Goal: Contribute content: Contribute content

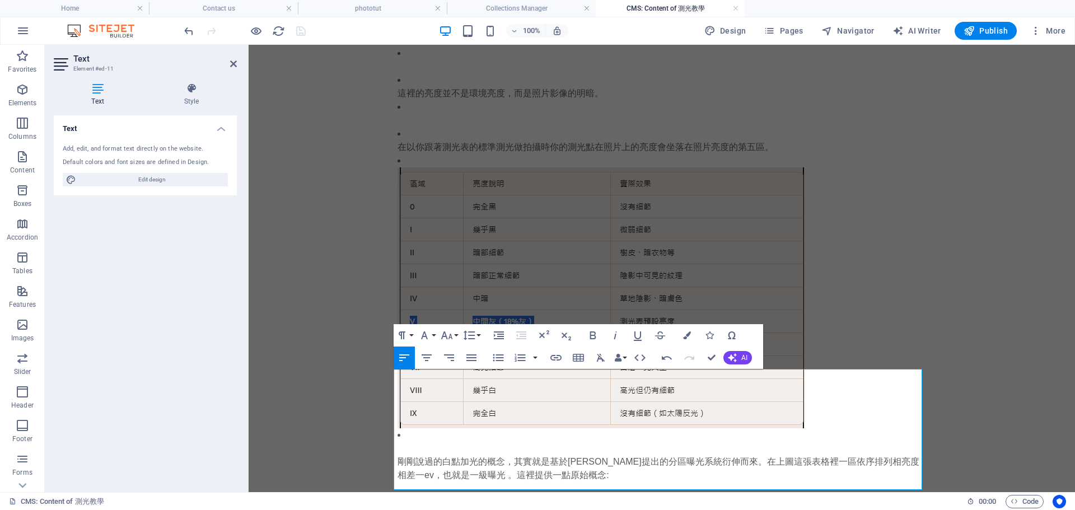
scroll to position [1336, 0]
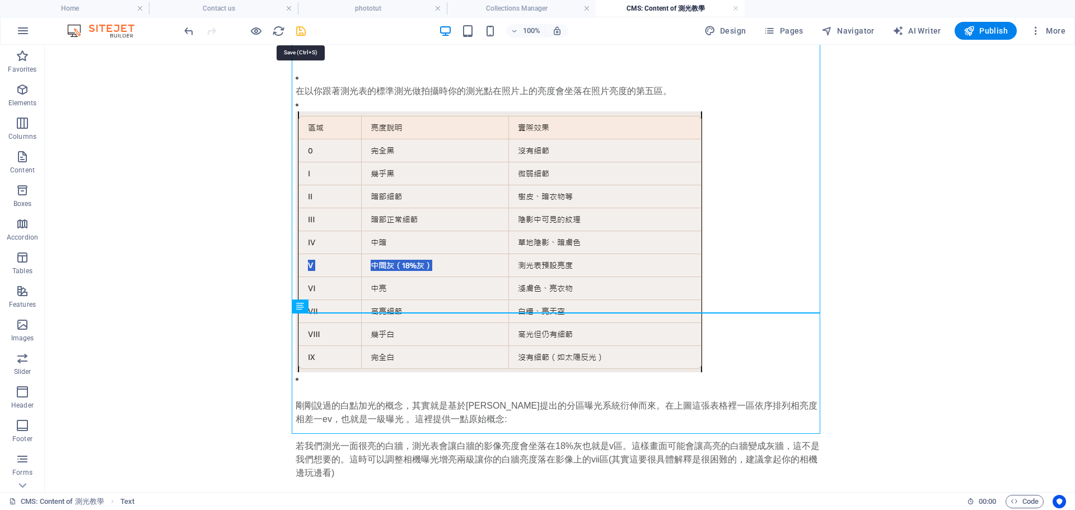
click at [303, 35] on icon "save" at bounding box center [300, 31] width 13 height 13
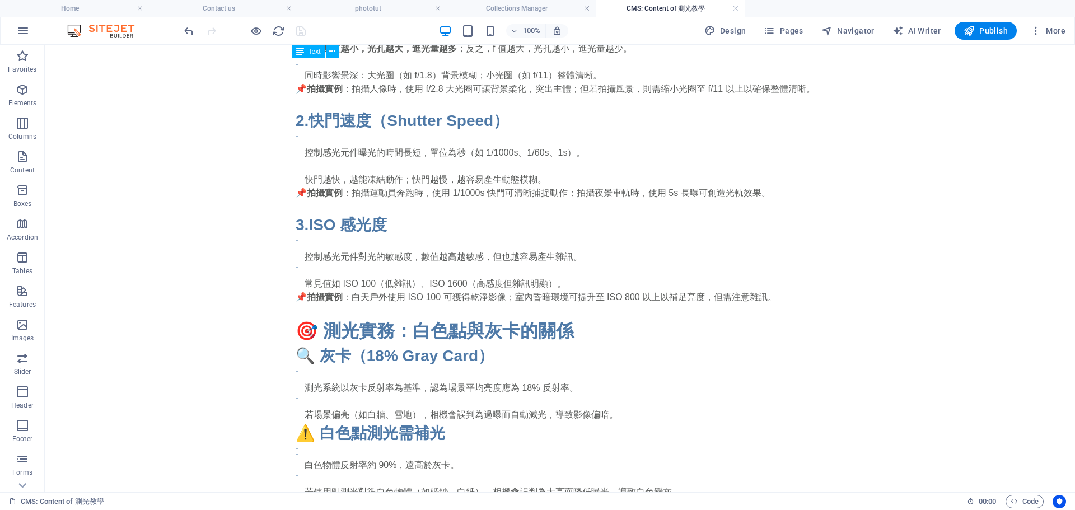
scroll to position [385, 0]
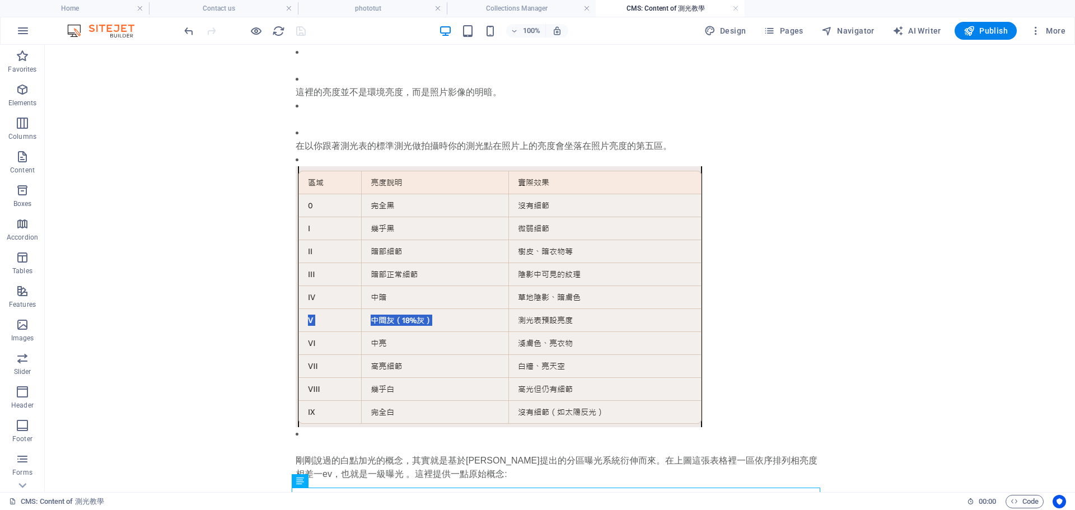
scroll to position [1287, 0]
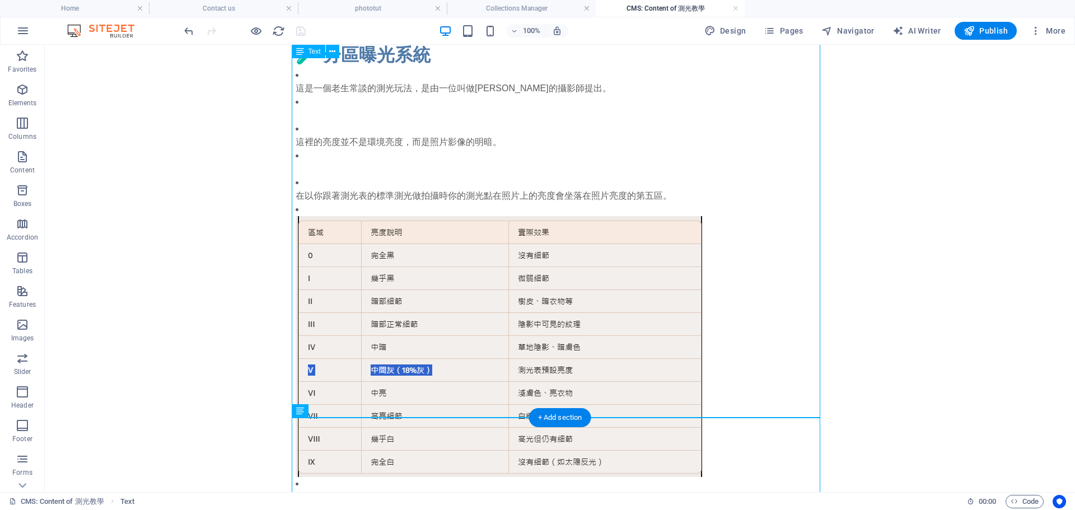
scroll to position [1336, 0]
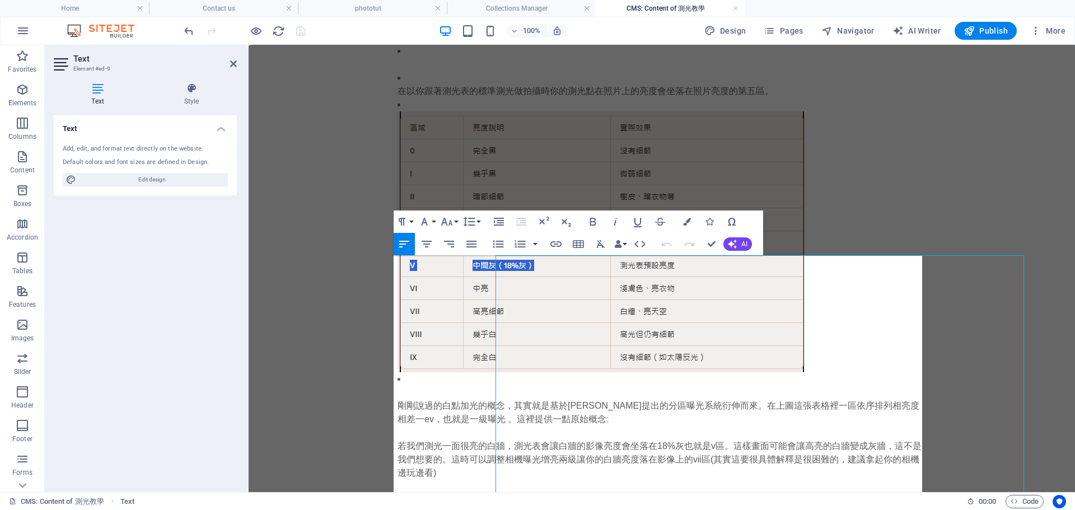
scroll to position [0, 0]
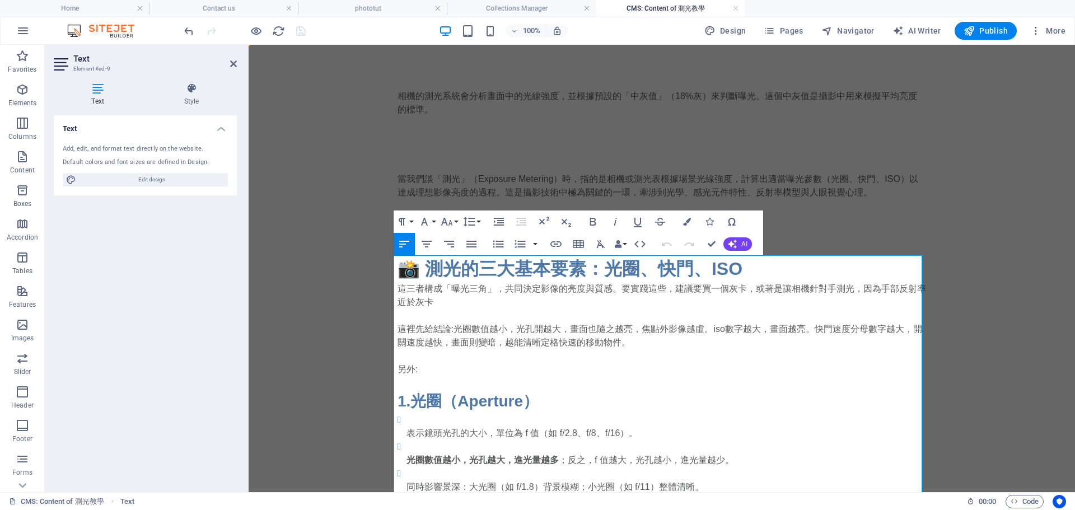
click at [507, 165] on div at bounding box center [661, 158] width 528 height 28
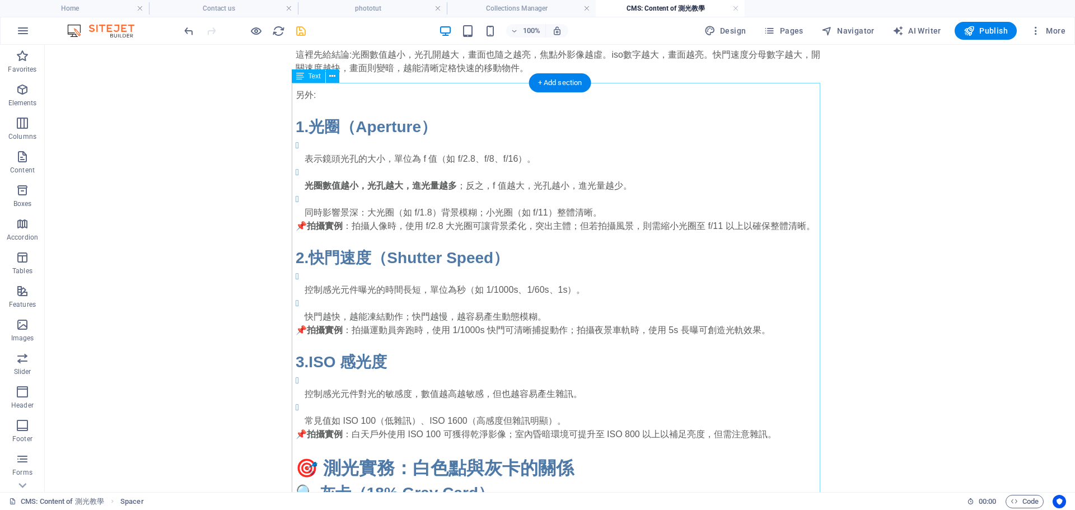
scroll to position [336, 0]
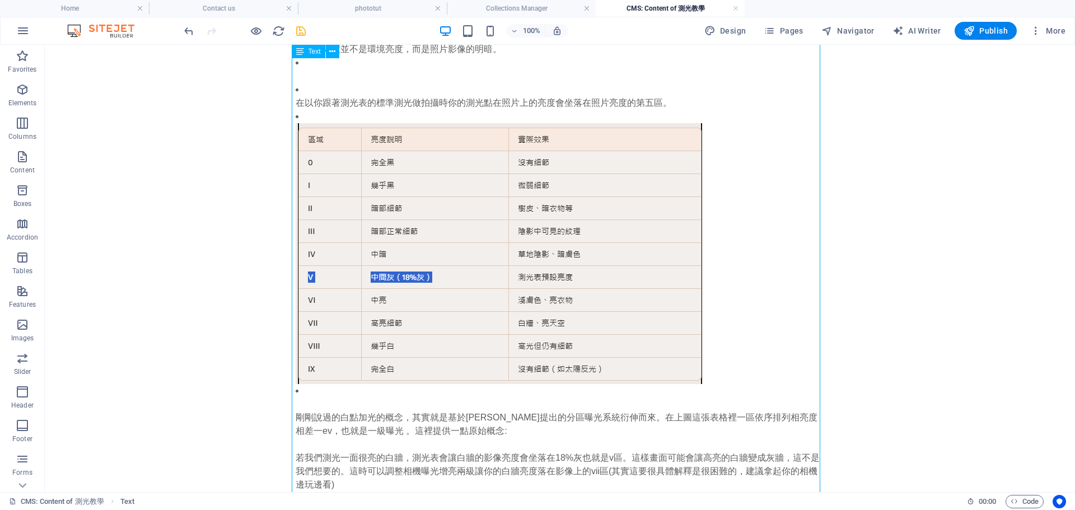
scroll to position [1336, 0]
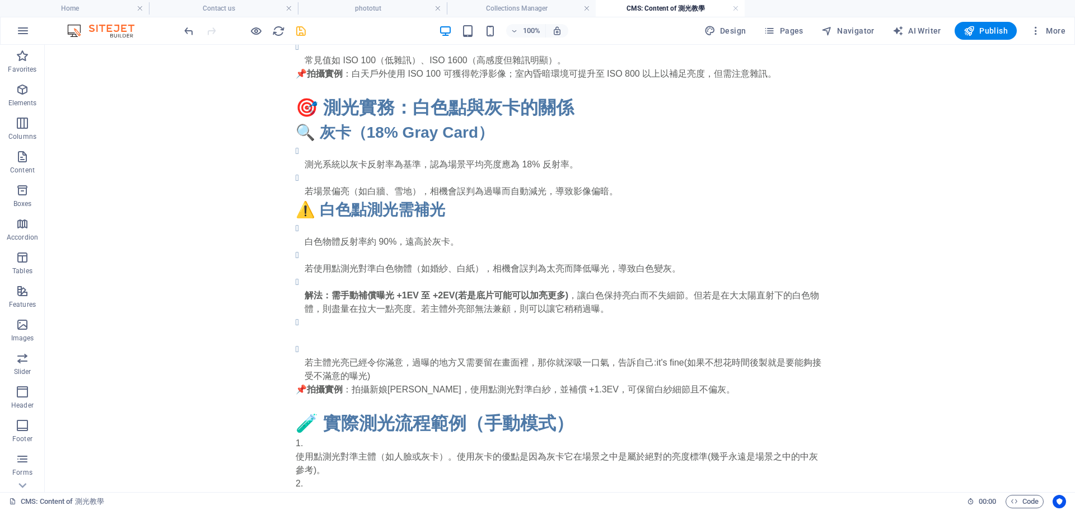
scroll to position [608, 0]
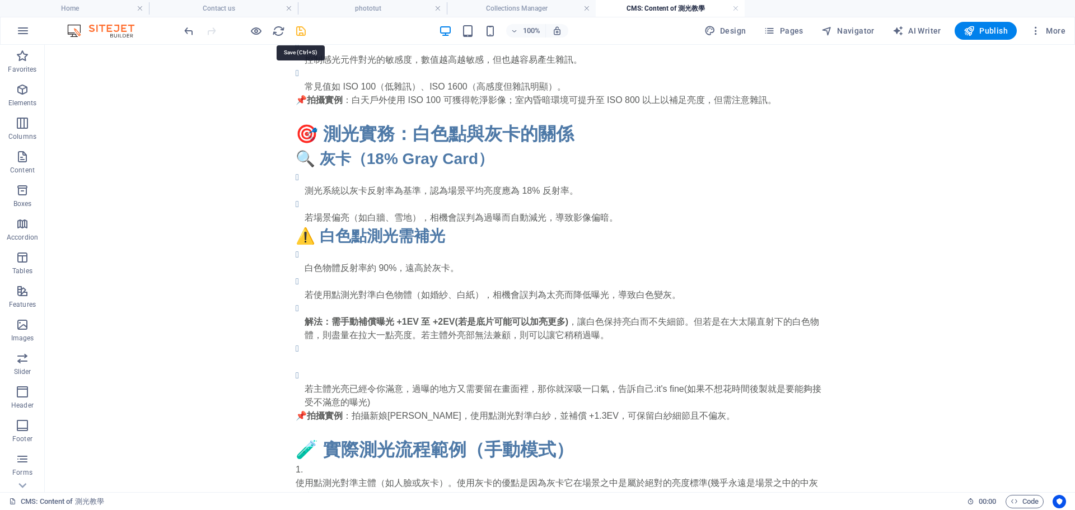
click at [298, 29] on icon "save" at bounding box center [300, 31] width 13 height 13
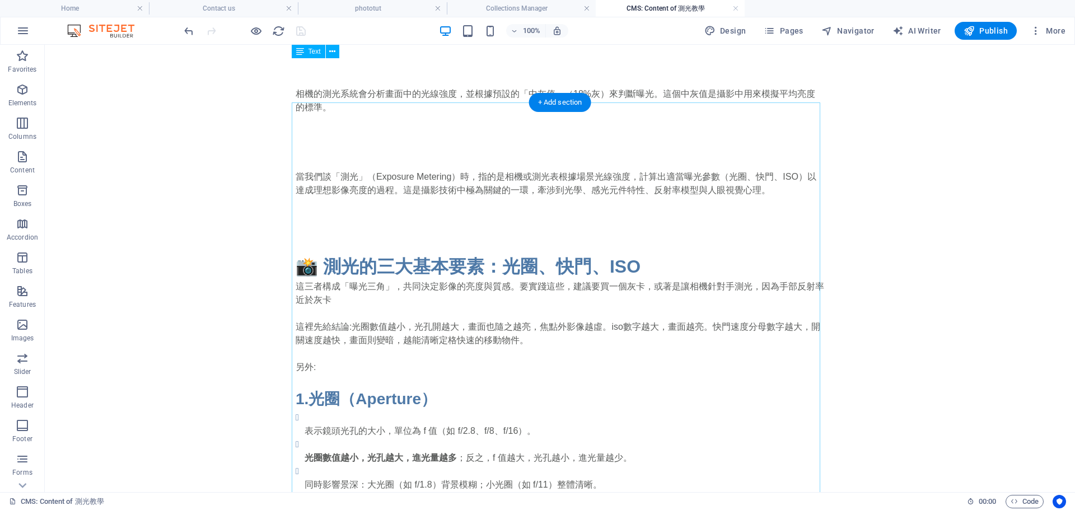
scroll to position [0, 0]
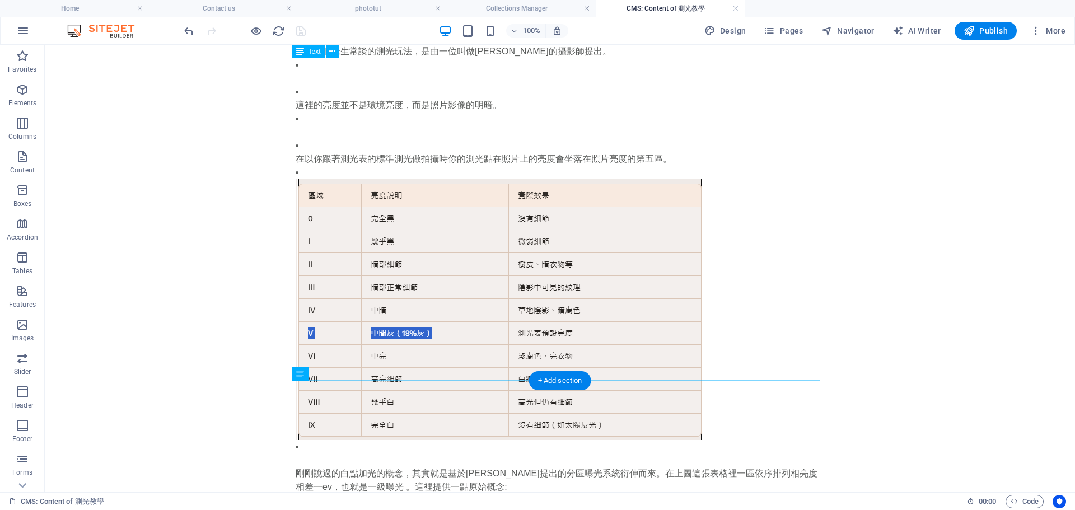
scroll to position [1336, 0]
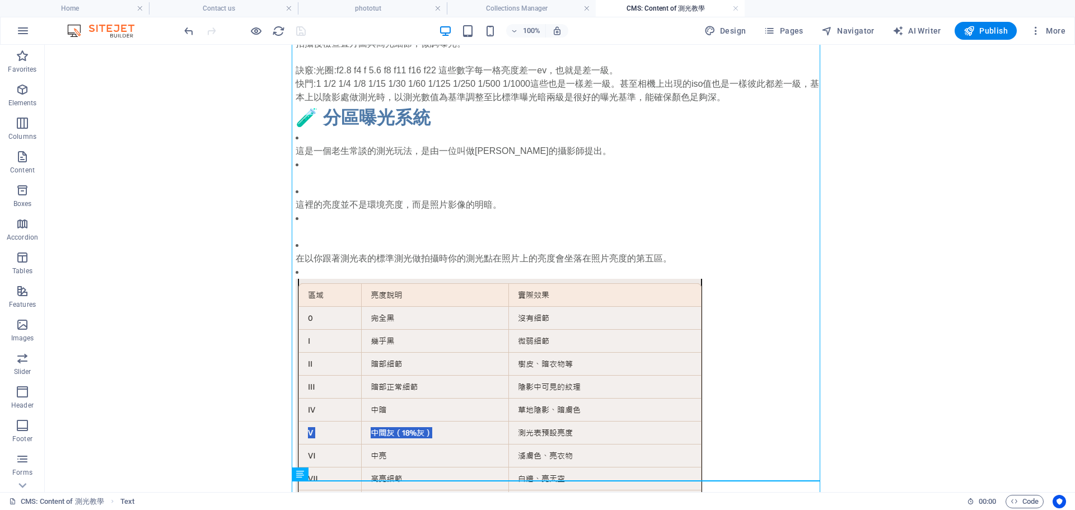
scroll to position [1168, 0]
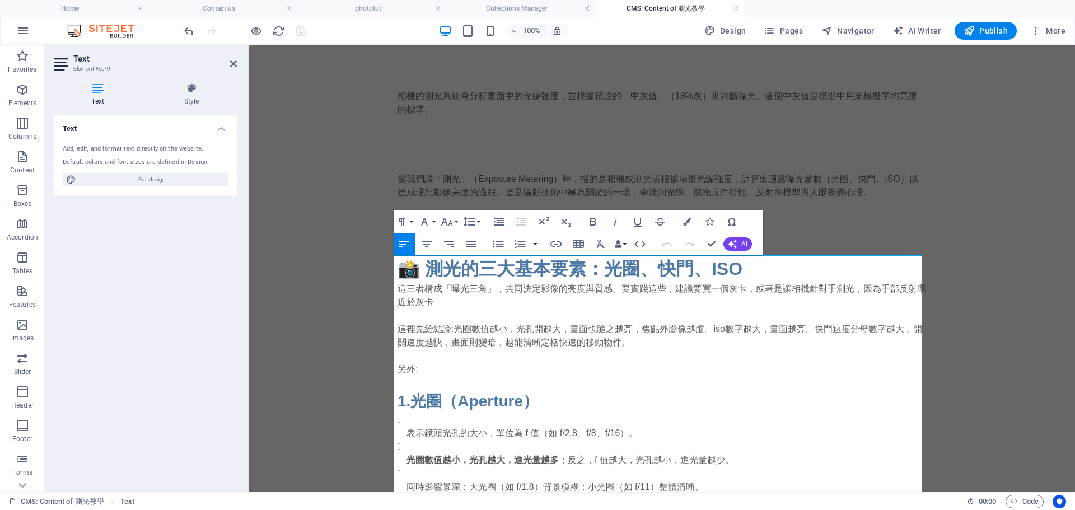
drag, startPoint x: 283, startPoint y: 146, endPoint x: 278, endPoint y: 121, distance: 25.7
click at [234, 62] on icon at bounding box center [233, 63] width 7 height 9
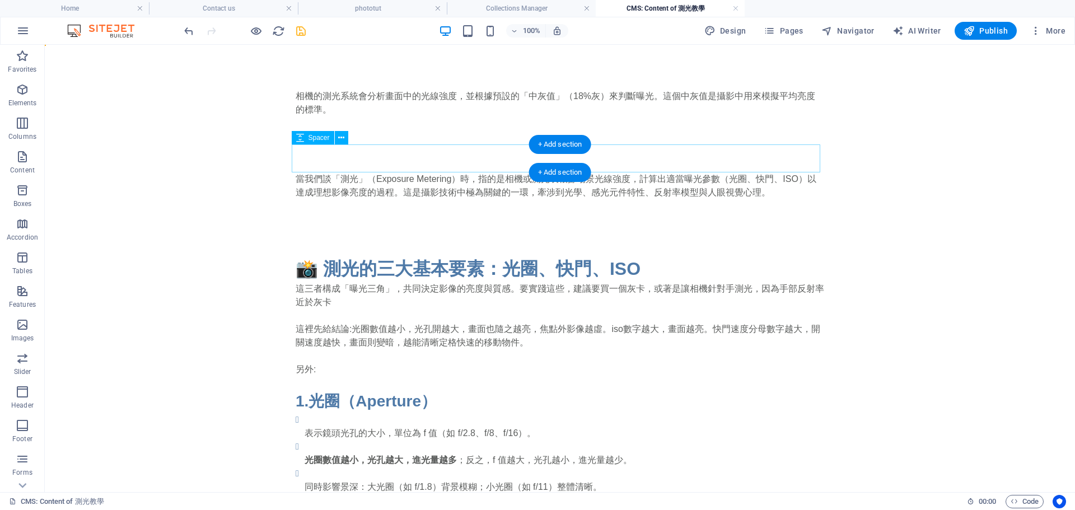
click at [392, 169] on div at bounding box center [560, 158] width 528 height 28
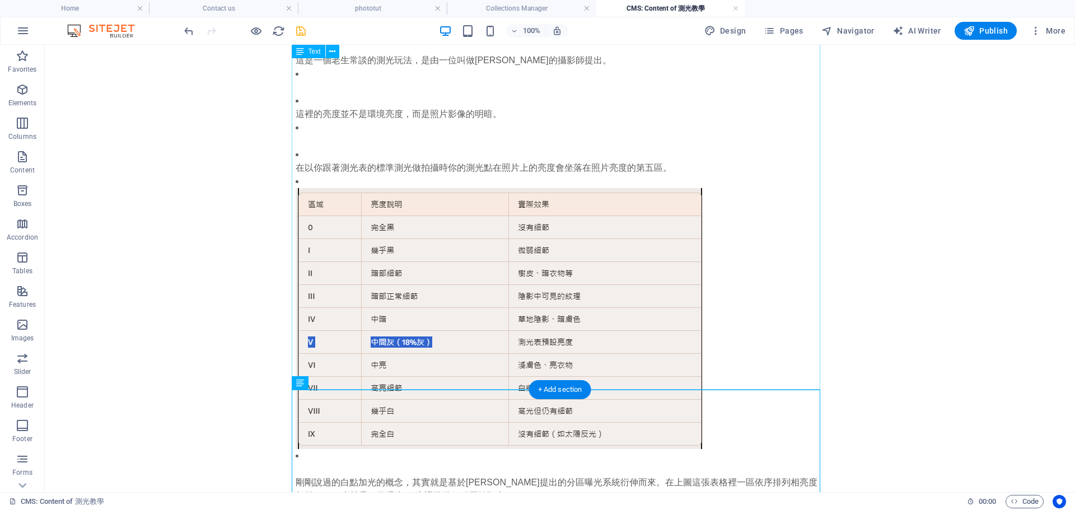
scroll to position [1308, 0]
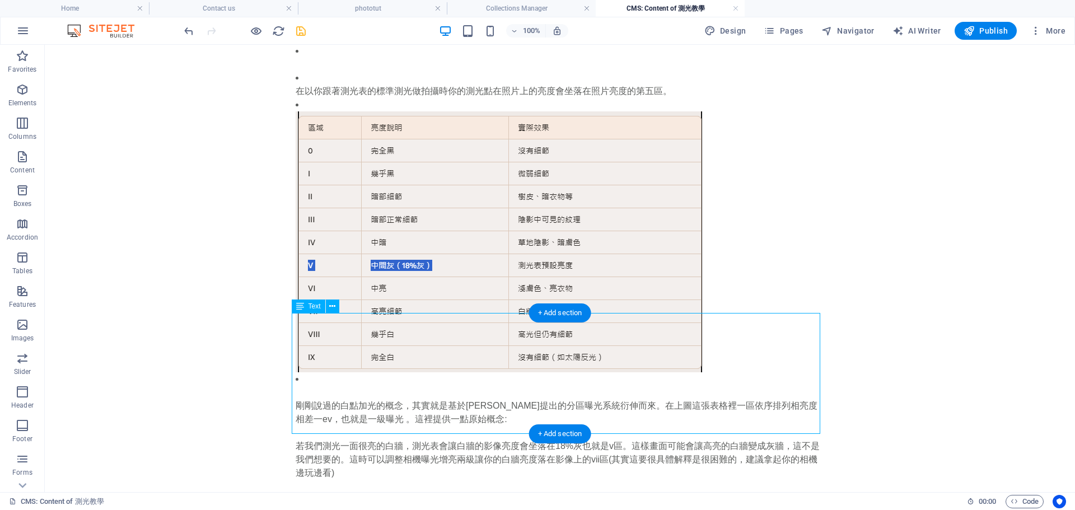
click at [361, 404] on div "剛剛說過的白點加光的概念，其實就是基於[PERSON_NAME]提出的分區曝光系統衍伸而來。在上圖這張表格裡一區依序排列相亮度相差一ev，也就是一級曝光 。這…" at bounding box center [560, 459] width 528 height 121
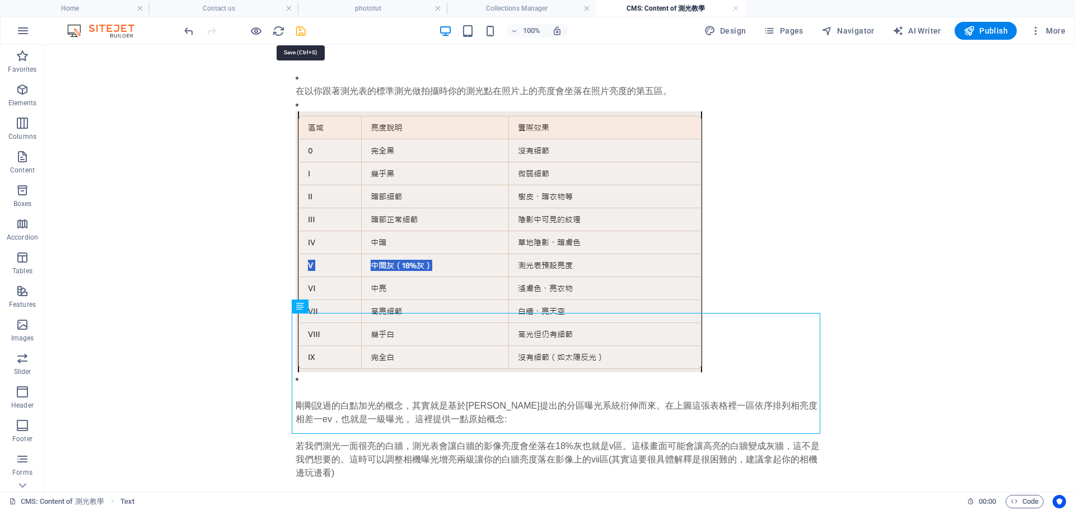
click at [295, 29] on icon "save" at bounding box center [300, 31] width 13 height 13
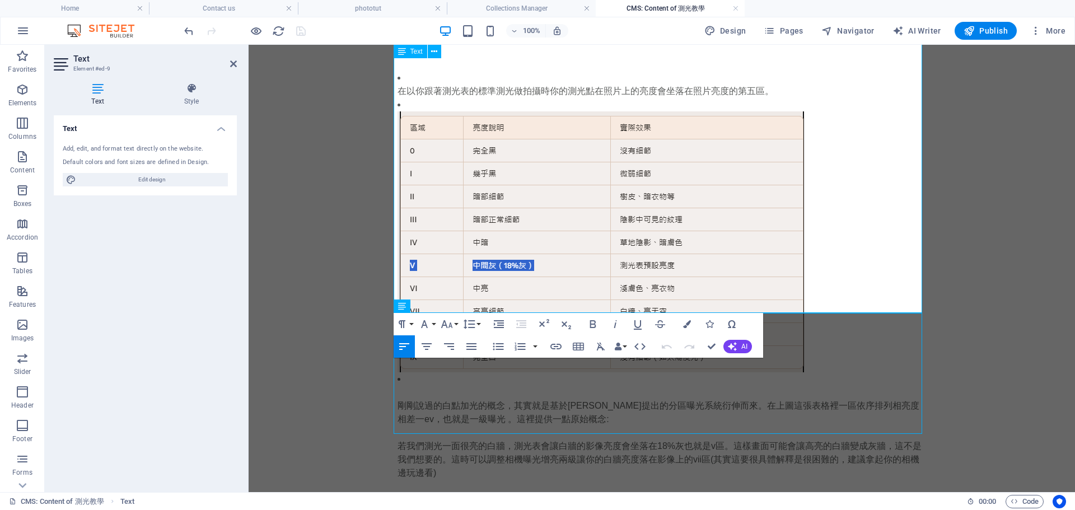
click at [442, 386] on p at bounding box center [661, 392] width 528 height 13
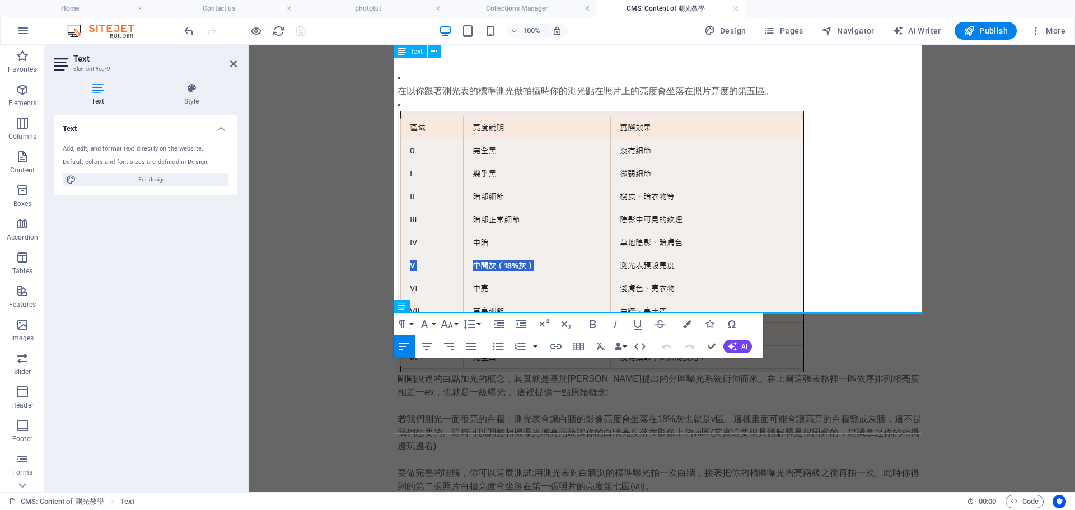
scroll to position [1295, 0]
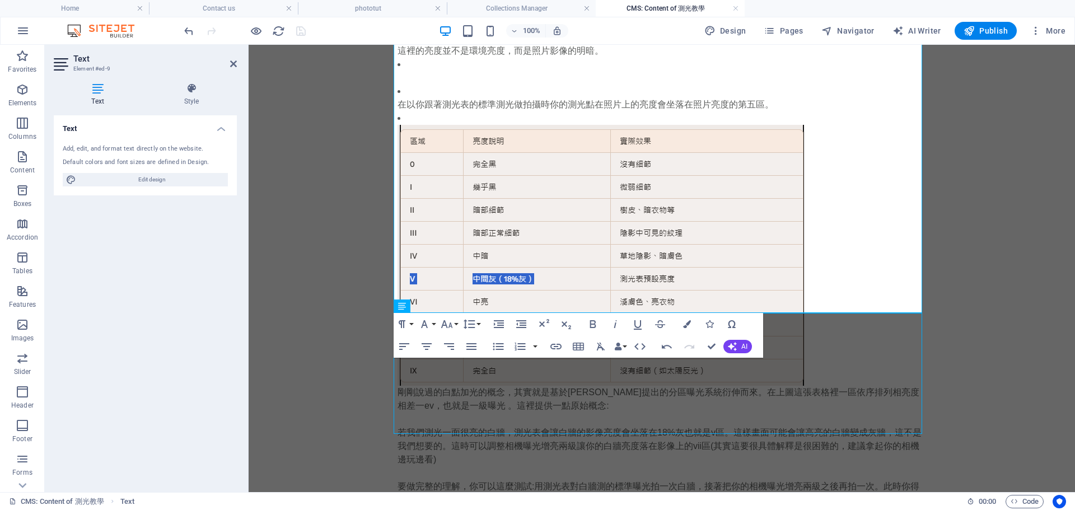
click at [470, 393] on div "剛剛說過的白點加光的概念，其實就是基於[PERSON_NAME]提出的分區曝光系統衍伸而來。在上圖這張表格裡一區依序排列相亮度相差一ev，也就是一級曝光 。這…" at bounding box center [661, 446] width 528 height 121
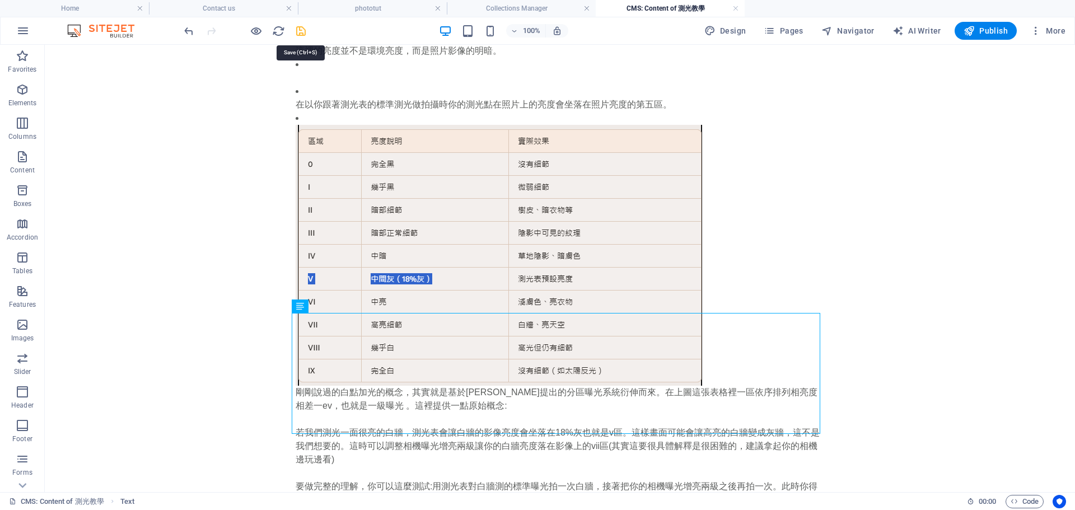
click at [299, 25] on icon "save" at bounding box center [300, 31] width 13 height 13
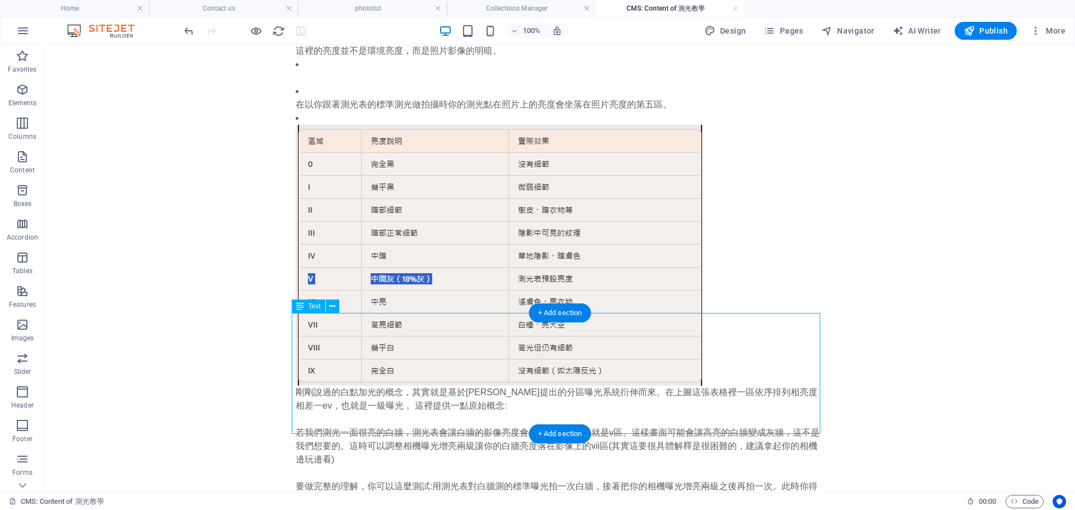
click at [518, 408] on div "剛剛說過的白點加光的概念，其實就是基於[PERSON_NAME]提出的分區曝光系統衍伸而來。在上圖這張表格裡一區依序排列相亮度相差一ev，也就是一級曝光 。這…" at bounding box center [560, 446] width 528 height 121
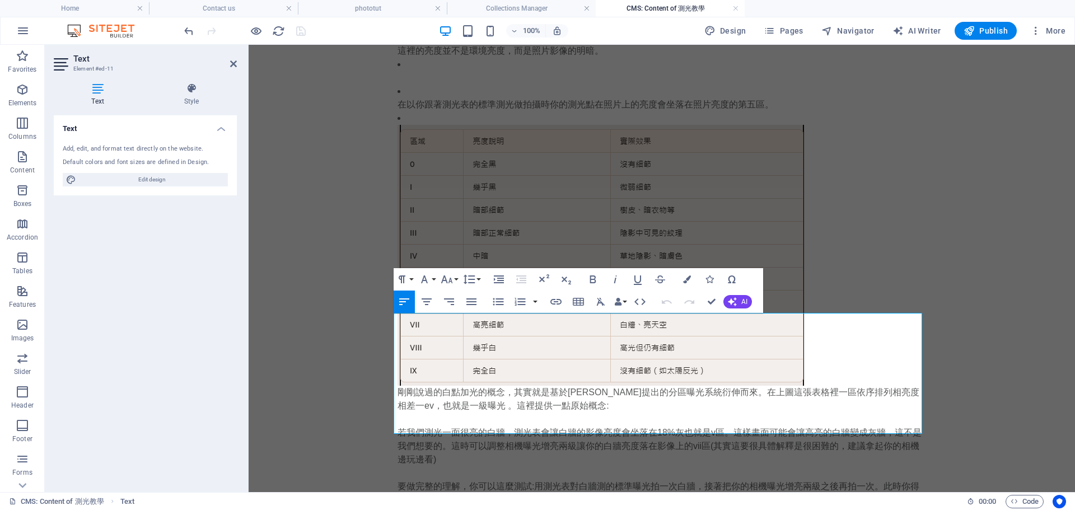
click at [676, 480] on p "要做完整的理解，你可以這麼測試:用測光表對白牆測的標準曝光拍一次白牆，接著把你的相機曝光增亮兩級之後再拍一次。此時你得到的第二張照片白牆亮度會坐落在第一張照片…" at bounding box center [661, 493] width 528 height 27
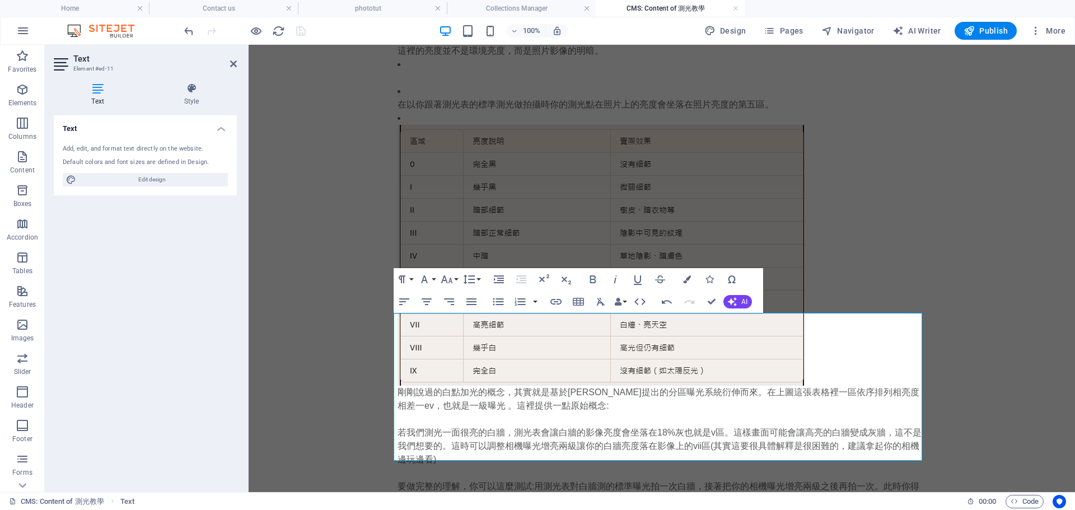
click at [752, 507] on p at bounding box center [661, 513] width 528 height 13
click at [602, 507] on p at bounding box center [661, 513] width 528 height 13
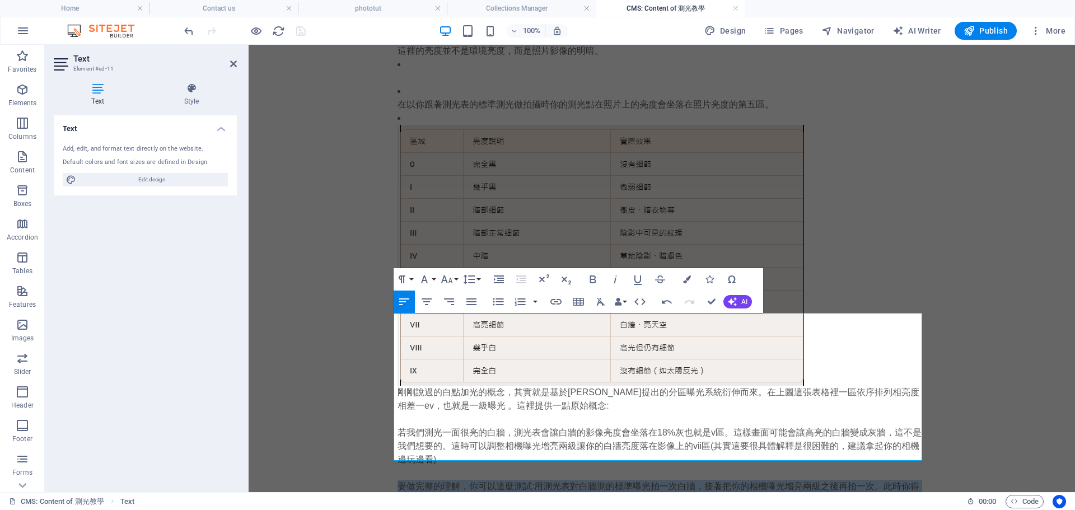
drag, startPoint x: 665, startPoint y: 432, endPoint x: 335, endPoint y: 419, distance: 330.0
click at [578, 480] on p "要做完整的理解，你可以這麼測試:用測光表對白牆測的標準曝光拍一次白牆，接著把你的相機曝光增亮兩級之後再拍一次。此時你得到的第二張照片白牆亮度會坐落在第一張照片…" at bounding box center [661, 493] width 528 height 27
drag, startPoint x: 568, startPoint y: 416, endPoint x: 652, endPoint y: 432, distance: 86.1
click at [652, 480] on p "要做完整的理解，你可以這麼測試:用測光表對白牆測的標準曝光拍一次白牆，接著把你的相機曝光增亮兩級之後再拍一次。此時你得到的第二張照片白牆亮度會坐落在第一張照片…" at bounding box center [661, 493] width 528 height 27
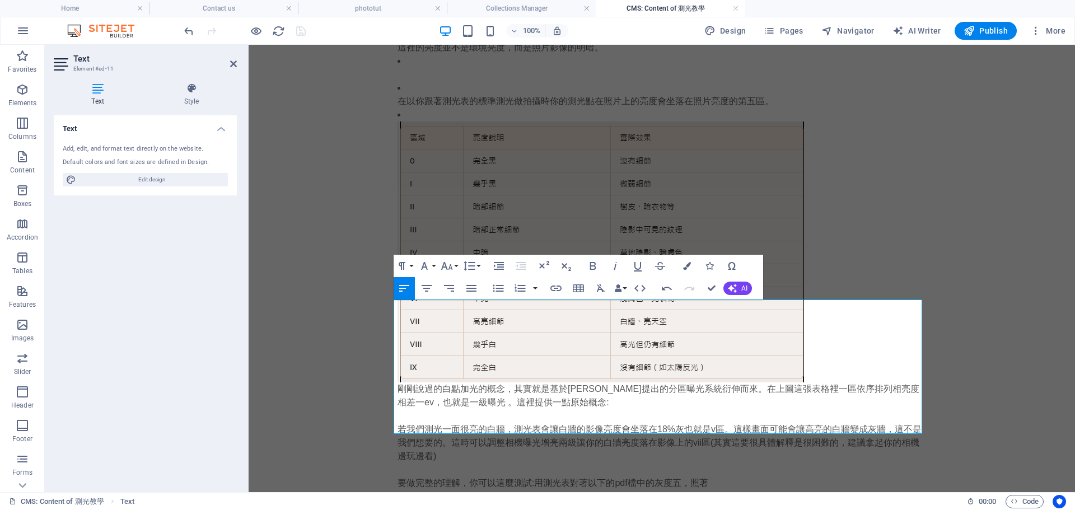
scroll to position [1308, 0]
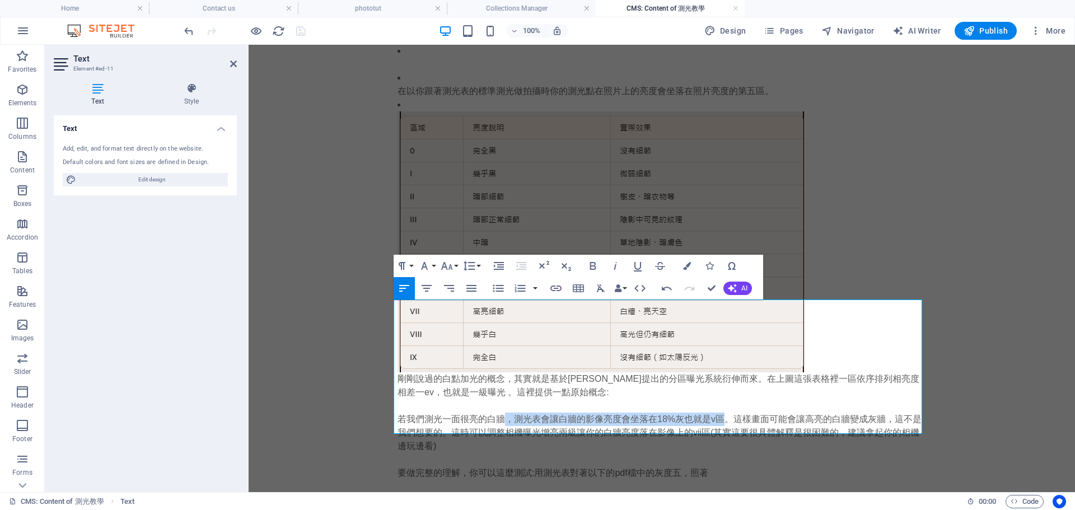
drag, startPoint x: 505, startPoint y: 341, endPoint x: 721, endPoint y: 340, distance: 216.6
click at [721, 413] on p "若我們測光一面很亮的白牆，測光表會讓白牆的影像亮度會坐落在18%灰也就是v區。這樣畫面可能會讓高亮的白牆變成灰牆，這不是我們想要的。這時可以調整相機曝光增亮兩…" at bounding box center [661, 433] width 528 height 40
click at [765, 399] on p at bounding box center [661, 405] width 528 height 13
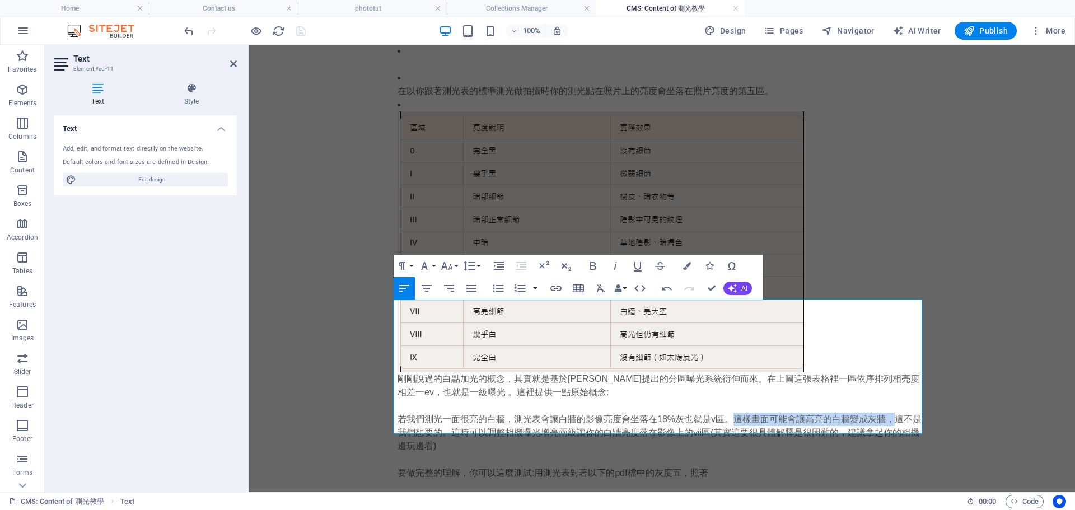
drag, startPoint x: 732, startPoint y: 344, endPoint x: 889, endPoint y: 342, distance: 157.3
click at [889, 413] on p "若我們測光一面很亮的白牆，測光表會讓白牆的影像亮度會坐落在18%灰也就是v區。這樣畫面可能會讓高亮的白牆變成灰牆，這不是我們想要的。這時可以調整相機曝光增亮兩…" at bounding box center [661, 433] width 528 height 40
click at [747, 466] on p "要做完整的理解，你可以這麼測試:用測光表對著以下的pdf檔中的灰度五，照著" at bounding box center [661, 472] width 528 height 13
click at [746, 466] on p "要做完整的理解，你可以這麼測試:用測光表對著以下的pdf檔中的灰度五，照著" at bounding box center [661, 472] width 528 height 13
click at [676, 480] on p at bounding box center [661, 486] width 528 height 13
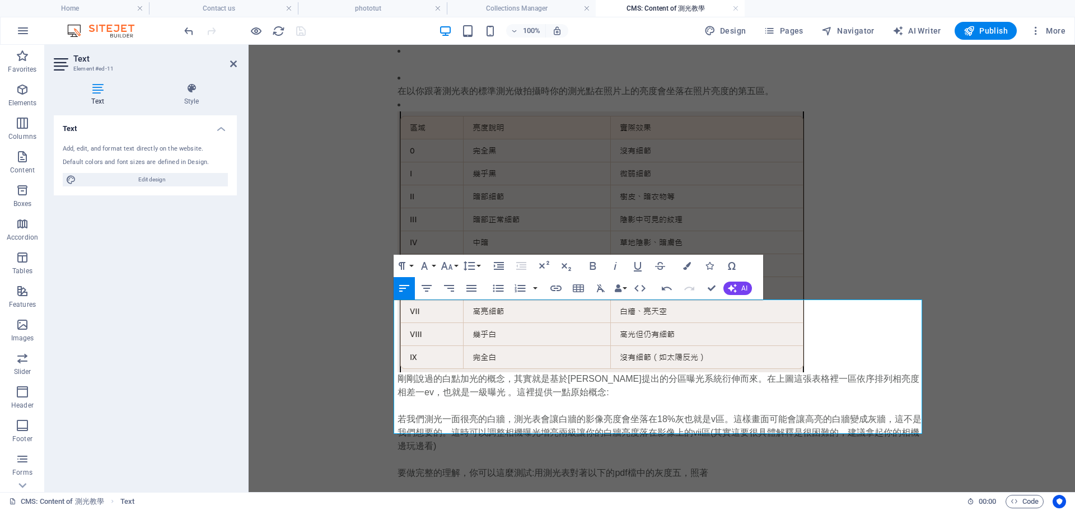
click at [512, 480] on p at bounding box center [661, 486] width 528 height 13
click at [711, 466] on p "要做完整的理解，你可以這麼測試:用測光表對著以下的pdf檔中的灰度五，照著" at bounding box center [661, 472] width 528 height 13
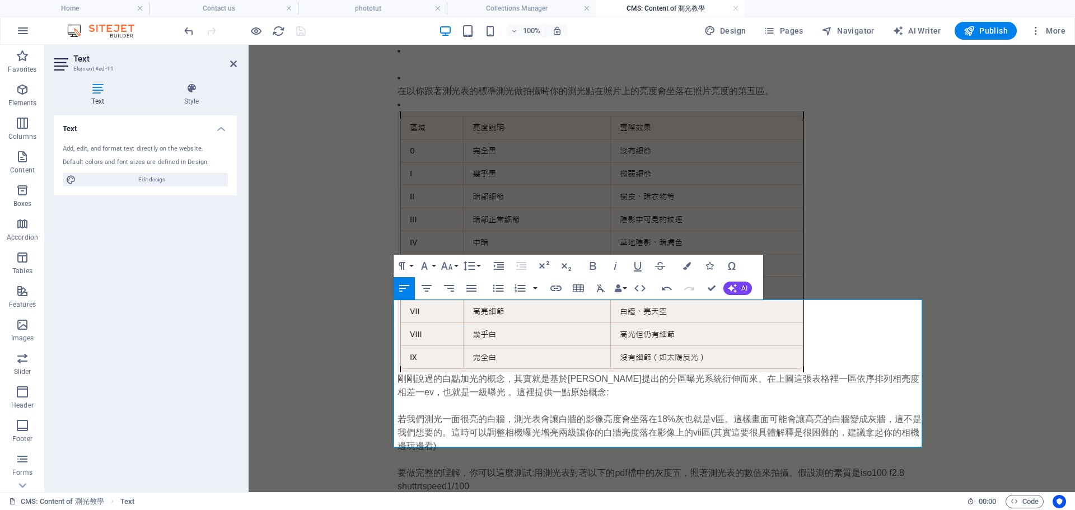
click at [414, 466] on p "要做完整的理解，你可以這麼測試:用測光表對著以下的pdf檔中的灰度五，照著測光表的數值來拍攝。假設測的素質是iso100 f2.8 shuttrtspeed1…" at bounding box center [661, 479] width 528 height 27
click at [468, 466] on p "要做完整的理解，你可以這麼測試:用測光表對著以下的pdf檔中的灰度五，照著測光表的數值來拍攝。假設測的素質是iso100 f2.8 shutterspeed1…" at bounding box center [661, 479] width 528 height 27
click at [101, 249] on div "Text Add, edit, and format text directly on the website. Default colors and fon…" at bounding box center [145, 299] width 183 height 368
click at [490, 466] on p "要做完整的理解，你可以這麼測試:用測光表對著以下的pdf檔中的灰度五，照著測光表的數值來拍攝。假設測的素質是iso100 f2.8 shutterspeed1…" at bounding box center [661, 479] width 528 height 27
click at [842, 466] on p "要做完整的理解，你可以這麼測試:用測光表對著以下的pdf檔中的灰度五，照著測光表的數值來拍攝。假設測的素質是iso100 f2.8 shutterspeed1…" at bounding box center [661, 479] width 528 height 27
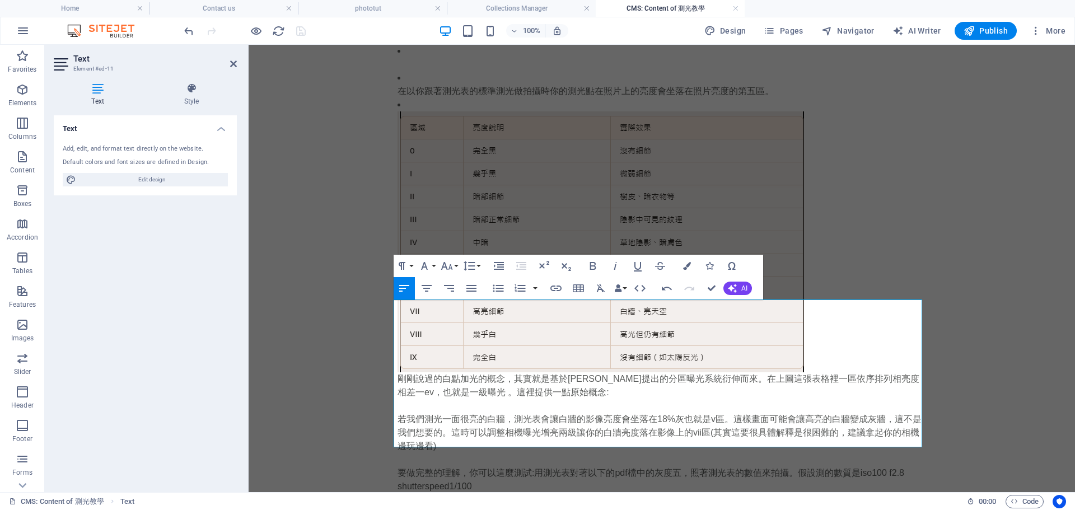
click at [475, 466] on p "要做完整的理解，你可以這麼測試:用測光表對著以下的pdf檔中的灰度五，照著測光表的數值來拍攝。假設測的數質是iso100 f2.8 shutterspeed1…" at bounding box center [661, 479] width 528 height 27
click at [800, 466] on p "要做完整的理解，你可以這麼測試:用測光表對著以下的pdf檔中的灰度五，照著測光表的數值來拍攝。假設測的數質是iso100 f2.8 shutterspeed1…" at bounding box center [661, 479] width 528 height 27
click at [846, 466] on p "要做完整的理解，你可以這麼測試:用測光表對著以下的pdf檔中的灰度五，照著測光表的數值來拍攝。假設測的數質是iso100 f2.8 shutterspeed1…" at bounding box center [661, 479] width 528 height 27
click at [515, 466] on p "要做完整的理解，你可以這麼測試:用測光表對著以下的pdf檔中的灰度五，照著測光表的數值來拍攝。假設測的數值是iso100 f2.8 shutterspeed1…" at bounding box center [661, 479] width 528 height 27
click at [722, 466] on p "要做完整的理解，你可以這麼測試:用測光表對著以下的pdf檔中的灰度五，照著測光表的數值來拍攝。假設測的數值是iso100 f2.8 shutterspeed1…" at bounding box center [661, 479] width 528 height 27
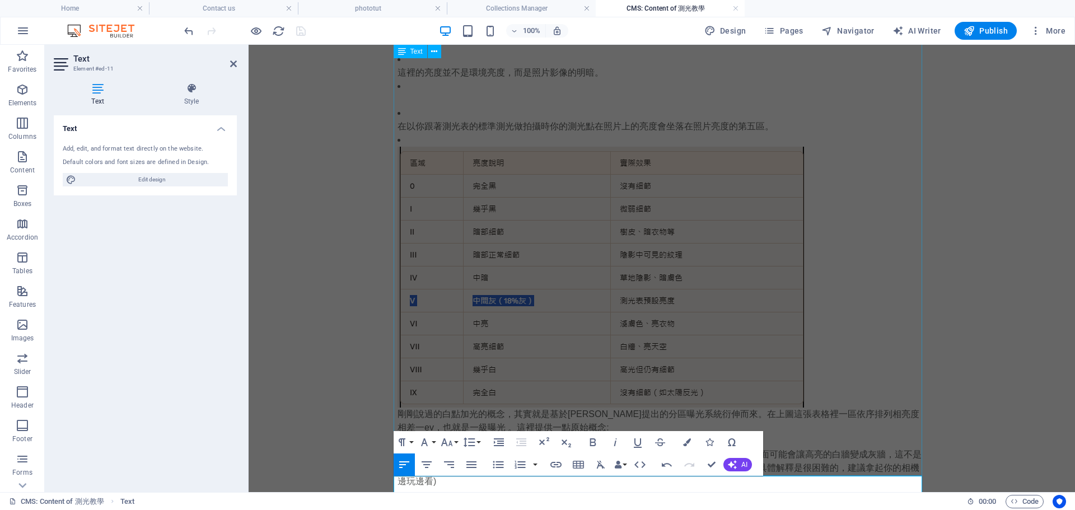
scroll to position [1335, 0]
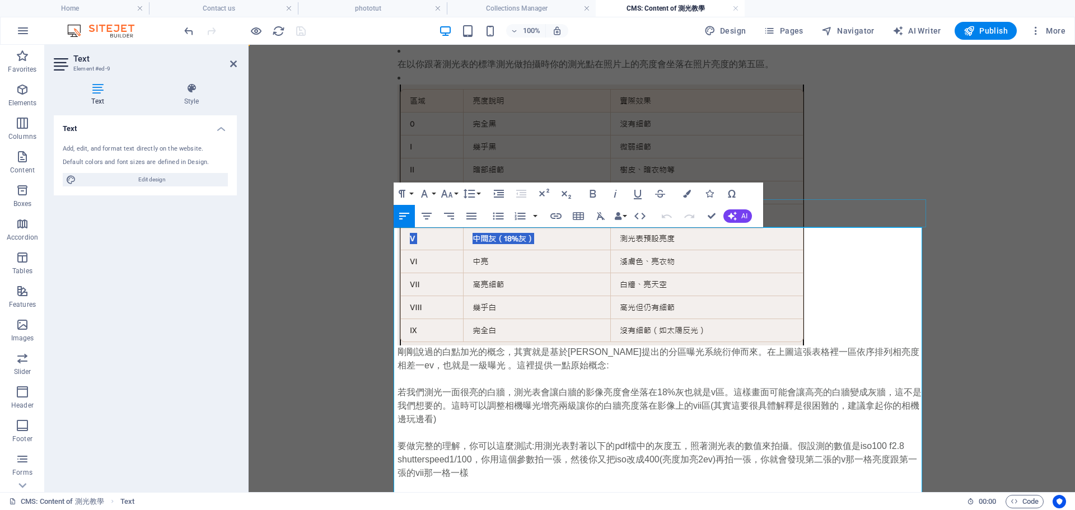
scroll to position [0, 0]
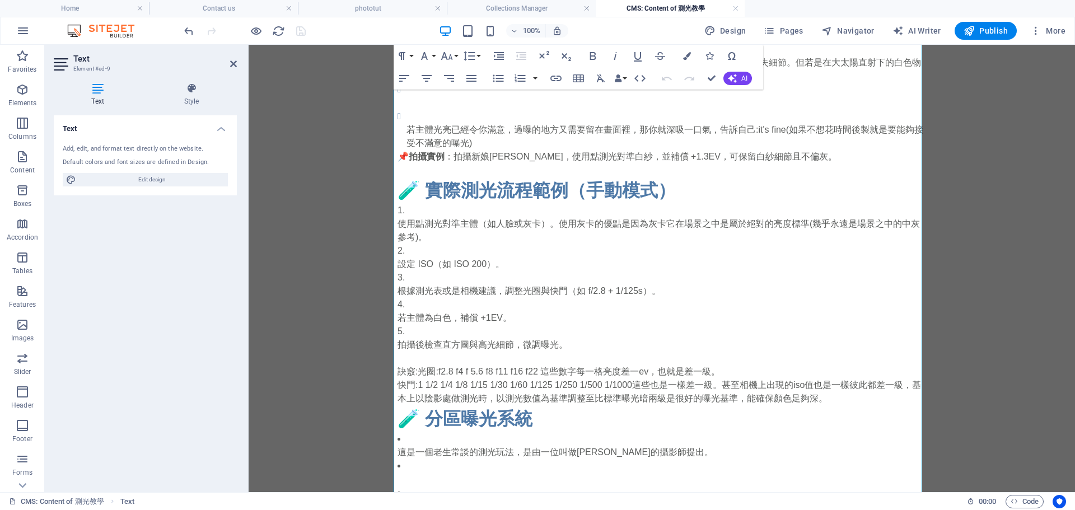
scroll to position [1119, 0]
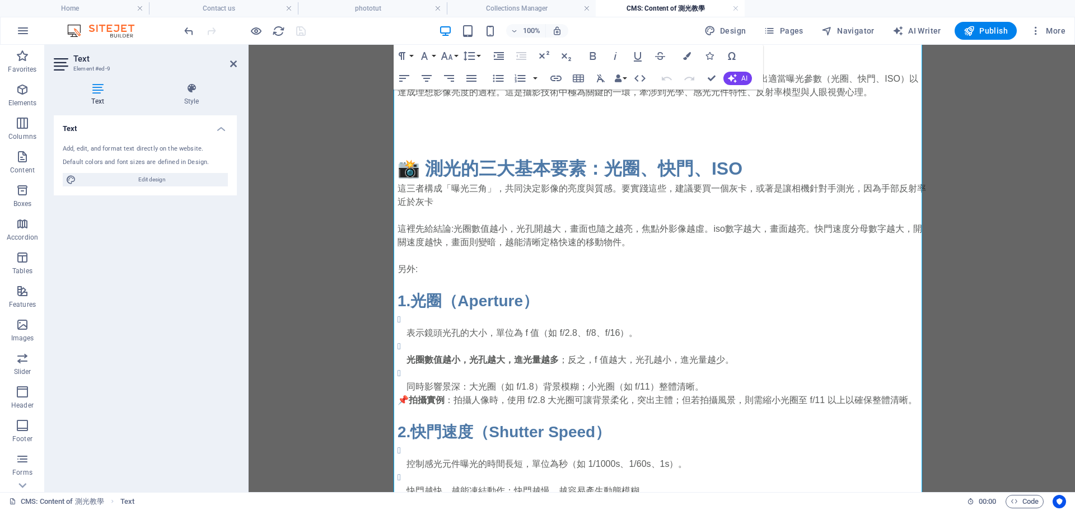
scroll to position [0, 0]
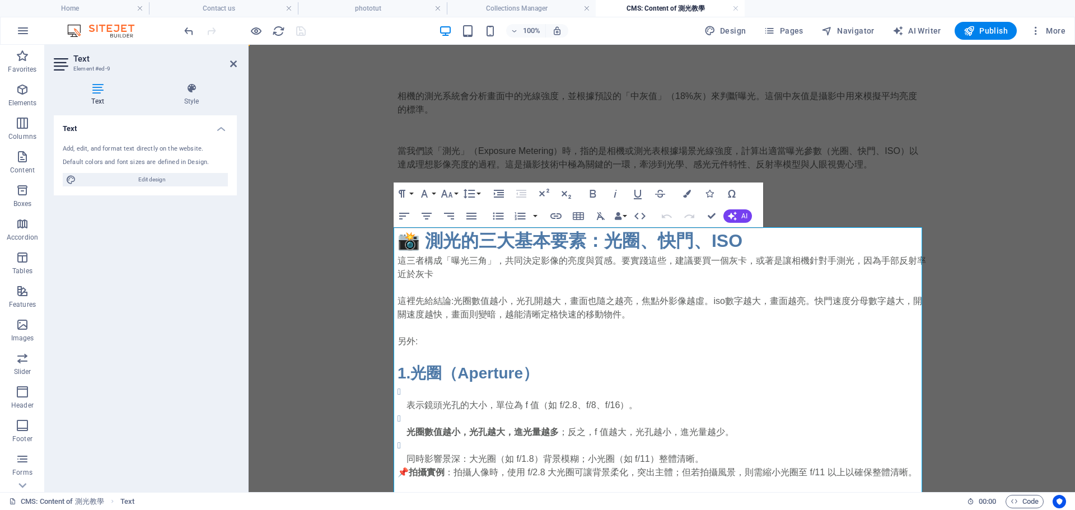
click at [231, 66] on icon at bounding box center [233, 63] width 7 height 9
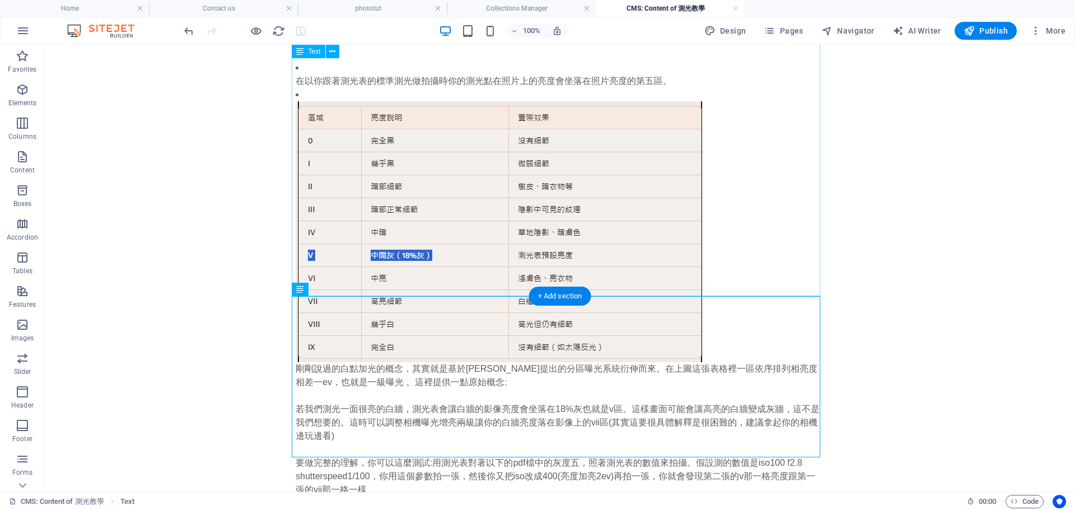
scroll to position [1335, 0]
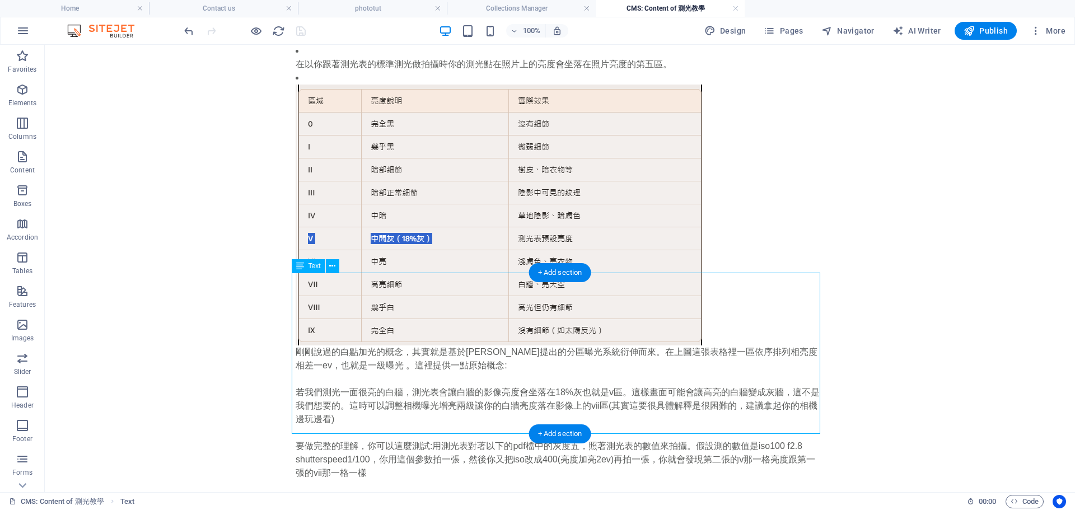
click at [373, 416] on div "剛剛說過的白點加光的概念，其實就是基於亞當斯提出的分區曝光系統衍伸而來。在上圖這張表格裡一區依序排列相亮度相差一ev，也就是一級曝光 。這裡提供一點原始概念:…" at bounding box center [560, 425] width 528 height 161
click at [422, 398] on div "剛剛說過的白點加光的概念，其實就是基於亞當斯提出的分區曝光系統衍伸而來。在上圖這張表格裡一區依序排列相亮度相差一ev，也就是一級曝光 。這裡提供一點原始概念:…" at bounding box center [560, 425] width 528 height 161
click at [369, 401] on div "剛剛說過的白點加光的概念，其實就是基於亞當斯提出的分區曝光系統衍伸而來。在上圖這張表格裡一區依序排列相亮度相差一ev，也就是一級曝光 。這裡提供一點原始概念:…" at bounding box center [560, 425] width 528 height 161
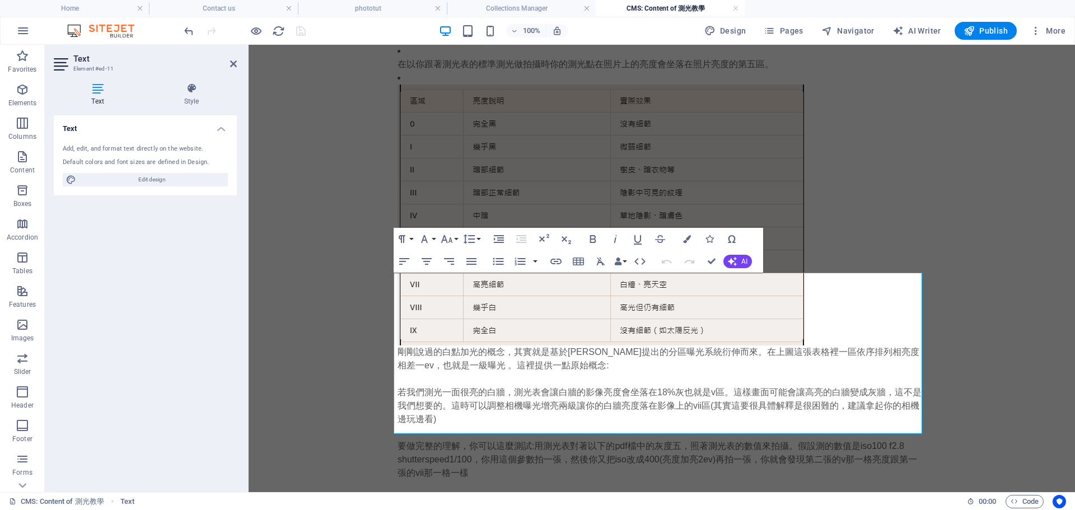
click at [297, 35] on div at bounding box center [244, 31] width 125 height 18
click at [525, 439] on p "要做完整的理解，你可以這麼測試:用測光表對著以下的pdf檔中的灰度五，照著測光表的數值來拍攝。假設測的數值是iso100 f2.8 shutterspeed1…" at bounding box center [661, 459] width 528 height 40
click at [518, 439] on p "要做完整的理解，你可以這麼測試:用測光表對著以下的pdf檔中的灰度五，照著測光表的數值來拍攝。假設測的數值是iso100 f2.8 shutterspeed1…" at bounding box center [661, 459] width 528 height 40
click at [491, 480] on p at bounding box center [661, 486] width 528 height 13
click at [467, 439] on p "要做完整的理解，你可以這麼測試:用測光表對著以下的pdf檔中的灰度五，照著測光表的數值來拍攝。假設測的數值是iso100 f2.8 shutterspeed1…" at bounding box center [661, 459] width 528 height 40
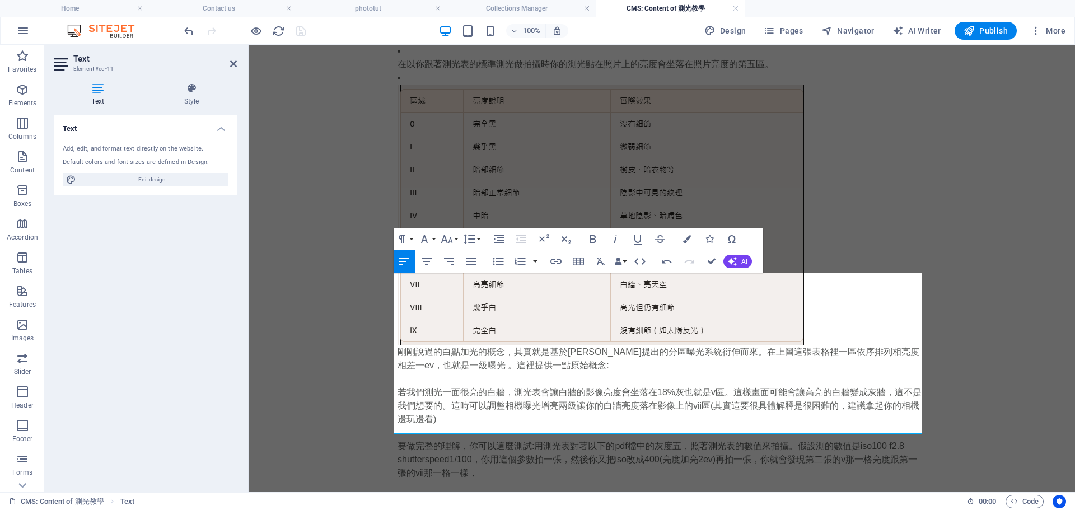
click at [232, 60] on icon at bounding box center [233, 63] width 7 height 9
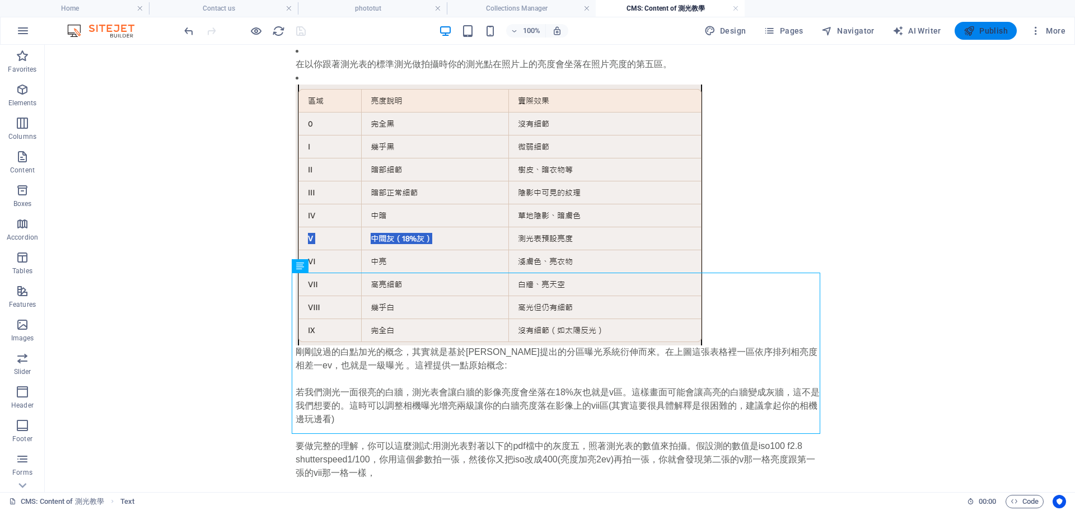
click at [986, 34] on span "Publish" at bounding box center [985, 30] width 44 height 11
click at [978, 29] on span "Publish" at bounding box center [985, 30] width 44 height 11
click at [384, 419] on div "剛剛說過的白點加光的概念，其實就是基於亞當斯提出的分區曝光系統衍伸而來。在上圖這張表格裡一區依序排列相亮度相差一ev，也就是一級曝光 。這裡提供一點原始概念:…" at bounding box center [560, 425] width 528 height 161
click at [383, 398] on div "剛剛說過的白點加光的概念，其實就是基於亞當斯提出的分區曝光系統衍伸而來。在上圖這張表格裡一區依序排列相亮度相差一ev，也就是一級曝光 。這裡提供一點原始概念:…" at bounding box center [560, 425] width 528 height 161
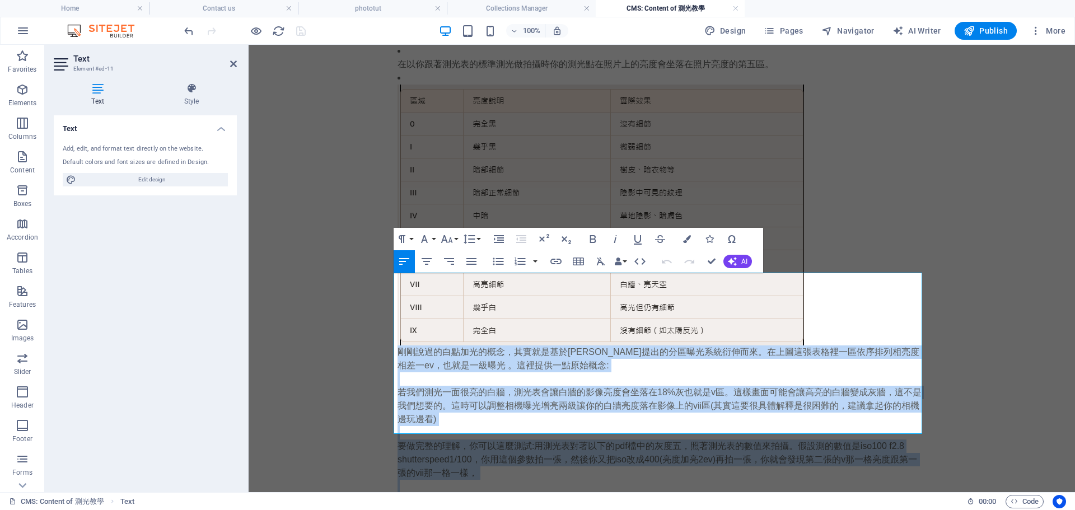
drag, startPoint x: 486, startPoint y: 415, endPoint x: 319, endPoint y: 168, distance: 297.9
copy div "剛剛說過的白點加光的概念，其實就是基於亞當斯提出的分區曝光系統衍伸而來。在上圖這張表格裡一區依序排列相亮度相差一ev，也就是一級曝光 。這裡提供一點原始概念:…"
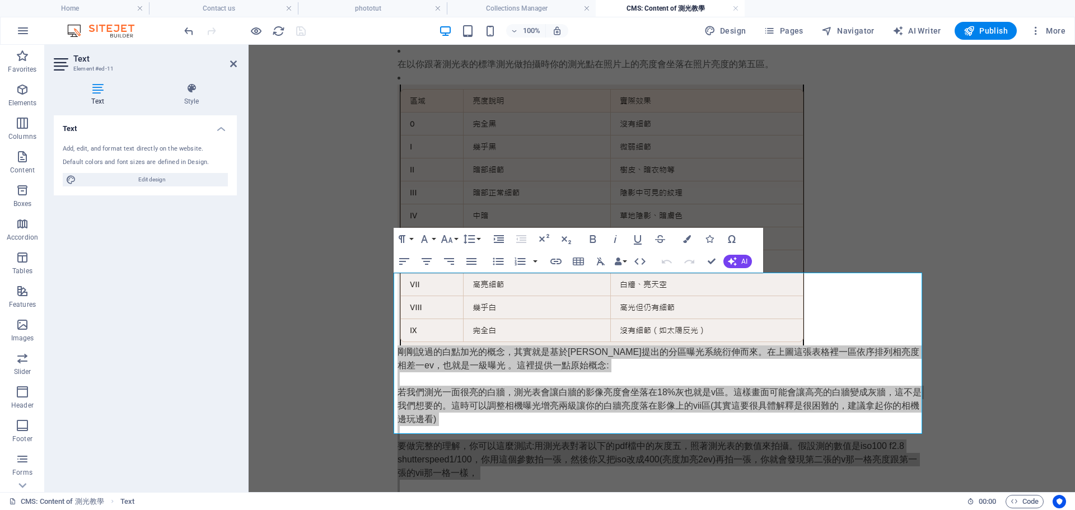
click at [286, 31] on div at bounding box center [244, 31] width 125 height 18
click at [274, 30] on icon "reload" at bounding box center [278, 31] width 13 height 13
click at [275, 30] on icon "reload" at bounding box center [278, 31] width 13 height 13
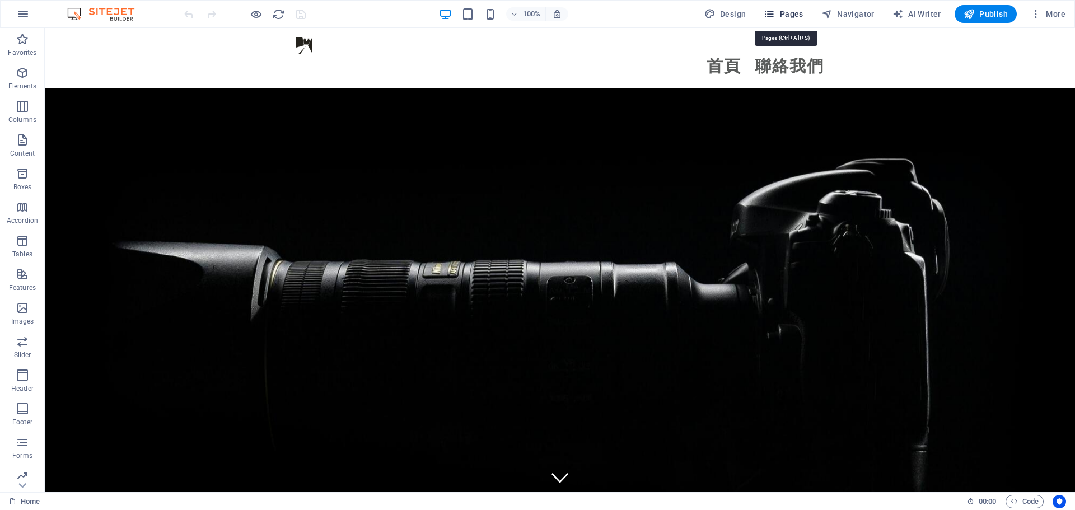
click at [799, 9] on span "Pages" at bounding box center [782, 13] width 39 height 11
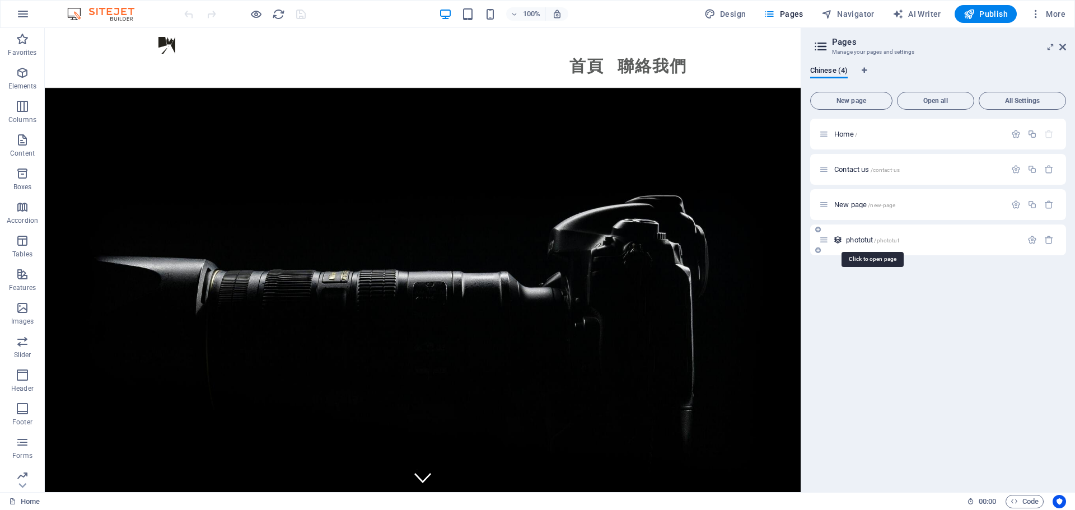
click at [866, 236] on span "phototut /phototut" at bounding box center [872, 240] width 53 height 8
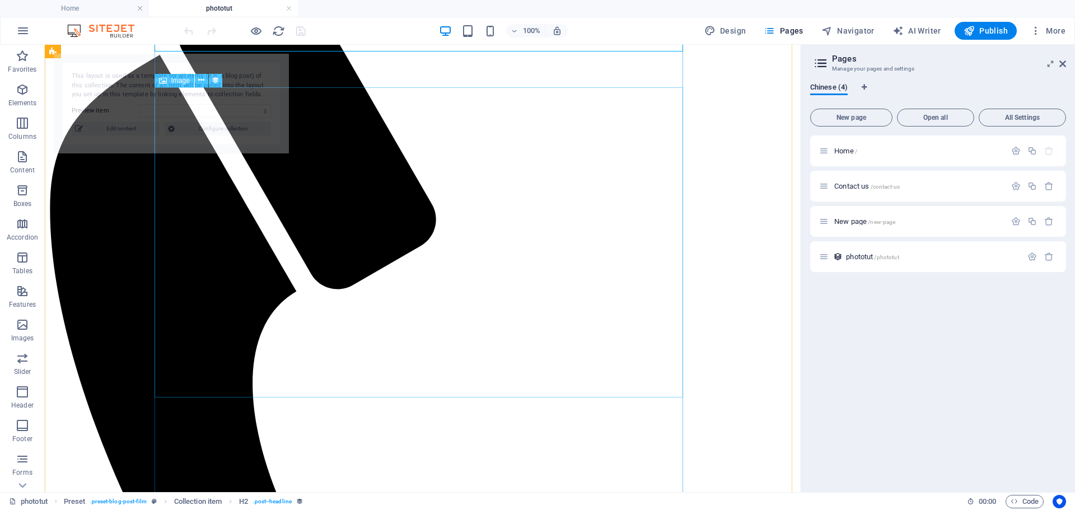
select select "68dcaea7a8fff36a180f95a2"
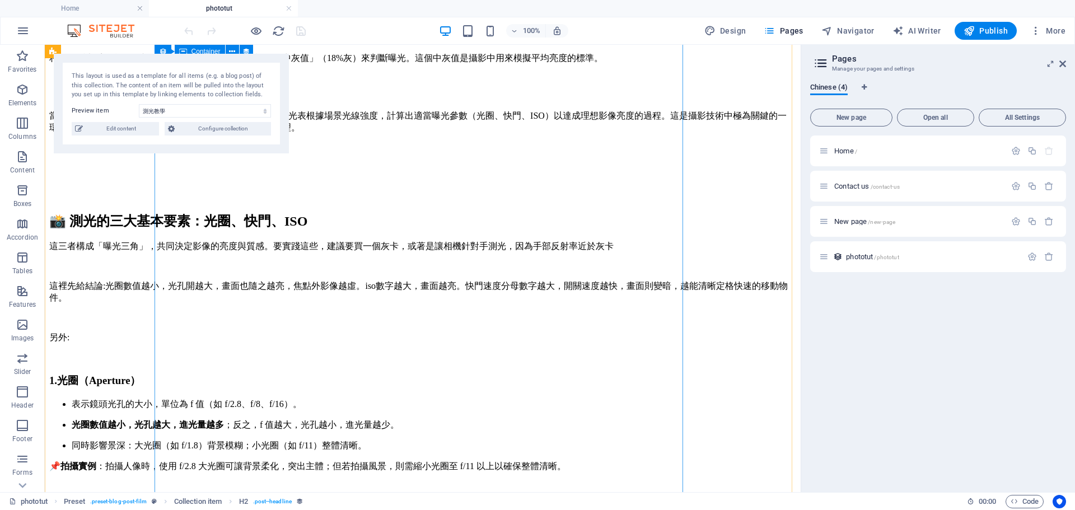
scroll to position [1777, 0]
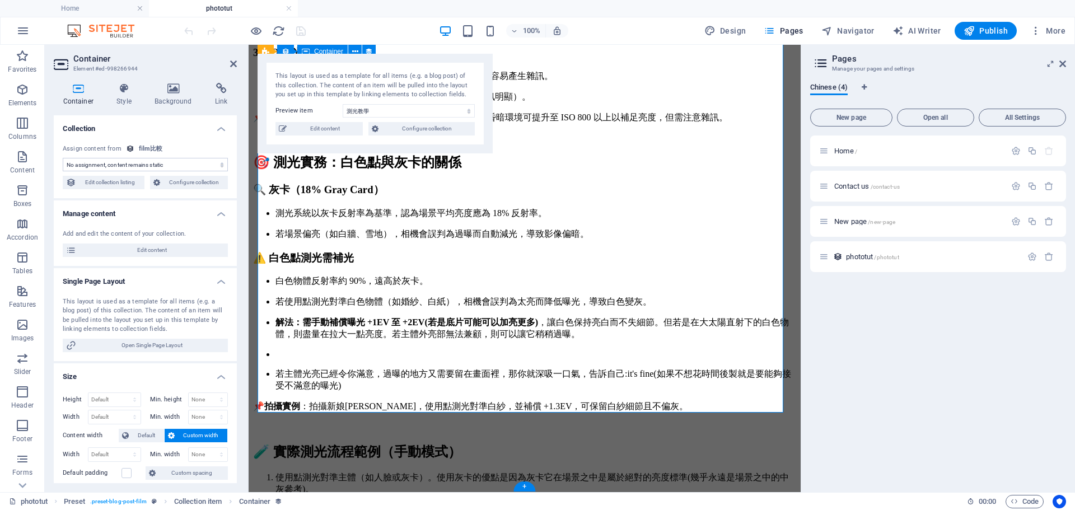
scroll to position [1758, 0]
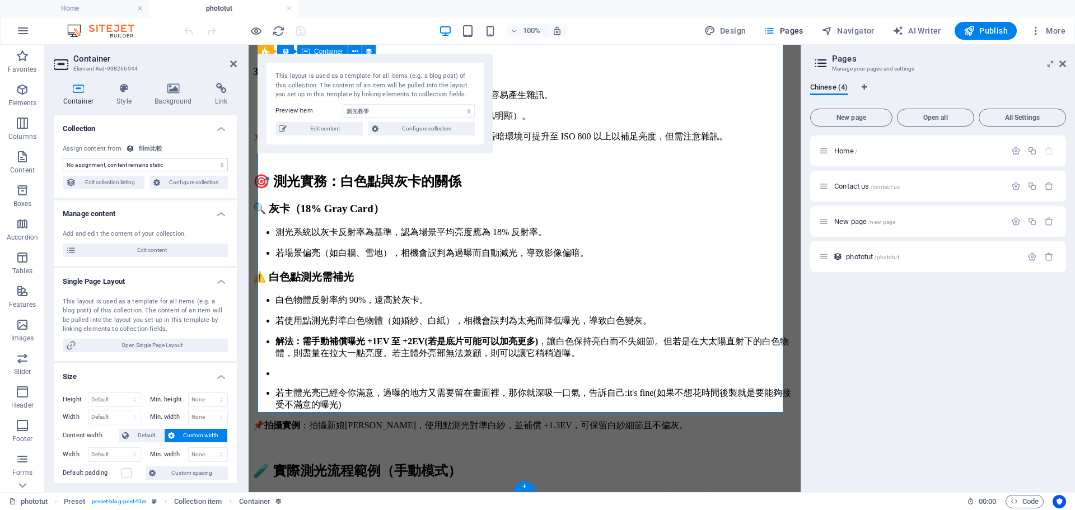
select select "content"
click at [320, 133] on span "Edit content" at bounding box center [324, 128] width 69 height 13
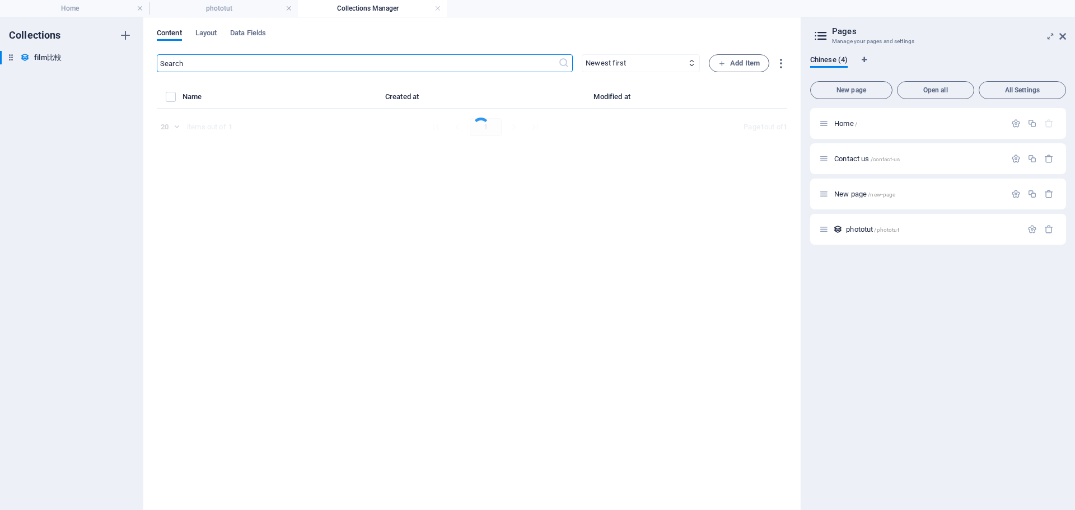
select select "Category 2"
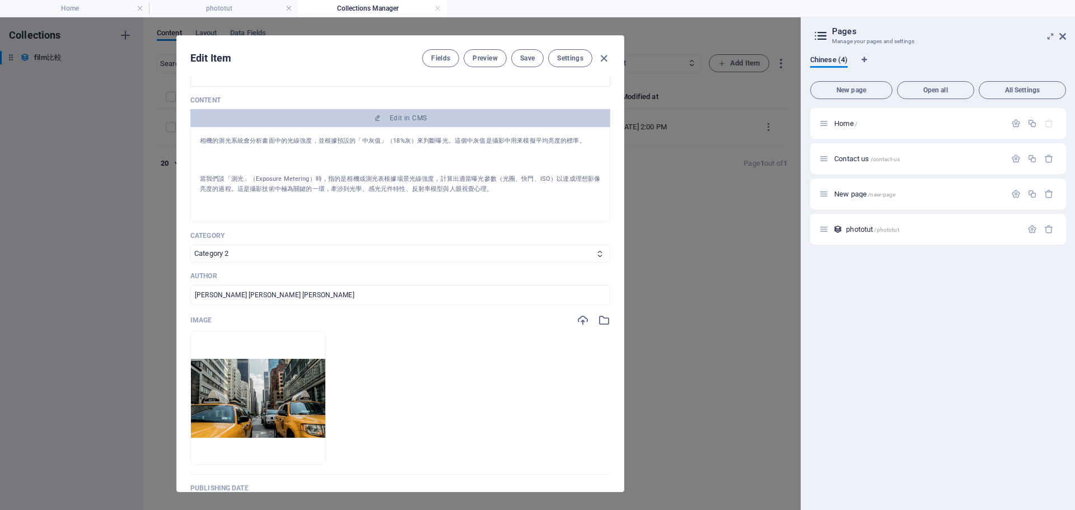
scroll to position [168, 0]
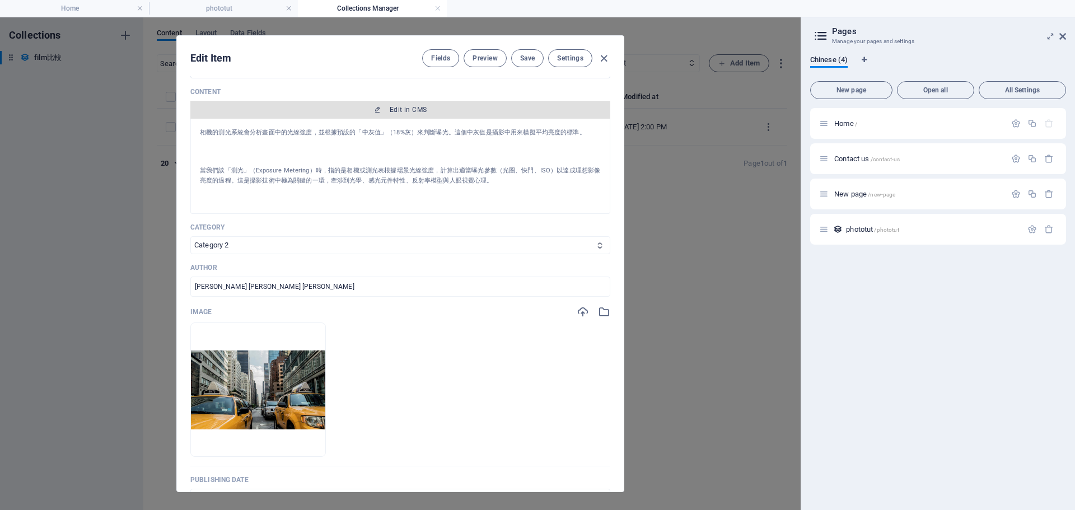
click at [416, 108] on span "Edit in CMS" at bounding box center [408, 109] width 37 height 9
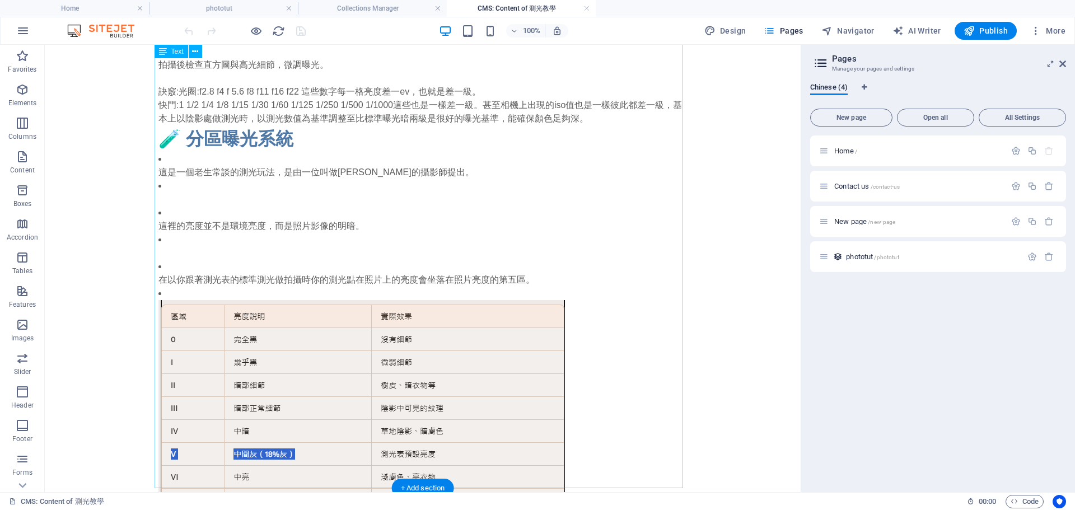
scroll to position [1295, 0]
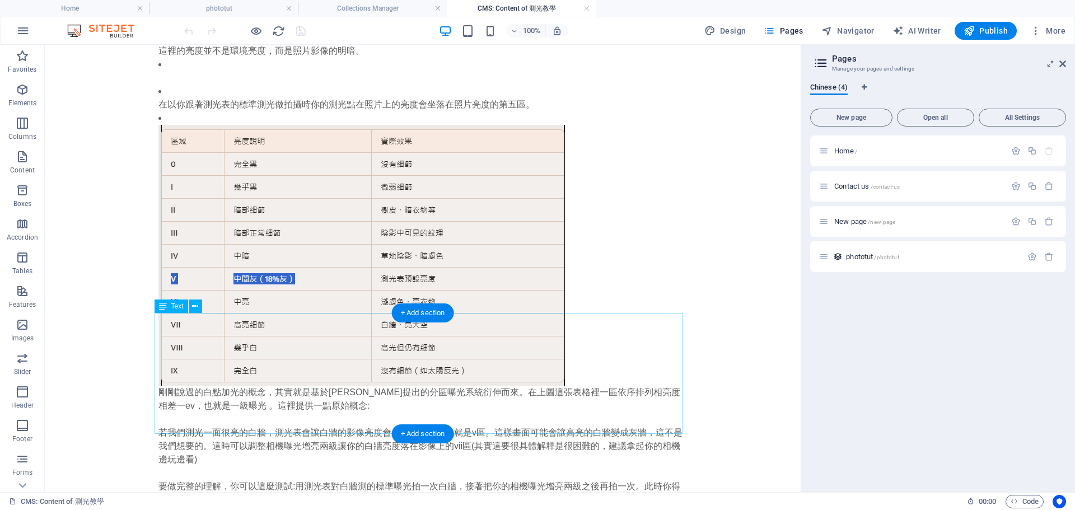
click at [267, 402] on div "剛剛說過的白點加光的概念，其實就是基於[PERSON_NAME]提出的分區曝光系統衍伸而來。在上圖這張表格裡一區依序排列相亮度相差一ev，也就是一級曝光 。這…" at bounding box center [422, 446] width 528 height 121
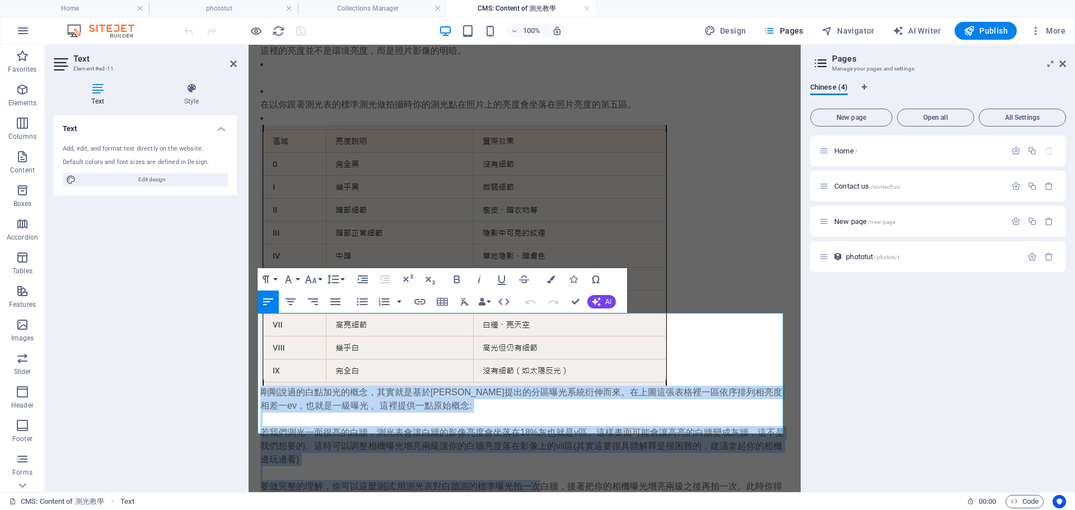
drag, startPoint x: 540, startPoint y: 419, endPoint x: 158, endPoint y: 275, distance: 407.9
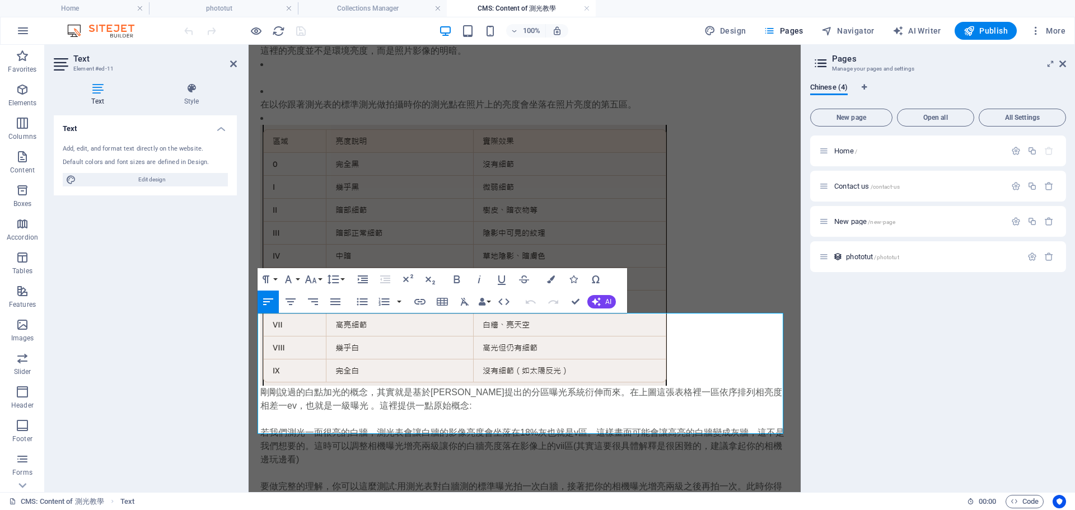
click at [544, 480] on p "要做完整的理解，你可以這麼測試:用測光表對白牆測的標準曝光拍一次白牆，接著把你的相機曝光增亮兩級之後再拍一次。此時你得到的第二張照片白牆亮度會坐落在第一張照片…" at bounding box center [524, 493] width 528 height 27
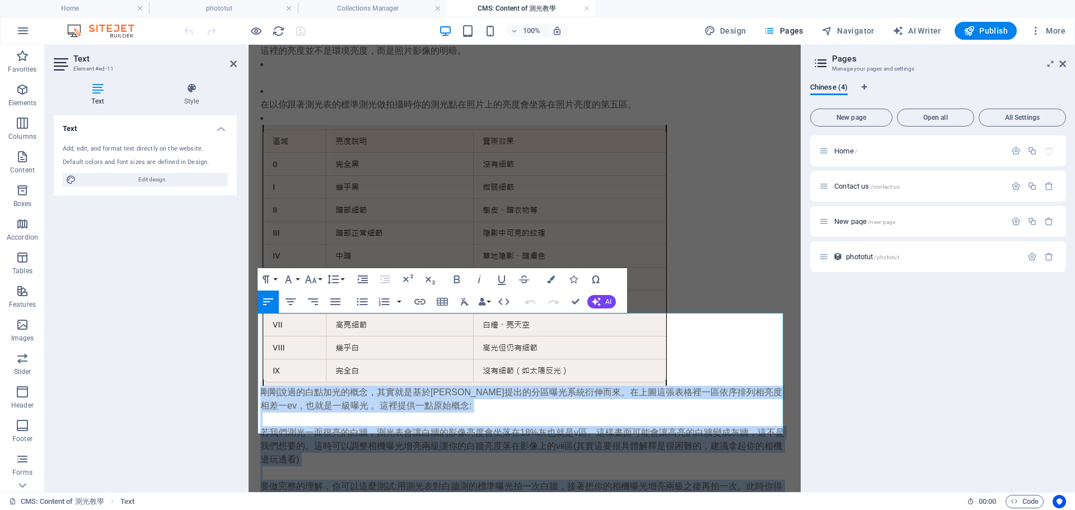
drag, startPoint x: 540, startPoint y: 427, endPoint x: 482, endPoint y: 354, distance: 93.3
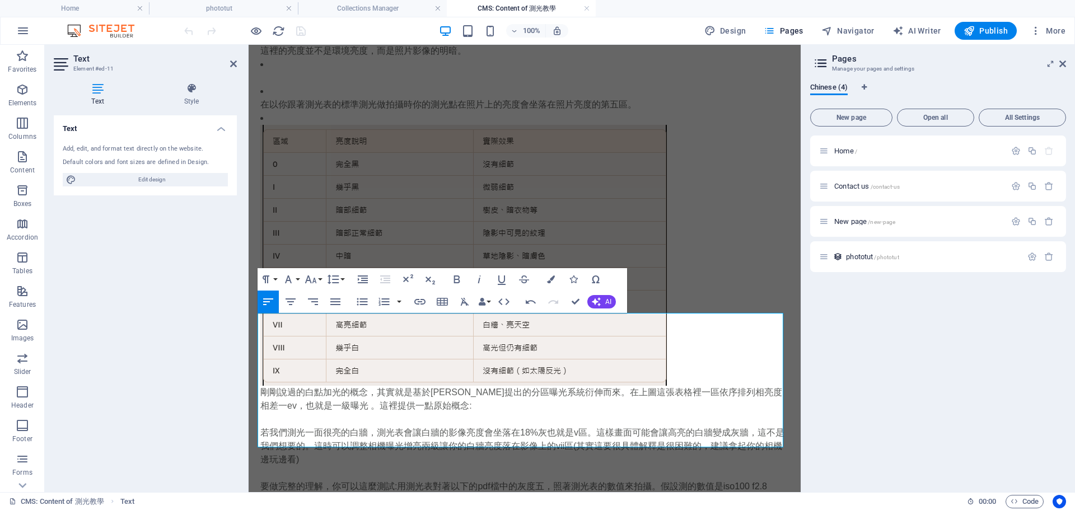
click at [712, 426] on p "若我們測光一面很亮的白牆，測光表會讓白牆的影像亮度會坐落在18%灰也就是v區。這樣畫面可能會讓高亮的白牆變成灰牆，這不是我們想要的。這時可以調整相機曝光增亮兩…" at bounding box center [524, 446] width 528 height 40
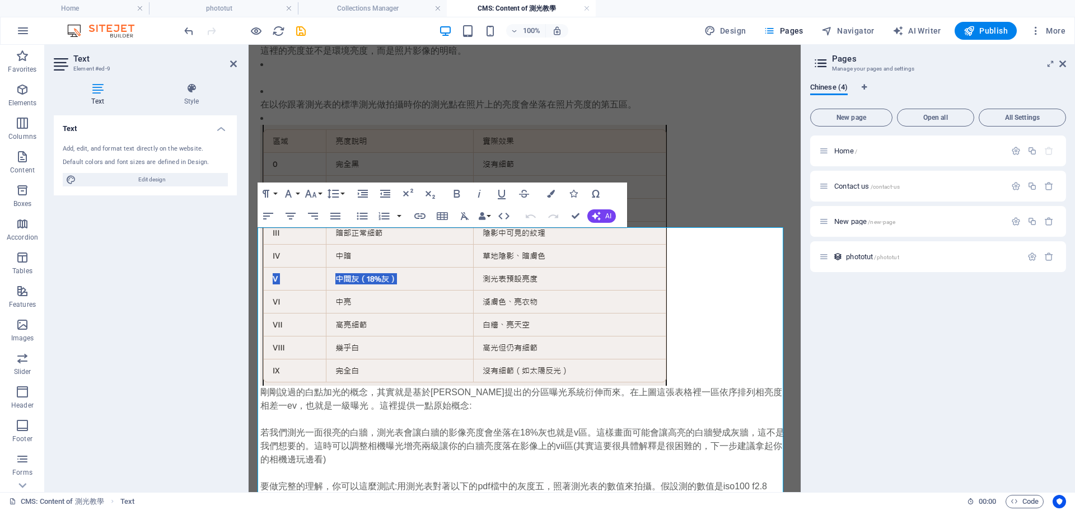
scroll to position [0, 0]
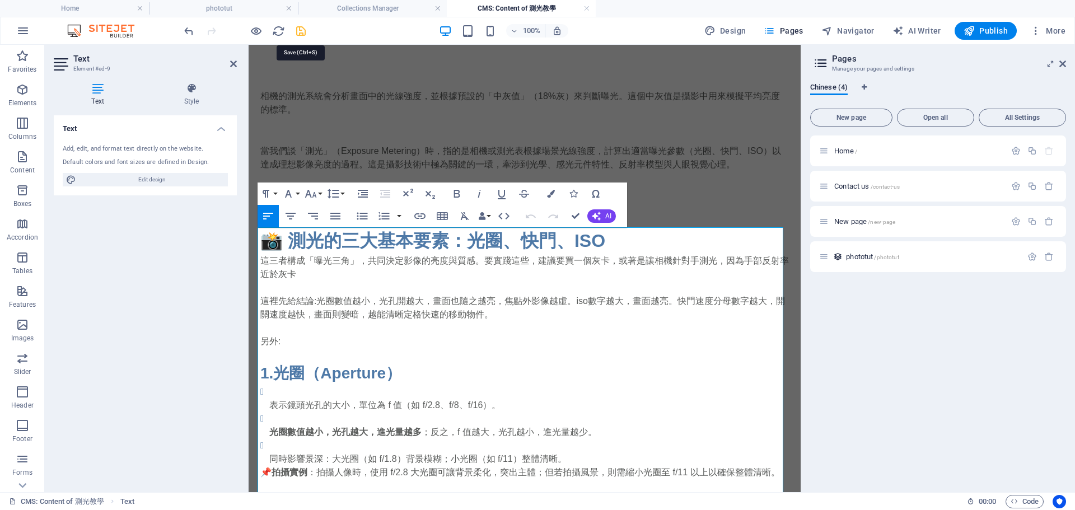
click at [300, 34] on icon "save" at bounding box center [300, 31] width 13 height 13
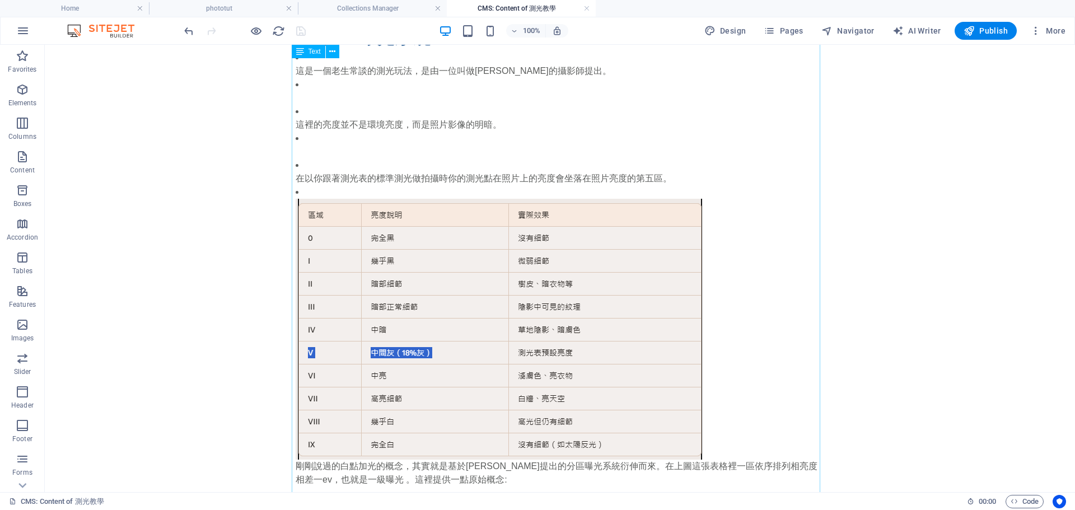
scroll to position [1308, 0]
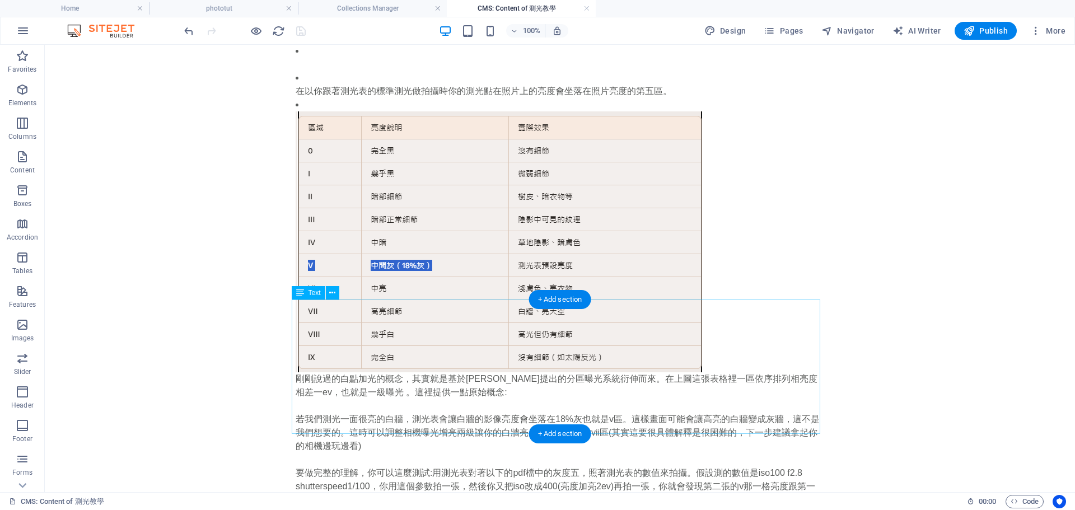
click at [371, 373] on div "剛剛說過的白點加光的概念，其實就是基於[PERSON_NAME]提出的分區曝光系統衍伸而來。在上圖這張表格裡一區依序排列相亮度相差一ev，也就是一級曝光 。這…" at bounding box center [560, 439] width 528 height 134
click at [558, 425] on div "+ Add section" at bounding box center [560, 433] width 62 height 19
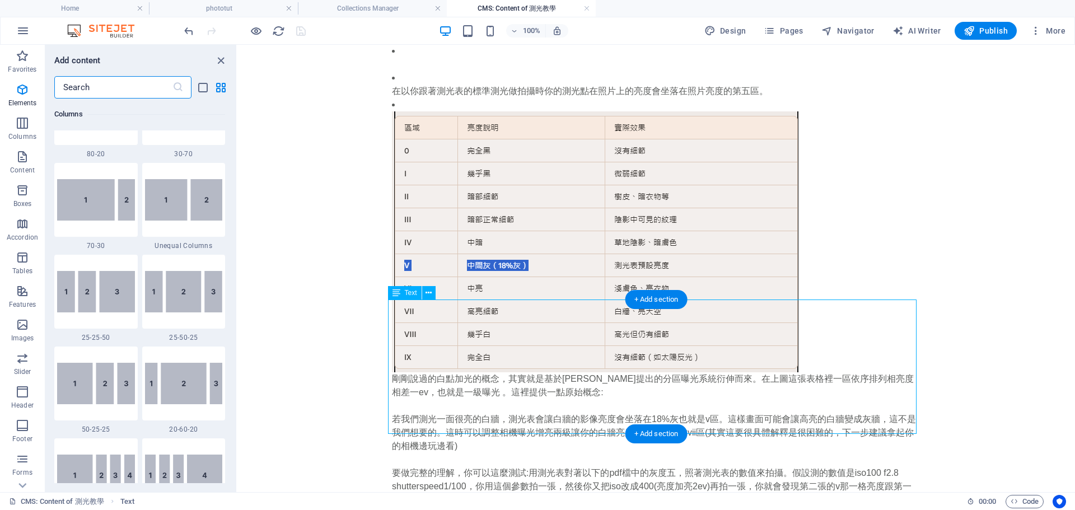
scroll to position [1959, 0]
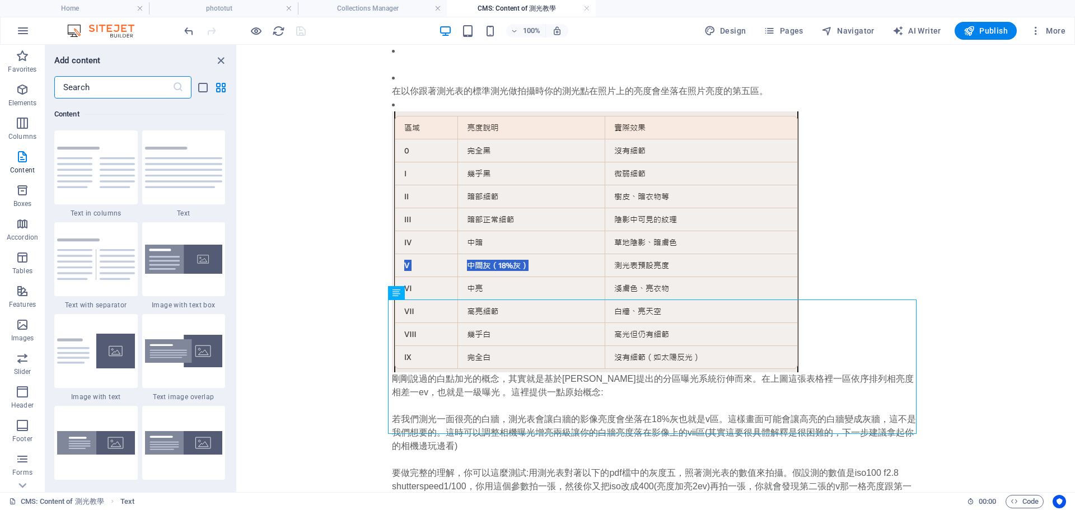
click at [77, 80] on input "text" at bounding box center [113, 87] width 118 height 22
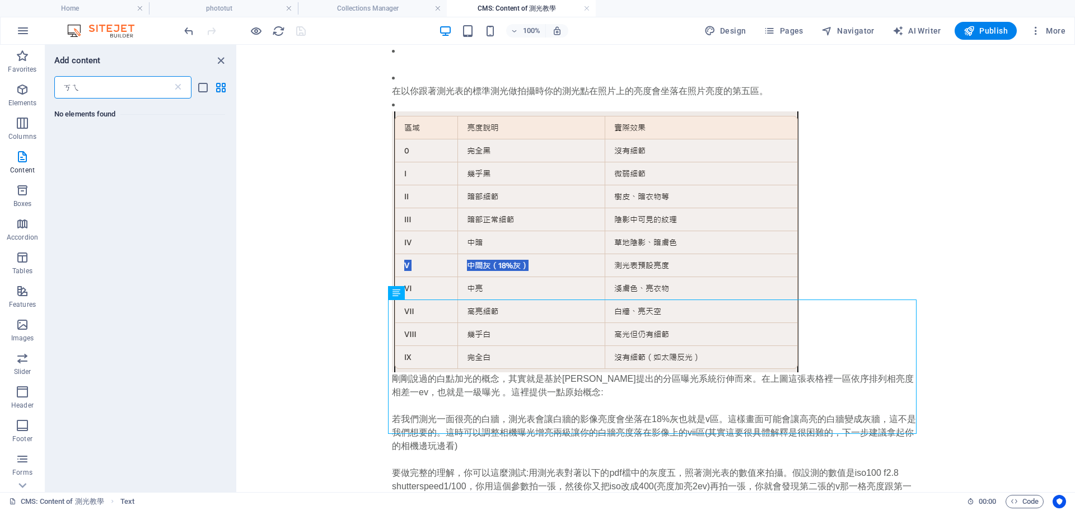
type input "ㄎ"
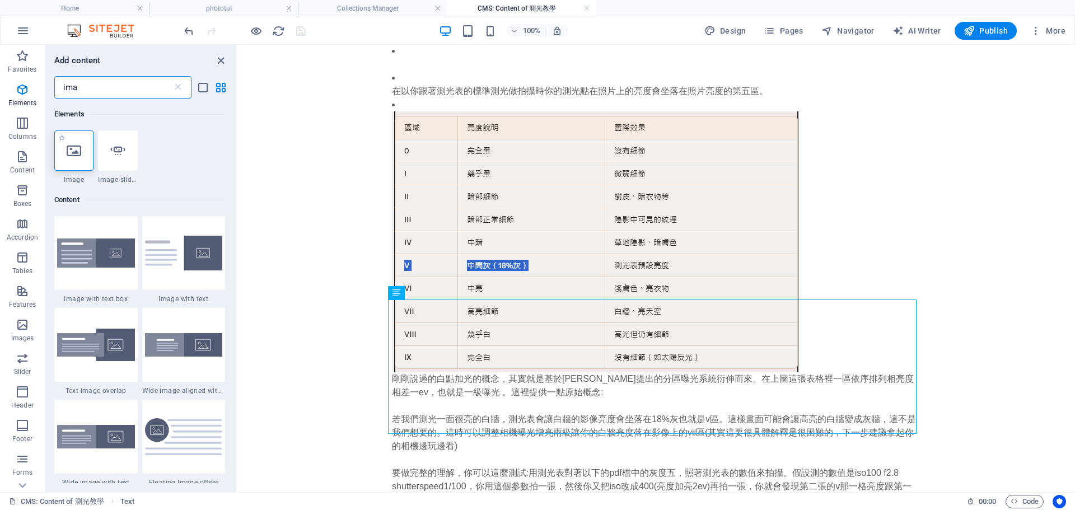
type input "ima"
click at [87, 165] on div at bounding box center [73, 150] width 39 height 40
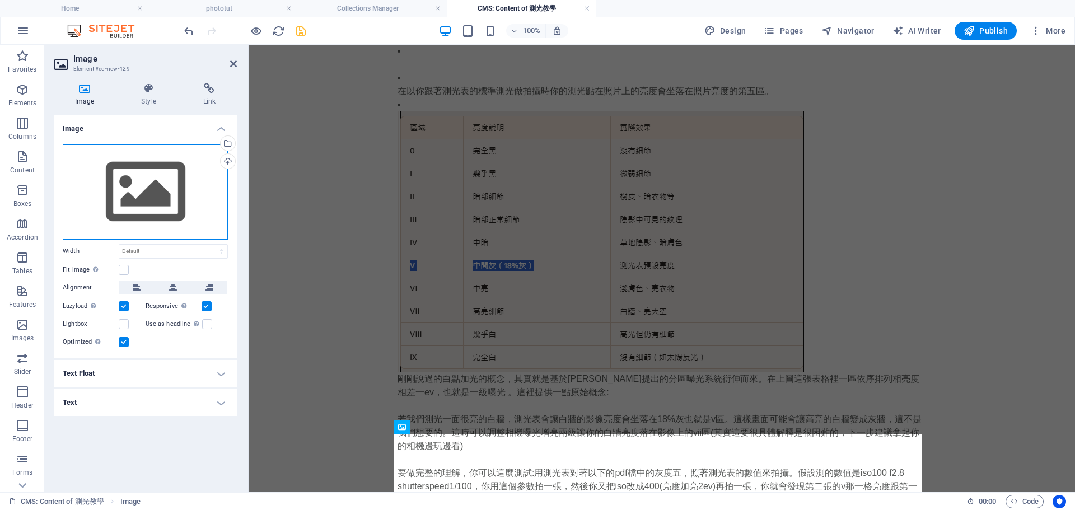
click at [147, 184] on div "Drag files here, click to choose files or select files from Files or our free s…" at bounding box center [145, 191] width 165 height 95
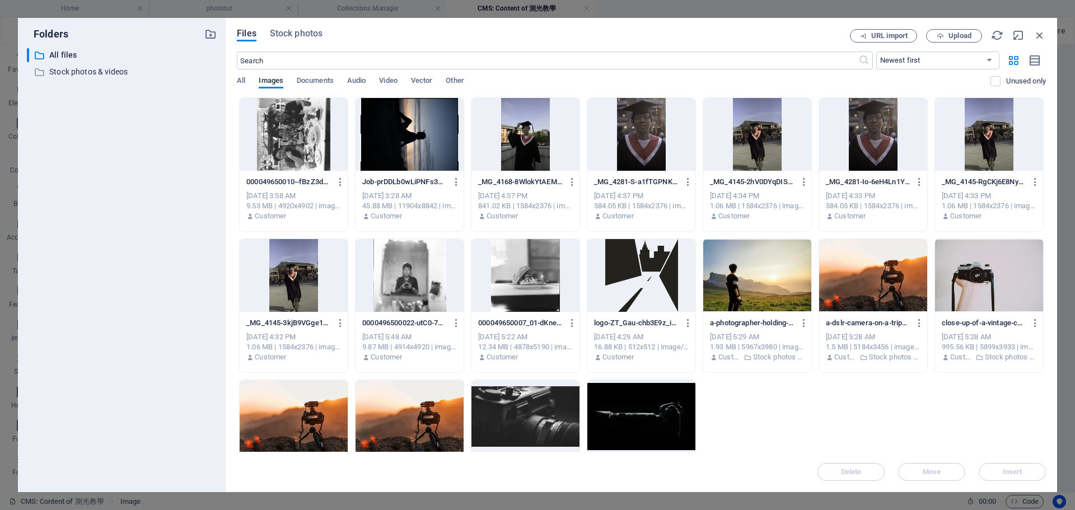
click at [147, 184] on div "​ All files All files ​ Stock photos & videos Stock photos & videos" at bounding box center [122, 265] width 190 height 435
click at [313, 88] on button "Documents" at bounding box center [315, 82] width 37 height 12
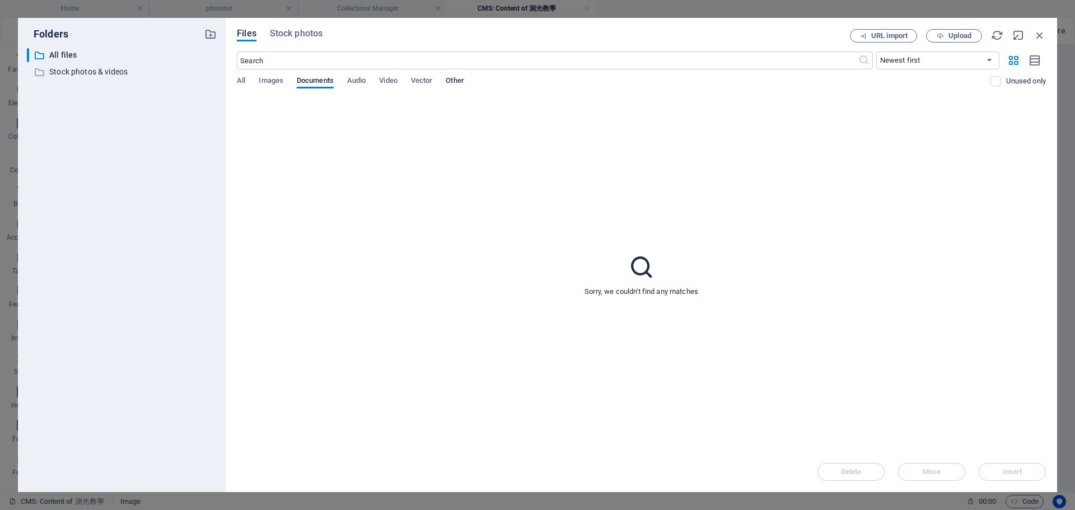
click at [455, 77] on span "Other" at bounding box center [455, 82] width 18 height 16
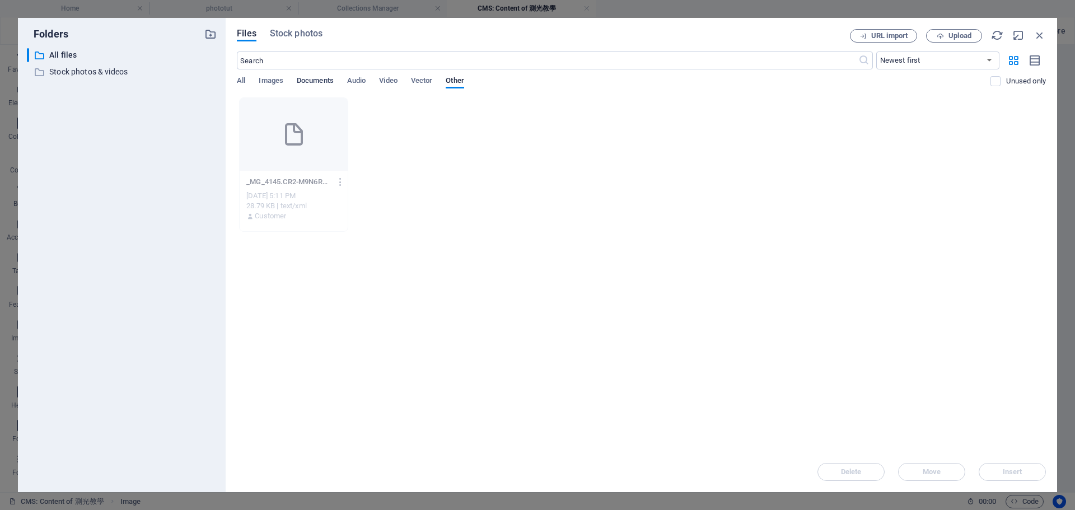
click at [311, 81] on span "Documents" at bounding box center [315, 82] width 37 height 16
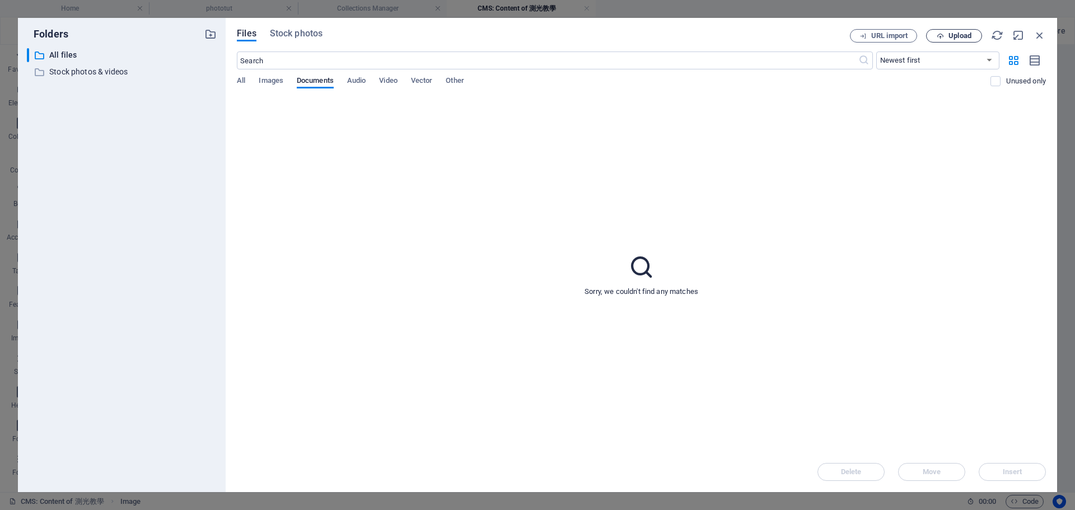
click at [945, 39] on span "Upload" at bounding box center [954, 35] width 46 height 7
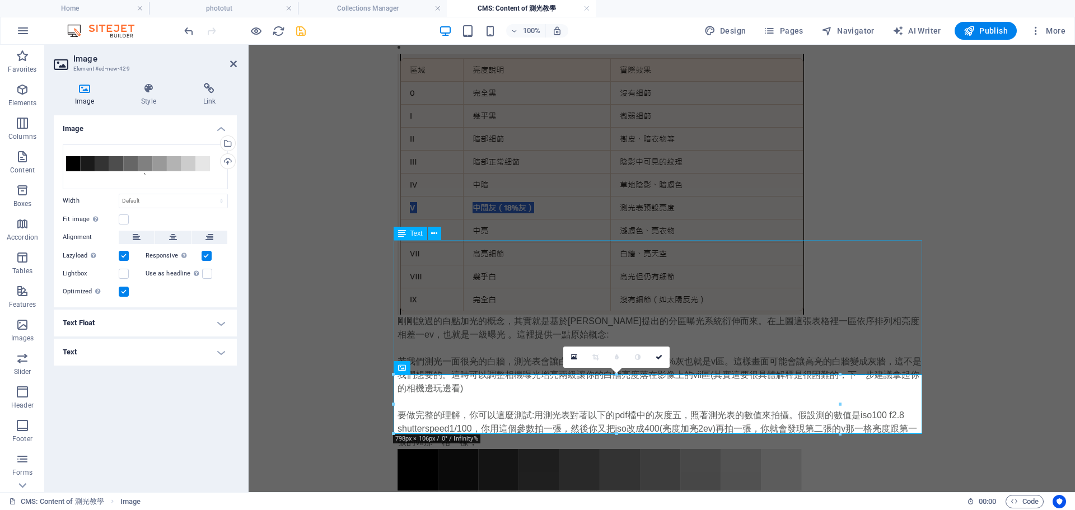
scroll to position [1367, 0]
click at [868, 313] on div "剛剛說過的白點加光的概念，其實就是基於[PERSON_NAME]提出的分區曝光系統衍伸而來。在上圖這張表格裡一區依序排列相亮度相差一ev，也就是一級曝光 。這…" at bounding box center [661, 380] width 528 height 134
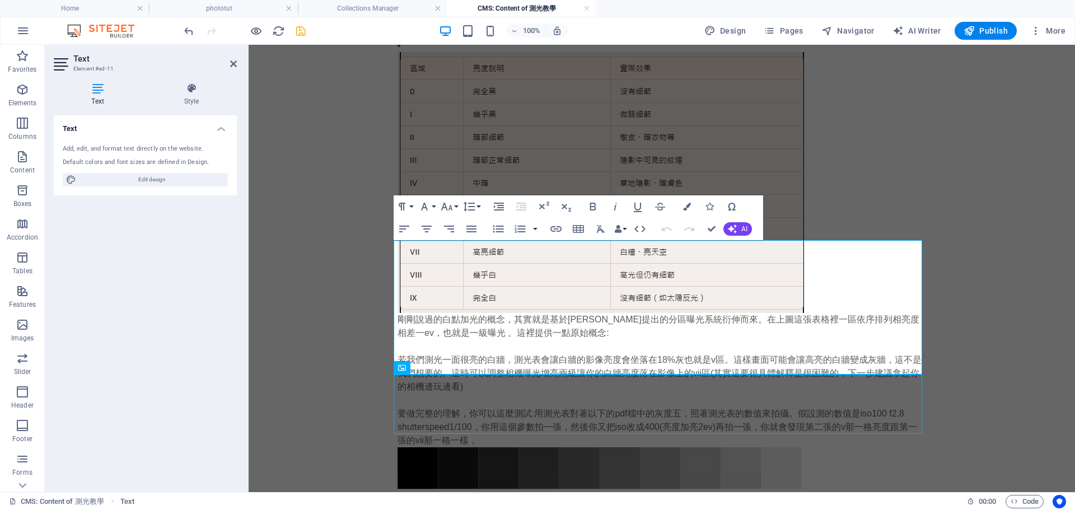
click at [227, 61] on h2 "Text" at bounding box center [154, 59] width 163 height 10
click at [232, 65] on icon at bounding box center [233, 63] width 7 height 9
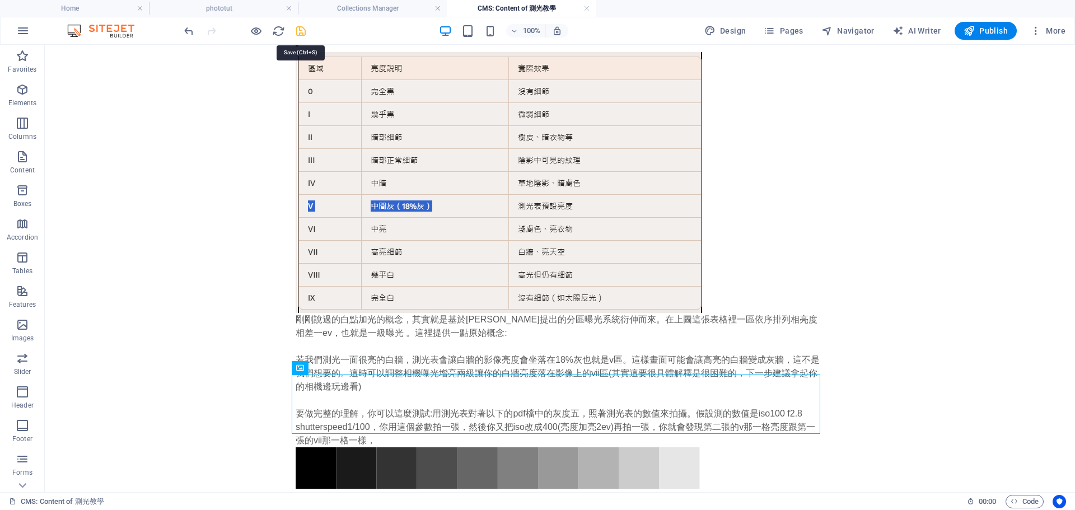
click at [297, 32] on icon "save" at bounding box center [300, 31] width 13 height 13
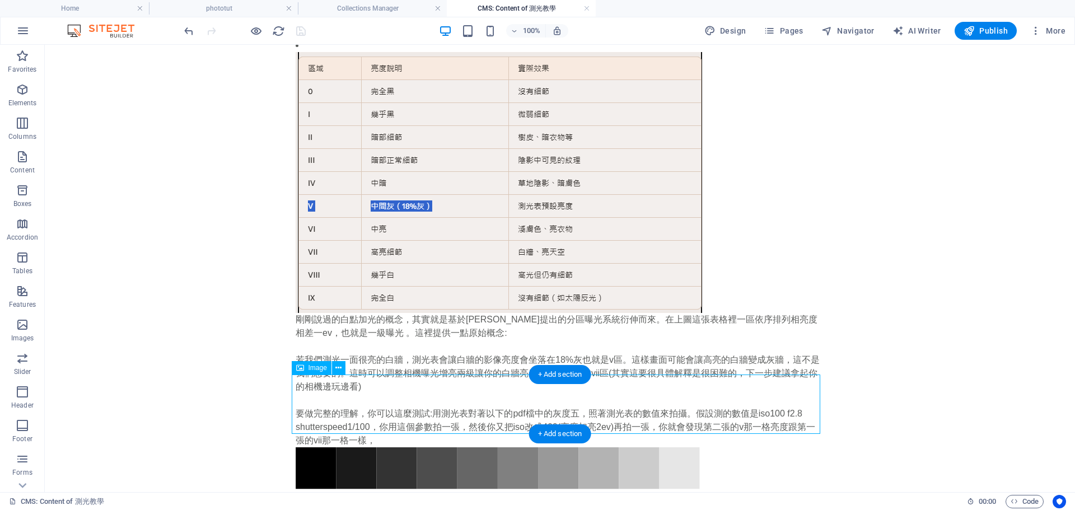
click at [321, 447] on figure at bounding box center [560, 476] width 528 height 59
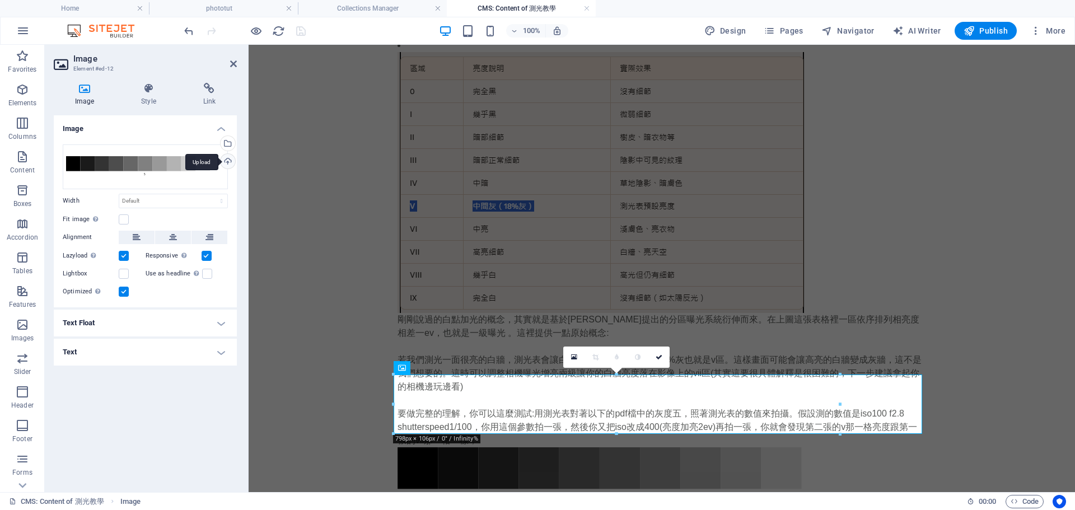
click at [233, 158] on div "Upload" at bounding box center [226, 162] width 17 height 17
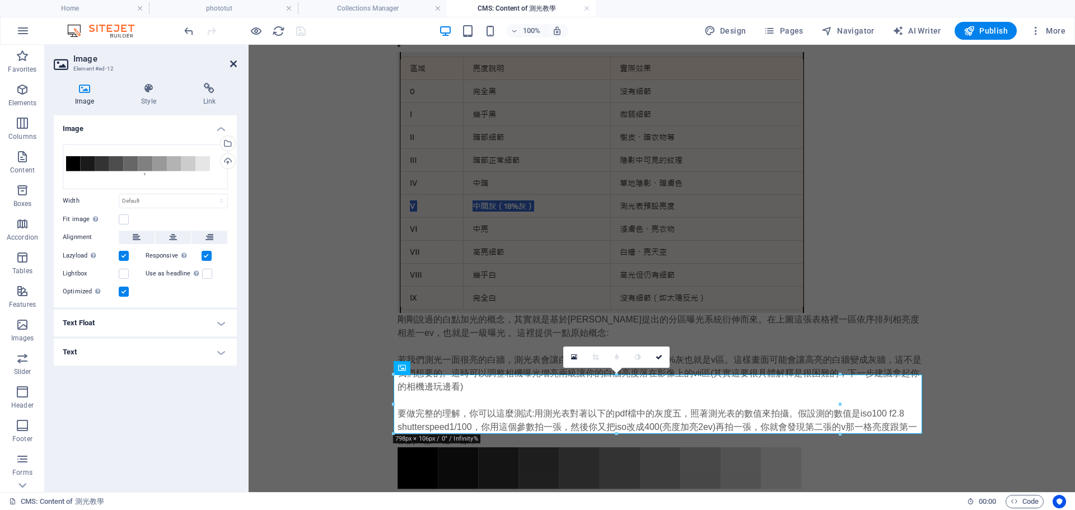
click at [230, 67] on icon at bounding box center [233, 63] width 7 height 9
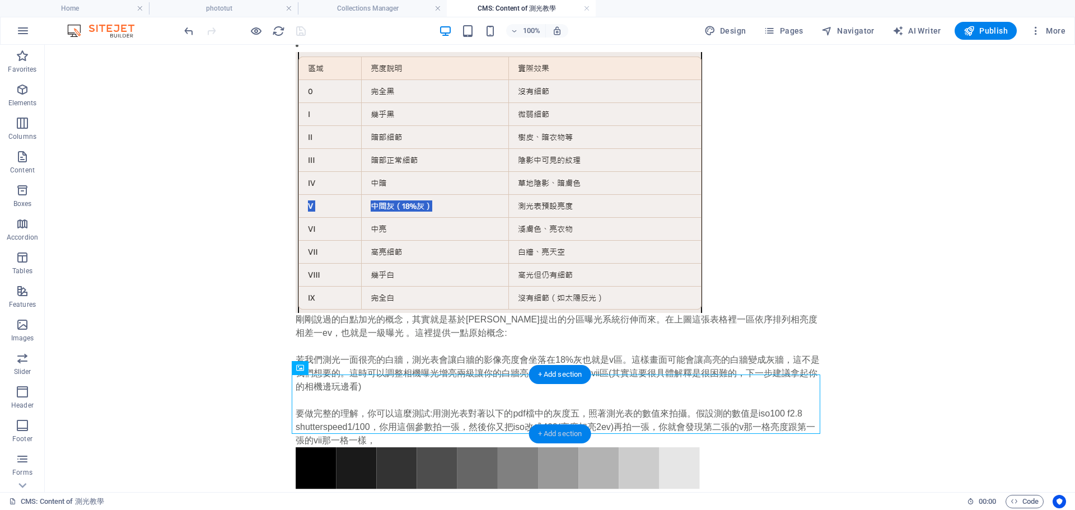
click at [579, 428] on div "+ Add section" at bounding box center [560, 433] width 62 height 19
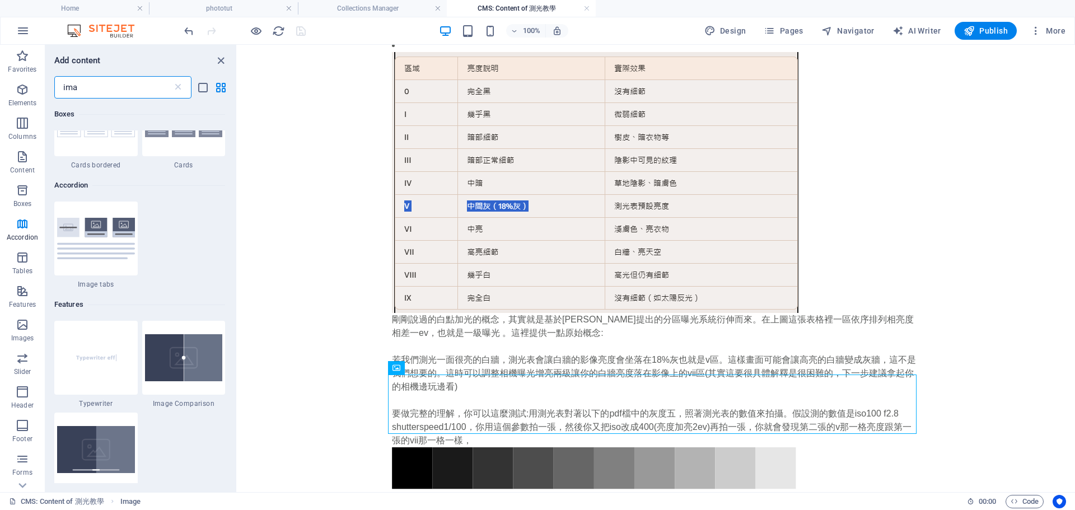
scroll to position [616, 0]
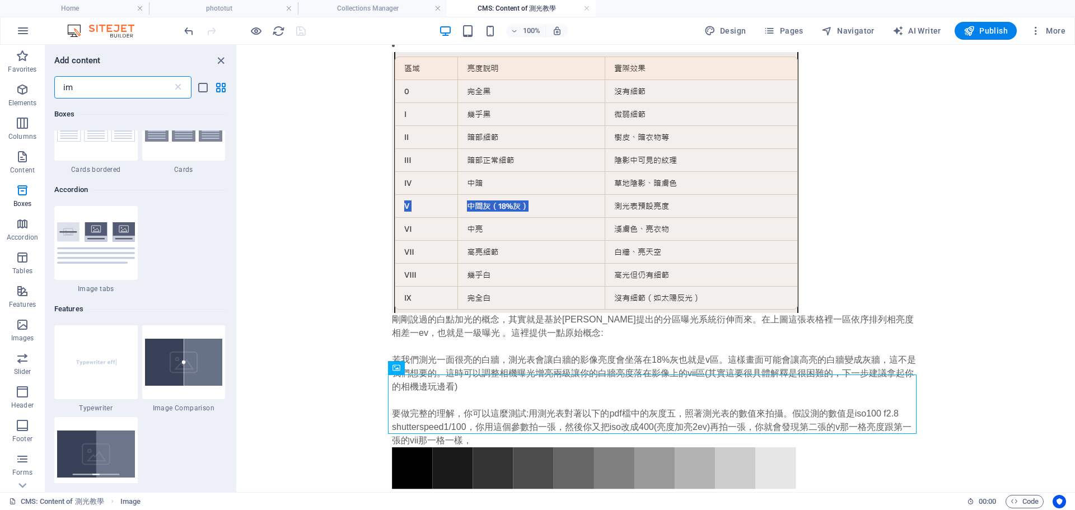
type input "i"
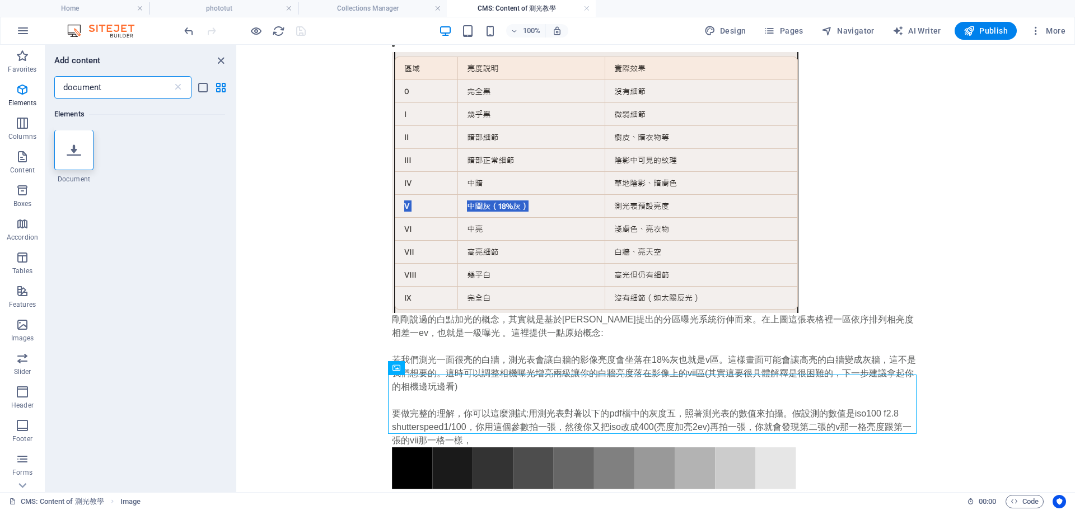
scroll to position [0, 0]
type input "document"
click at [81, 143] on icon at bounding box center [74, 150] width 15 height 15
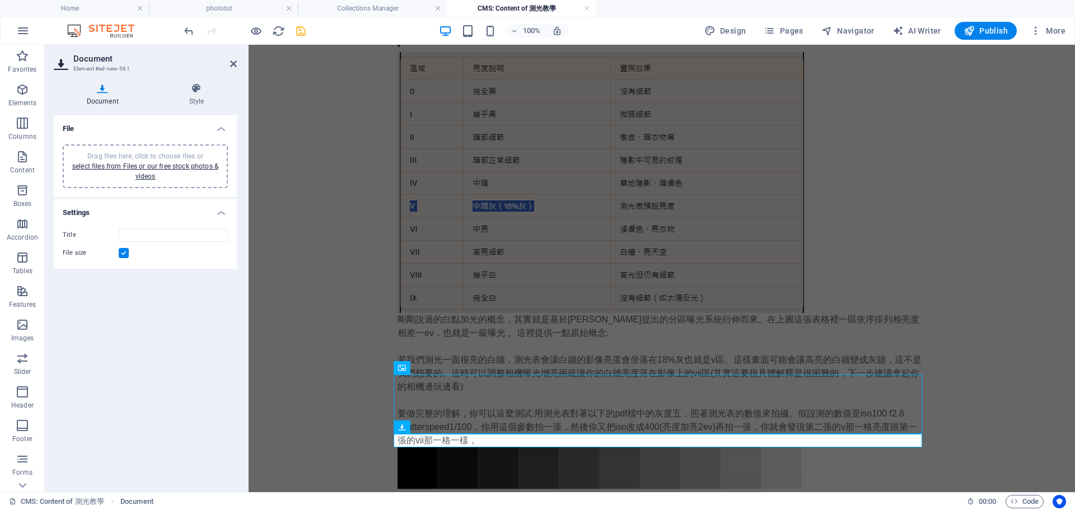
click at [162, 171] on div "Drag files here, click to choose files or select files from Files or our free s…" at bounding box center [145, 166] width 152 height 30
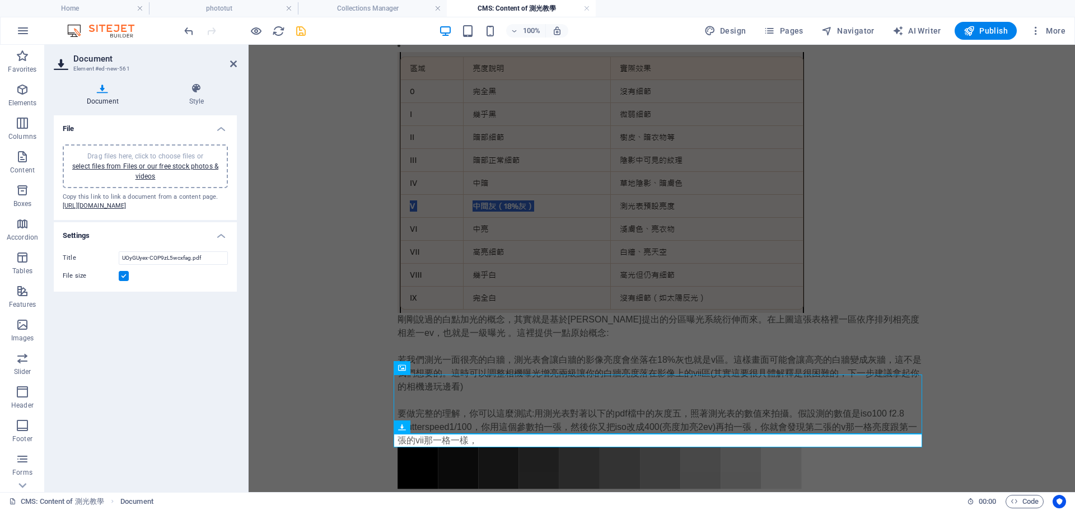
click at [123, 281] on label at bounding box center [124, 276] width 10 height 10
click at [0, 0] on input "File size" at bounding box center [0, 0] width 0 height 0
drag, startPoint x: 220, startPoint y: 282, endPoint x: 0, endPoint y: 257, distance: 221.4
click at [0, 257] on section "Favorites Elements Columns Content Boxes Accordion Tables Features Images Slide…" at bounding box center [537, 268] width 1075 height 447
type input "h"
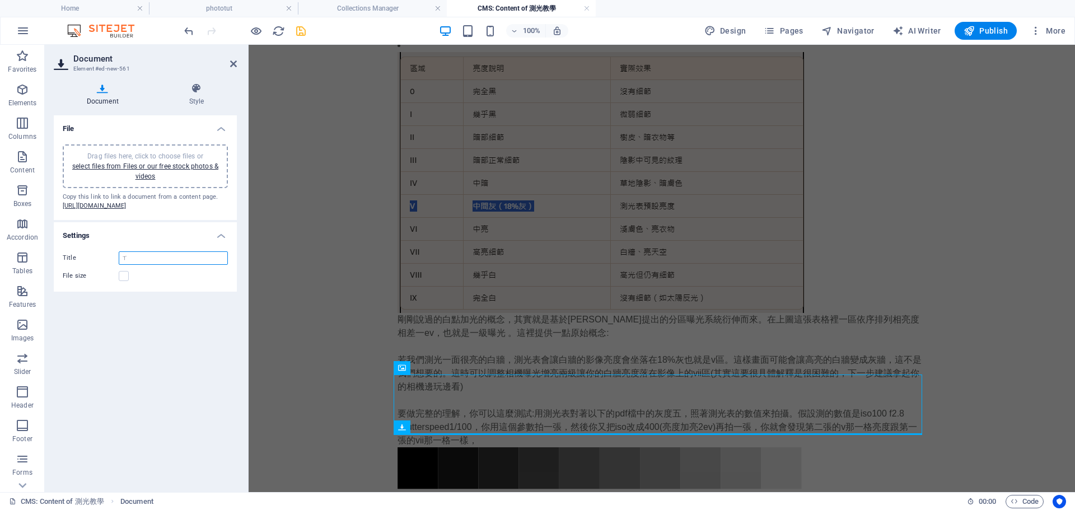
type input "ㄏ"
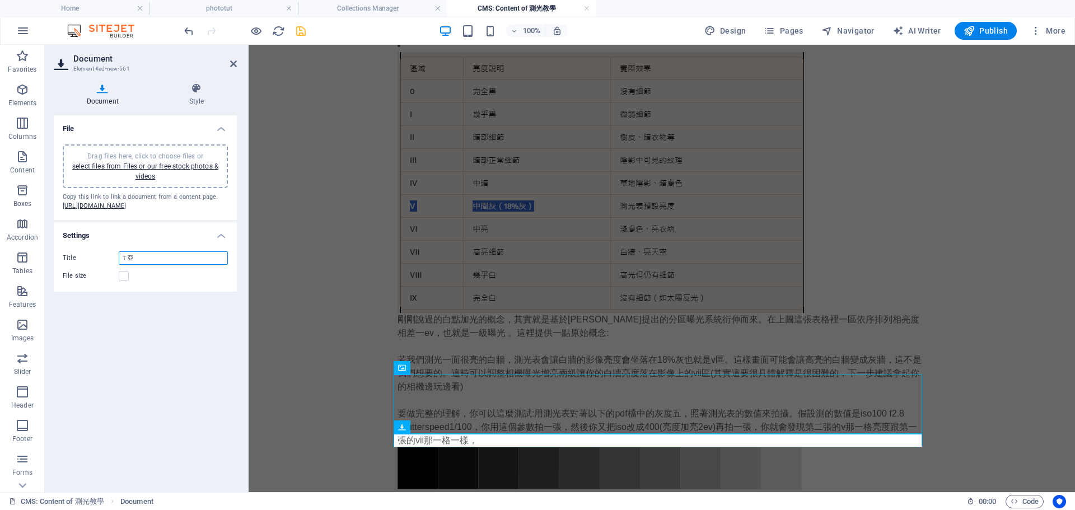
type input "ㄒ"
type input "下載測光分區條"
drag, startPoint x: 235, startPoint y: 63, endPoint x: 208, endPoint y: 4, distance: 64.9
click at [235, 63] on icon at bounding box center [233, 63] width 7 height 9
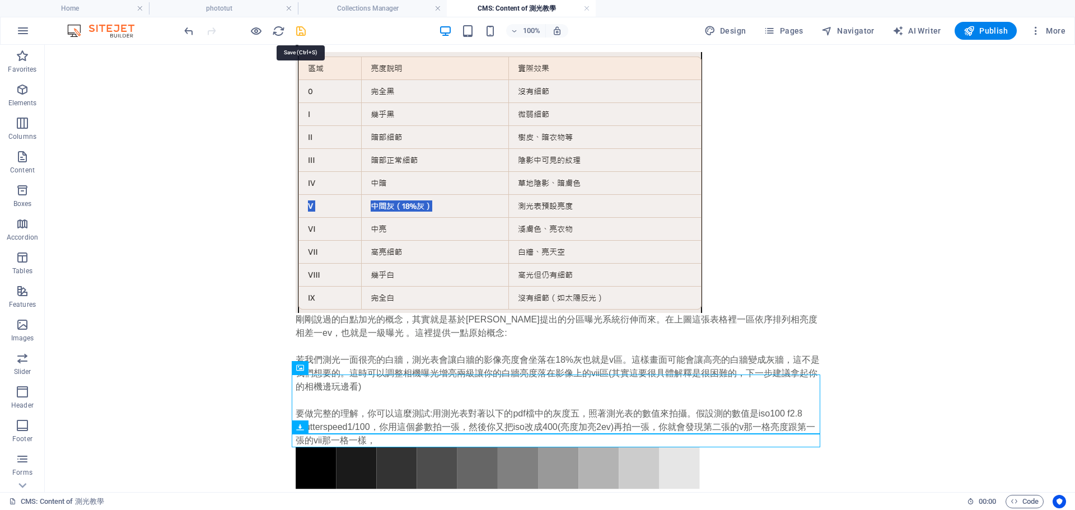
click at [298, 31] on icon "save" at bounding box center [300, 31] width 13 height 13
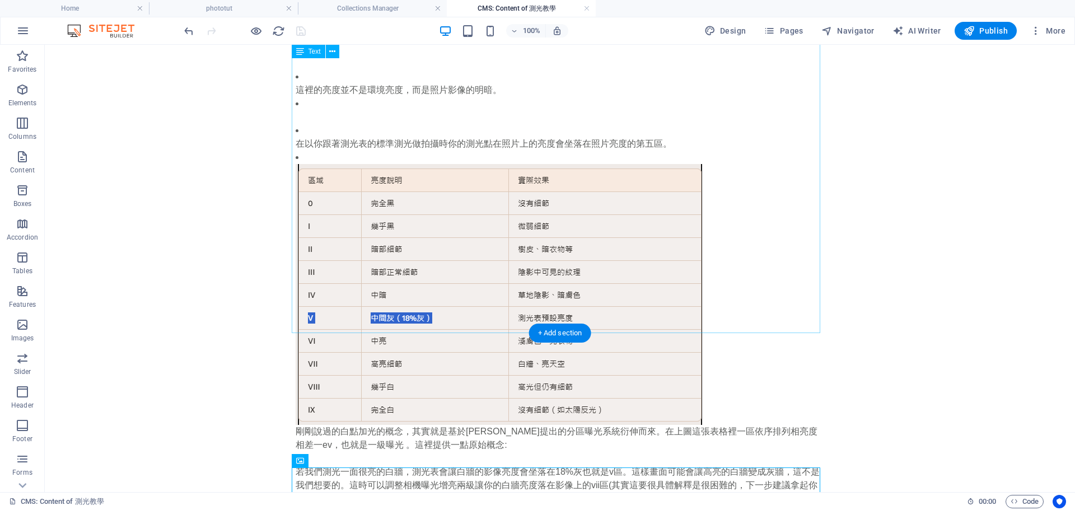
scroll to position [1381, 0]
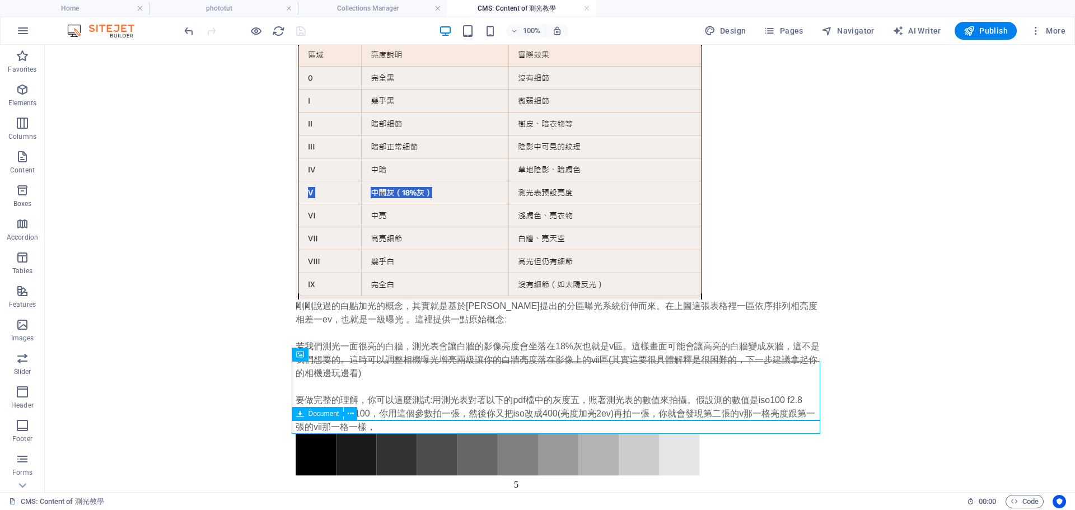
click at [551, 493] on div "下載測光分區條 3.26 KB" at bounding box center [560, 499] width 528 height 13
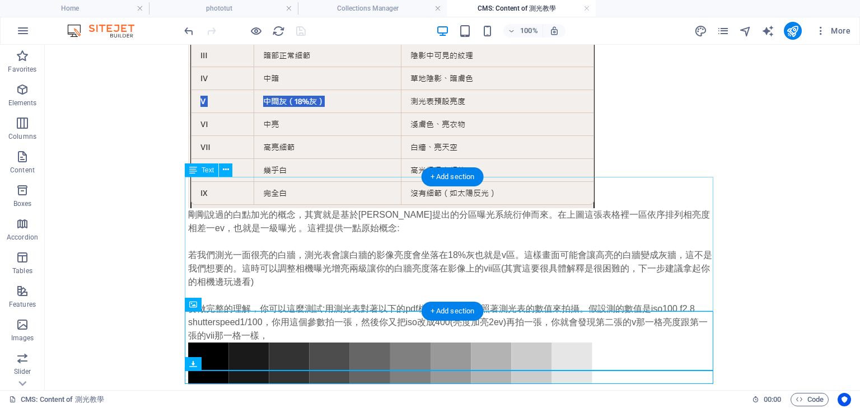
scroll to position [1475, 0]
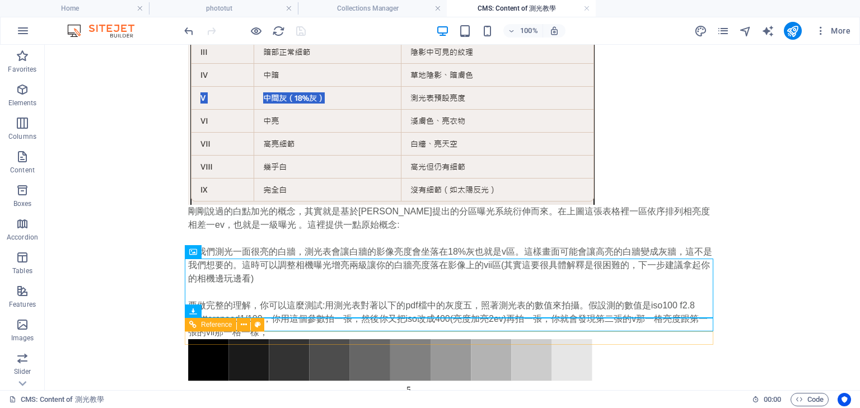
click at [247, 323] on button at bounding box center [243, 324] width 13 height 13
drag, startPoint x: 218, startPoint y: 336, endPoint x: 236, endPoint y: 338, distance: 18.6
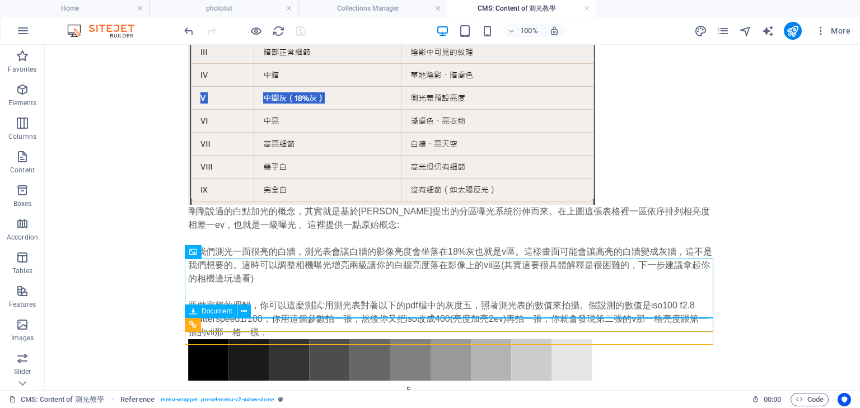
click at [254, 399] on div "下載測光分區條 3.26 KB" at bounding box center [452, 405] width 528 height 13
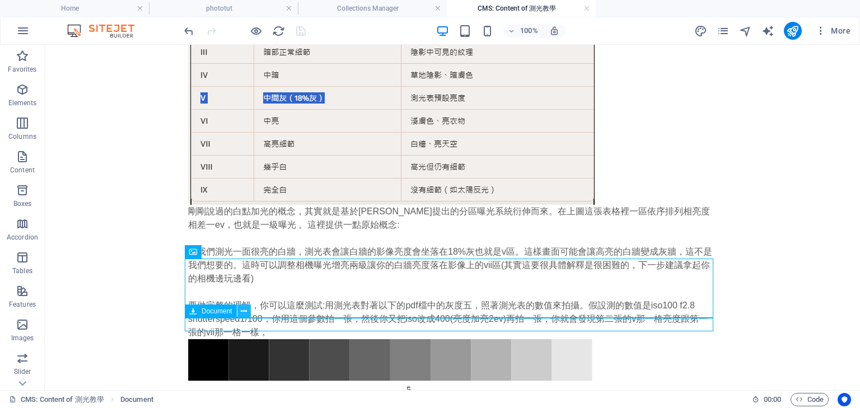
click at [237, 310] on button at bounding box center [243, 310] width 13 height 13
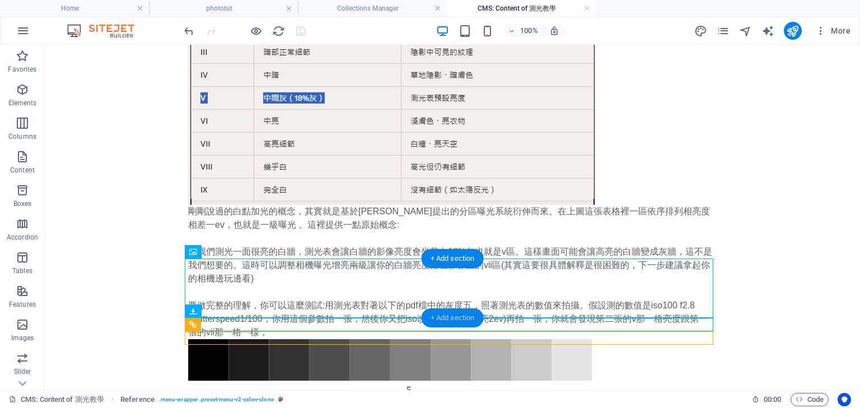
click at [443, 312] on div "+ Add section" at bounding box center [452, 317] width 62 height 19
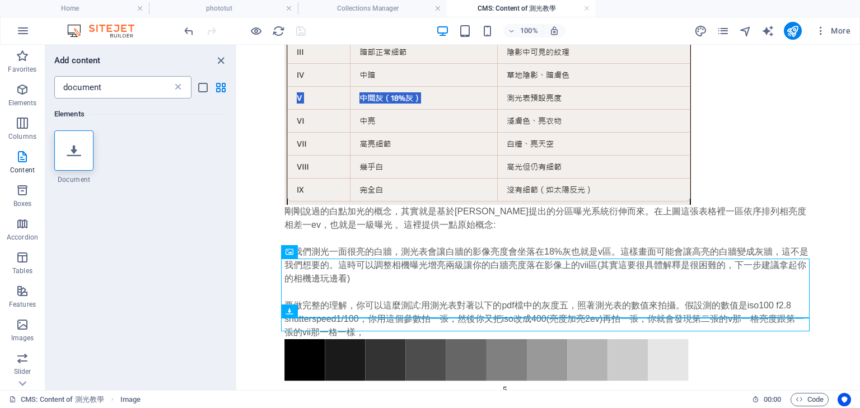
click at [176, 85] on icon at bounding box center [177, 87] width 11 height 11
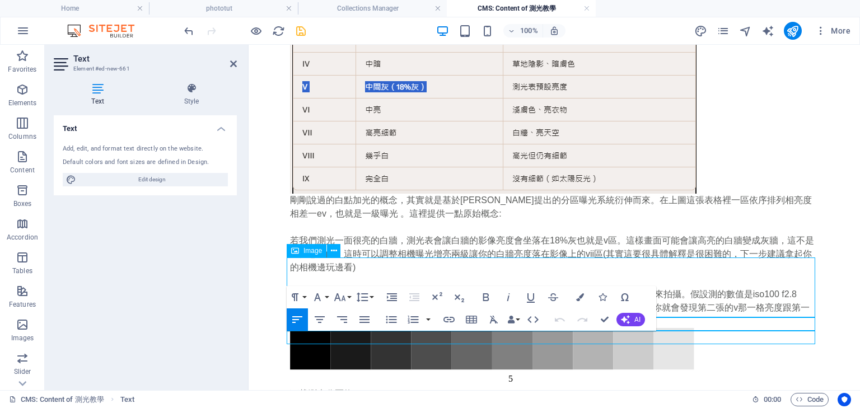
scroll to position [1489, 0]
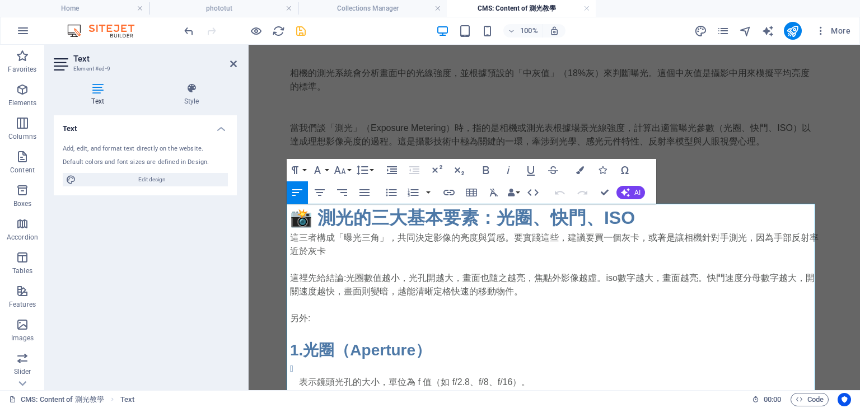
click at [330, 184] on button "Align Center" at bounding box center [319, 192] width 21 height 22
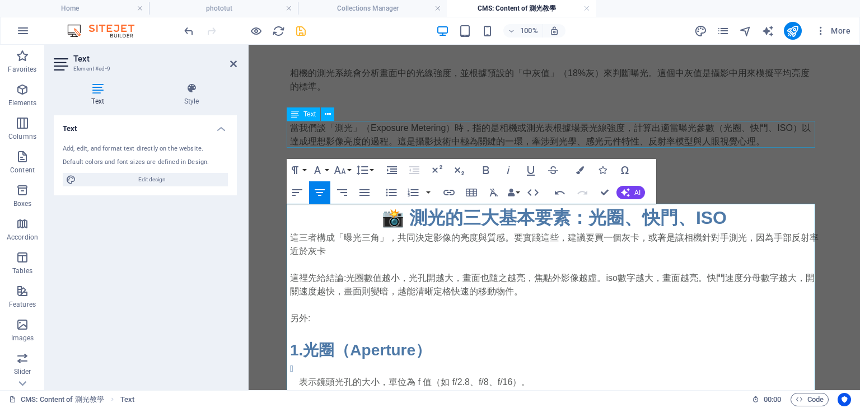
click at [314, 114] on span "Text" at bounding box center [309, 114] width 12 height 7
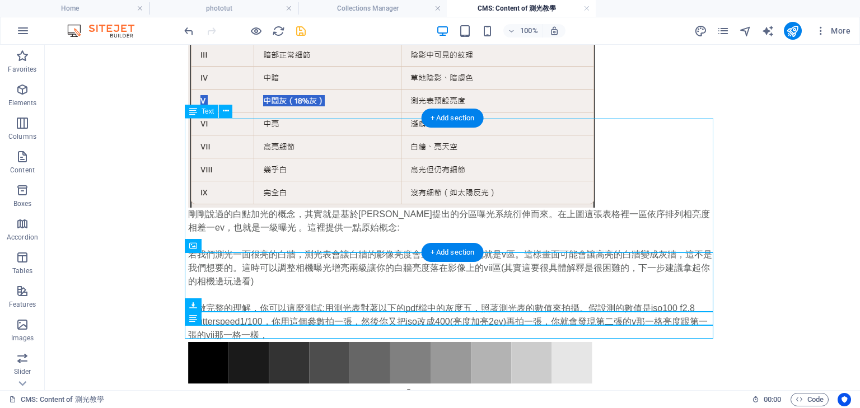
scroll to position [1489, 0]
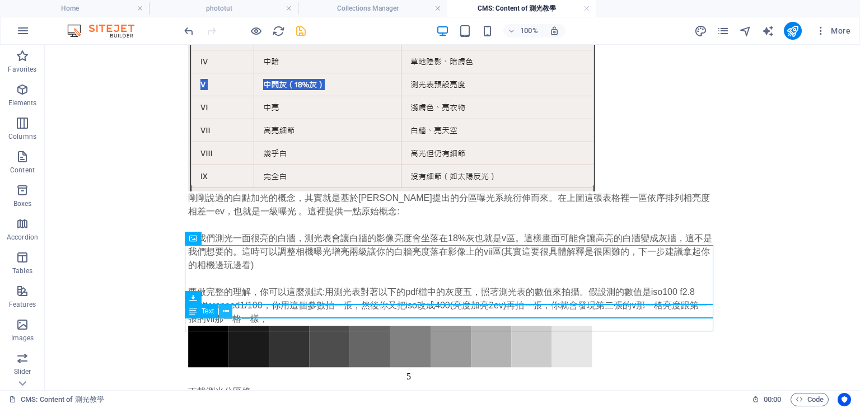
click at [223, 314] on icon at bounding box center [226, 312] width 6 height 12
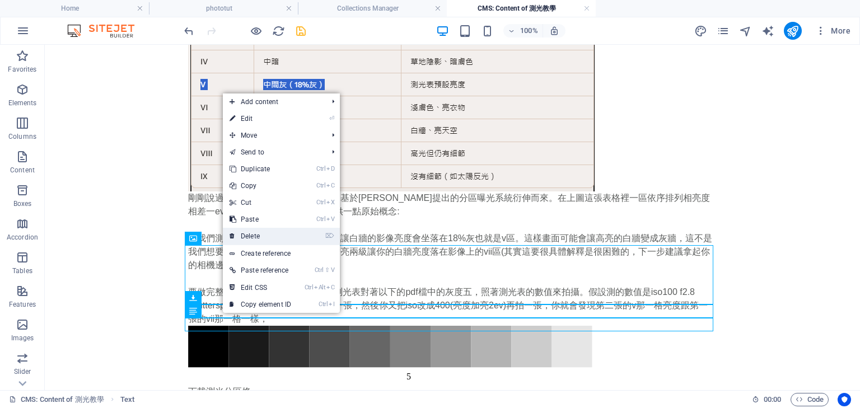
click at [260, 235] on link "⌦ Delete" at bounding box center [260, 236] width 75 height 17
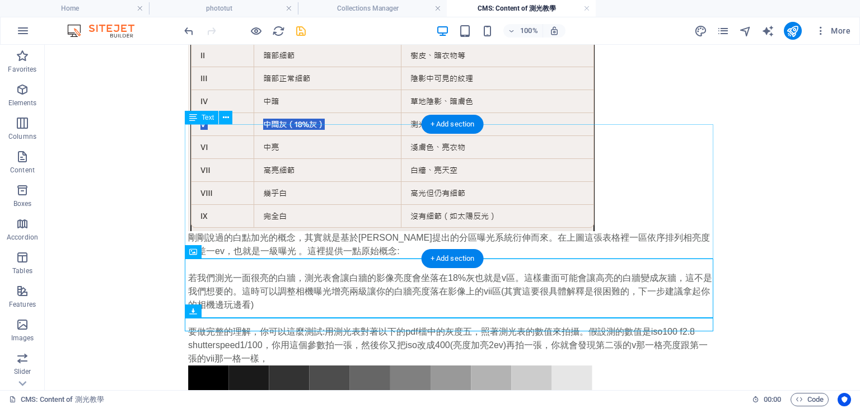
scroll to position [1475, 0]
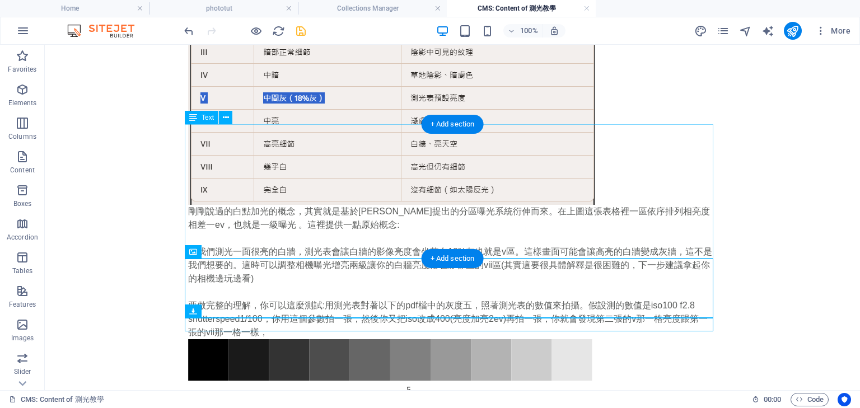
click at [283, 252] on div "剛剛說過的白點加光的概念，其實就是基於[PERSON_NAME]提出的分區曝光系統衍伸而來。在上圖這張表格裡一區依序排列相亮度相差一ev，也就是一級曝光 。這…" at bounding box center [452, 272] width 528 height 134
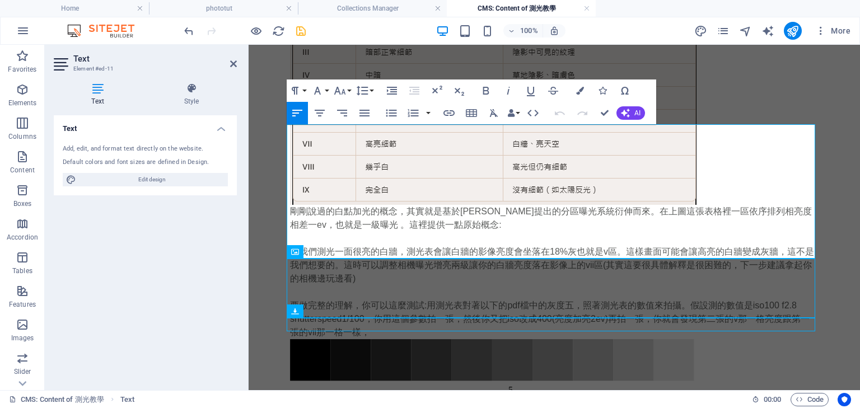
click at [375, 299] on p "要做完整的理解，你可以這麼測試:用測光表對著以下的pdf檔中的灰度五，照著測光表的數值來拍攝。假設測的數值是iso100 f2.8 shutterspeed1…" at bounding box center [554, 319] width 528 height 40
click at [234, 61] on icon at bounding box center [233, 63] width 7 height 9
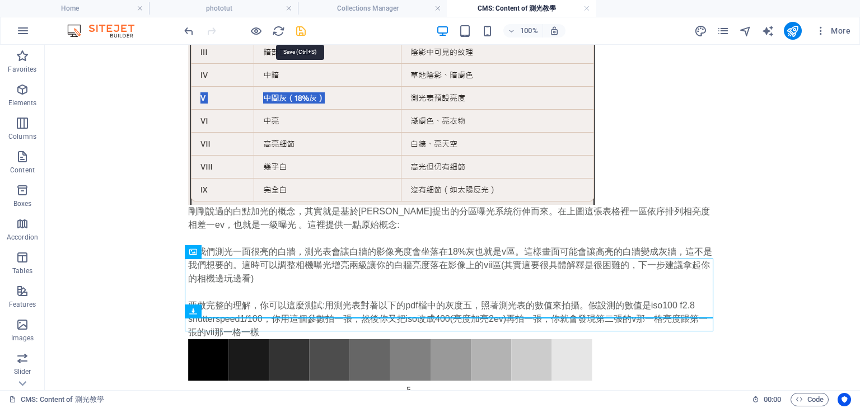
click at [298, 30] on icon "save" at bounding box center [300, 31] width 13 height 13
click at [21, 331] on icon "button" at bounding box center [22, 324] width 13 height 13
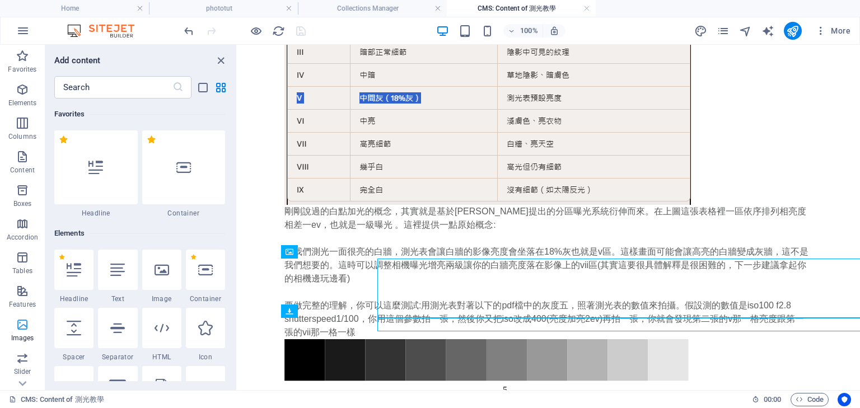
click at [21, 331] on icon "button" at bounding box center [22, 324] width 13 height 13
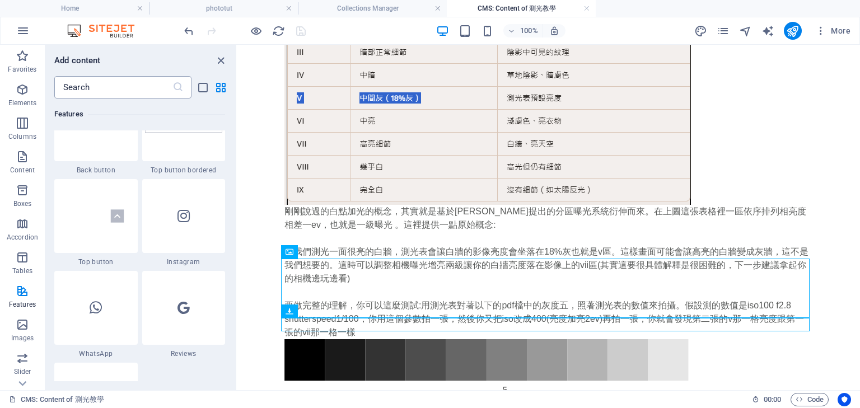
scroll to position [5273, 0]
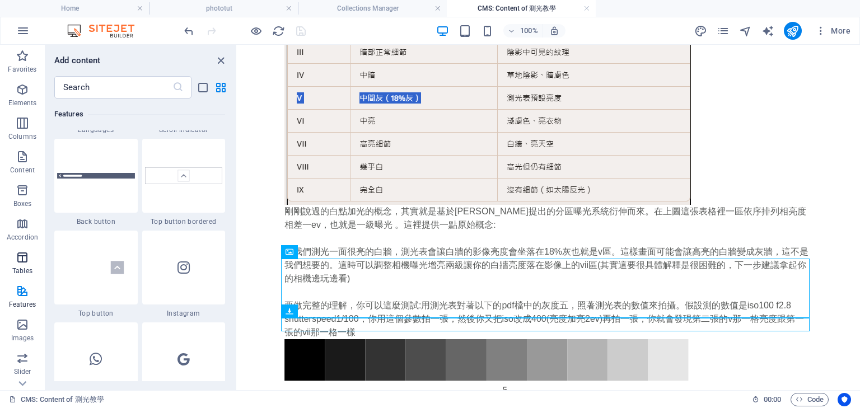
click at [18, 271] on p "Tables" at bounding box center [22, 270] width 20 height 9
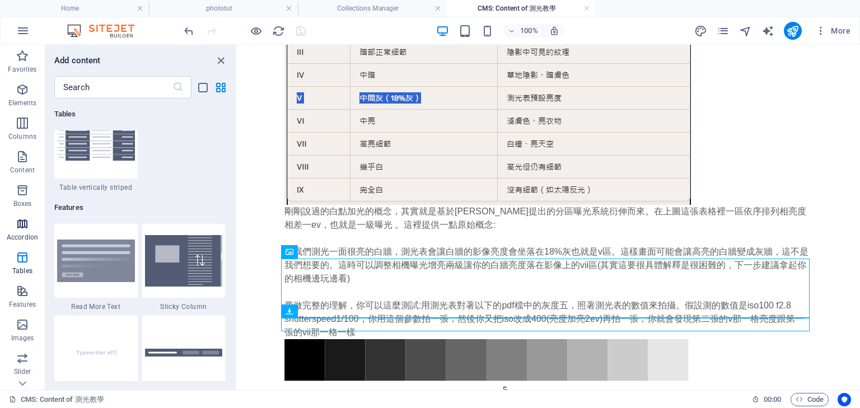
scroll to position [3877, 0]
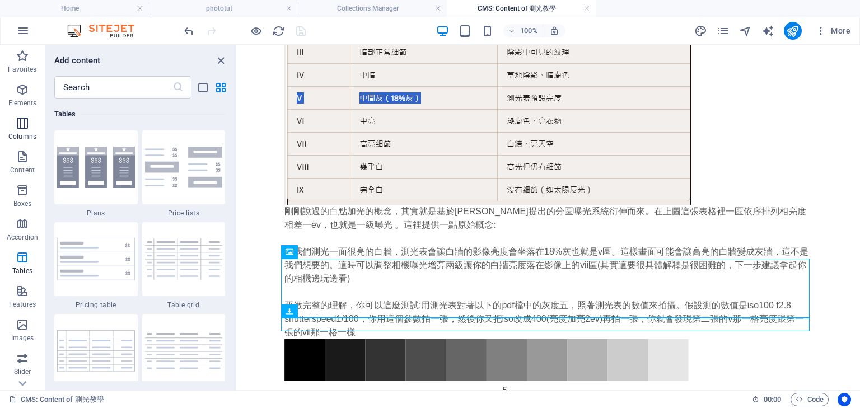
click at [23, 121] on icon "button" at bounding box center [22, 122] width 13 height 13
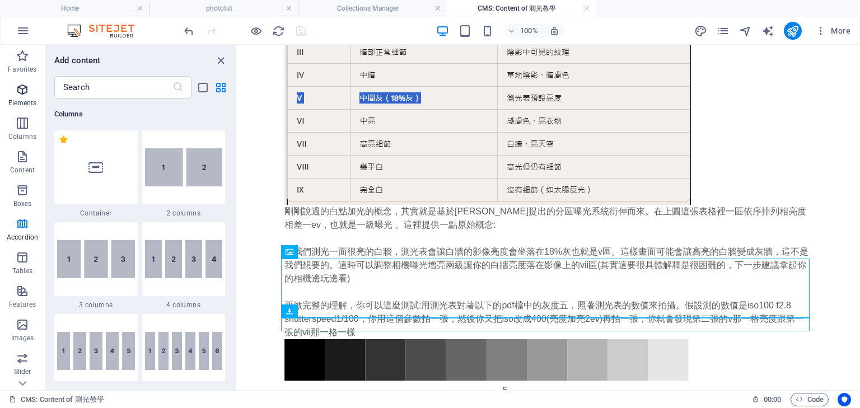
click at [20, 85] on icon "button" at bounding box center [22, 89] width 13 height 13
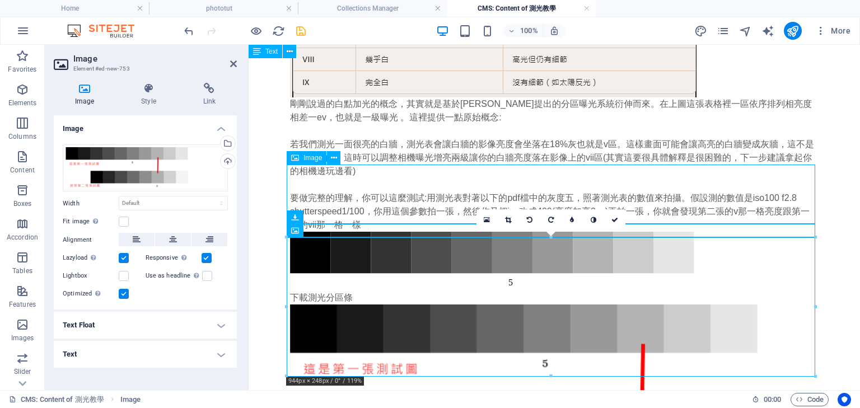
scroll to position [1569, 0]
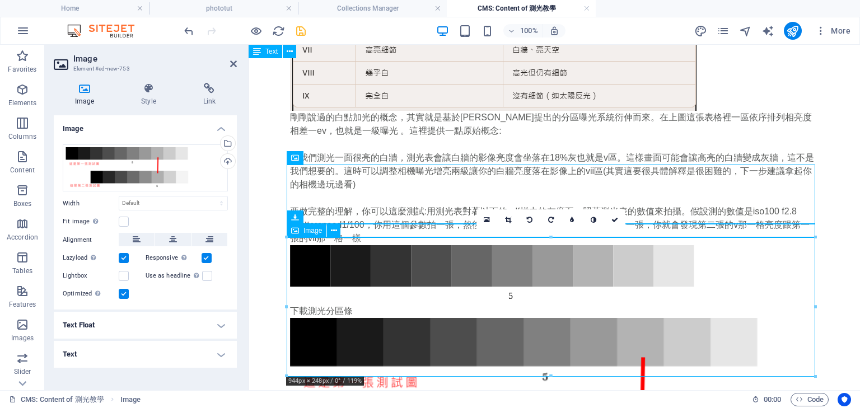
click at [551, 323] on figure at bounding box center [554, 398] width 528 height 161
click at [378, 304] on div "下載測光分區條 3.26 KB" at bounding box center [554, 310] width 528 height 13
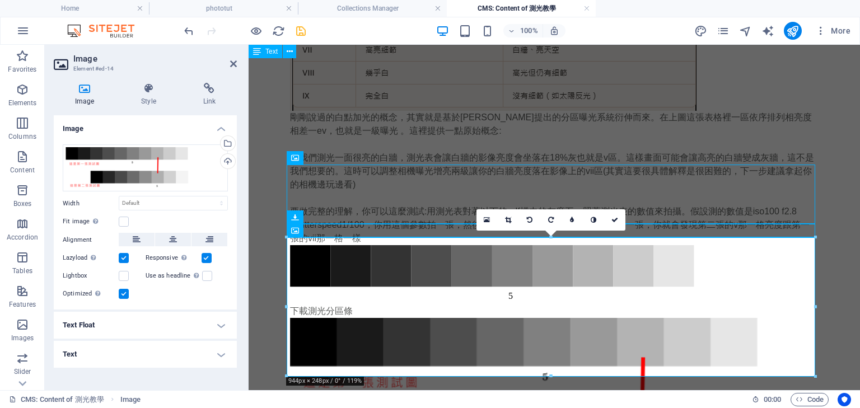
click at [236, 61] on icon at bounding box center [233, 63] width 7 height 9
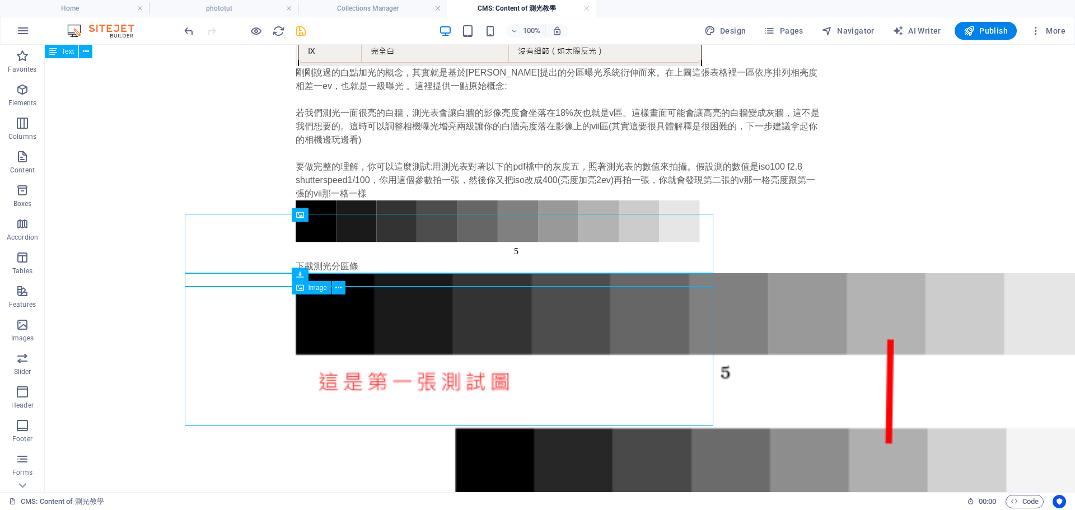
scroll to position [1520, 0]
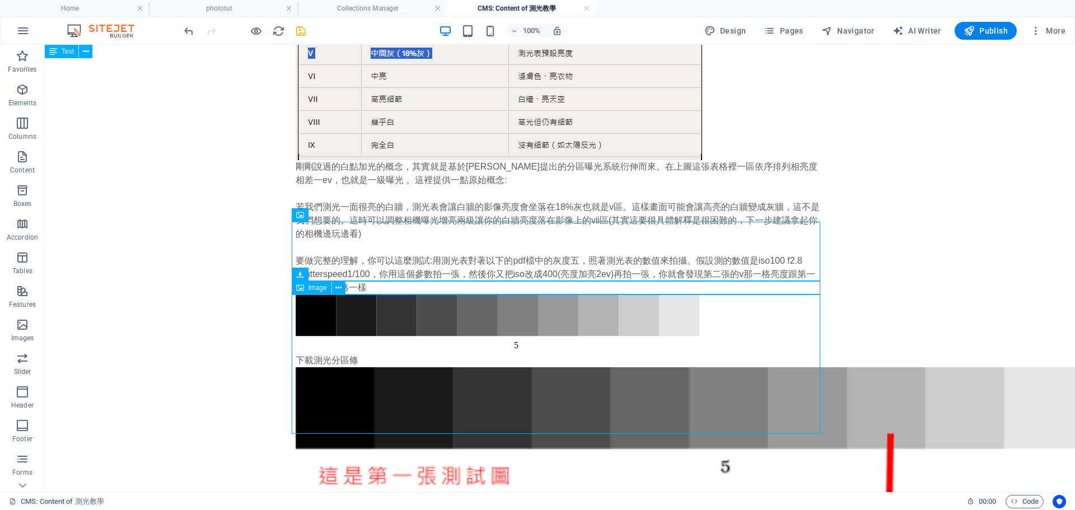
click at [583, 387] on figure at bounding box center [560, 502] width 528 height 271
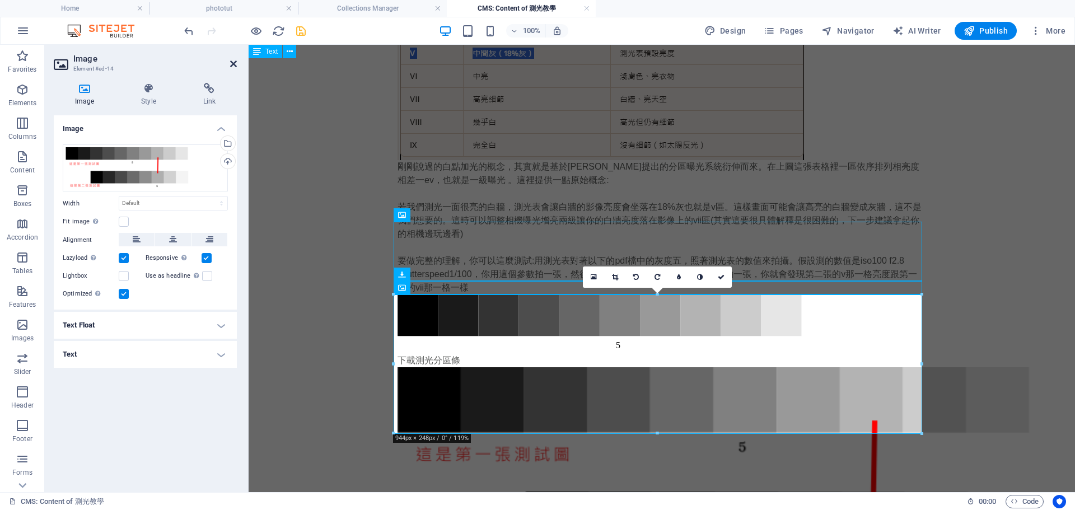
click at [232, 63] on icon at bounding box center [233, 63] width 7 height 9
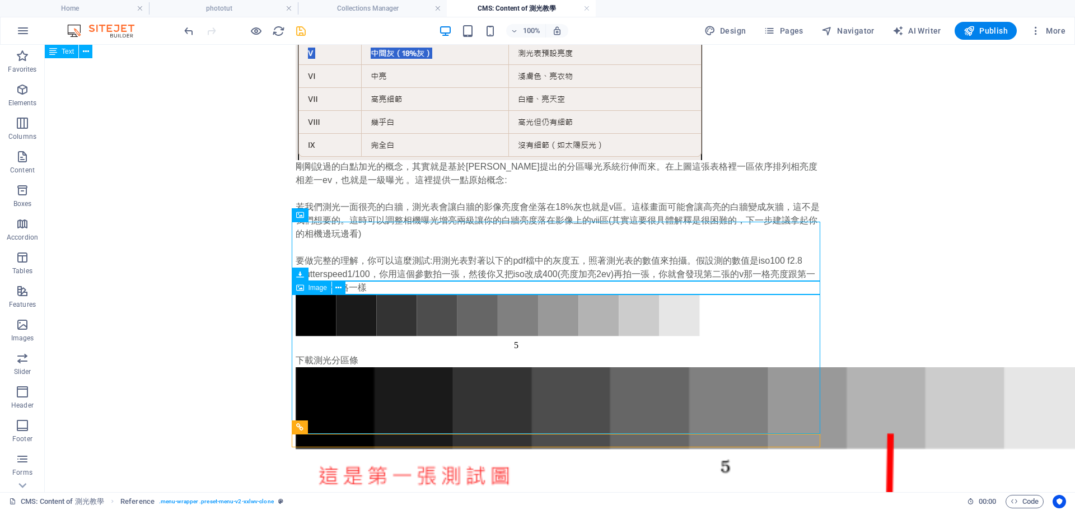
click at [793, 367] on figure at bounding box center [560, 502] width 528 height 271
click at [751, 367] on figure at bounding box center [560, 502] width 528 height 271
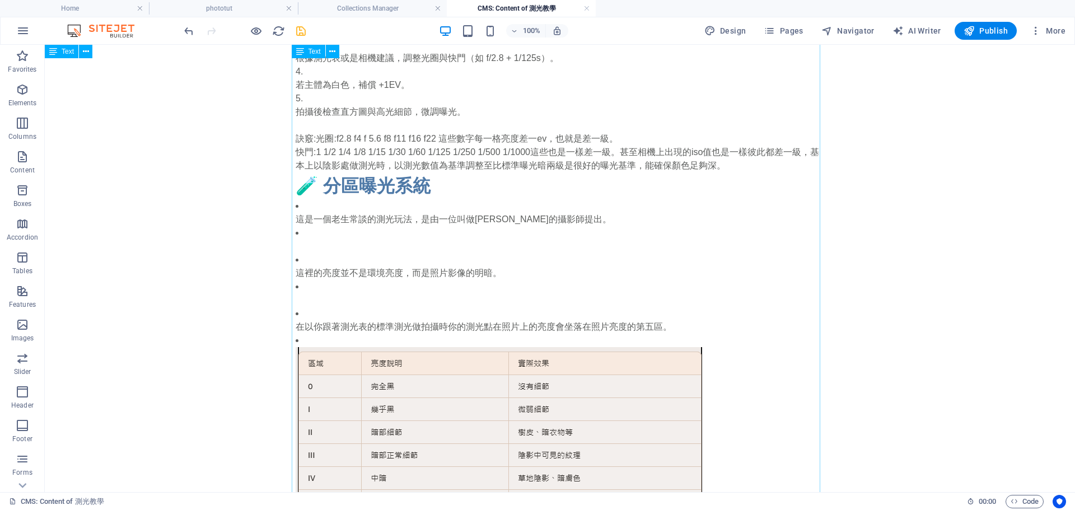
scroll to position [1016, 0]
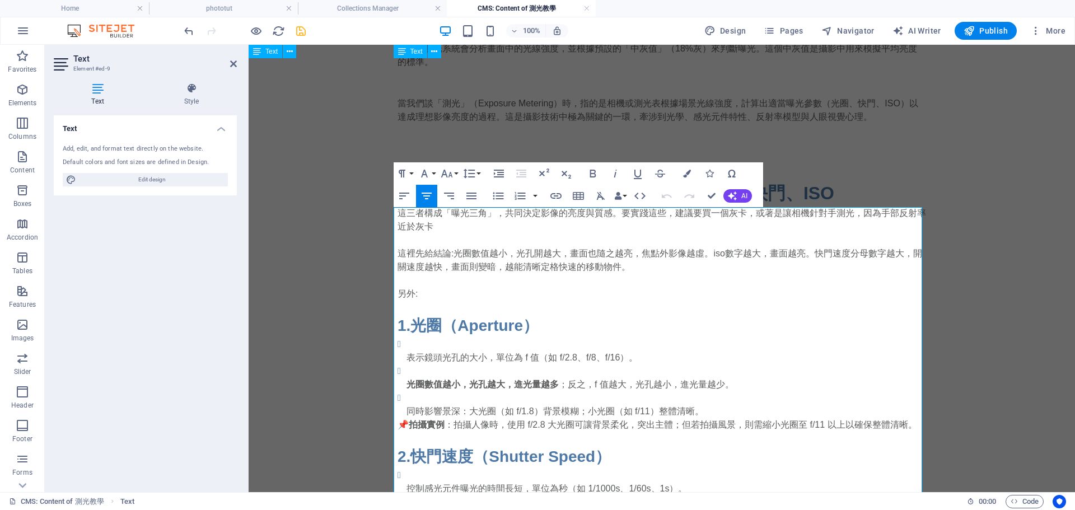
scroll to position [9, 0]
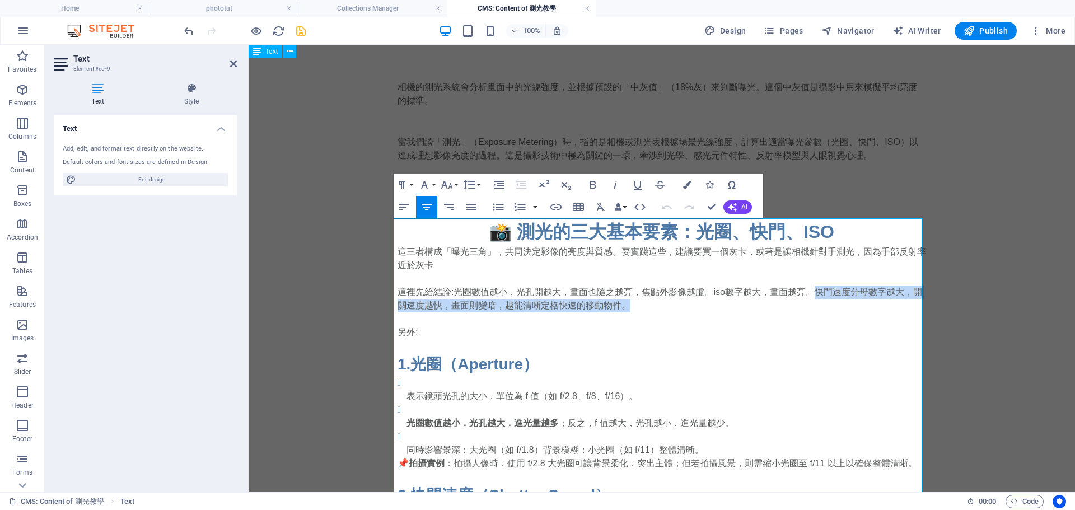
drag, startPoint x: 646, startPoint y: 307, endPoint x: 813, endPoint y: 293, distance: 166.8
click at [813, 293] on p "這裡先給結論:光圈數值越小，光孔開越大，畫面也隨之越亮，焦點外影像越虛。iso數字越大，畫面越亮。快門速度分母數字越大，開關速度越快，畫面則變暗，越能清晰定格…" at bounding box center [661, 298] width 528 height 27
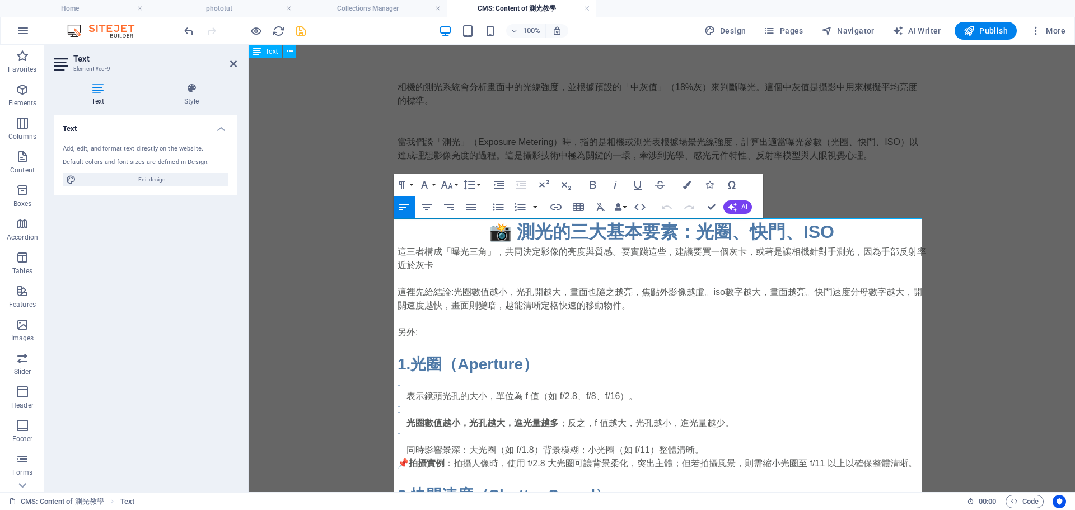
click at [718, 335] on p "另外:" at bounding box center [661, 332] width 528 height 13
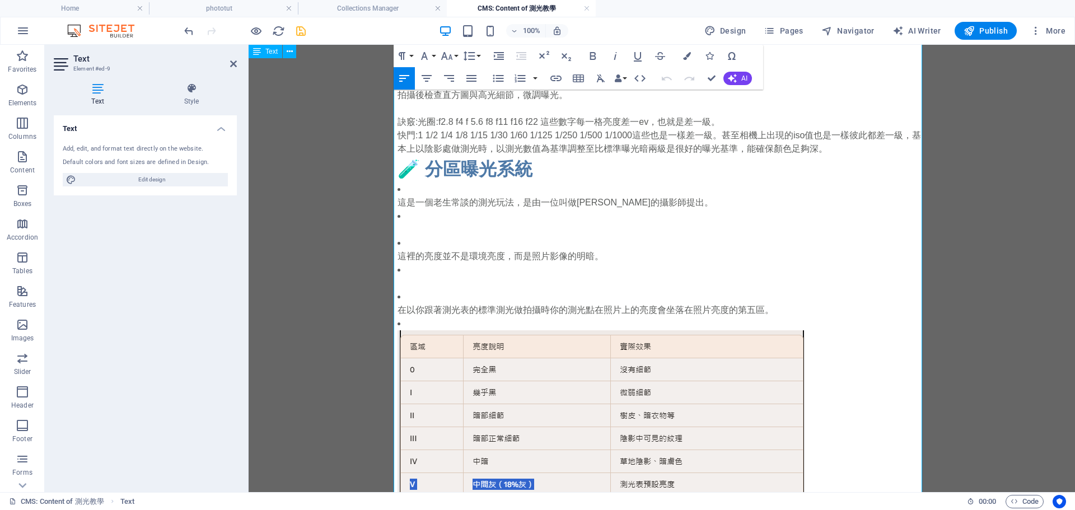
scroll to position [1072, 0]
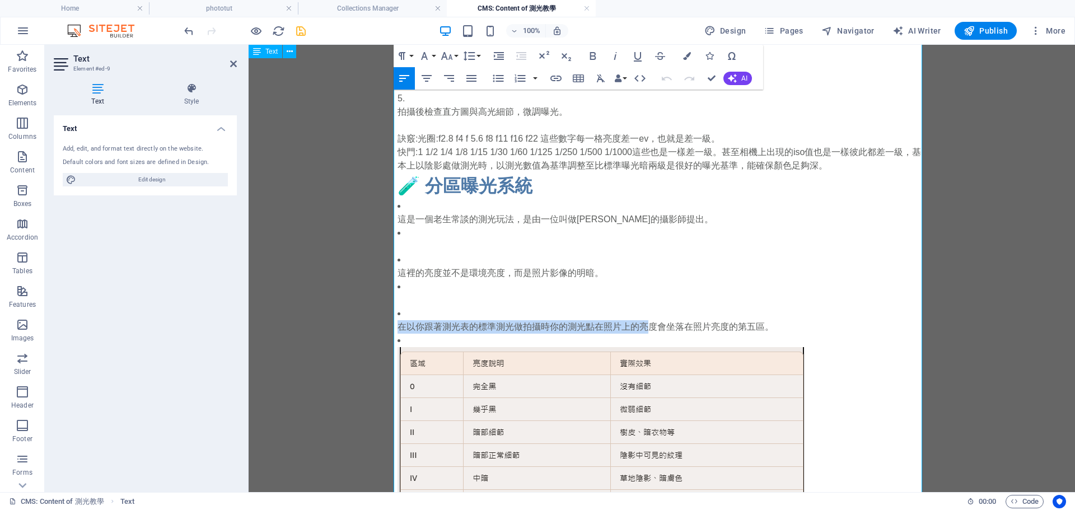
drag, startPoint x: 394, startPoint y: 265, endPoint x: 645, endPoint y: 266, distance: 251.3
click at [645, 320] on p "在以你跟著測光表的標準測光做拍攝時你的測光點在照片上的亮度會坐落在照片亮度的第五區。" at bounding box center [661, 326] width 528 height 13
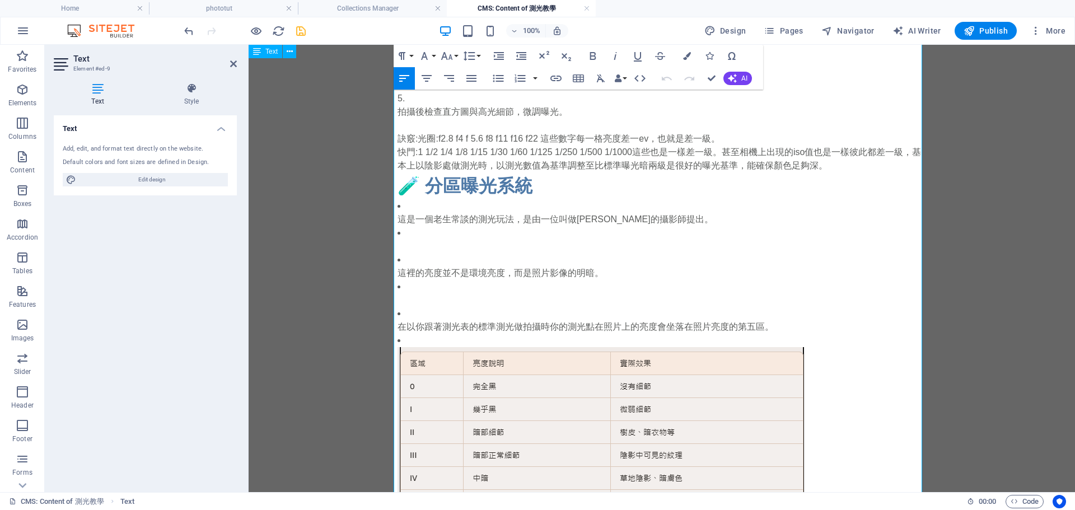
click at [516, 172] on p "快門:1 1/2 1/4 1/8 1/15 1/30 1/60 1/125 1/250 1/500 1/1000這些也是一樣差一級。甚至相機上出現的iso值也…" at bounding box center [661, 159] width 528 height 27
drag, startPoint x: 410, startPoint y: 175, endPoint x: 591, endPoint y: 172, distance: 180.8
click at [591, 172] on p "快門:1 1/2 1/4 1/8 1/15 1/30 1/60 1/125 1/250 1/500 1/1000這些也是一樣差一級。甚至相機上出現的iso值也…" at bounding box center [661, 159] width 528 height 27
click at [886, 188] on h2 "🧪 分區曝光系統" at bounding box center [661, 185] width 528 height 27
click at [402, 180] on h2 "🧪 分區曝光系統" at bounding box center [661, 185] width 528 height 27
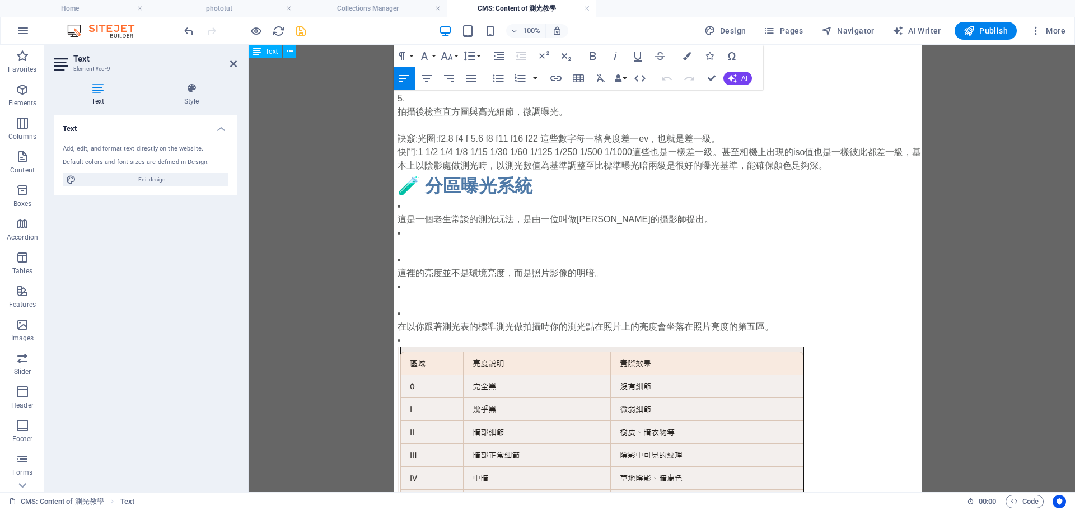
click at [406, 170] on p "快門:1 1/2 1/4 1/8 1/15 1/30 1/60 1/125 1/250 1/500 1/1000這些也是一樣差一級。甚至相機上出現的iso值也…" at bounding box center [661, 159] width 528 height 27
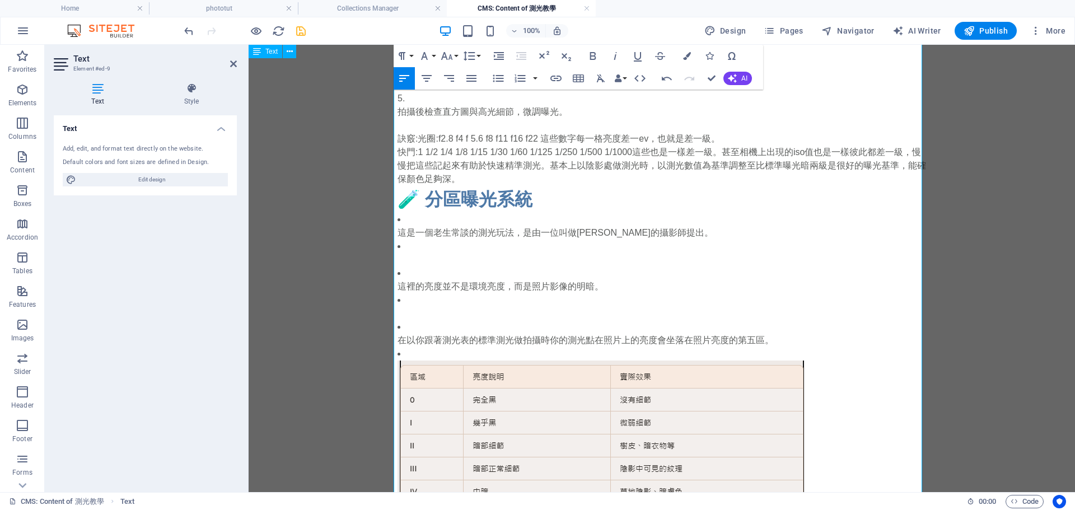
click at [490, 280] on p "這裡的亮度並不是環境亮度，而是照片影像的明暗。" at bounding box center [661, 286] width 528 height 13
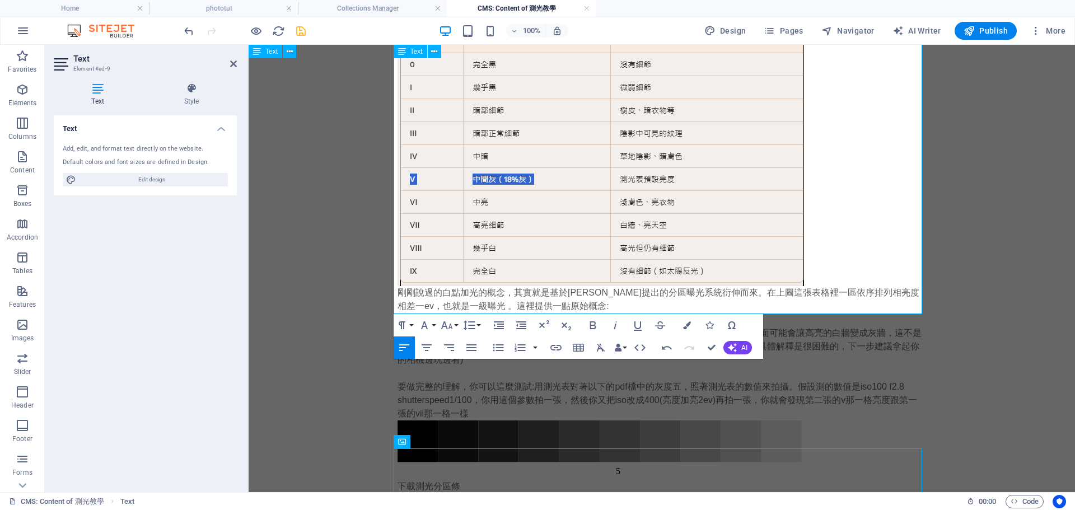
scroll to position [1408, 0]
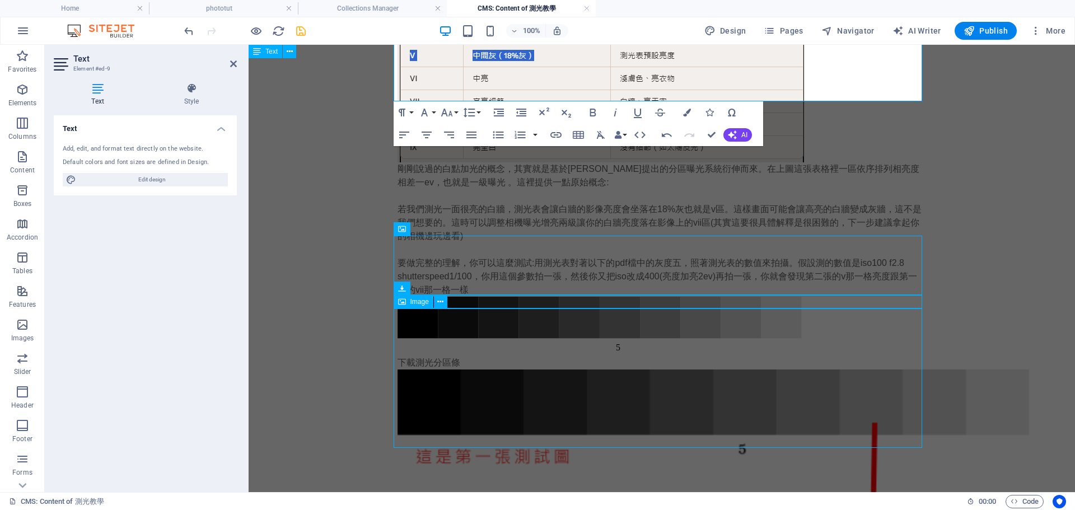
scroll to position [1534, 0]
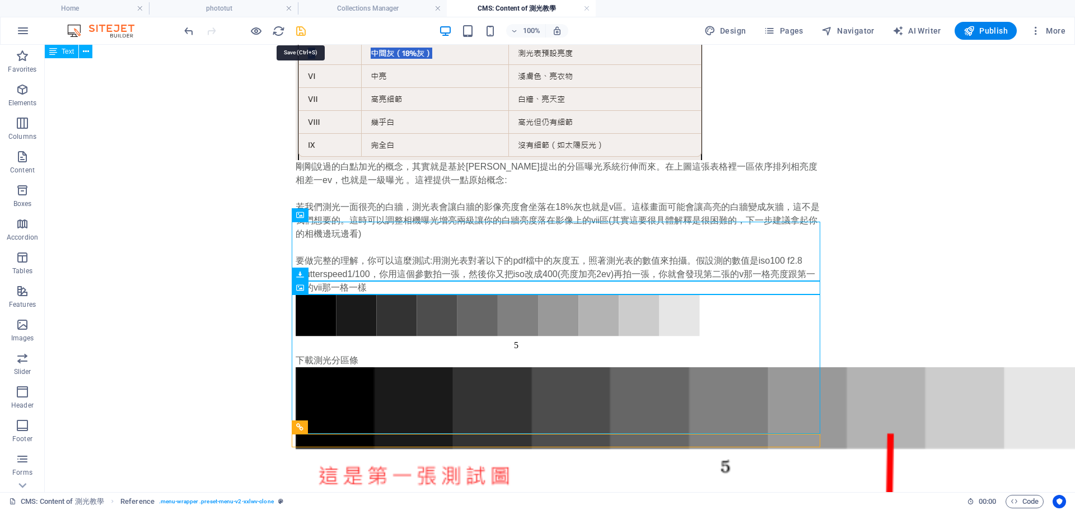
click at [302, 28] on icon "save" at bounding box center [300, 31] width 13 height 13
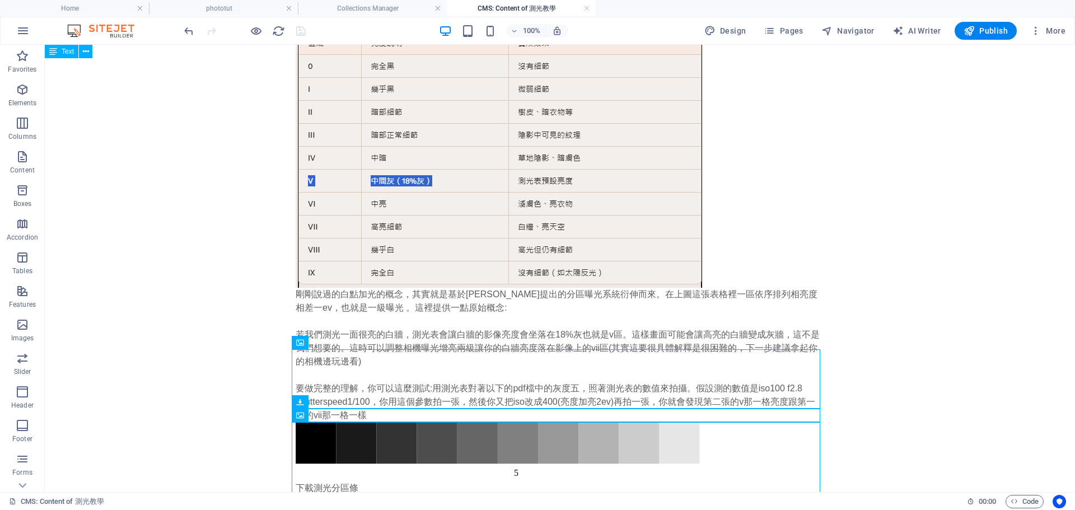
scroll to position [1254, 0]
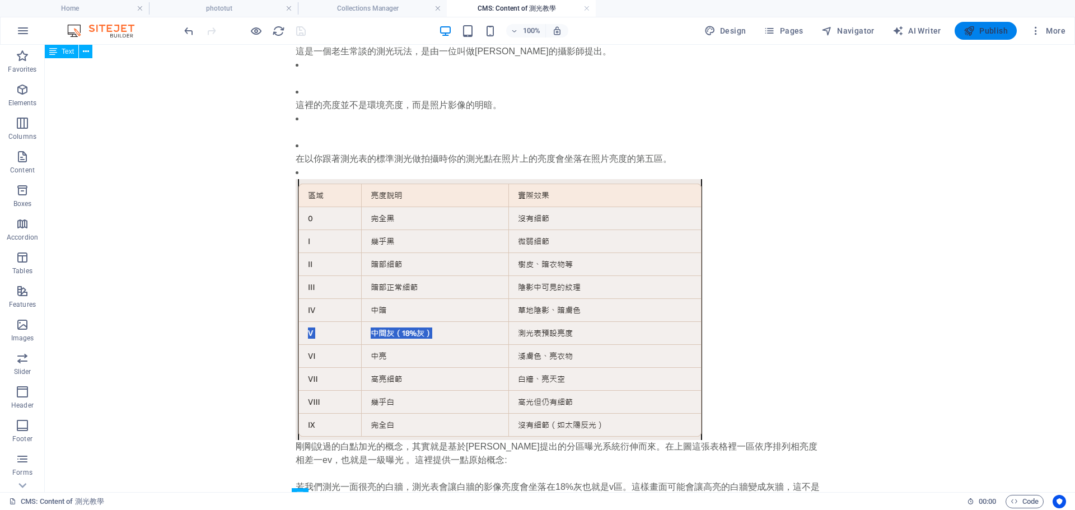
click at [999, 22] on button "Publish" at bounding box center [985, 31] width 62 height 18
click at [975, 33] on icon "button" at bounding box center [968, 30] width 11 height 11
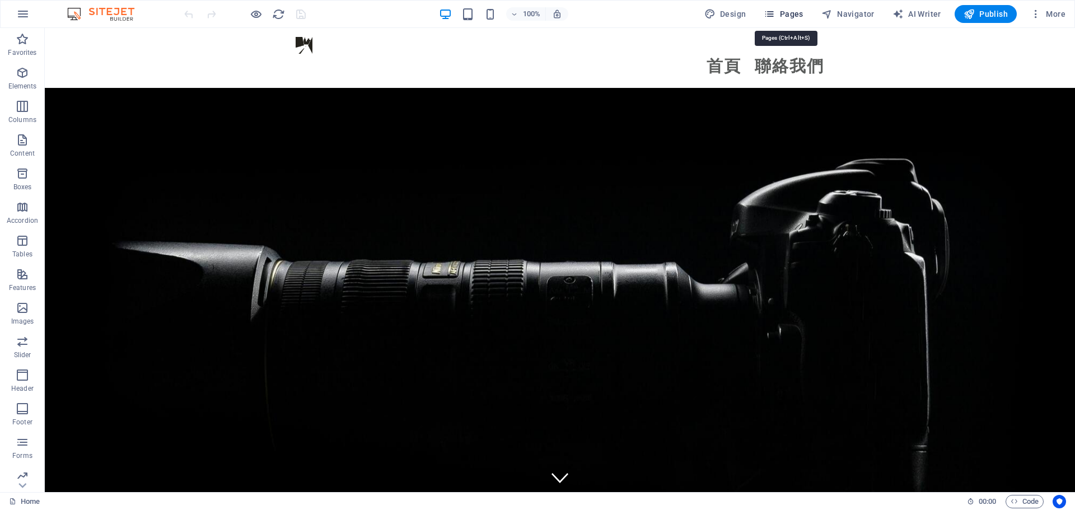
click at [788, 5] on button "Pages" at bounding box center [783, 14] width 48 height 18
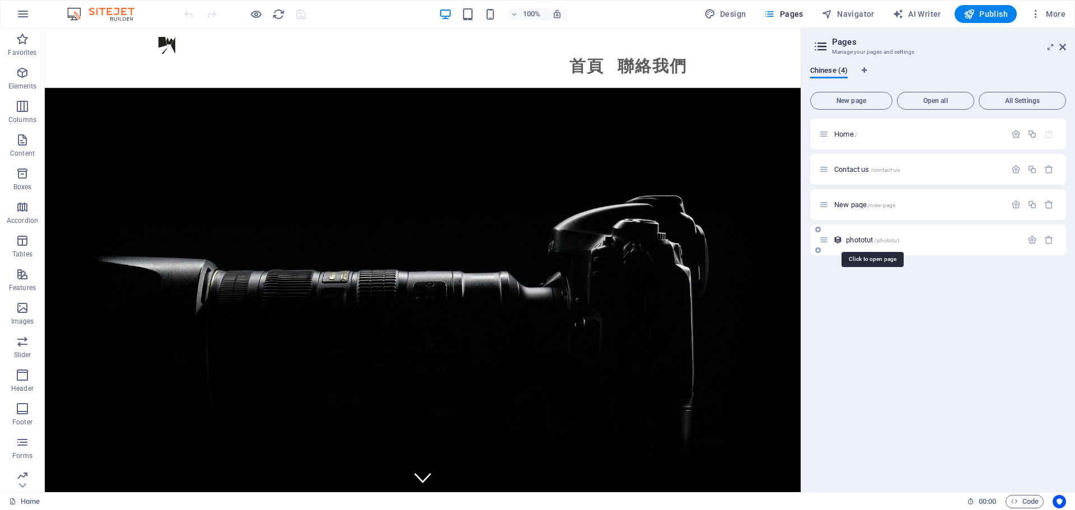
click at [862, 240] on span "phototut /phototut" at bounding box center [872, 240] width 53 height 8
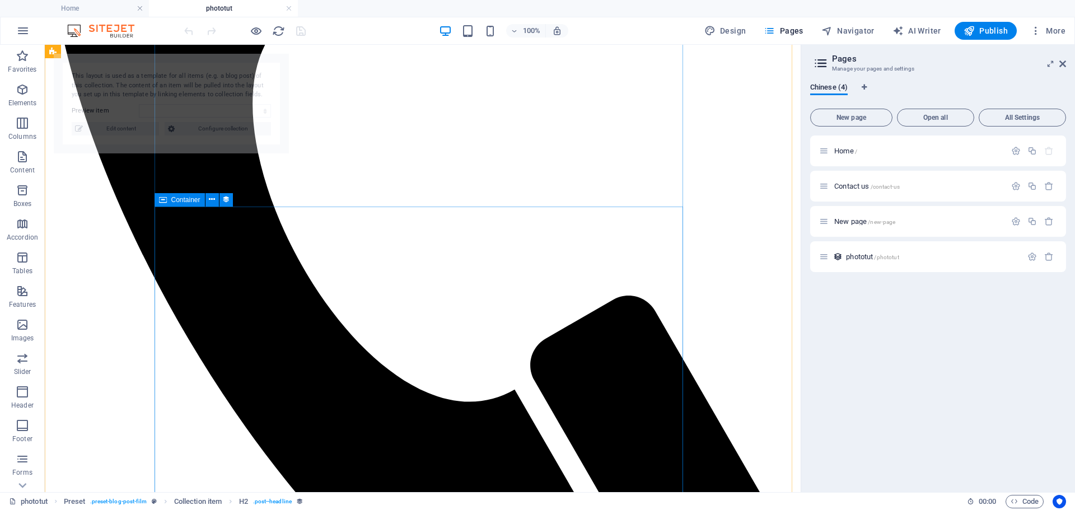
select select "68dcaea7a8fff36a180f95a2"
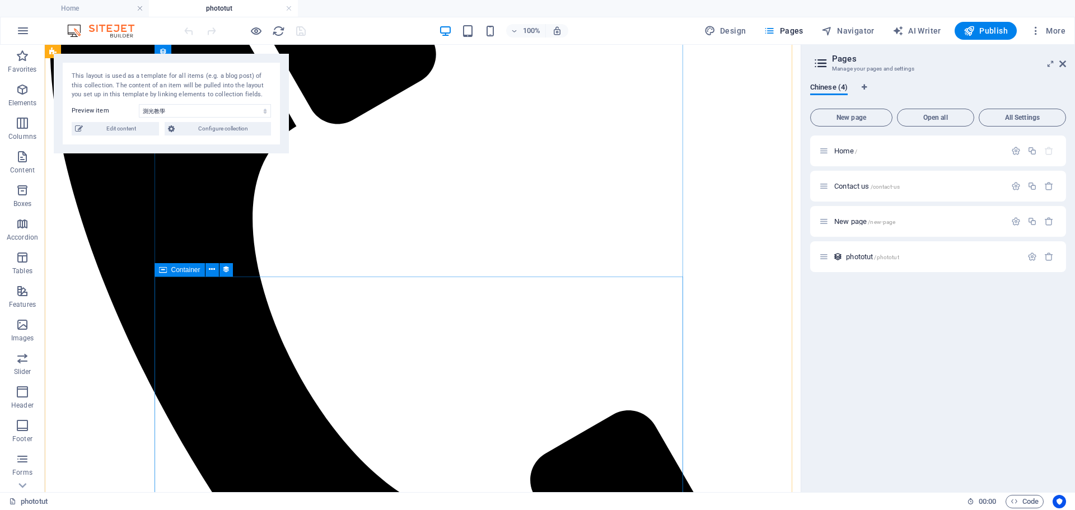
scroll to position [280, 0]
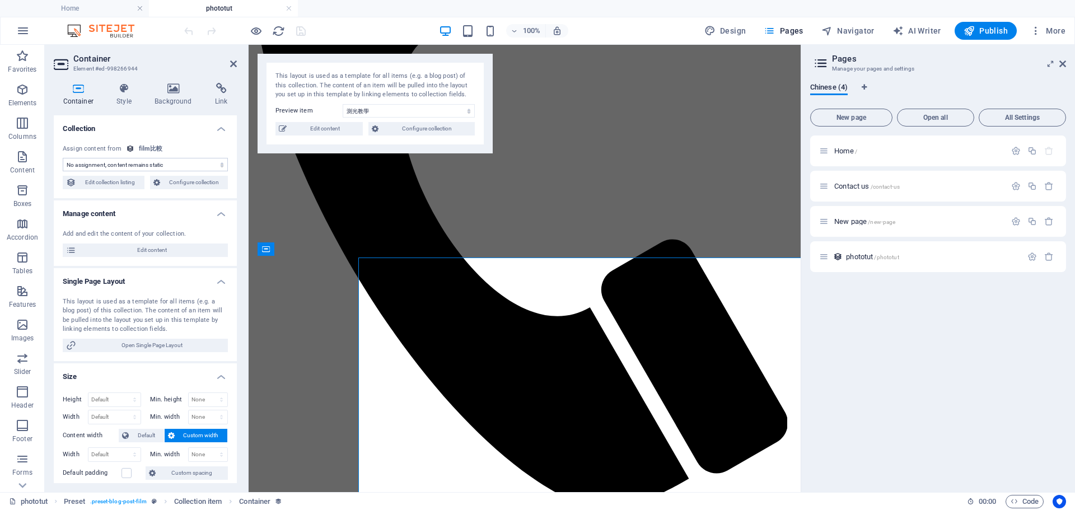
select select "content"
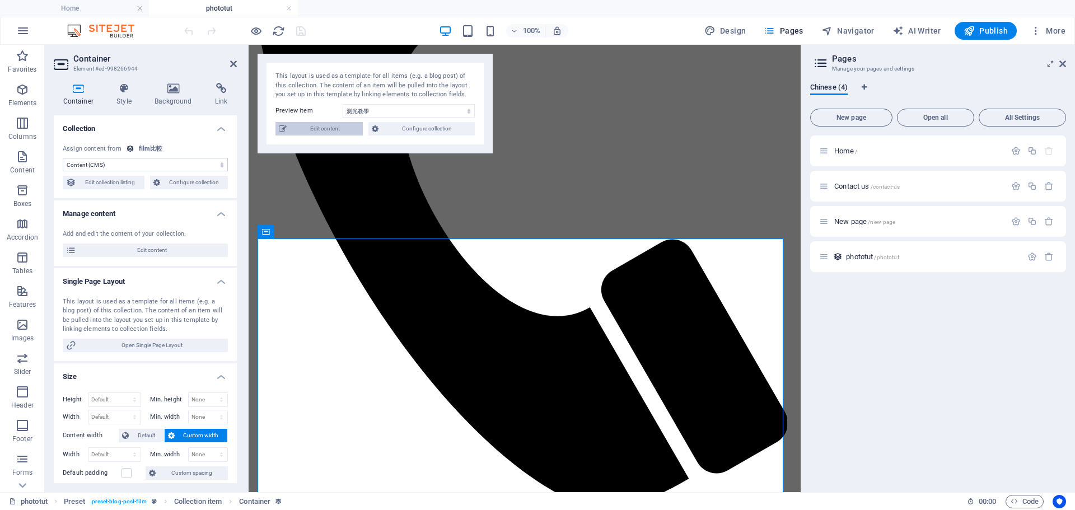
click at [316, 126] on span "Edit content" at bounding box center [324, 128] width 69 height 13
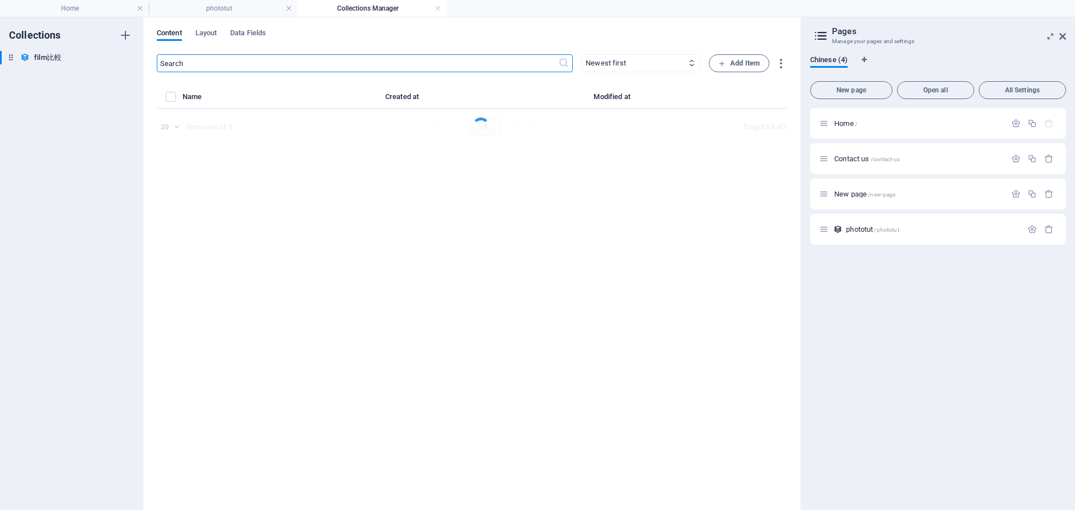
select select "Category 2"
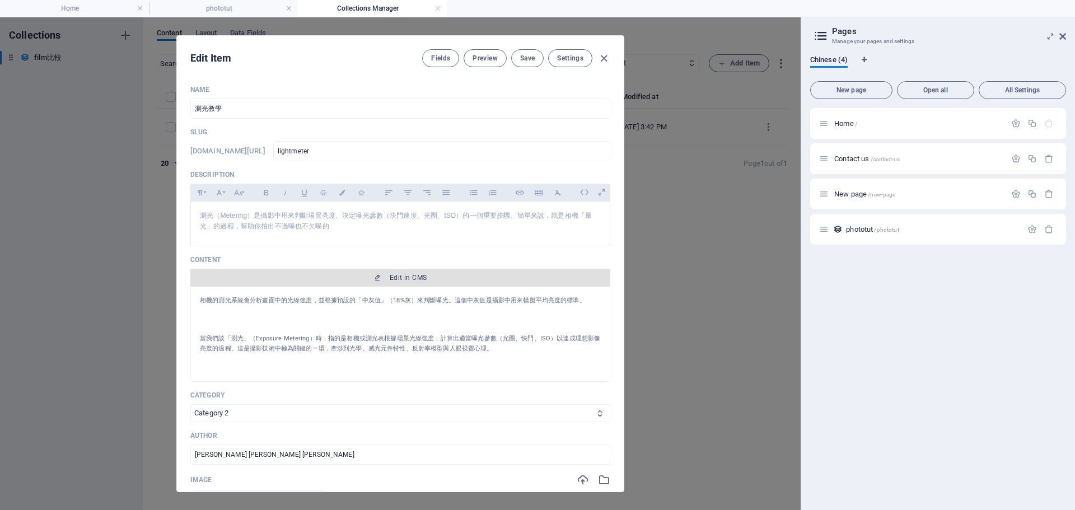
click at [387, 275] on span "Edit in CMS" at bounding box center [400, 277] width 411 height 9
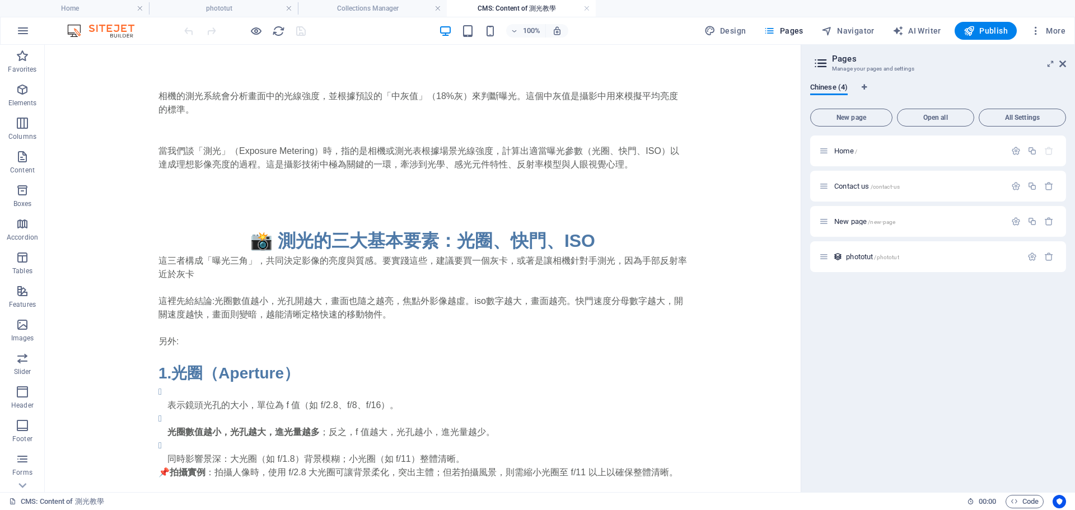
drag, startPoint x: 404, startPoint y: 72, endPoint x: 316, endPoint y: 72, distance: 87.9
click at [401, 85] on div "+ Add section" at bounding box center [423, 89] width 62 height 19
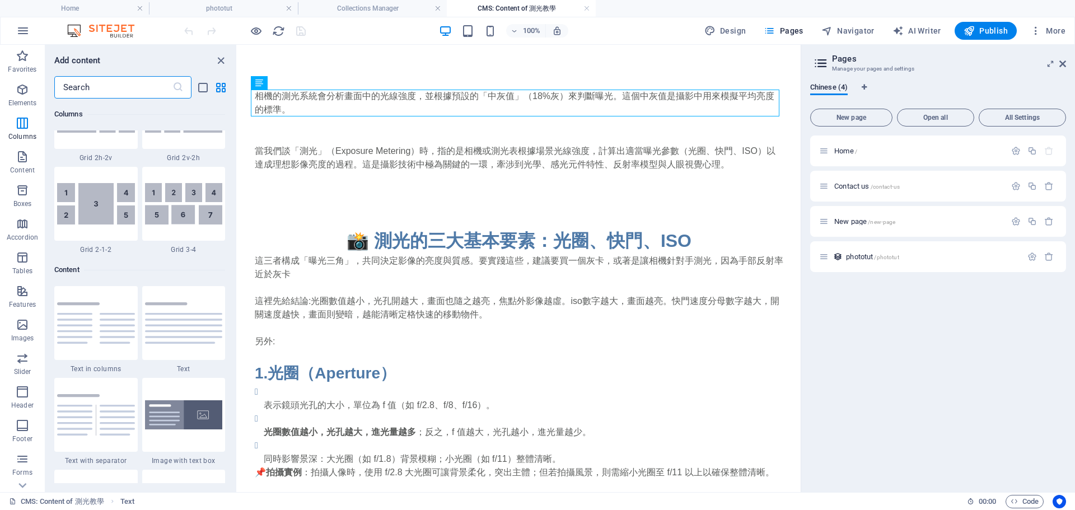
scroll to position [1847, 0]
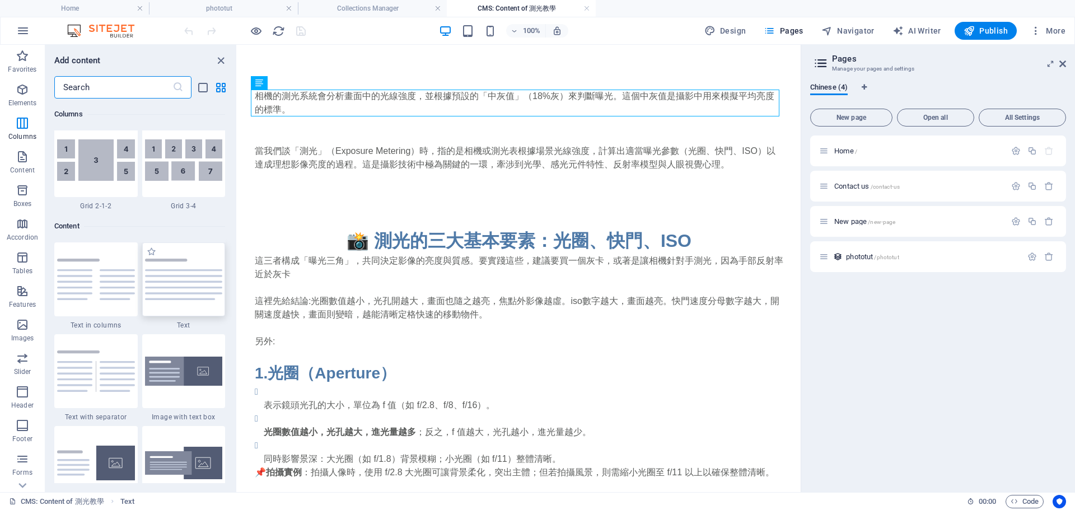
click at [184, 276] on img at bounding box center [184, 279] width 78 height 41
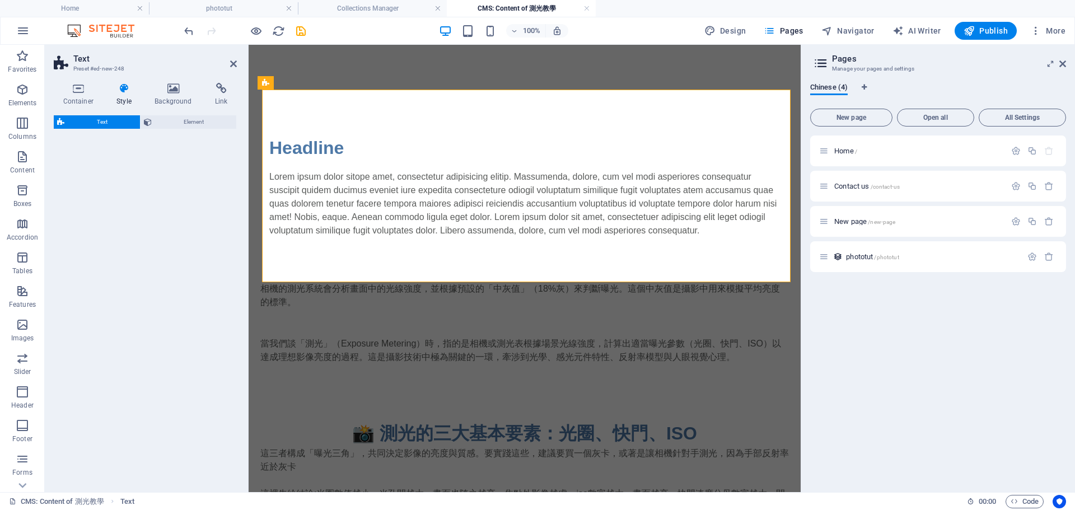
select select "preset-text-v2-default"
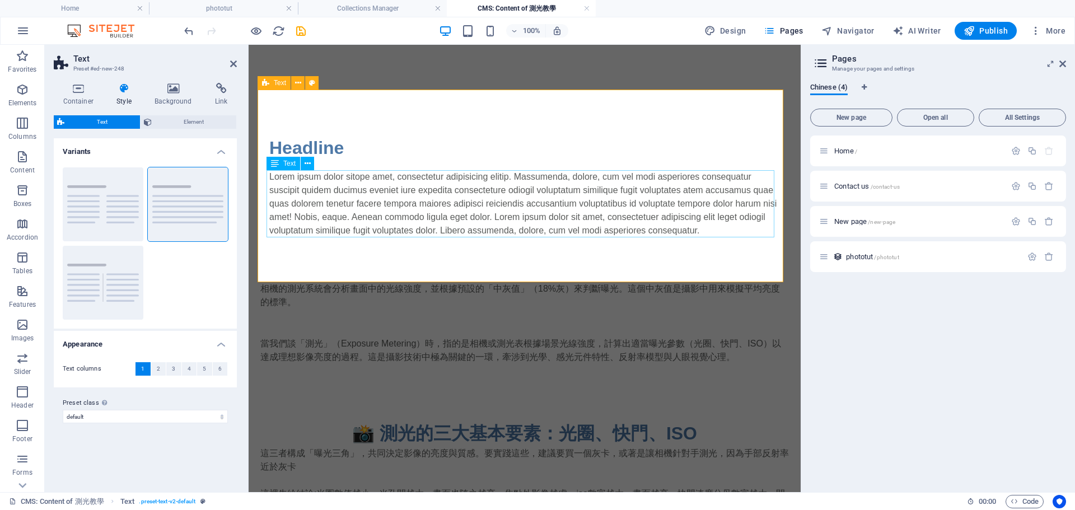
click at [343, 182] on div "Lorem ipsum dolor sitope amet, consectetur adipisicing elitip. Massumenda, dolo…" at bounding box center [524, 203] width 510 height 67
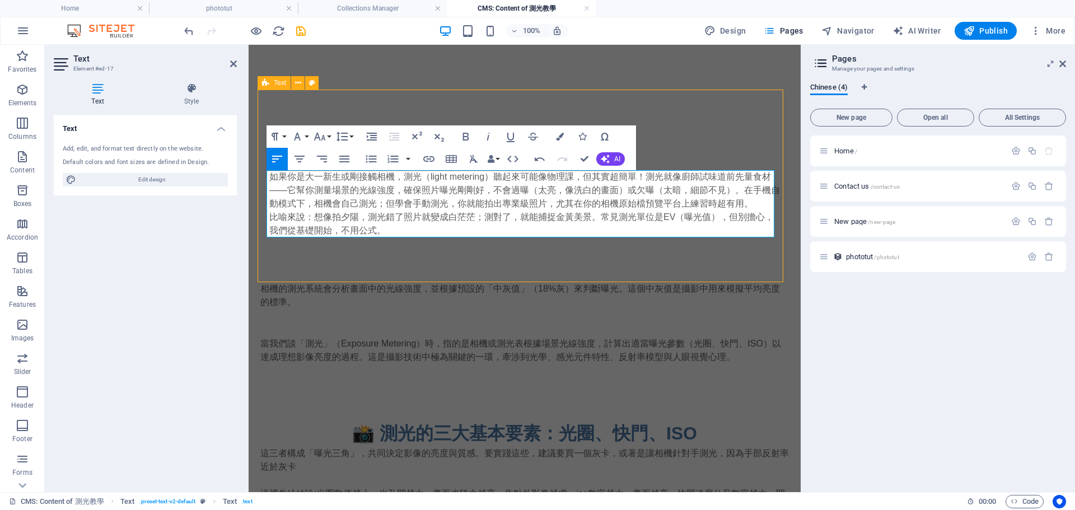
click at [756, 199] on p "如果你是大一新生或剛接觸相機，測光（light metering）聽起來可能像物理課，但其實超簡單！測光就像廚師試味道前先量食材——它幫你測量場景的光線強度，…" at bounding box center [524, 190] width 510 height 40
click at [760, 190] on p "如果你是大一新生或剛接觸相機，測光（light metering）聽起來可能像物理課，但其實超簡單！測光就像廚師試味道前先量食材——它幫你測量場景的光線強度，…" at bounding box center [524, 190] width 510 height 40
click at [381, 204] on p "如果你是大一新生或剛接觸相機，測光（light metering）聽起來可能像物理課，但其實超簡單！測光就像廚師試味道前先量食材——它幫你測量場景的光線強度，…" at bounding box center [524, 190] width 510 height 40
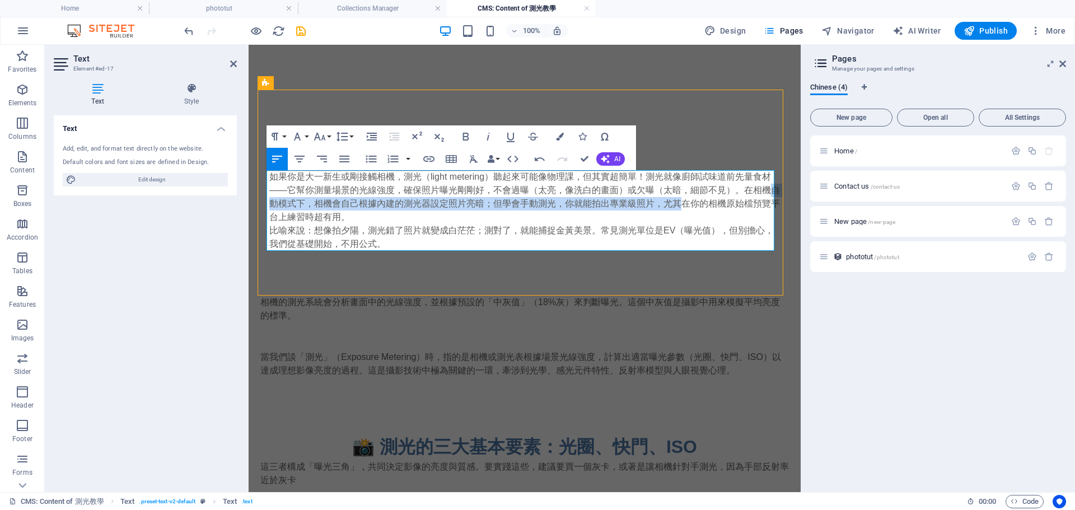
drag, startPoint x: 683, startPoint y: 200, endPoint x: 764, endPoint y: 187, distance: 81.7
click at [764, 187] on p "如果你是大一新生或剛接觸相機，測光（light metering）聽起來可能像物理課，但其實超簡單！測光就像廚師試味道前先量食材——它幫你測量場景的光線強度，…" at bounding box center [524, 197] width 510 height 54
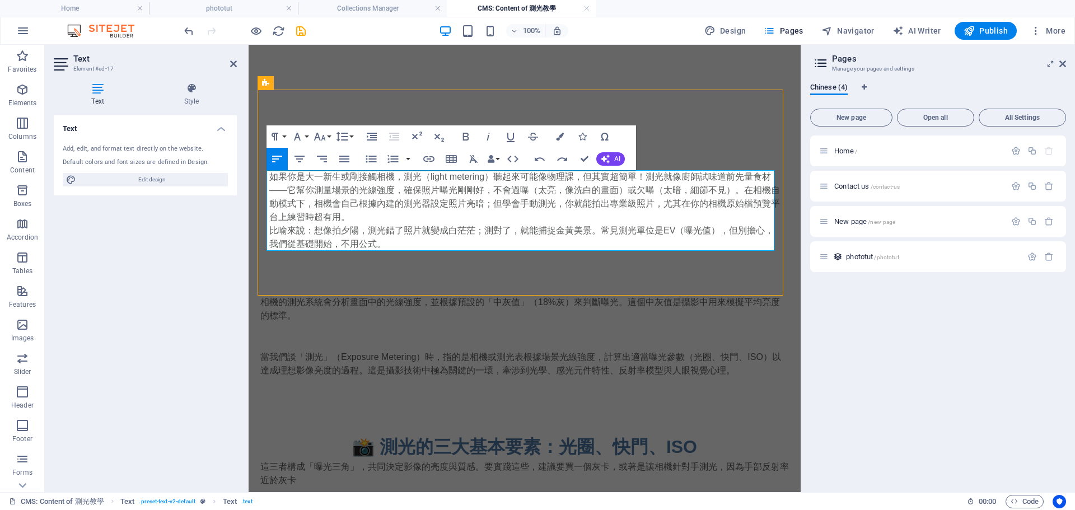
click at [686, 183] on p "如果你是大一新生或剛接觸相機，測光（light metering）聽起來可能像物理課，但其實超簡單！測光就像廚師試味道前先量食材——它幫你測量場景的光線強度，…" at bounding box center [524, 197] width 510 height 54
drag, startPoint x: 659, startPoint y: 207, endPoint x: 564, endPoint y: 213, distance: 94.8
click at [564, 213] on p "如果你是大一新生或剛接觸相機，測光（light metering）聽起來可能像物理課，但其實超簡單！測光就像廚師試味道前先量食材——它幫你測量場景的光線強度，…" at bounding box center [524, 197] width 510 height 54
click at [491, 320] on div "相機的測光系統會分析畫面中的光線強度，並根據預設的「中灰值」（18%灰）來判斷曝光。這個中灰值是攝影中用來模擬平均亮度的標準。" at bounding box center [524, 309] width 528 height 27
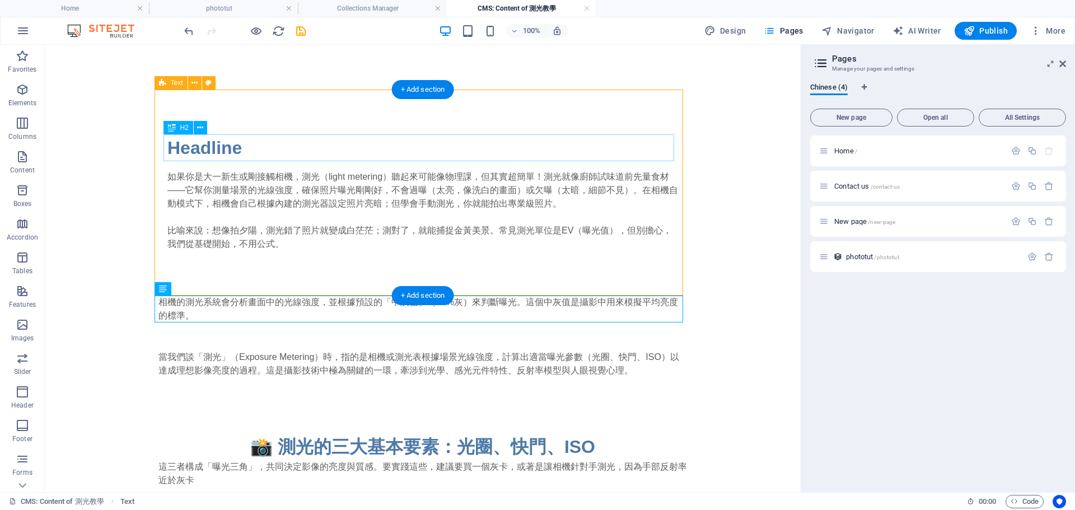
click at [258, 149] on div "Headline" at bounding box center [422, 147] width 510 height 27
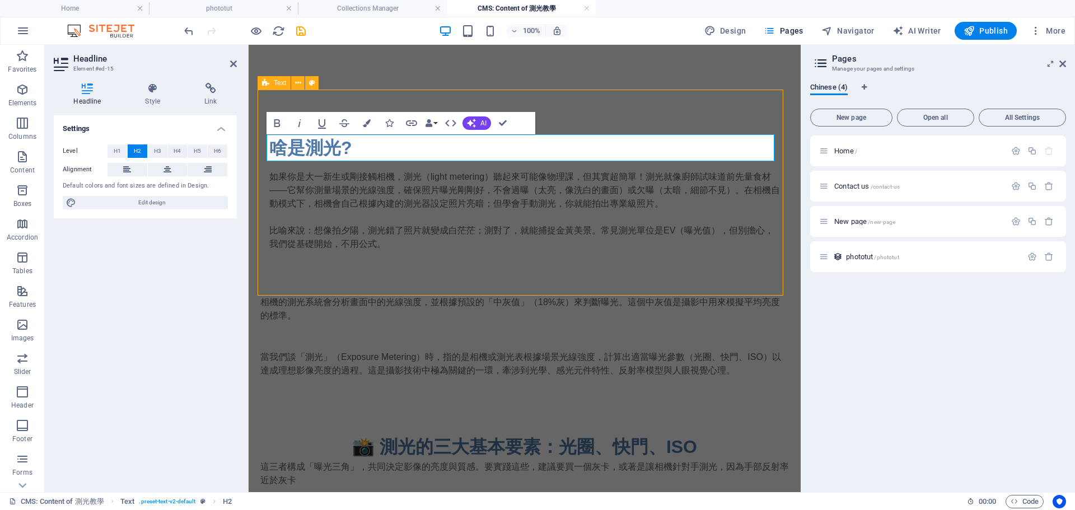
click at [423, 256] on div "啥是測光? 如果你是大一新生或剛接觸相機，測光（light metering）聽起來可能像物理課，但其實超簡單！測光就像廚師試味道前先量食材——它幫你測量場景…" at bounding box center [524, 193] width 528 height 206
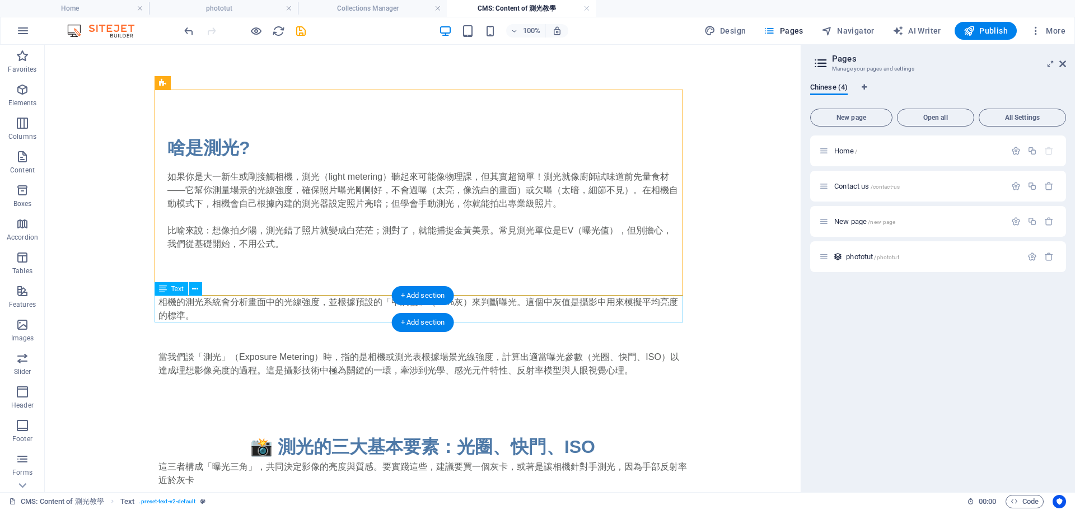
click at [204, 312] on div "相機的測光系統會分析畫面中的光線強度，並根據預設的「中灰值」（18%灰）來判斷曝光。這個中灰值是攝影中用來模擬平均亮度的標準。" at bounding box center [422, 309] width 528 height 27
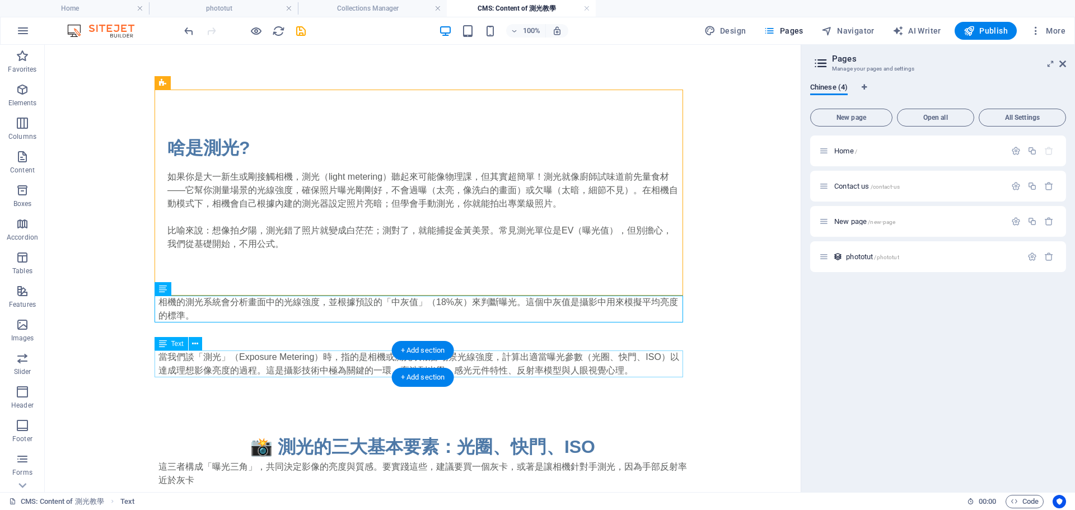
click at [232, 352] on div "當我們談「測光」（Exposure Metering）時，指的是相機或測光表根據場景光線強度，計算出適當曝光參數（光圈、快門、ISO）以達成理想影像亮度的過程…" at bounding box center [422, 363] width 528 height 27
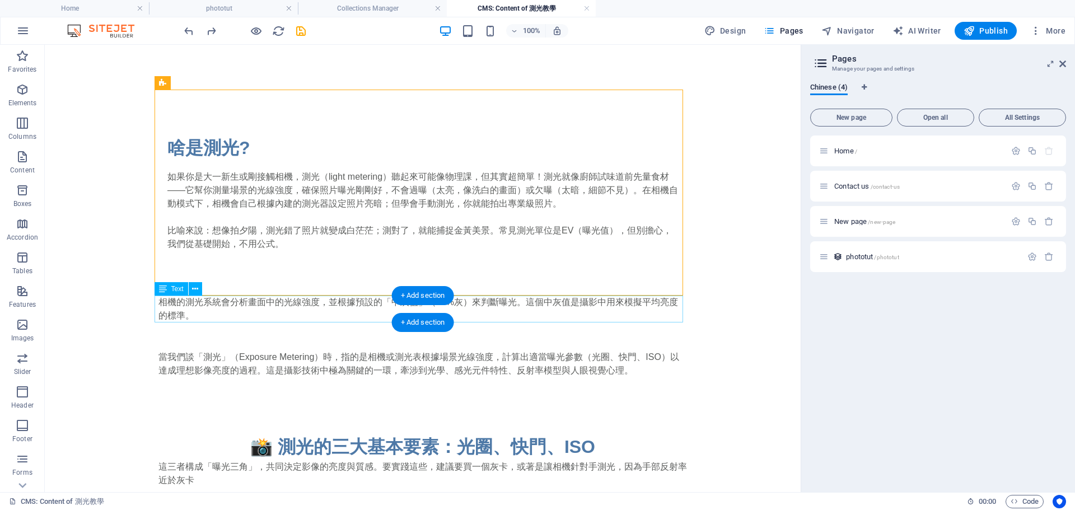
click at [212, 301] on div "相機的測光系統會分析畫面中的光線強度，並根據預設的「中灰值」（18%灰）來判斷曝光。這個中灰值是攝影中用來模擬平均亮度的標準。" at bounding box center [422, 309] width 528 height 27
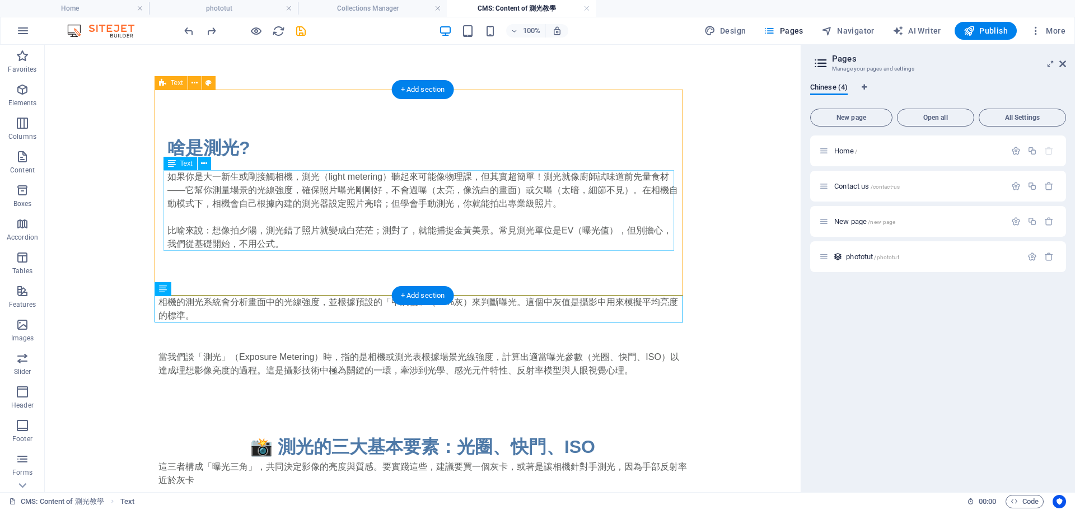
click at [196, 212] on div "如果你是大一新生或剛接觸相機，測光（light metering）聽起來可能像物理課，但其實超簡單！測光就像廚師試味道前先量食材——它幫你測量場景的光線強度，…" at bounding box center [422, 210] width 510 height 81
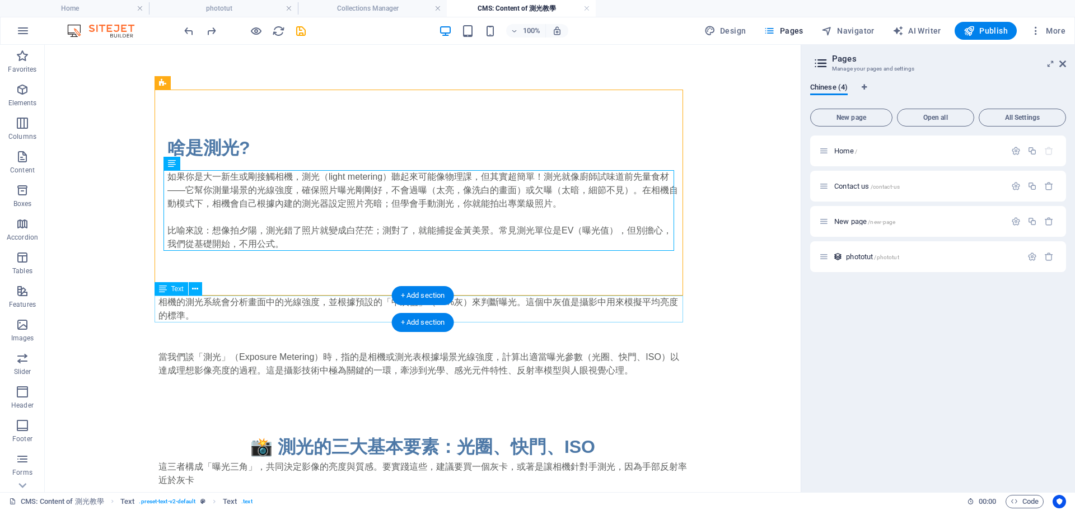
click at [188, 302] on div "相機的測光系統會分析畫面中的光線強度，並根據預設的「中灰值」（18%灰）來判斷曝光。這個中灰值是攝影中用來模擬平均亮度的標準。" at bounding box center [422, 309] width 528 height 27
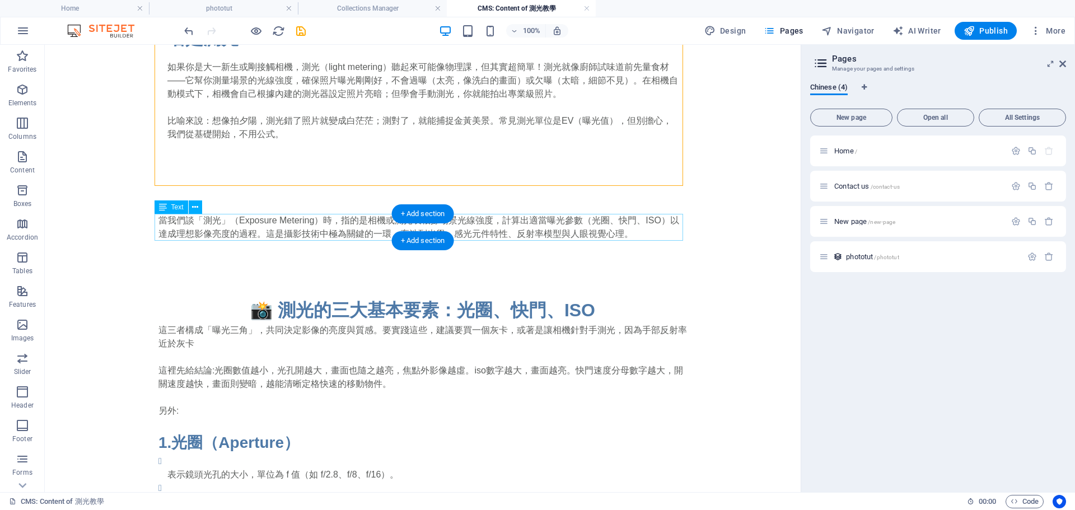
scroll to position [112, 0]
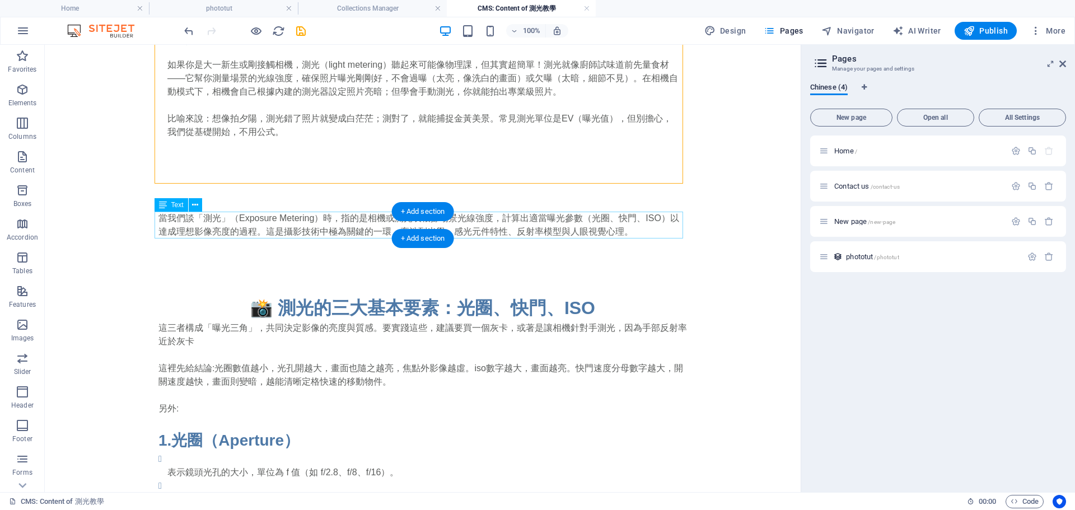
click at [176, 213] on div "當我們談「測光」（Exposure Metering）時，指的是相機或測光表根據場景光線強度，計算出適當曝光參數（光圈、快門、ISO）以達成理想影像亮度的過程…" at bounding box center [422, 225] width 528 height 27
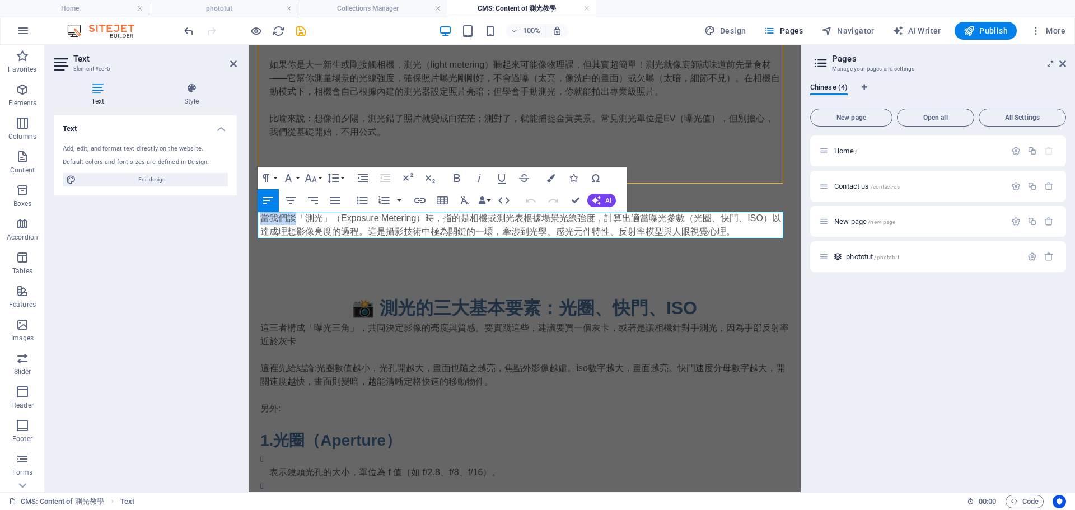
drag, startPoint x: 297, startPoint y: 218, endPoint x: 468, endPoint y: 200, distance: 171.6
drag, startPoint x: 428, startPoint y: 221, endPoint x: 704, endPoint y: 241, distance: 276.7
click at [428, 221] on p "一般來說「測光」（Exposure Metering）時，指的是相機或測光表根據場景光線強度，計算出適當曝光參數（光圈、快門、ISO）以達成理想影像亮度的過程…" at bounding box center [524, 225] width 528 height 27
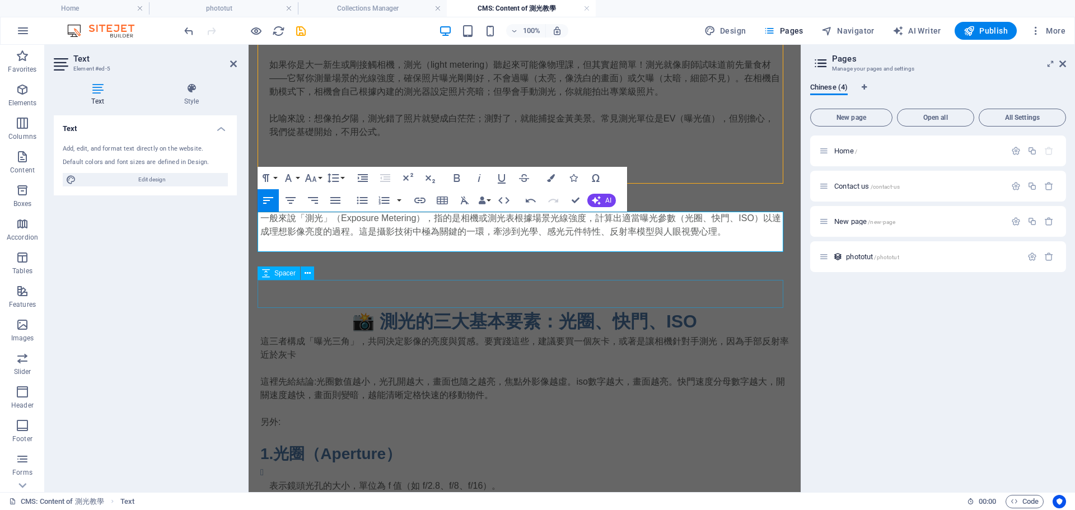
click at [640, 284] on div at bounding box center [524, 294] width 528 height 28
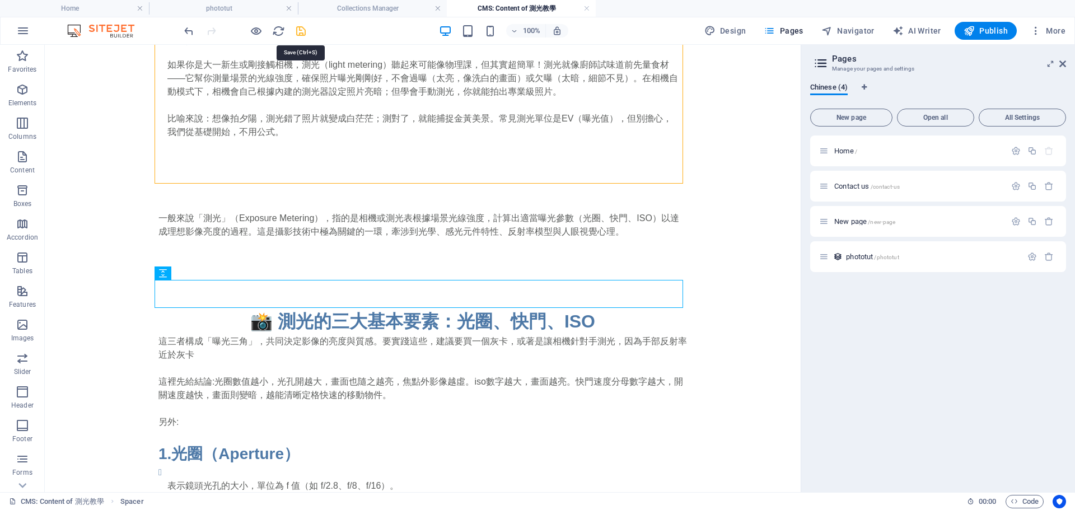
click at [301, 36] on icon "save" at bounding box center [300, 31] width 13 height 13
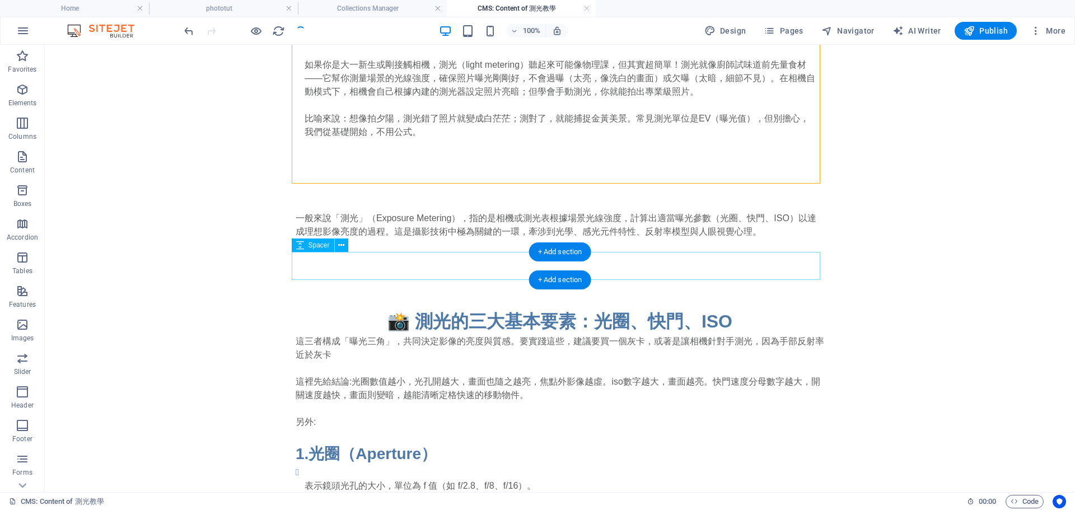
click at [526, 277] on div at bounding box center [560, 266] width 528 height 28
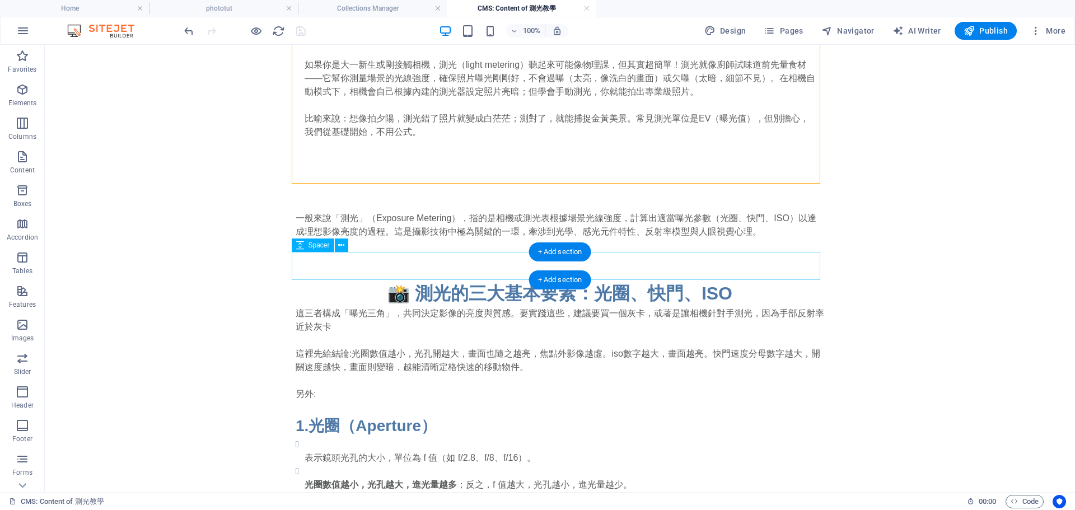
click at [421, 257] on div at bounding box center [560, 266] width 528 height 28
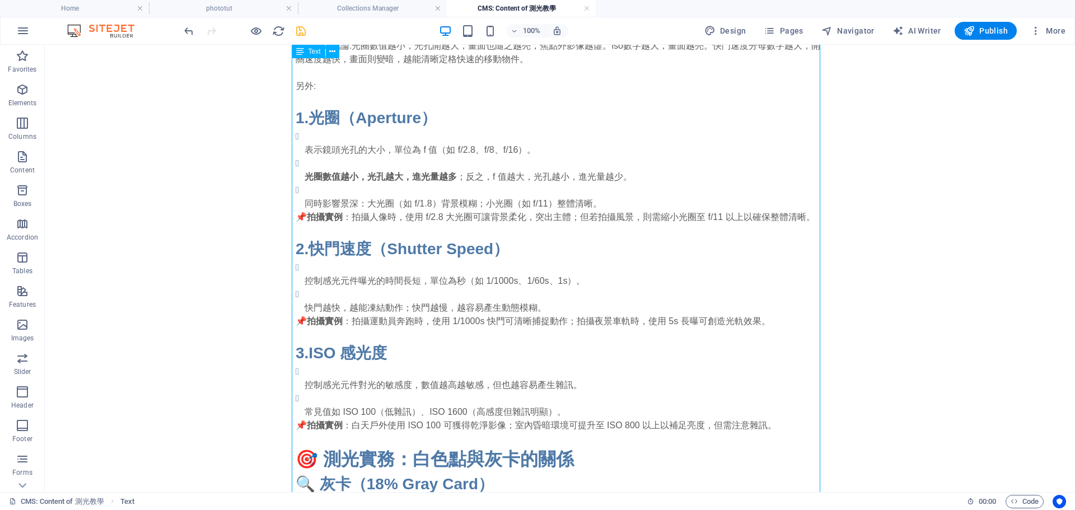
scroll to position [504, 0]
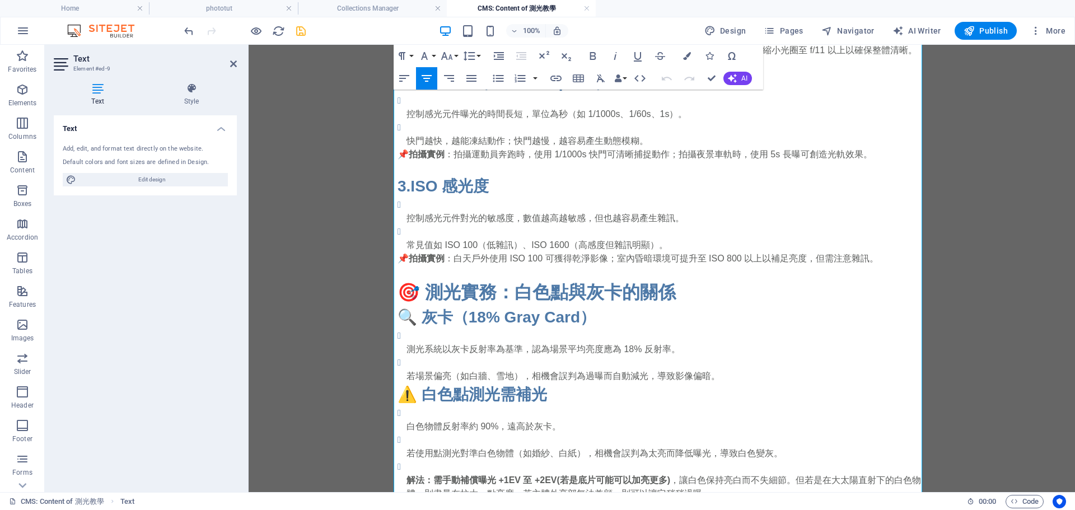
scroll to position [557, 0]
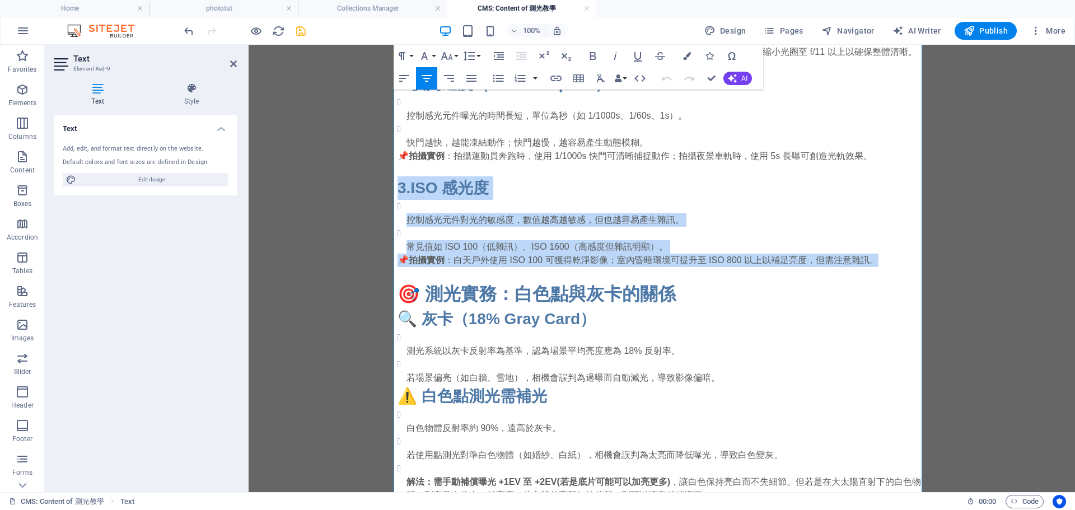
drag, startPoint x: 903, startPoint y: 268, endPoint x: 385, endPoint y: 190, distance: 523.5
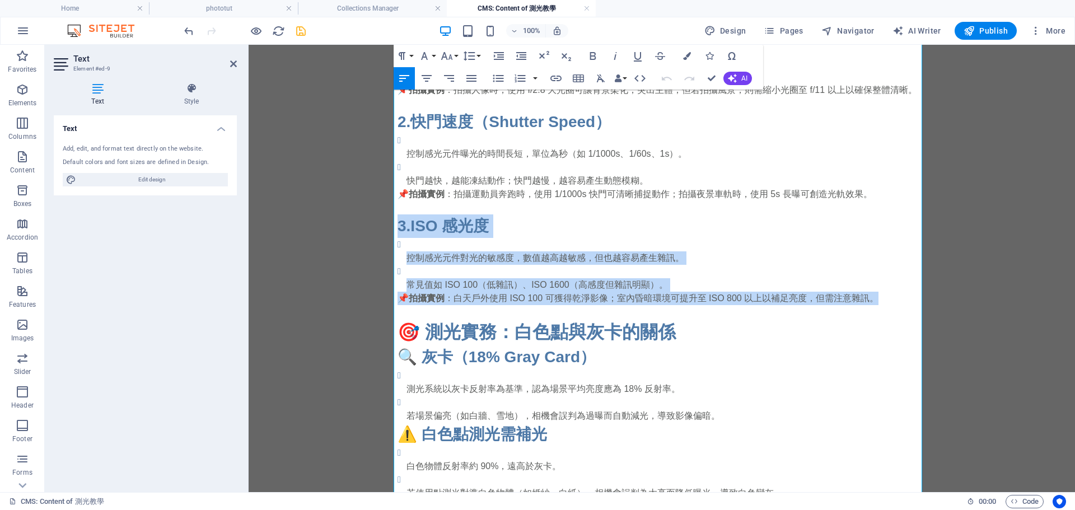
scroll to position [501, 0]
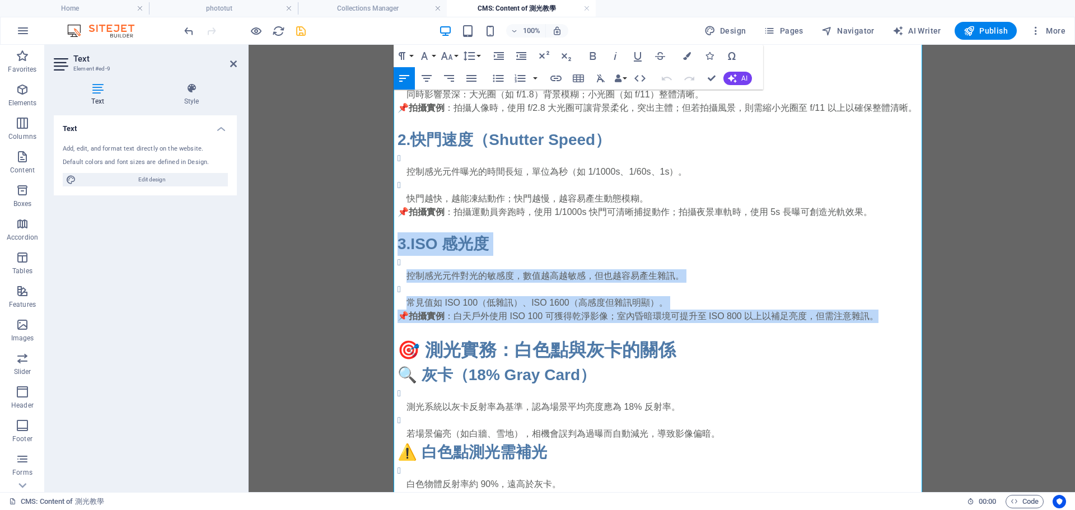
copy div "3. ISO 感光度 控制感光元件對光的敏感度，數值越高越敏感，但也越容易產生雜訊。 常見值如 ISO 100（低雜訊）、ISO 1600（高感度但雜訊明顯）…"
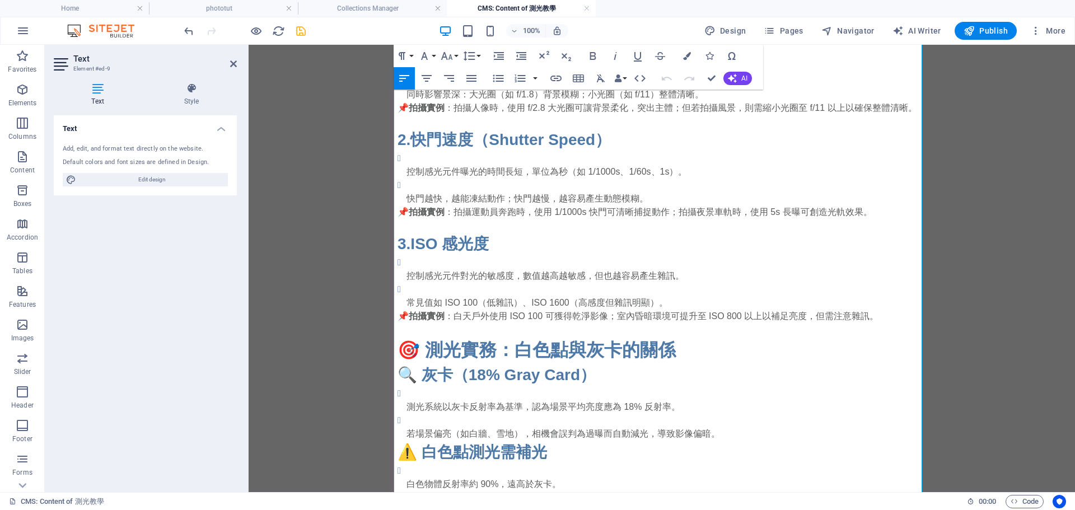
click at [900, 327] on p at bounding box center [661, 329] width 528 height 13
click at [881, 310] on p "常見值如 ISO 100（低雜訊）、ISO 1600（高感度但雜訊明顯）。" at bounding box center [665, 302] width 519 height 13
click at [875, 322] on p "📌 拍攝實例 ：白天戶外使用 ISO 100 可獲得乾淨影像；室內昏暗環境可提升至 ISO 800 以上以補足亮度，但需注意雜訊。" at bounding box center [661, 316] width 528 height 13
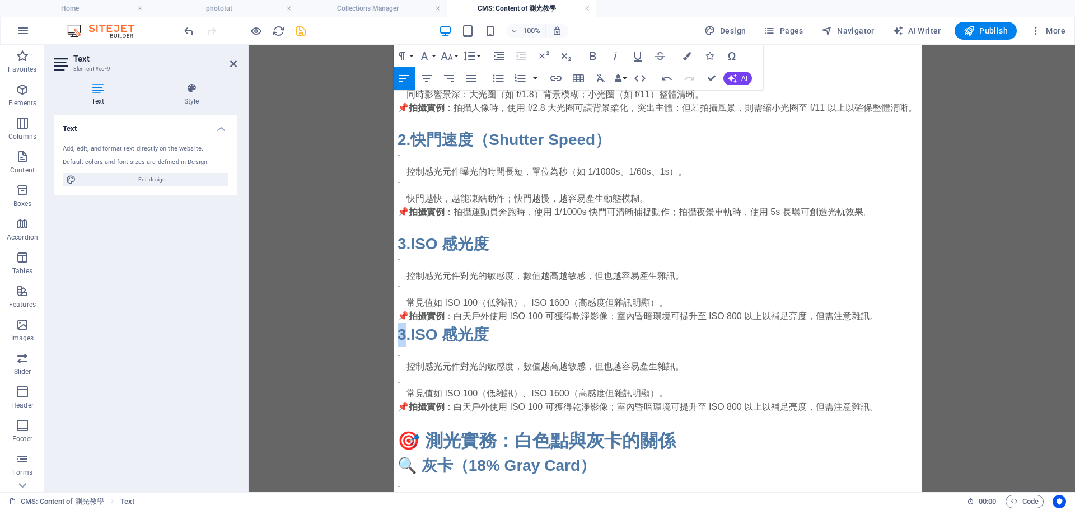
drag, startPoint x: 403, startPoint y: 340, endPoint x: 368, endPoint y: 334, distance: 35.7
drag, startPoint x: 412, startPoint y: 345, endPoint x: 483, endPoint y: 343, distance: 71.1
click at [483, 343] on strong "ISO 感光度" at bounding box center [449, 334] width 78 height 17
drag, startPoint x: 400, startPoint y: 371, endPoint x: 725, endPoint y: 376, distance: 324.7
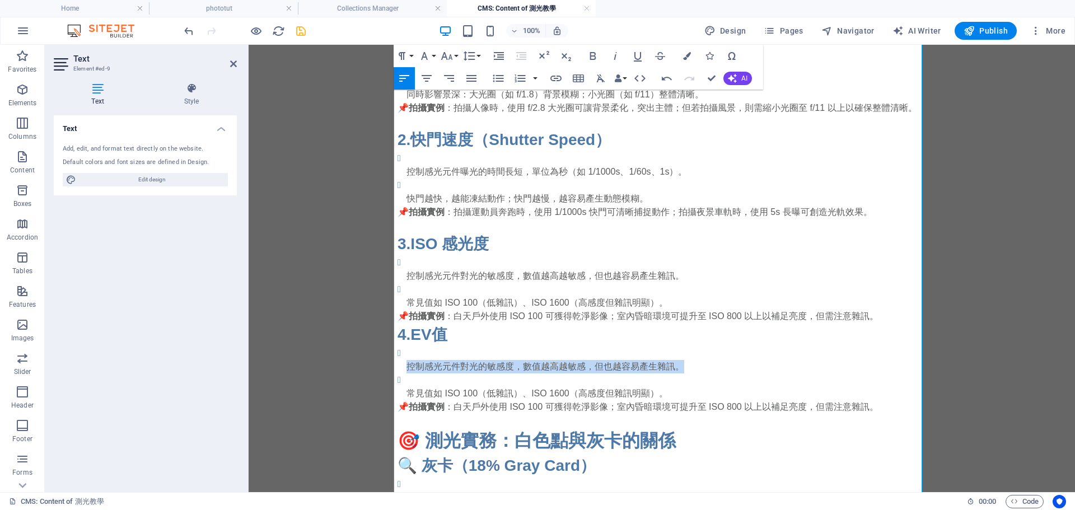
click at [725, 376] on ul "控制感光元件對光的敏感度，數值越高越敏感，但也越容易產生雜訊。 常見值如 ISO 100（低雜訊）、ISO 1600（高感度但雜訊明顯）。" at bounding box center [661, 373] width 528 height 54
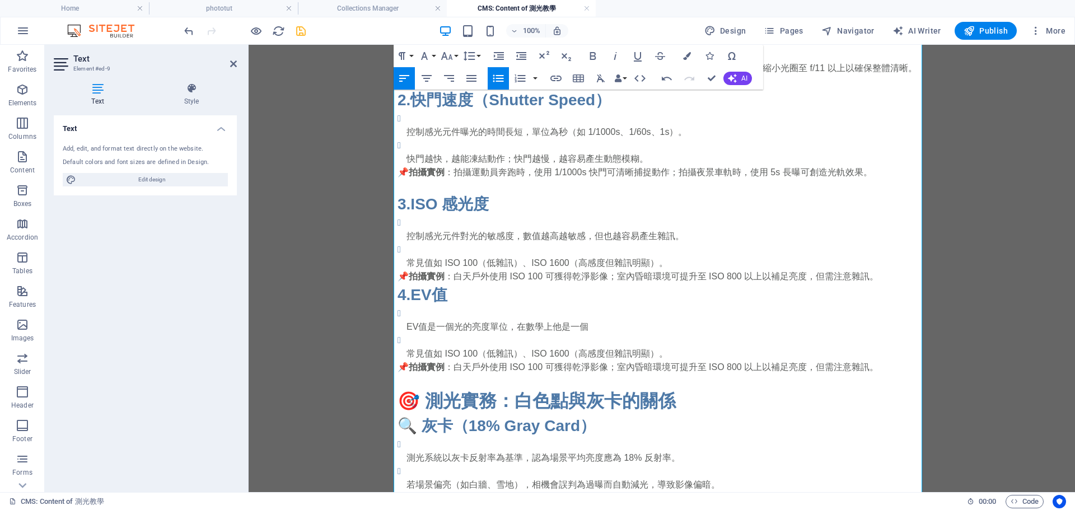
scroll to position [557, 0]
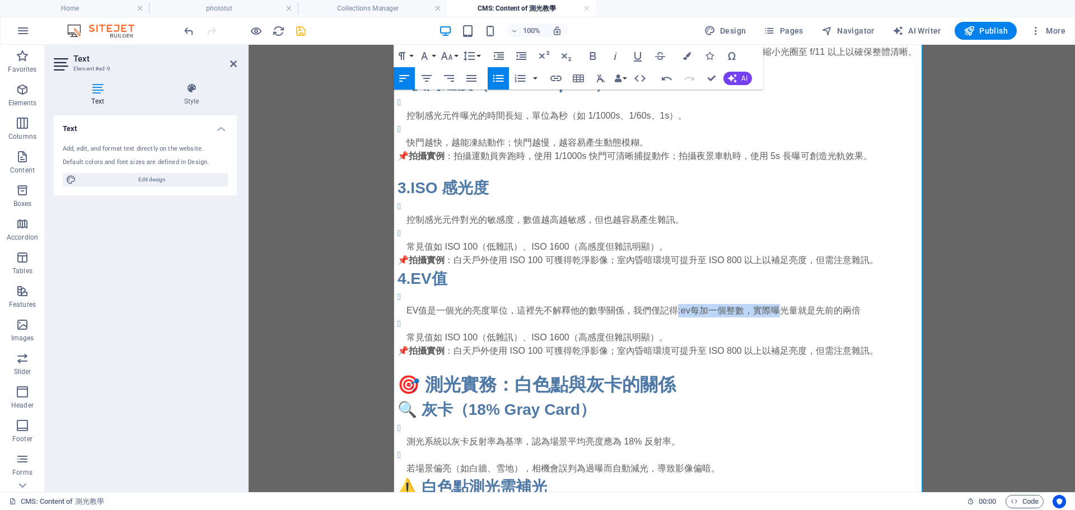
drag, startPoint x: 674, startPoint y: 318, endPoint x: 778, endPoint y: 309, distance: 104.5
click at [778, 309] on p "EV值是一個光的亮度單位，這裡先不解釋他的數學關係，我們僅記得:ev每加一個整數，實際曝光量就是先前的兩倍" at bounding box center [665, 310] width 519 height 13
click at [758, 307] on li "EV值是一個光的亮度單位，這裡先不解釋他的數學關係，我們僅記得:ev每加一個整數，實際曝光量就是先前的兩倍" at bounding box center [665, 304] width 519 height 27
drag, startPoint x: 677, startPoint y: 317, endPoint x: 876, endPoint y: 310, distance: 198.8
click at [876, 310] on p "EV值是一個光的亮度單位，這裡先不解釋他的數學關係，我們僅記得:ev每加一個整數，實際曝光量就是先前的兩倍" at bounding box center [665, 310] width 519 height 13
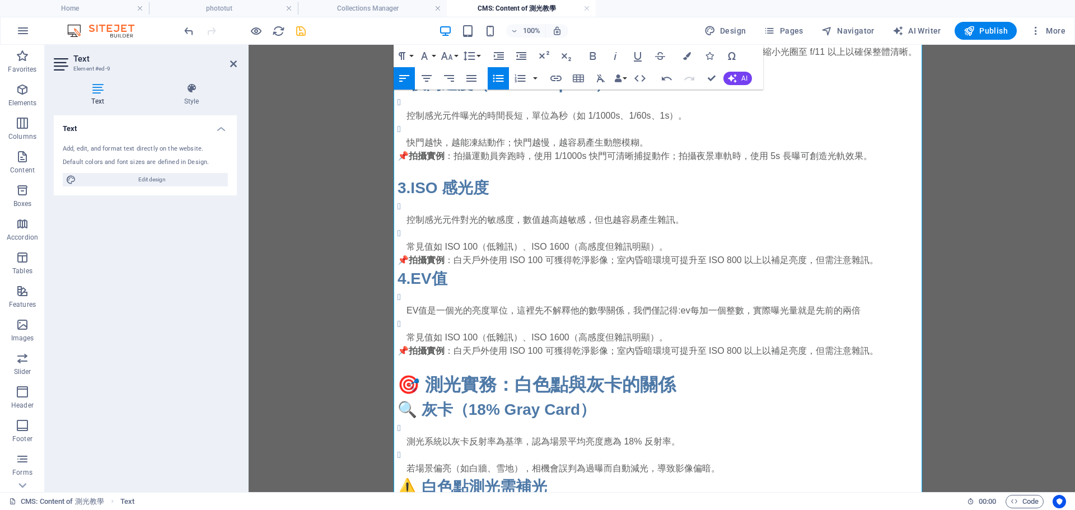
click at [455, 313] on p "EV值是一個光的亮度單位，這裡先不解釋他的數學關係，我們僅記得:ev每加一個整數，實際曝光量就是先前的兩倍" at bounding box center [665, 310] width 519 height 13
click at [446, 317] on p "EV值是一個光的亮度單位，這裡先不解釋他的數學關係，我們僅記得:ev每加一個整數，實際曝光量就是先前的兩倍" at bounding box center [665, 310] width 519 height 13
drag, startPoint x: 704, startPoint y: 316, endPoint x: 905, endPoint y: 313, distance: 201.0
click at [905, 313] on p "EV值是一個相機測光的亮度單位，這裡先不解釋他的數學關係，我們僅記得:ev每加一個整數，實際曝光量就是先前的兩倍" at bounding box center [665, 310] width 519 height 13
copy p "ev每加一個整數，實際曝光量就是先前的兩倍"
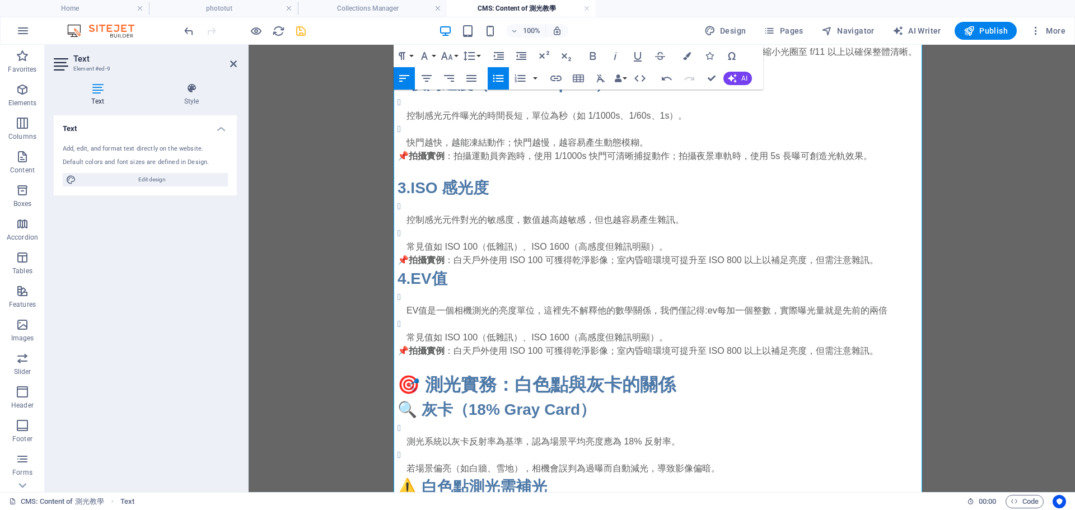
click at [876, 326] on li "常見值如 ISO 100（低雜訊）、ISO 1600（高感度但雜訊明顯）。" at bounding box center [665, 330] width 519 height 27
drag, startPoint x: 865, startPoint y: 317, endPoint x: 887, endPoint y: 320, distance: 21.9
click at [887, 317] on p "EV值是一個相機測光的亮度單位，這裡先不解釋他的數學關係，我們僅記得:ev每加一個整數，實際曝光量就是先前的兩倍" at bounding box center [665, 310] width 519 height 13
drag, startPoint x: 701, startPoint y: 316, endPoint x: 938, endPoint y: 316, distance: 236.2
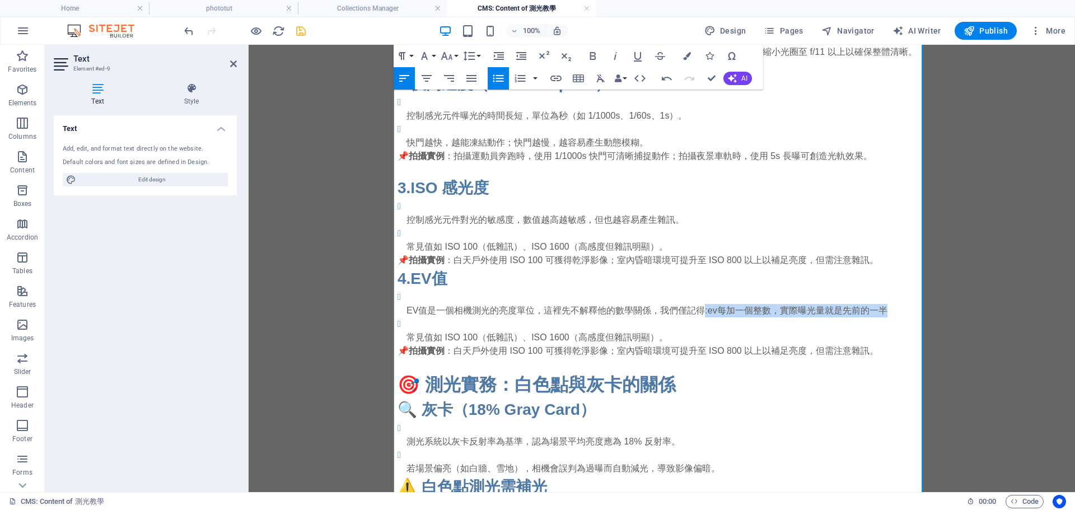
copy p ":ev每加一個整數，實際曝光量就是先前的一半"
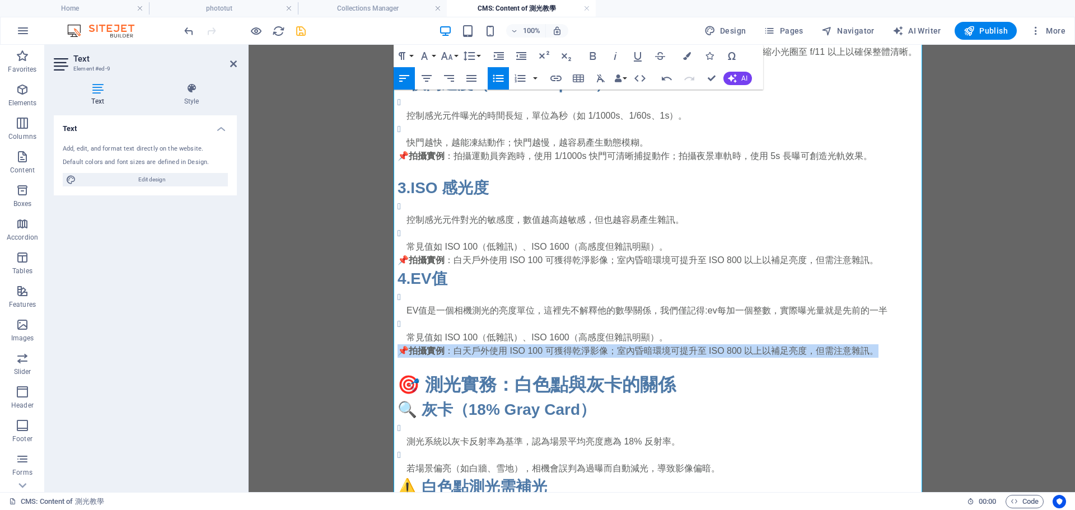
drag, startPoint x: 874, startPoint y: 354, endPoint x: 729, endPoint y: 340, distance: 145.6
drag, startPoint x: 729, startPoint y: 340, endPoint x: 619, endPoint y: 369, distance: 113.9
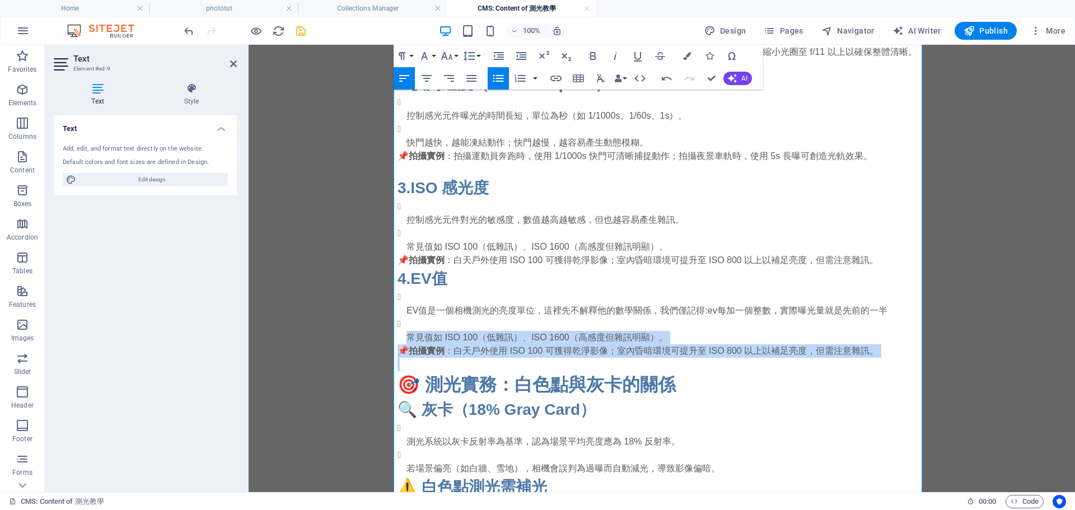
drag, startPoint x: 401, startPoint y: 343, endPoint x: 484, endPoint y: 369, distance: 86.9
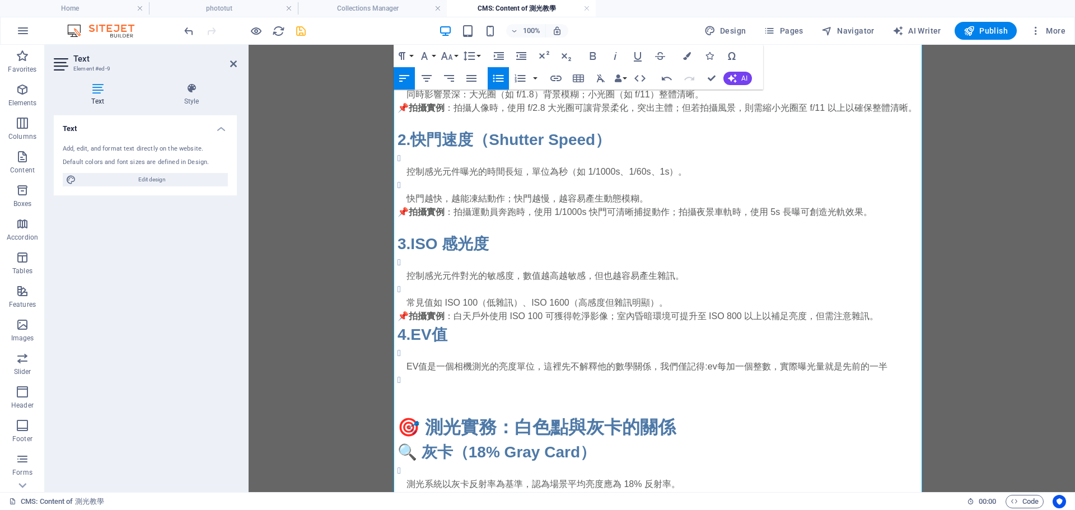
scroll to position [613, 0]
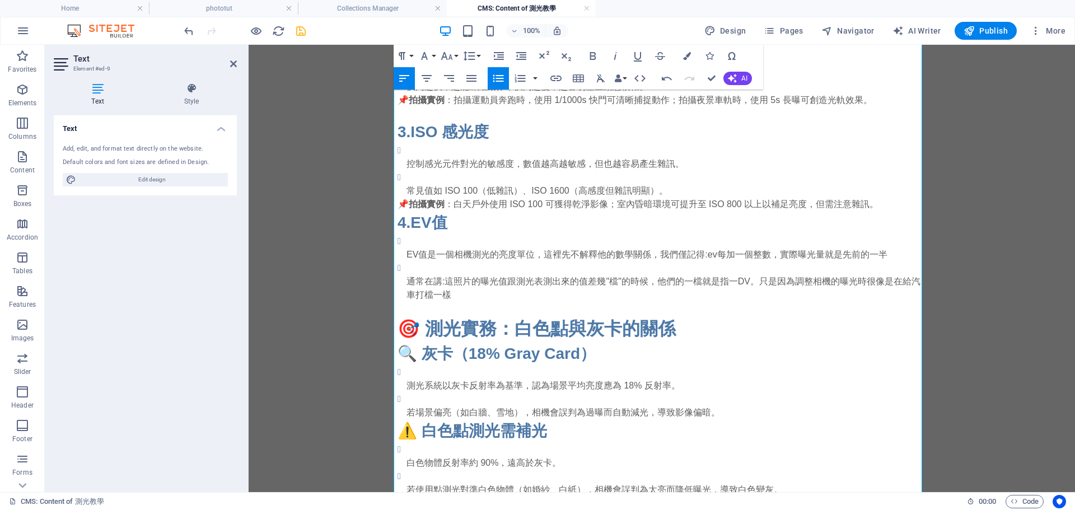
click at [862, 282] on p "通常在講:這照片的曝光值跟測光表測出來的值差幾"檔"的時候，他們的一檔就是指一DV。只是因為調整相機的曝光時很像是在給汽車打檔一樣" at bounding box center [665, 288] width 519 height 27
click at [625, 312] on p at bounding box center [661, 308] width 528 height 13
click at [524, 292] on p "通常在講:這照片的曝光值跟測光表測出來的值差幾"檔"的時候，他們的一檔就是指一DV。只是因為調整相機的曝光時操作的感覺很像是在給汽車打檔一樣" at bounding box center [665, 288] width 519 height 27
click at [521, 302] on p "通常在講:這照片的曝光值跟測光表測出來的值差幾"檔"的時候，他們的一檔就是指一DV。只是因為調整相機的曝光時操作的感覺很像是在給汽車打檔一樣" at bounding box center [665, 288] width 519 height 27
click at [738, 287] on p "通常在講:這照片的曝光值跟測光表測出來的值差幾"檔"的時候，他們的一檔就是指一DV。只是因為調整相機的曝光時操作的感覺很像是在給汽車打檔一樣，所以才這麼說。" at bounding box center [665, 288] width 519 height 27
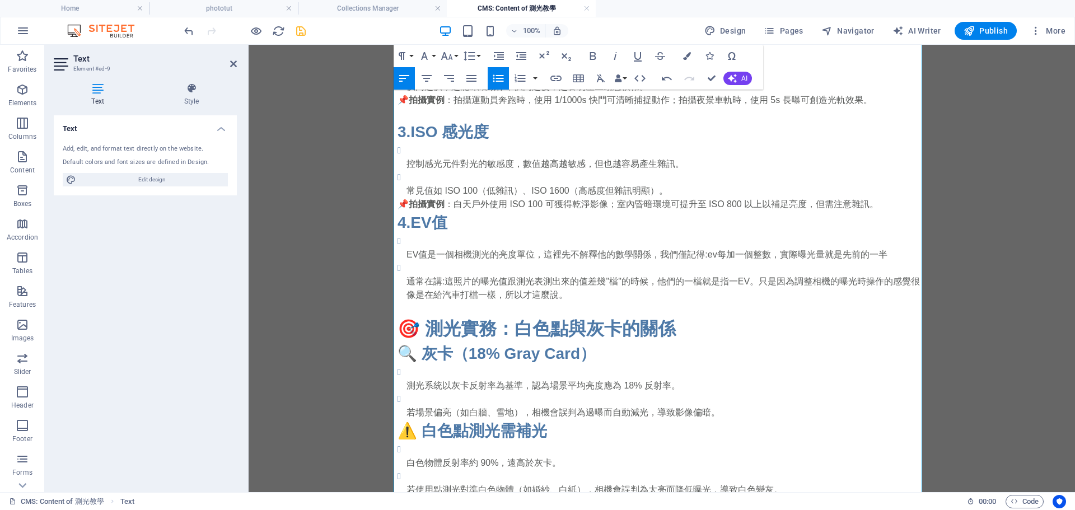
click at [571, 294] on p "通常在講:這照片的曝光值跟測光表測出來的值差幾"檔"的時候，他們的一檔就是指一EV。只是因為調整相機的曝光時操作的感覺很像是在給汽車打檔一樣，所以才這麼說。" at bounding box center [665, 288] width 519 height 27
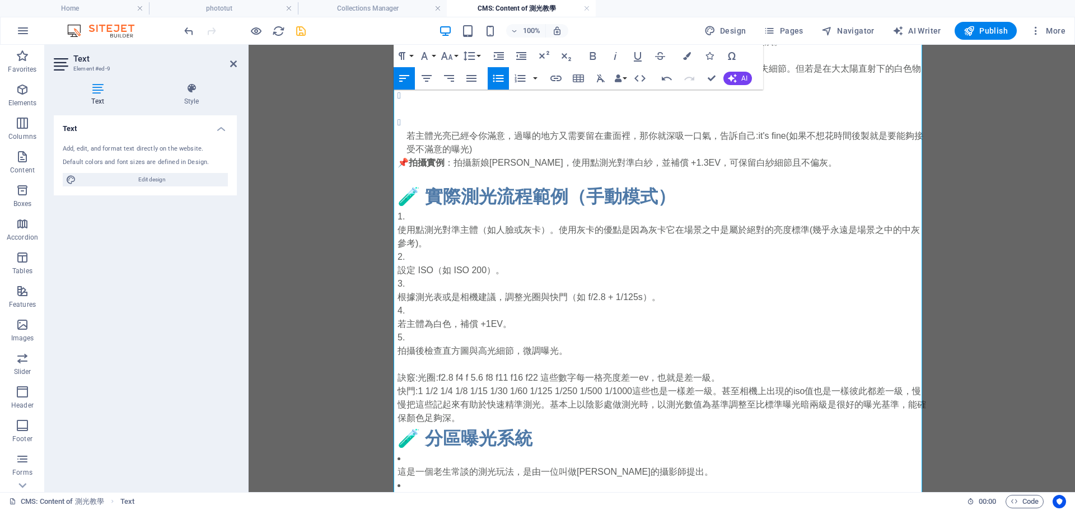
scroll to position [1173, 0]
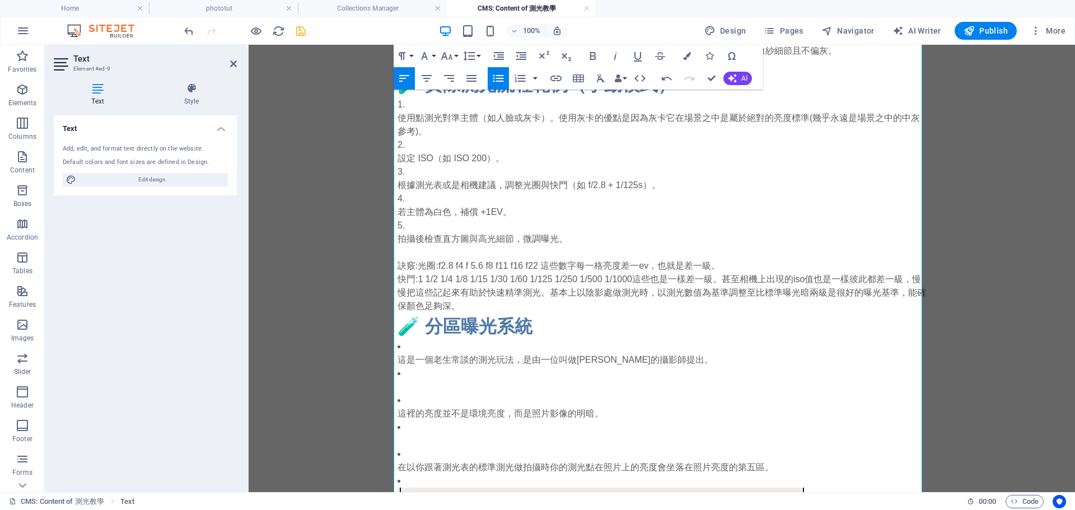
drag, startPoint x: 393, startPoint y: 270, endPoint x: 894, endPoint y: 310, distance: 502.5
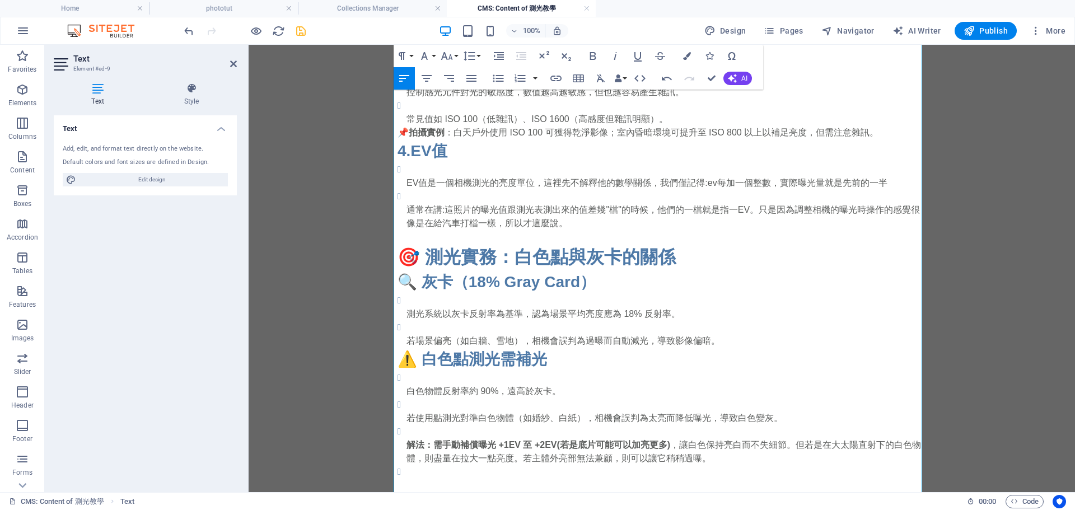
scroll to position [669, 0]
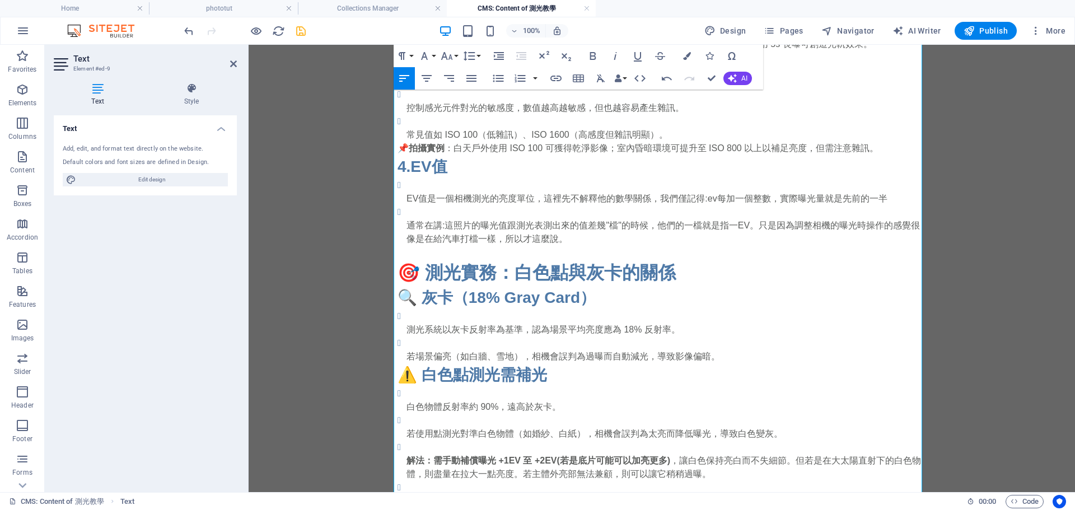
click at [526, 258] on p at bounding box center [661, 252] width 528 height 13
click at [515, 259] on p at bounding box center [661, 252] width 528 height 13
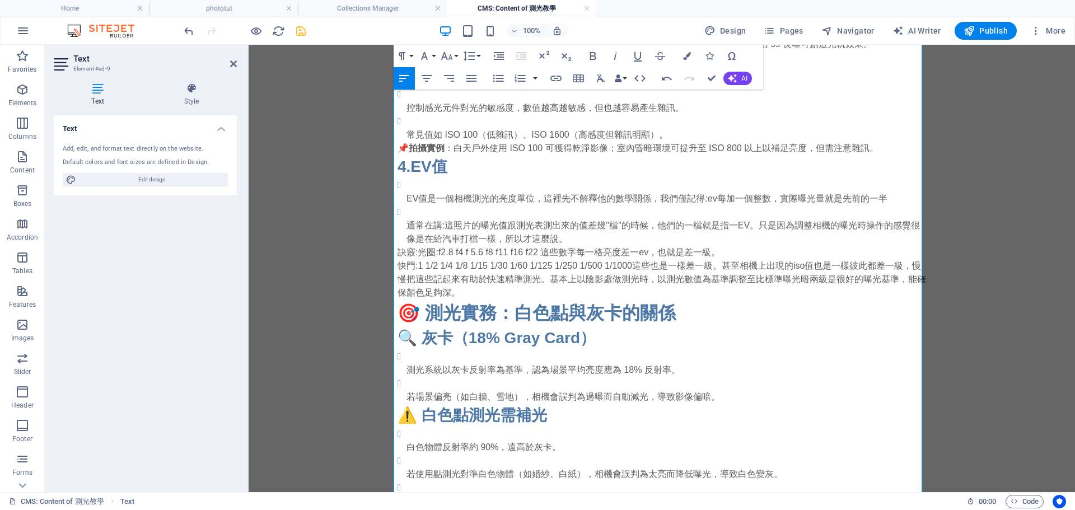
click at [598, 241] on p "通常在講:這照片的曝光值跟測光表測出來的值差幾"檔"的時候，他們的一檔就是指一EV。只是因為調整相機的曝光時操作的感覺很像是在給汽車打檔一樣，所以才這麼說。" at bounding box center [665, 232] width 519 height 27
click at [706, 253] on p "訣竅:光圈:f2.8 f4 f 5.6 f8 f11 f16 f22 這些數字每一格亮度差一ev，也就是差一級。" at bounding box center [661, 252] width 528 height 13
click at [730, 269] on p "快門:1 1/2 1/4 1/8 1/15 1/30 1/60 1/125 1/250 1/500 1/1000這些也是一樣差一級。甚至相機上出現的iso值也…" at bounding box center [661, 279] width 528 height 40
drag, startPoint x: 399, startPoint y: 280, endPoint x: 374, endPoint y: 285, distance: 25.3
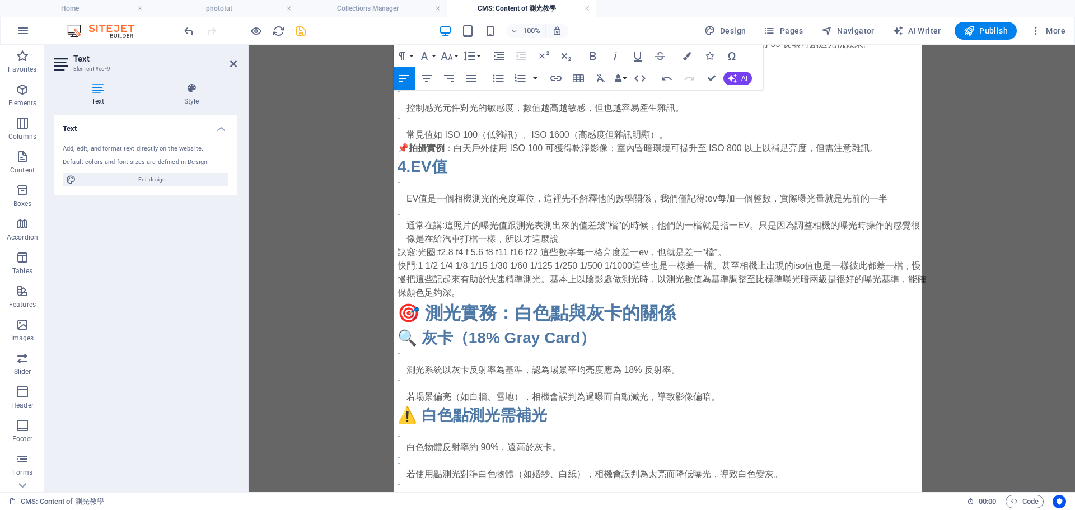
click at [564, 245] on p "通常在講:這照片的曝光值跟測光表測出來的值差幾"檔"的時候，他們的一檔就是指一EV。只是因為調整相機的曝光時操作的感覺很像是在給汽車打檔一樣，所以才這麼說" at bounding box center [665, 232] width 519 height 27
drag, startPoint x: 571, startPoint y: 287, endPoint x: 565, endPoint y: 298, distance: 13.3
click at [565, 298] on p "快門:1 1/2 1/4 1/8 1/15 1/30 1/60 1/125 1/250 1/500 1/1000這些也是一樣差一檔。甚至相機上出現的iso值也…" at bounding box center [661, 279] width 528 height 40
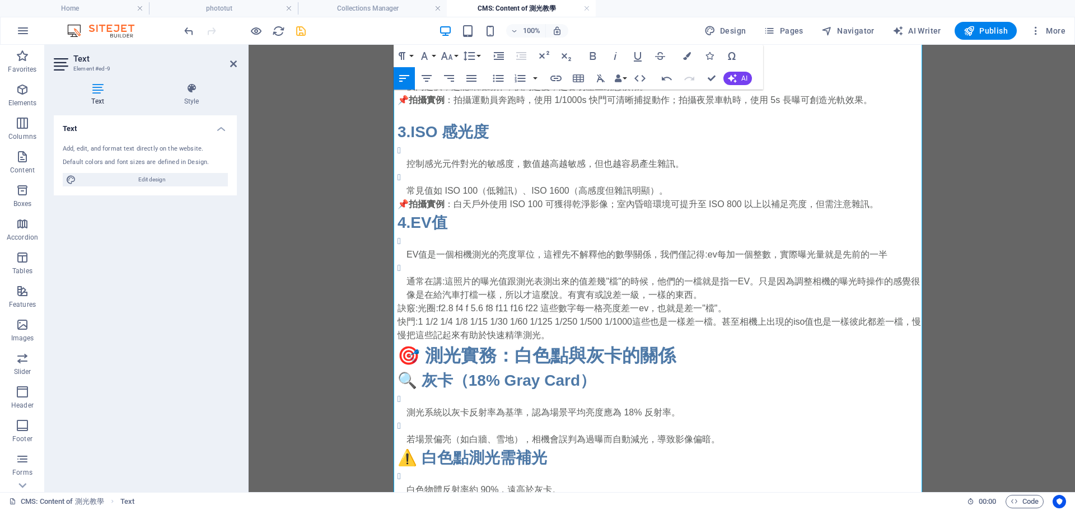
scroll to position [781, 0]
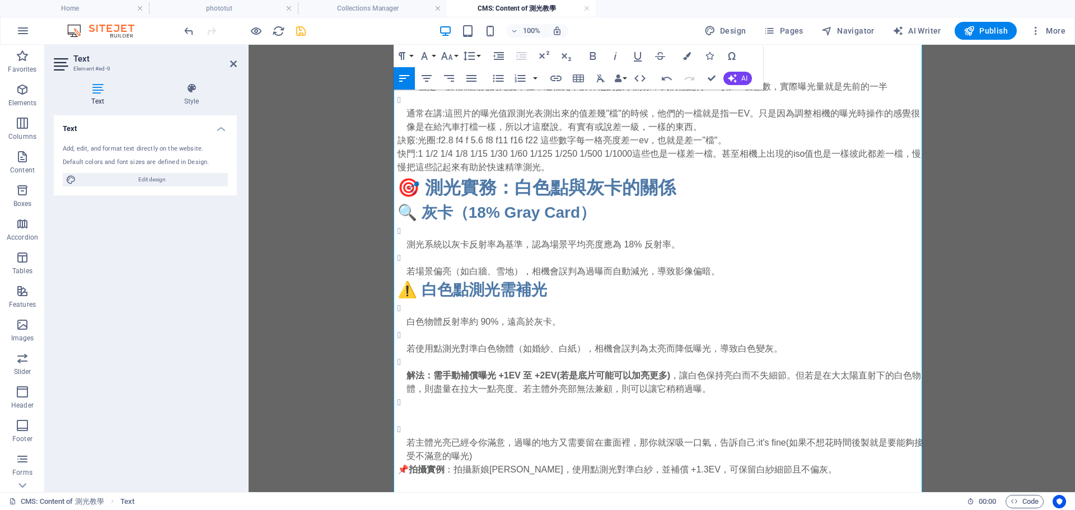
click at [751, 284] on h3 "⚠️ 白色點測光需補光" at bounding box center [661, 290] width 528 height 24
click at [615, 208] on h3 "🔍 灰卡（18% Gray Card）" at bounding box center [661, 213] width 528 height 24
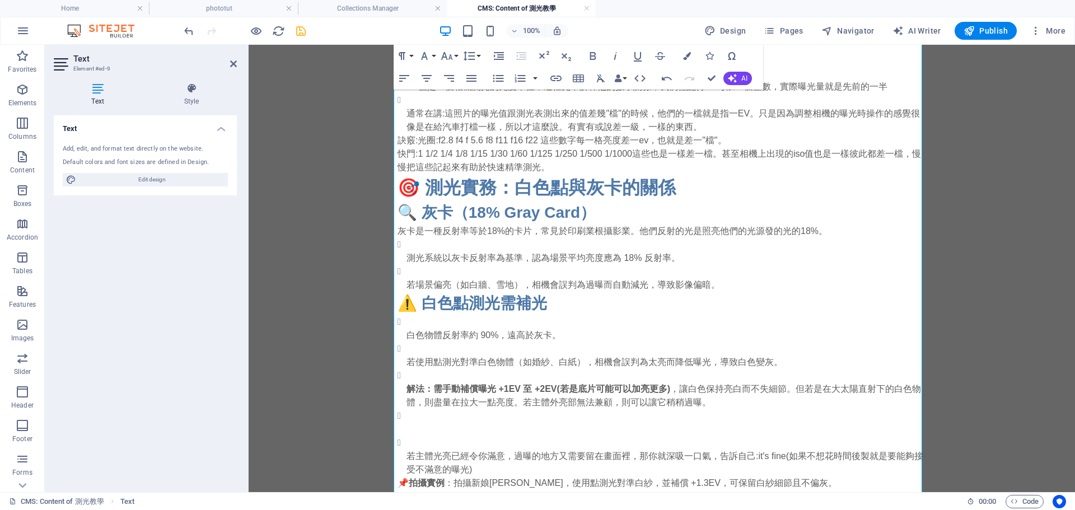
drag, startPoint x: 388, startPoint y: 265, endPoint x: 497, endPoint y: 255, distance: 109.7
click at [497, 255] on div "啥是測光? 如果你是大一新生或剛接觸相機，測光（light metering）聽起來可能像物理課，但其實超簡單！測光就像廚師試味道前先量食材——它幫你測量場景…" at bounding box center [661, 450] width 546 height 2373
click at [718, 273] on li "若場景偏亮（如白牆、雪地），相機會誤判為過曝而自動減光，導致影像偏暗。" at bounding box center [665, 278] width 519 height 27
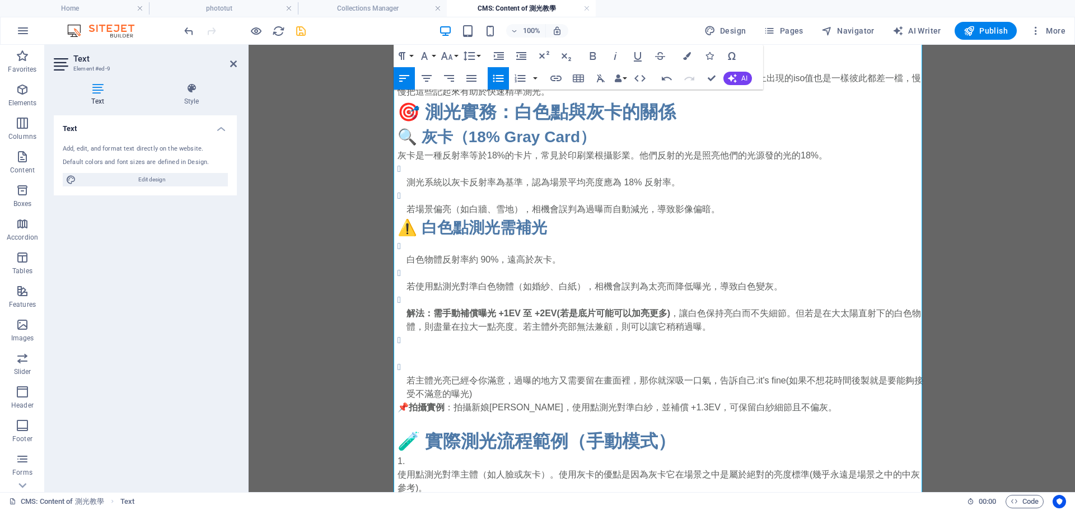
scroll to position [837, 0]
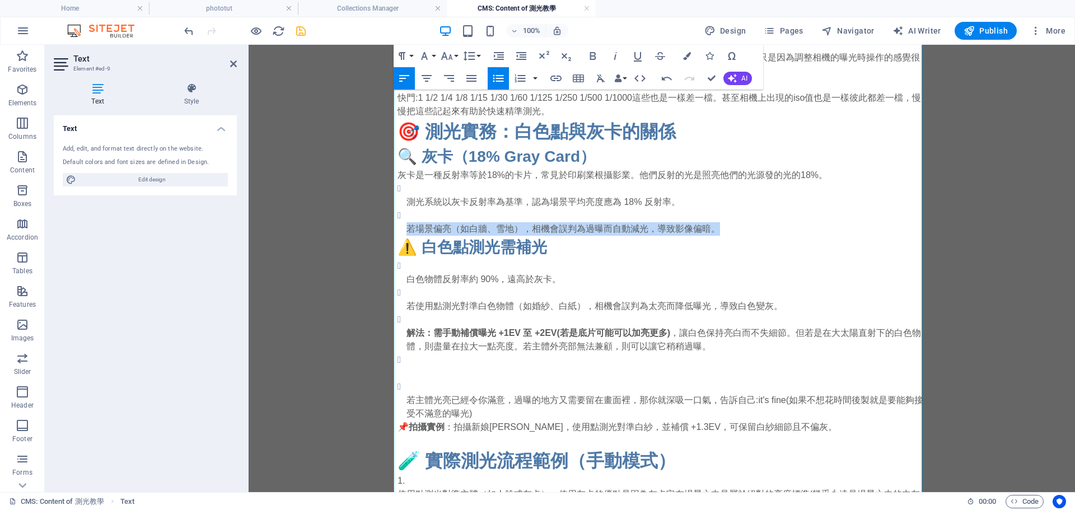
drag, startPoint x: 725, startPoint y: 239, endPoint x: 343, endPoint y: 231, distance: 382.4
click at [343, 231] on body "Skip to main content 啥是測光? 如果你是大一新生或剛接觸相機，測光（light metering）聽起來可能像物理課，但其實超簡單！測光…" at bounding box center [662, 394] width 826 height 2373
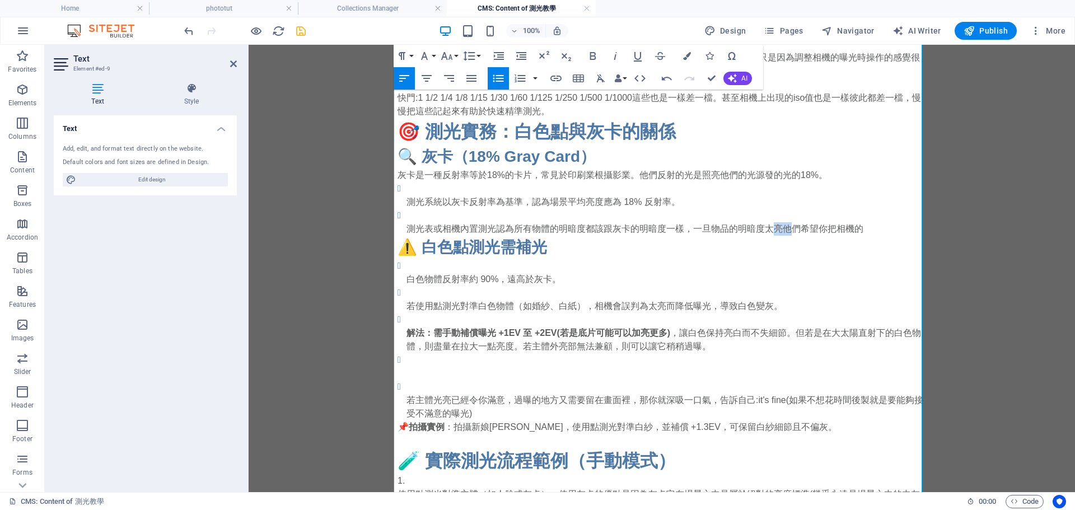
drag, startPoint x: 767, startPoint y: 231, endPoint x: 785, endPoint y: 234, distance: 18.8
click at [785, 234] on p "測光表或相機內置測光認為所有物體的明暗度都該跟灰卡的明暗度一樣，一旦物品的明暗度太亮他們希望你把相機的" at bounding box center [665, 228] width 519 height 13
click at [772, 223] on li "測光表或相機內置測光認為所有物體的明暗度都該跟灰卡的明暗度一樣，一旦物品的明暗度太亮他們希望你把相機的" at bounding box center [665, 222] width 519 height 27
drag, startPoint x: 758, startPoint y: 234, endPoint x: 776, endPoint y: 235, distance: 18.5
click at [776, 235] on p "測光表或相機內置測光認為所有物體的明暗度都該跟灰卡的明暗度一樣，一旦物品的明暗度太亮他們希望你把相機的" at bounding box center [665, 228] width 519 height 13
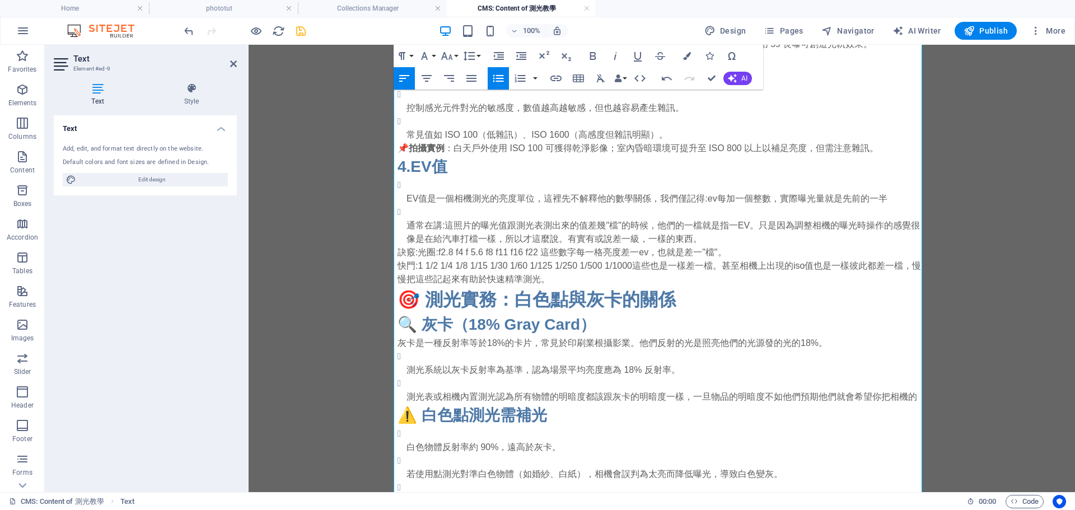
scroll to position [781, 0]
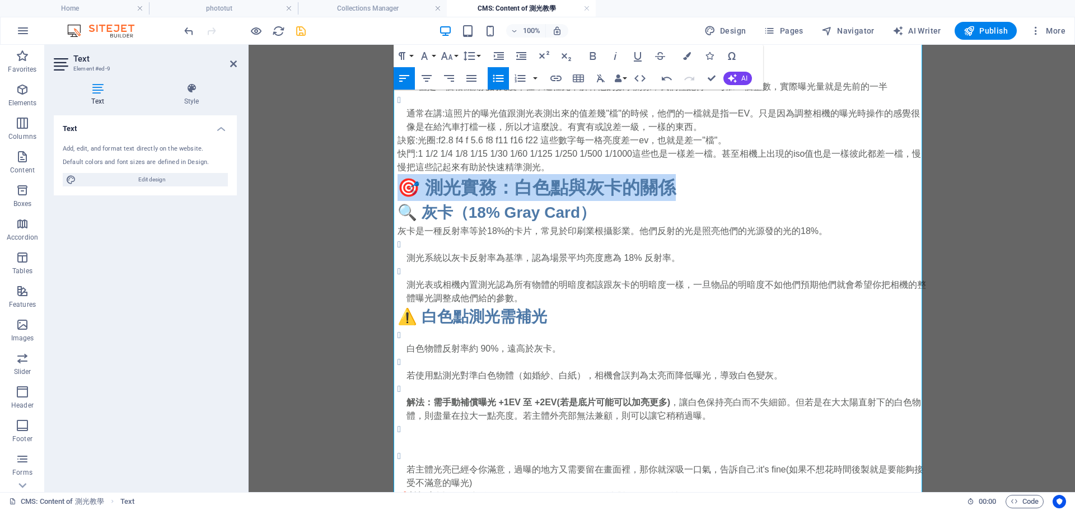
drag, startPoint x: 729, startPoint y: 197, endPoint x: 318, endPoint y: 185, distance: 410.5
click at [318, 185] on body "Skip to main content 啥是測光? 如果你是大一新生或剛接觸相機，測光（light metering）聽起來可能像物理課，但其實超簡單！測光…" at bounding box center [662, 457] width 826 height 2386
drag, startPoint x: 448, startPoint y: 190, endPoint x: 419, endPoint y: 199, distance: 29.8
click at [419, 199] on h2 "🎯 測光實務：白色點與灰卡的關係" at bounding box center [661, 187] width 528 height 27
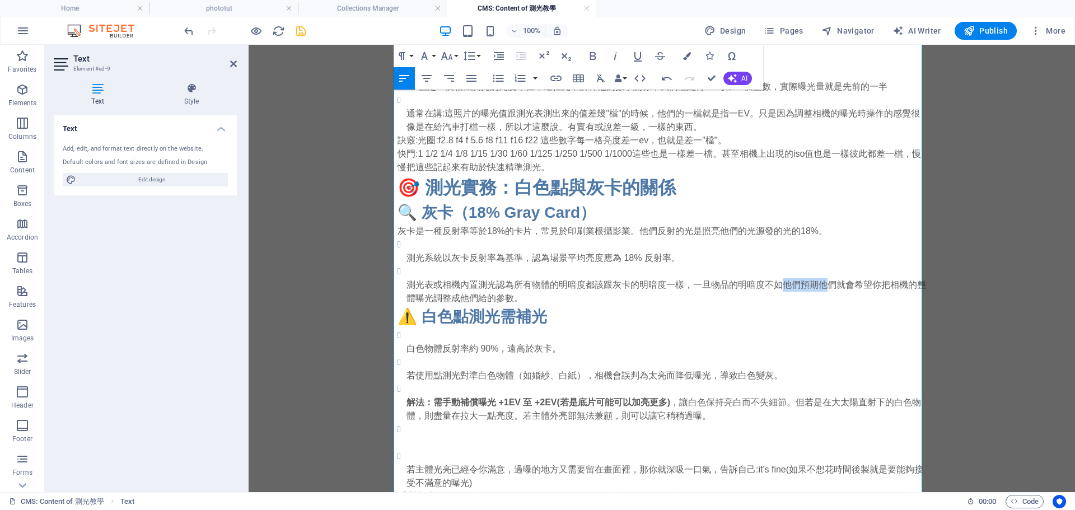
drag, startPoint x: 819, startPoint y: 289, endPoint x: 778, endPoint y: 291, distance: 41.5
click at [778, 291] on p "測光表或相機內置測光認為所有物體的明暗度都該跟灰卡的明暗度一樣，一旦物品的明暗度不如他們預期他們就會希望你把相機的整體曝光調整成他們給的參數。" at bounding box center [665, 291] width 519 height 27
drag, startPoint x: 760, startPoint y: 287, endPoint x: 812, endPoint y: 285, distance: 52.1
click at [812, 285] on p "測光表或相機內置測光認為所有物體的明暗度都該跟灰卡的明暗度一樣，一旦物品的明暗度不如他們預期他們就會希望你把相機的整體曝光調整成他們給的參數。" at bounding box center [665, 291] width 519 height 27
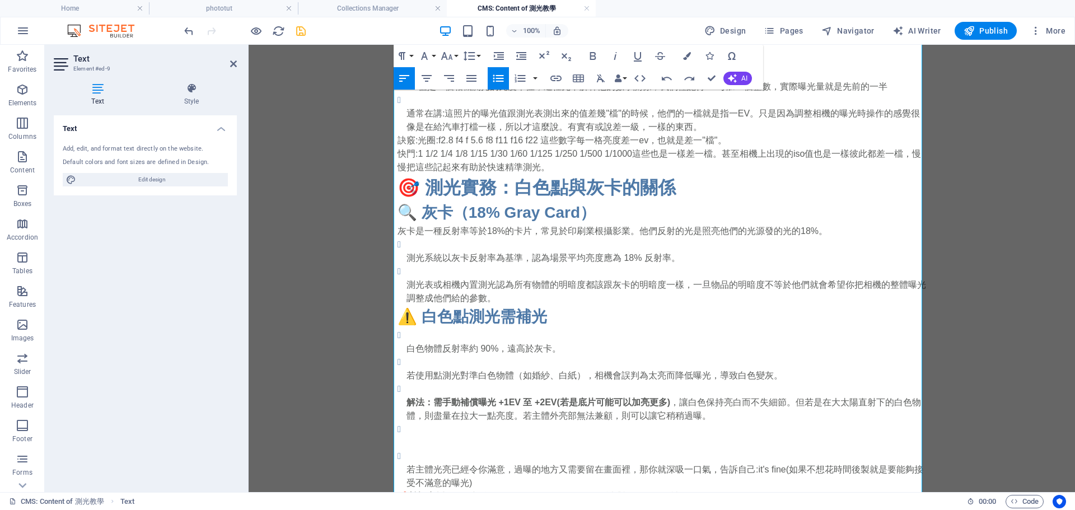
scroll to position [837, 0]
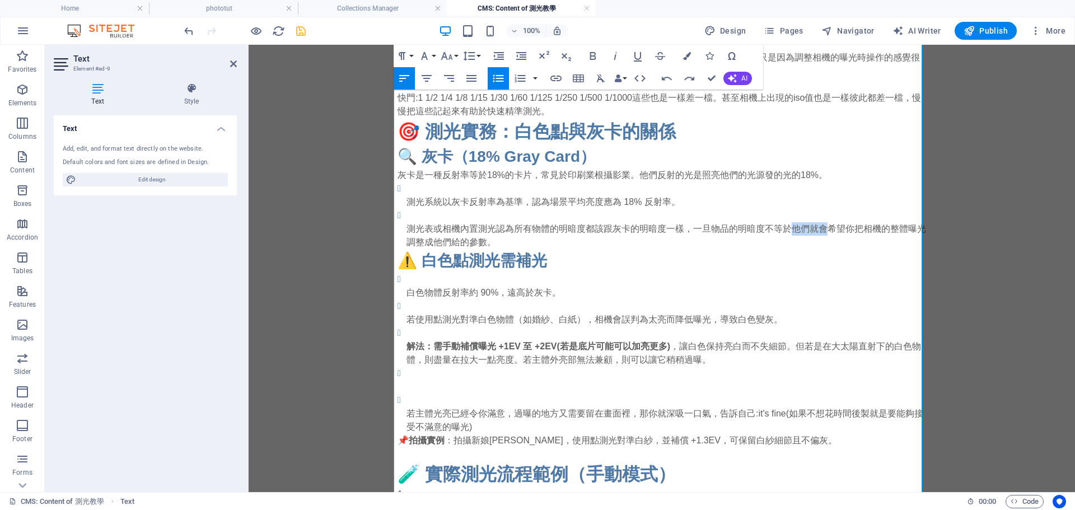
drag, startPoint x: 788, startPoint y: 238, endPoint x: 823, endPoint y: 233, distance: 35.6
click at [823, 233] on p "測光表或相機內置測光認為所有物體的明暗度都該跟灰卡的明暗度一樣，一旦物品的明暗度不等於他們就會希望你把相機的整體曝光調整成他們給的參數。" at bounding box center [665, 235] width 519 height 27
click at [785, 234] on p "測光表或相機內置測光認為所有物體的明暗度都該跟灰卡的明暗度一樣，一旦物品的明暗度不等於他們就會希望你把相機的整體曝光調整成他們給的參數。" at bounding box center [665, 235] width 519 height 27
click at [771, 232] on p "測光表或相機內置測光認為所有物體的明暗度都該跟灰卡的明暗度一樣，一旦物品的明暗度不如他們預期他們就會希望你把相機的整體曝光調整成他們給的參數。" at bounding box center [665, 235] width 519 height 27
drag, startPoint x: 770, startPoint y: 232, endPoint x: 784, endPoint y: 232, distance: 14.6
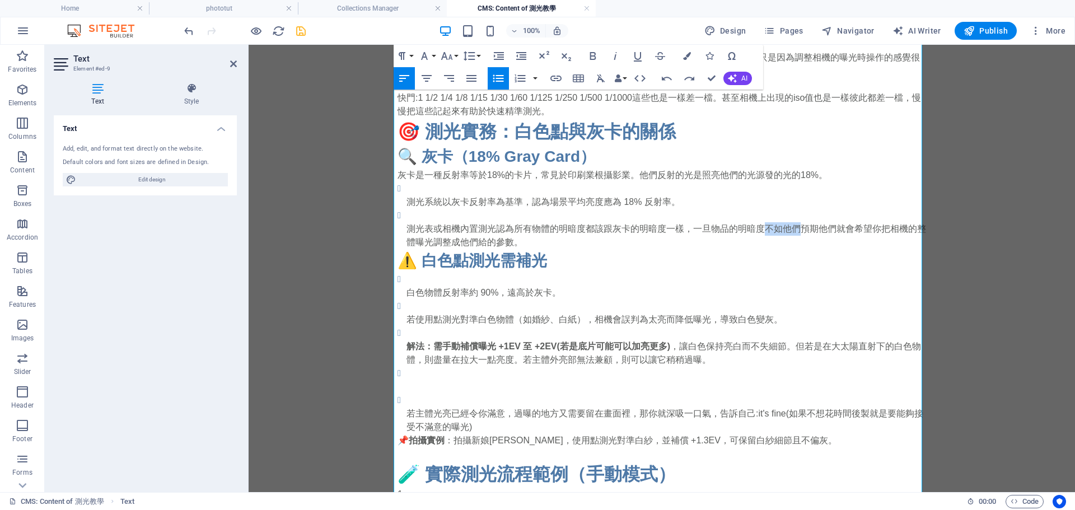
click at [784, 232] on p "測光表或相機內置測光認為所有物體的明暗度都該跟灰卡的明暗度一樣，一旦物品的明暗度不如他們預期他們就會希望你把相機的整體曝光調整成他們給的參數。" at bounding box center [665, 235] width 519 height 27
click at [785, 232] on p "測光表或相機內置測光認為所有物體的明暗度都該跟灰卡的明暗度一樣，一旦物品的明暗度不如他們預期他們就會希望你把相機的整體曝光調整成他們給的參數。" at bounding box center [665, 235] width 519 height 27
click at [768, 233] on p "測光表或相機內置測光認為所有物體的明暗度都該跟灰卡的明暗度一樣，一旦物品的明暗度不如他們預期他們就會希望你把相機的整體曝光調整成他們給的參數。" at bounding box center [665, 235] width 519 height 27
click at [523, 245] on p "測光表或相機內置測光認為所有物體的明暗度都該跟灰卡的明暗度一樣，一旦物品的明暗度不如他們預期他們就會希望你把相機的整體曝光調整成他們給的參數。" at bounding box center [665, 235] width 519 height 27
click at [731, 243] on p "測光表或相機內置測光認為所有物體的明暗度都該跟灰卡的明暗度一樣，一旦物品的明暗度不如他們預期他們就會希望你把相機的整體曝光調整成他們給的參數。想想當你對者太陽…" at bounding box center [665, 235] width 519 height 27
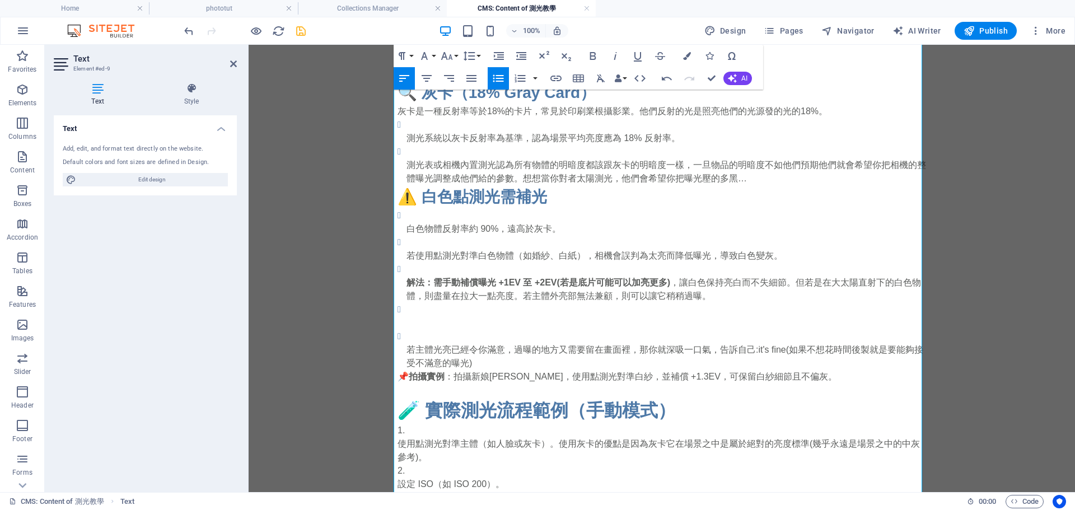
scroll to position [949, 0]
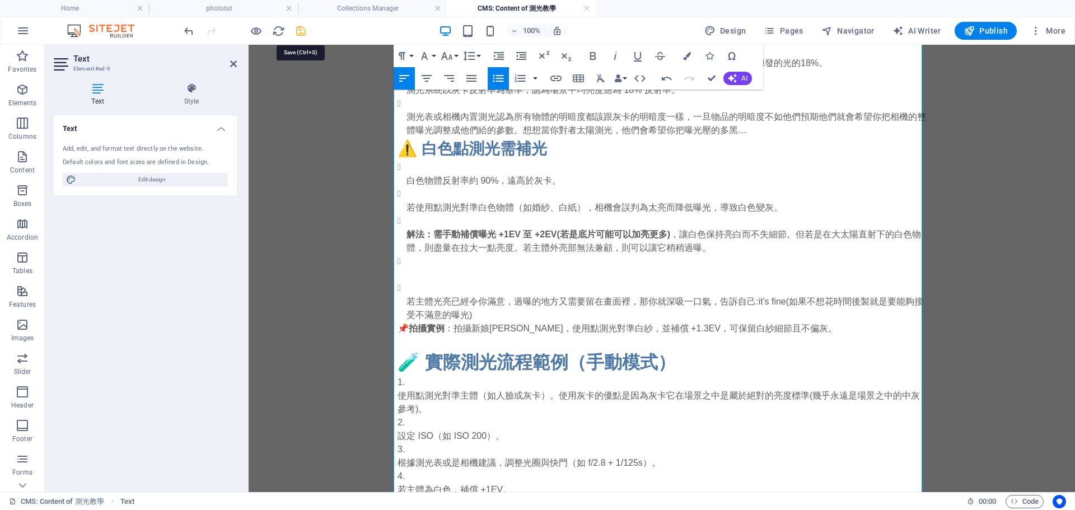
click at [298, 30] on icon "save" at bounding box center [300, 31] width 13 height 13
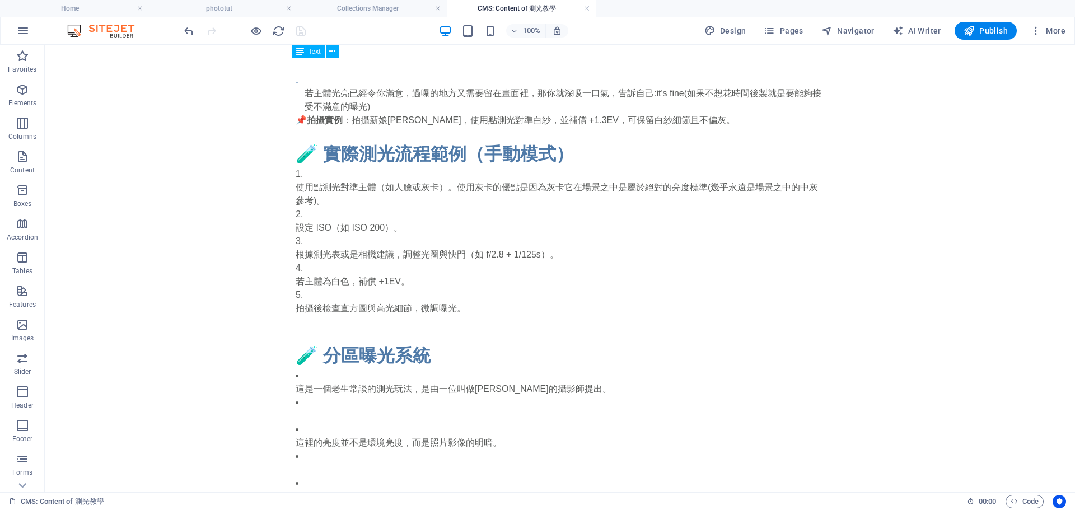
scroll to position [1173, 0]
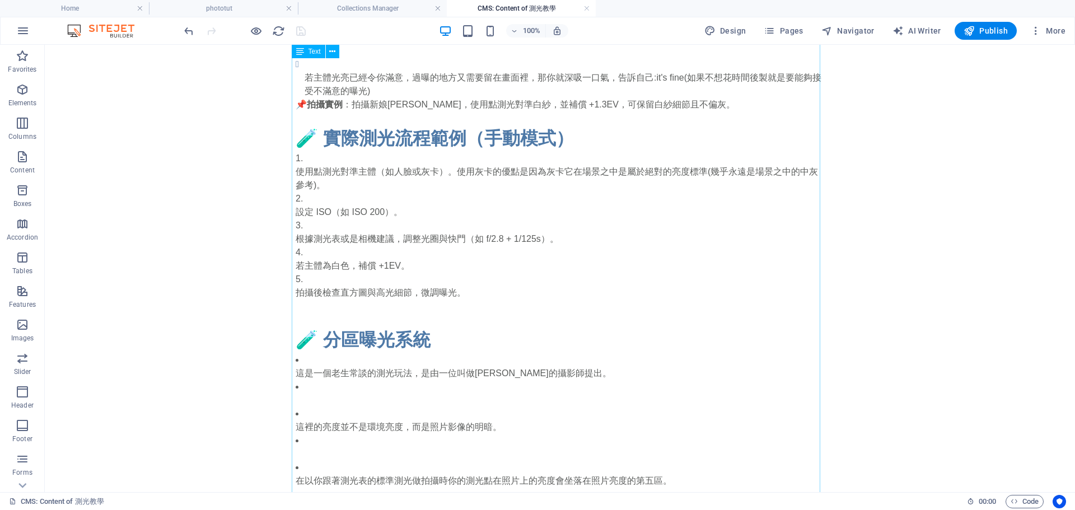
drag, startPoint x: 313, startPoint y: 185, endPoint x: 345, endPoint y: 199, distance: 34.6
click at [345, 199] on div "啥是測光? 如果你是大一新生或剛接觸相機，測光（light metering）聽起來可能像物理課，但其實超簡單！測光就像廚師試味道前先量食材——它幫你測量場景…" at bounding box center [560, 92] width 546 height 2440
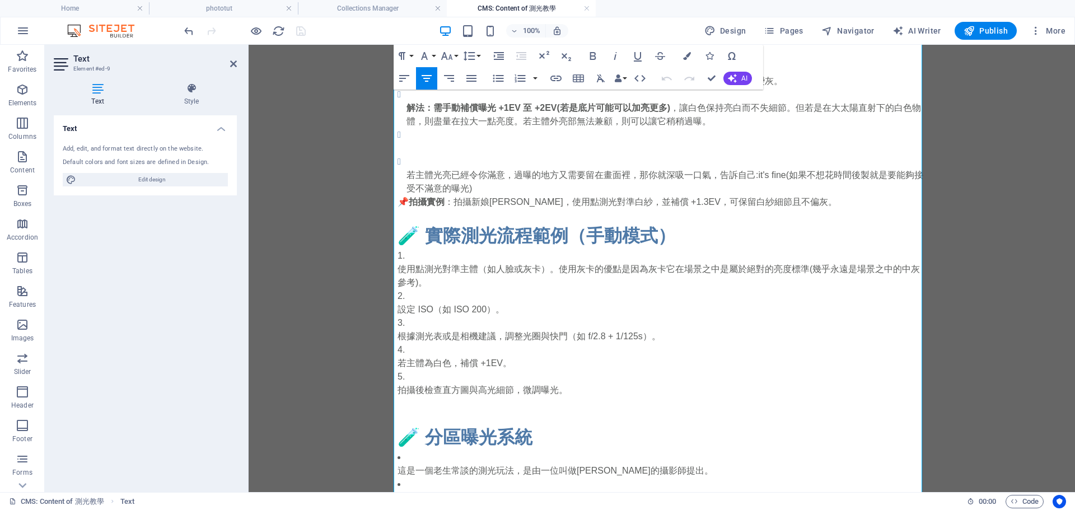
scroll to position [1117, 0]
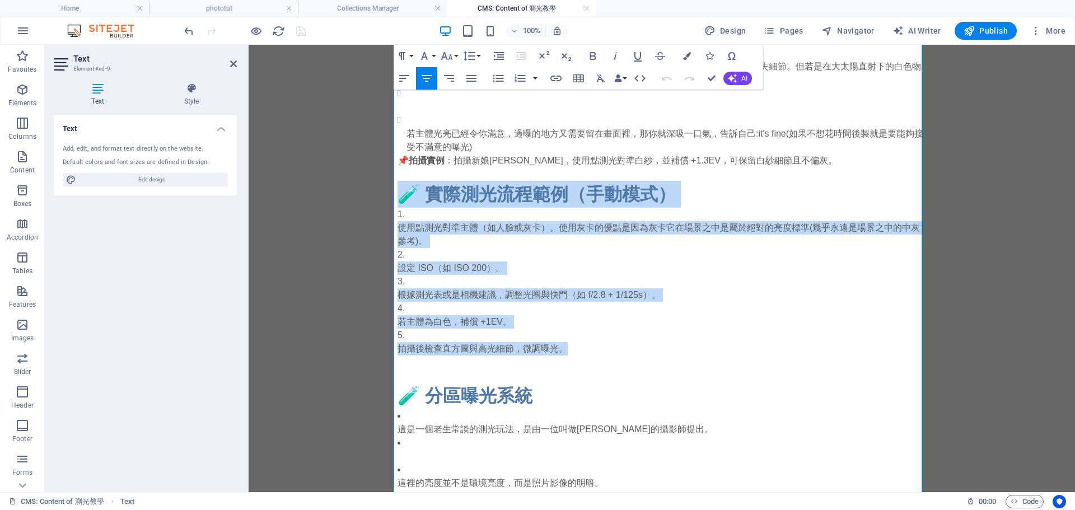
drag, startPoint x: 568, startPoint y: 359, endPoint x: 345, endPoint y: 198, distance: 275.3
click at [345, 198] on body "Skip to main content 啥是測光? 如果你是大一新生或剛接觸相機，測光（light metering）聽起來可能像物理課，但其實超簡單！測光…" at bounding box center [662, 121] width 826 height 2386
click at [551, 343] on li "拍攝後檢查直方圖與高光細節，微調曝光。" at bounding box center [661, 342] width 528 height 27
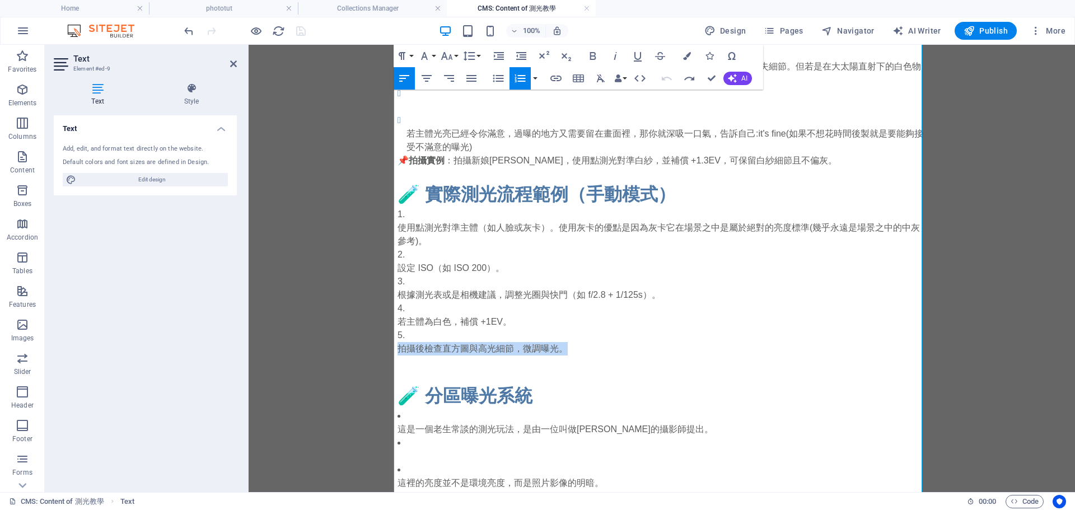
drag, startPoint x: 583, startPoint y: 360, endPoint x: 352, endPoint y: 362, distance: 231.2
click at [352, 362] on body "Skip to main content 啥是測光? 如果你是大一新生或剛接觸相機，測光（light metering）聽起來可能像物理課，但其實超簡單！測光…" at bounding box center [662, 121] width 826 height 2386
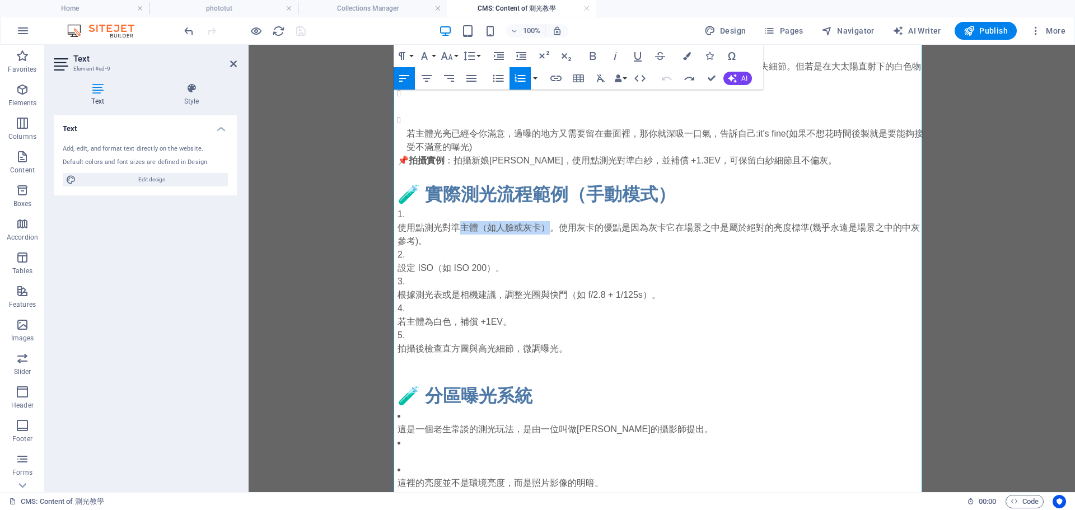
drag, startPoint x: 460, startPoint y: 237, endPoint x: 549, endPoint y: 237, distance: 89.0
click at [549, 237] on p "使用點測光對準主體（如人臉或灰卡）。使用灰卡的優點是因為灰卡它在場景之中是屬於絕對的亮度標準(幾乎永遠是場景之中的中灰參考)。" at bounding box center [661, 234] width 528 height 27
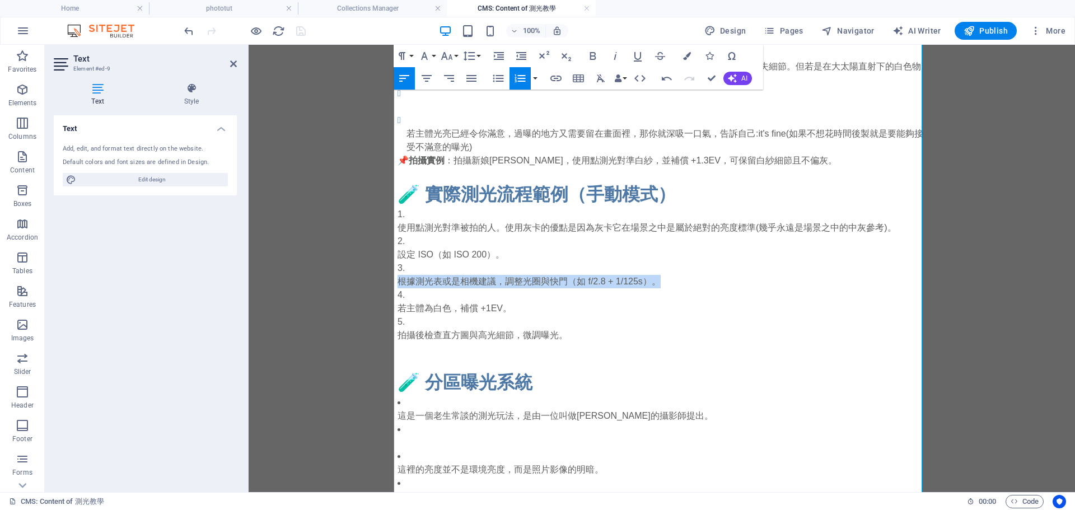
drag, startPoint x: 699, startPoint y: 293, endPoint x: 341, endPoint y: 290, distance: 357.1
click at [341, 290] on body "Skip to main content 啥是測光? 如果你是大一新生或剛接觸相機，測光（light metering）聽起來可能像物理課，但其實超簡單！測光…" at bounding box center [662, 114] width 826 height 2373
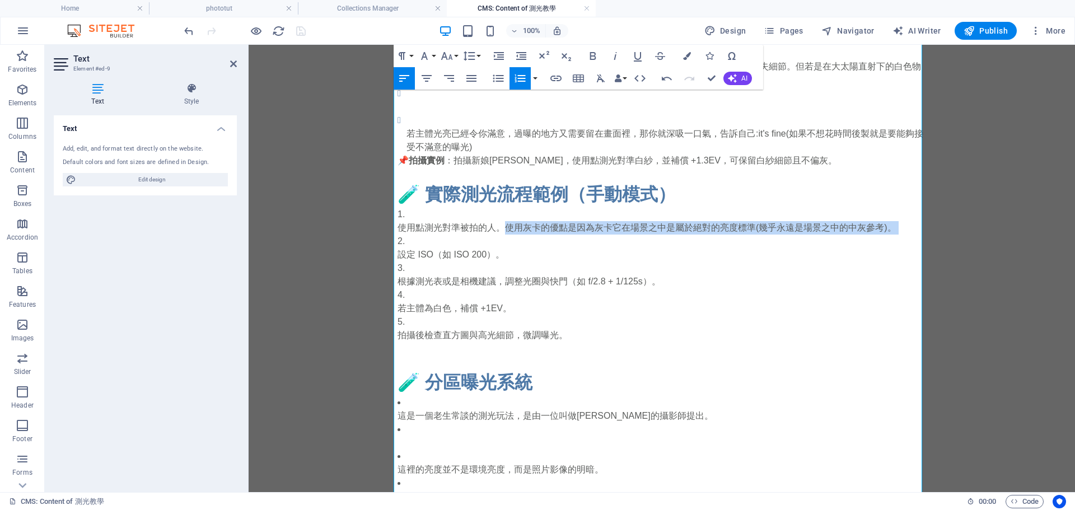
drag, startPoint x: 499, startPoint y: 234, endPoint x: 899, endPoint y: 248, distance: 400.5
click at [899, 248] on ol "使用點測光對準被拍的人。使用灰卡的優點是因為灰卡它在場景之中是屬於絕對的亮度標準(幾乎永遠是場景之中的中灰參考)。 設定 ISO（如 ISO 200）。 根據…" at bounding box center [661, 275] width 528 height 134
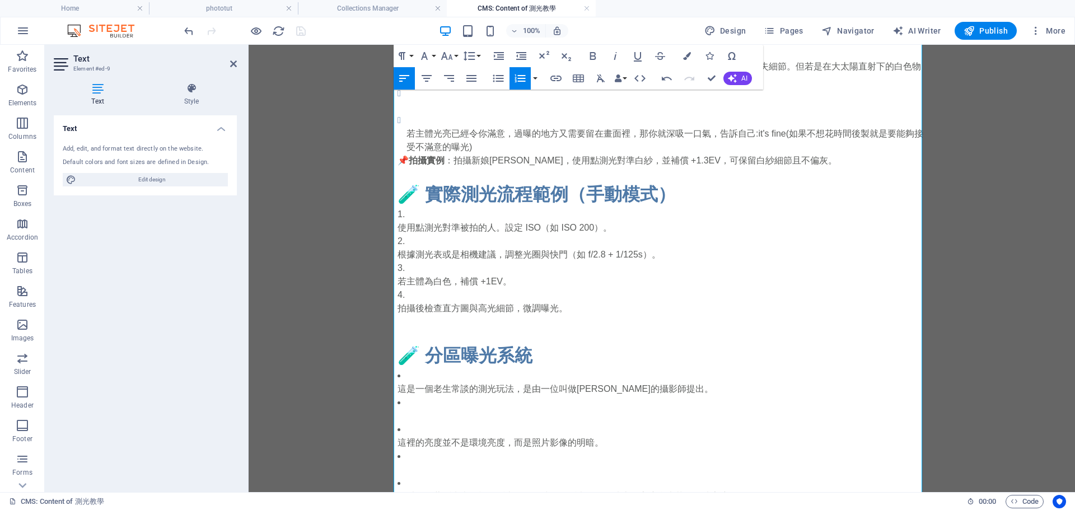
click at [489, 235] on p "使用點測光對準被拍的人。設定 ISO（如 ISO 200）。" at bounding box center [661, 227] width 528 height 13
drag, startPoint x: 516, startPoint y: 241, endPoint x: 632, endPoint y: 242, distance: 115.9
click at [632, 235] on p "使用點測光對準被拍的人測光。設定 ISO（如 ISO 200）。" at bounding box center [661, 227] width 528 height 13
click at [645, 261] on p "根據測光表或是相機建議，調整光圈與快門（如 f/2.8 + 1/125s）。" at bounding box center [661, 254] width 528 height 13
click at [618, 233] on p "使用點測光對準被拍的人測光。設定 ISO（如 ISO 200）。" at bounding box center [661, 227] width 528 height 13
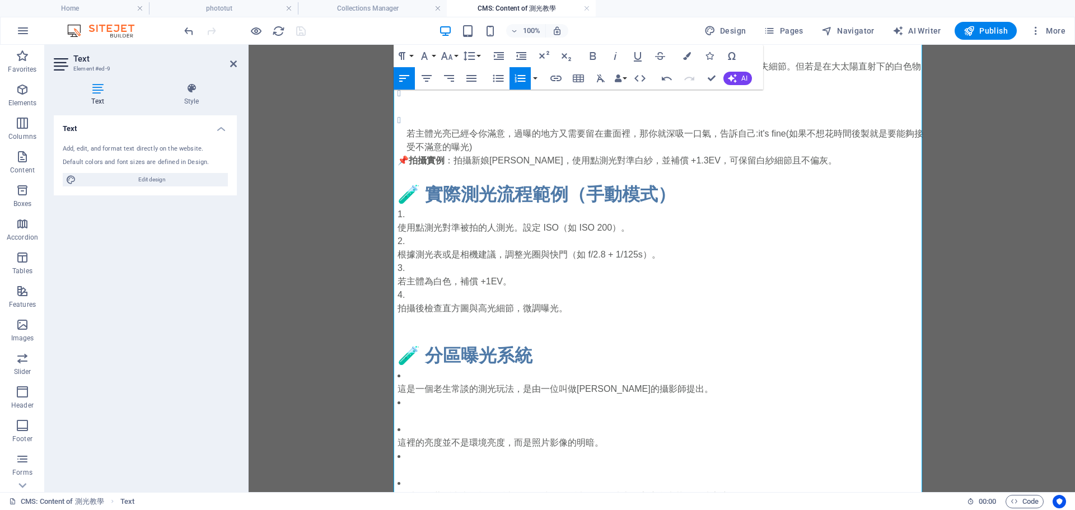
click at [483, 235] on p "使用點測光對準被拍的人測光。設定 ISO（如 ISO 200）。" at bounding box center [661, 227] width 528 height 13
click at [614, 235] on p "使用點測光對準被拍的人測光。設定 ISO（如 ISO 200）。" at bounding box center [661, 227] width 528 height 13
click at [659, 245] on li "根據測光表或是相機建議，調整光圈與快門（如 f/2.8 + 1/125s）。" at bounding box center [661, 248] width 528 height 27
click at [658, 235] on p "使用點測光對準被拍的人測光。設定 ISO（如 ISO 200）但你的模特是個黑人。" at bounding box center [661, 227] width 528 height 13
drag, startPoint x: 393, startPoint y: 289, endPoint x: 496, endPoint y: 288, distance: 103.0
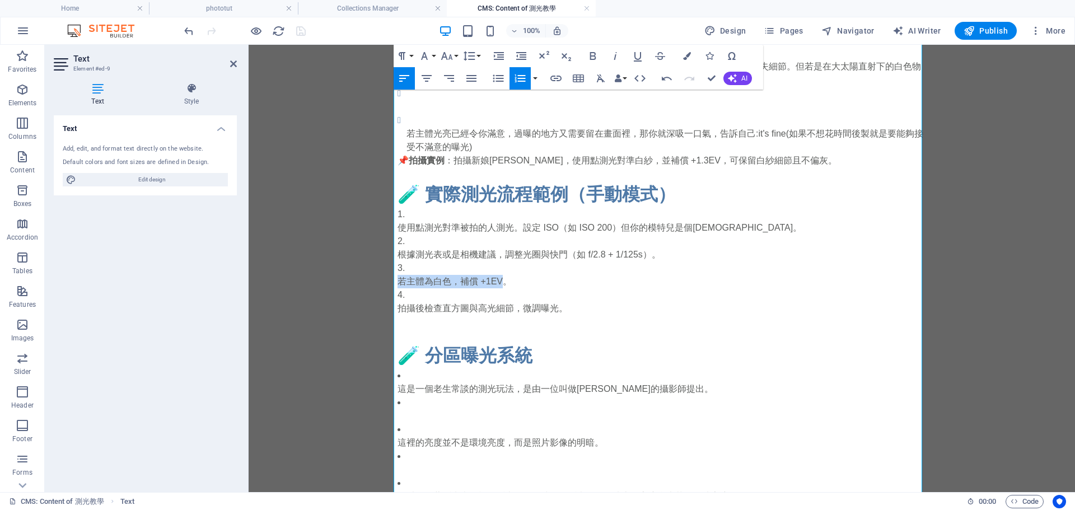
click at [496, 288] on p "若主體為白色，補償 +1EV。" at bounding box center [661, 281] width 528 height 13
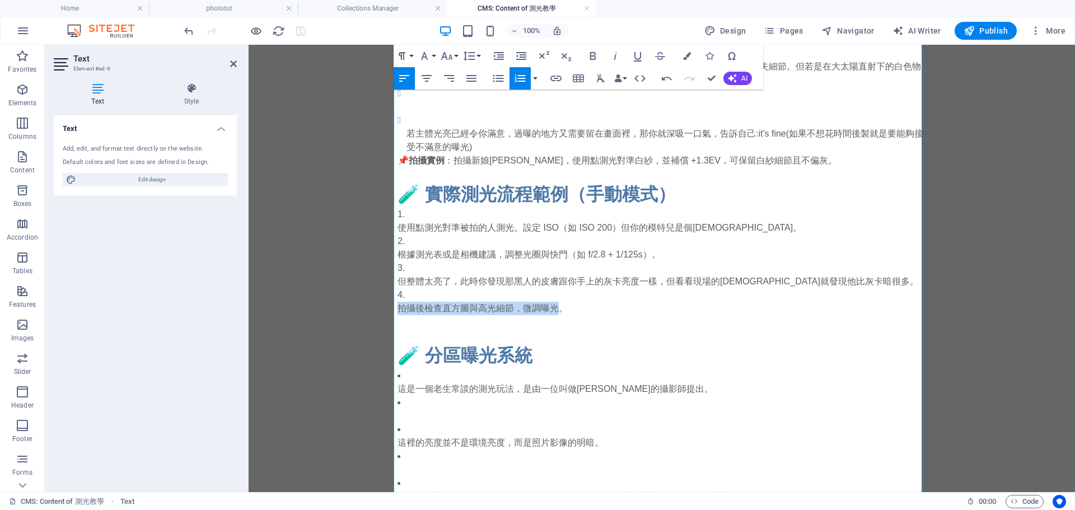
drag, startPoint x: 555, startPoint y: 312, endPoint x: 395, endPoint y: 313, distance: 160.1
click at [397, 313] on p "拍攝後檢查直方圖與高光細節，微調曝光。" at bounding box center [661, 308] width 528 height 13
click at [734, 368] on h2 "🧪 分區曝光系統" at bounding box center [661, 355] width 528 height 27
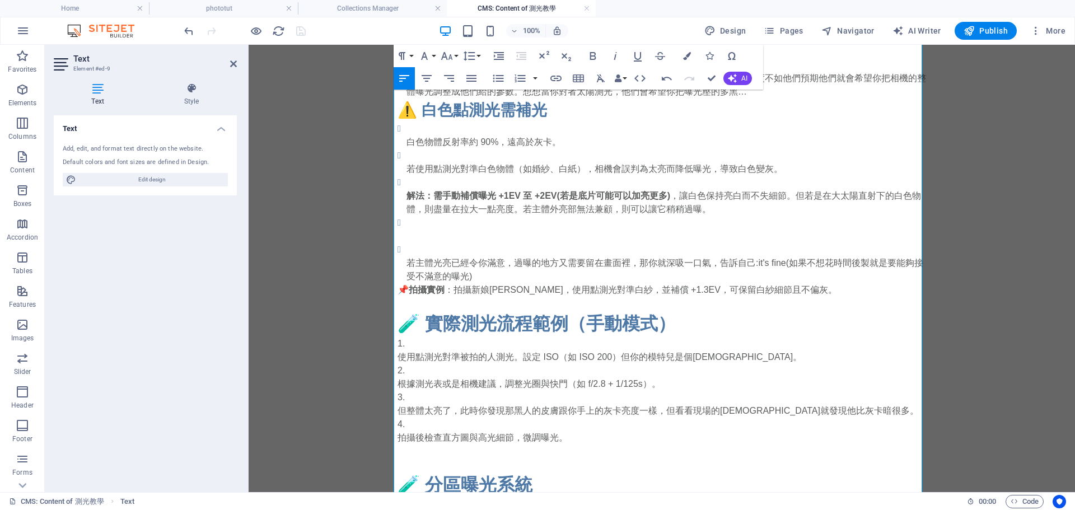
scroll to position [1005, 0]
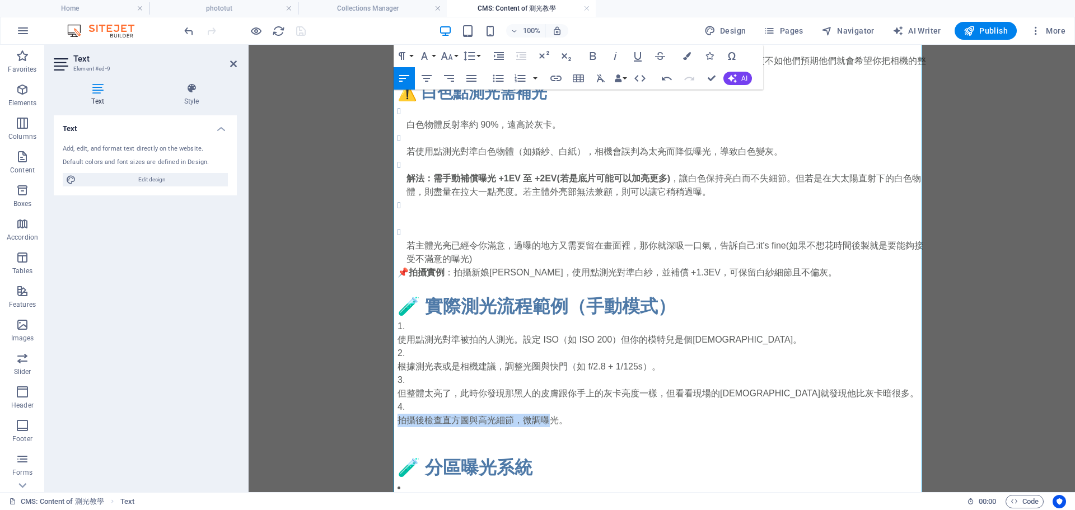
drag, startPoint x: 395, startPoint y: 432, endPoint x: 549, endPoint y: 431, distance: 153.4
click at [549, 427] on p "拍攝後檢查直方圖與高光細節，微調曝光。" at bounding box center [661, 420] width 528 height 13
drag, startPoint x: 554, startPoint y: 426, endPoint x: 455, endPoint y: 419, distance: 99.3
click at [455, 419] on li "拍攝後檢查直方圖與高光細節，微調曝光。" at bounding box center [661, 413] width 528 height 27
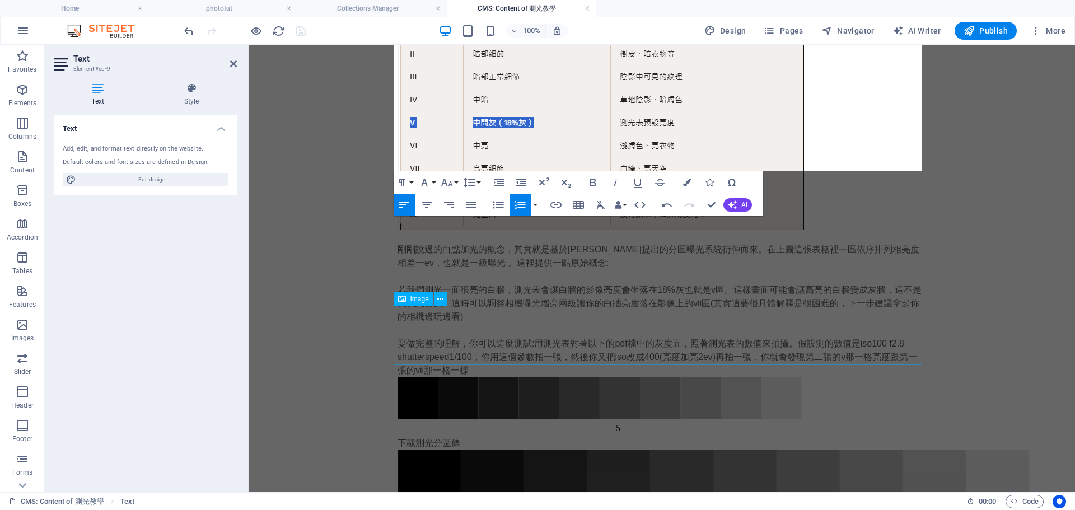
scroll to position [1637, 0]
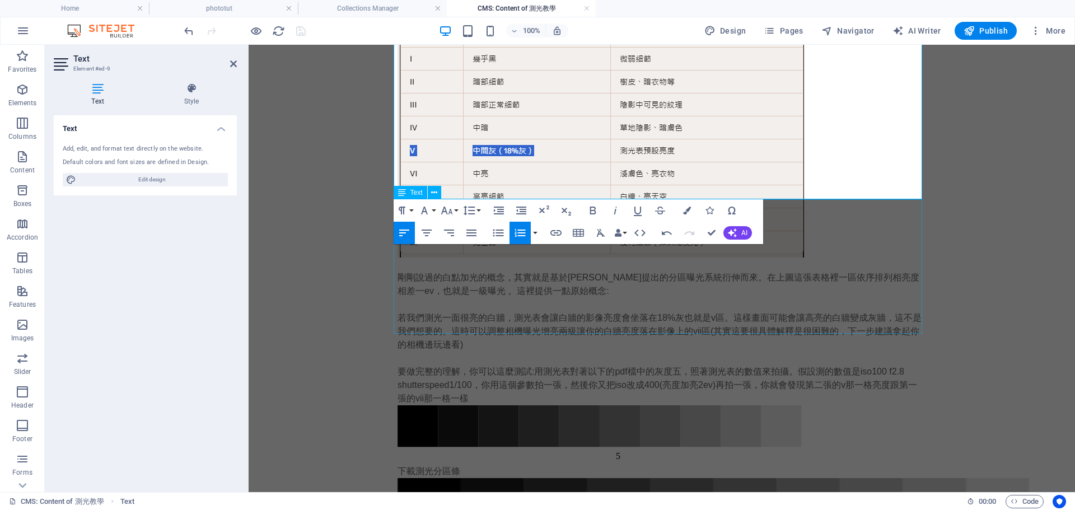
click at [873, 283] on div "剛剛說過的白點加光的概念，其實就是基於亞當斯提出的分區曝光系統衍伸而來。在上圖這張表格裡一區依序排列相亮度相差一ev，也就是一級曝光 。這裡提供一點原始概念:…" at bounding box center [661, 338] width 528 height 134
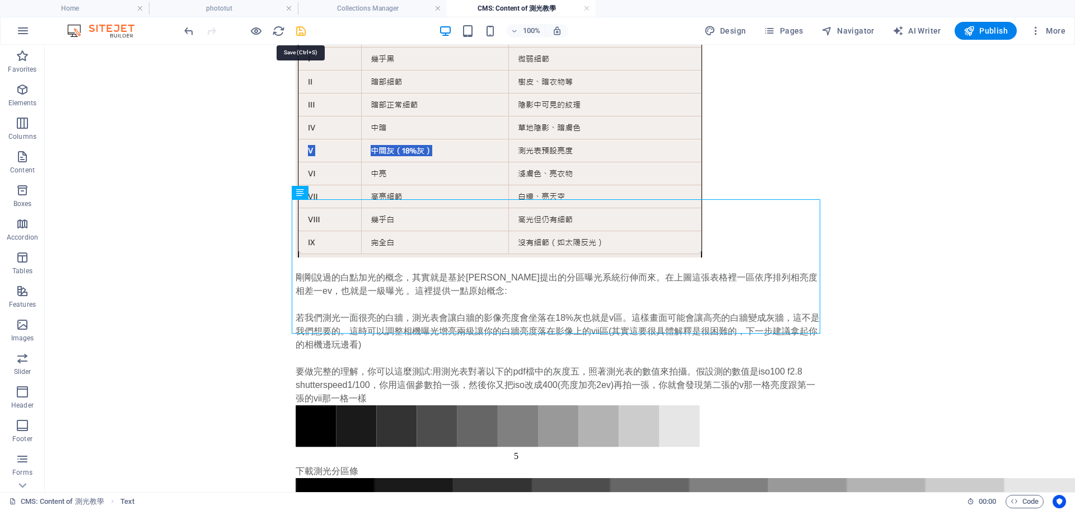
click at [299, 31] on icon "save" at bounding box center [300, 31] width 13 height 13
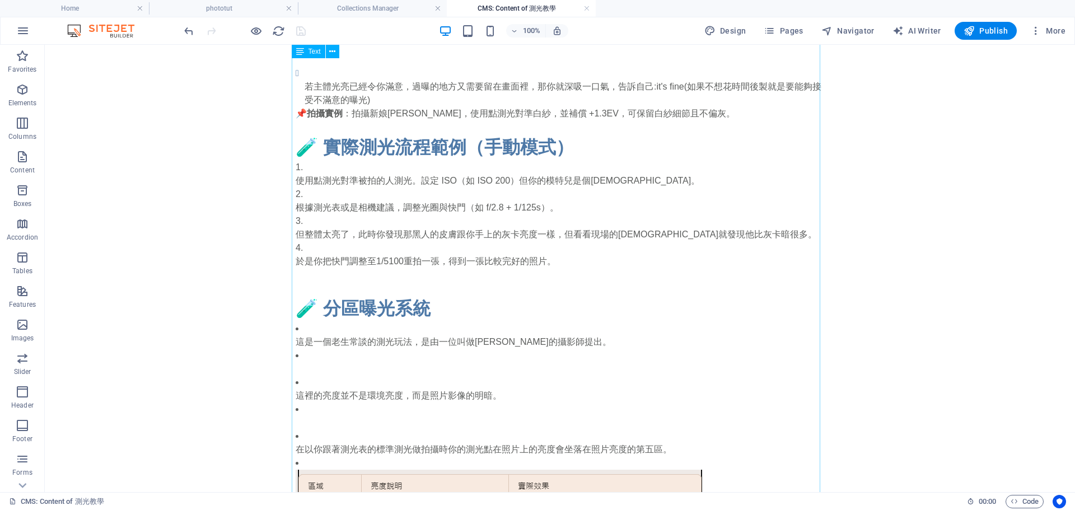
scroll to position [1189, 0]
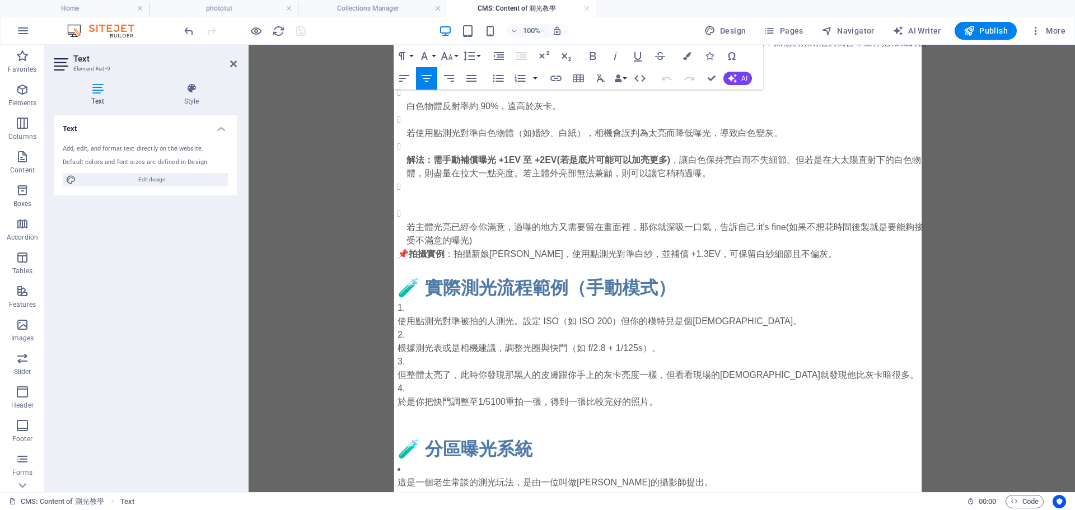
scroll to position [1005, 0]
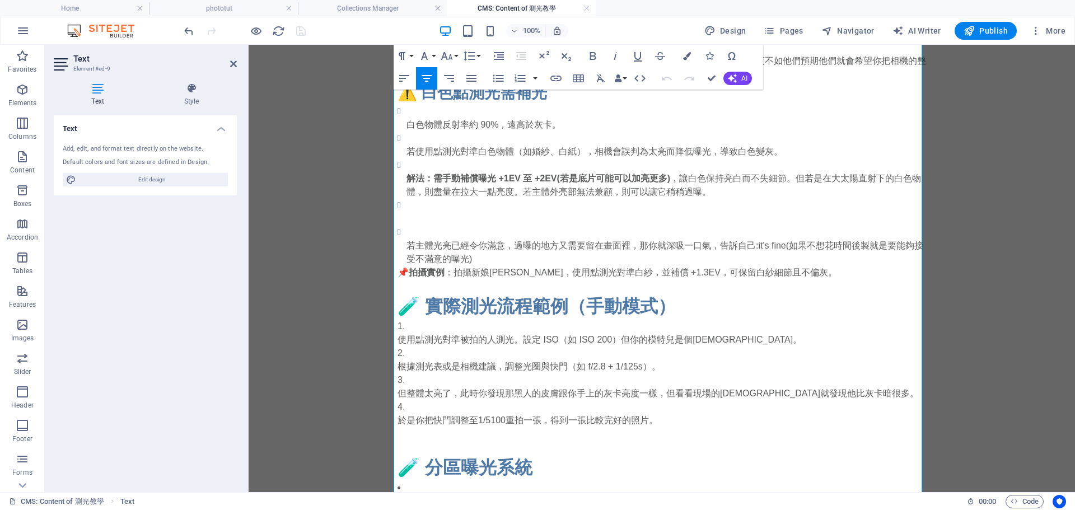
click at [490, 427] on p "於是你把快門調整至1/5100重拍一張，得到一張比較完好的照片。" at bounding box center [661, 420] width 528 height 13
click at [313, 175] on body "Skip to main content 啥是測光? 如果你是大一新生或剛接觸相機，測光（light metering）聽起來可能像物理課，但其實超簡單！測光…" at bounding box center [662, 213] width 826 height 2346
click at [301, 128] on body "Skip to main content 啥是測光? 如果你是大一新生或剛接觸相機，測光（light metering）聽起來可能像物理課，但其實超簡單！測光…" at bounding box center [662, 213] width 826 height 2346
click at [302, 128] on body "Skip to main content 啥是測光? 如果你是大一新生或剛接觸相機，測光（light metering）聽起來可能像物理課，但其實超簡單！測光…" at bounding box center [662, 213] width 826 height 2346
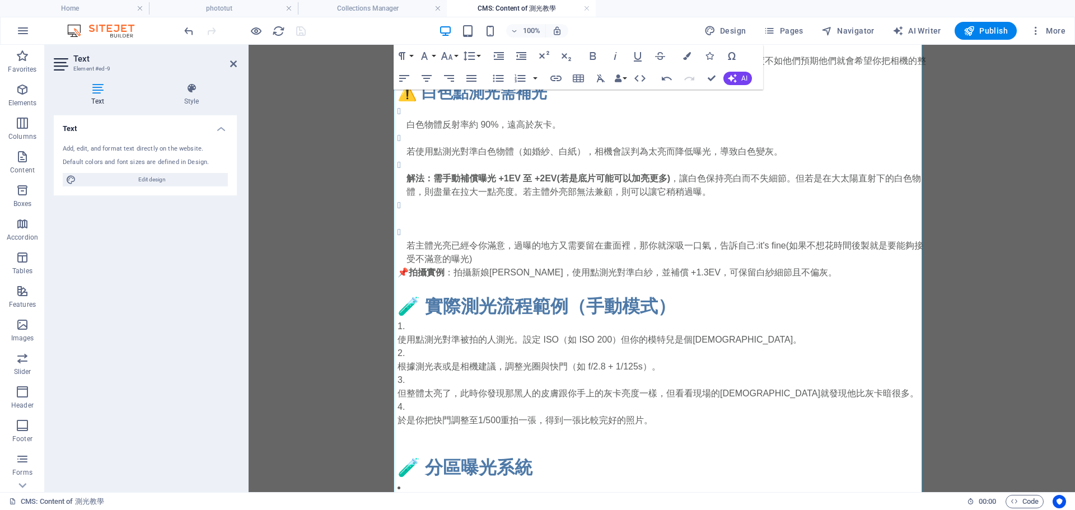
click at [302, 128] on body "Skip to main content 啥是測光? 如果你是大一新生或剛接觸相機，測光（light metering）聽起來可能像物理課，但其實超簡單！測光…" at bounding box center [662, 213] width 826 height 2346
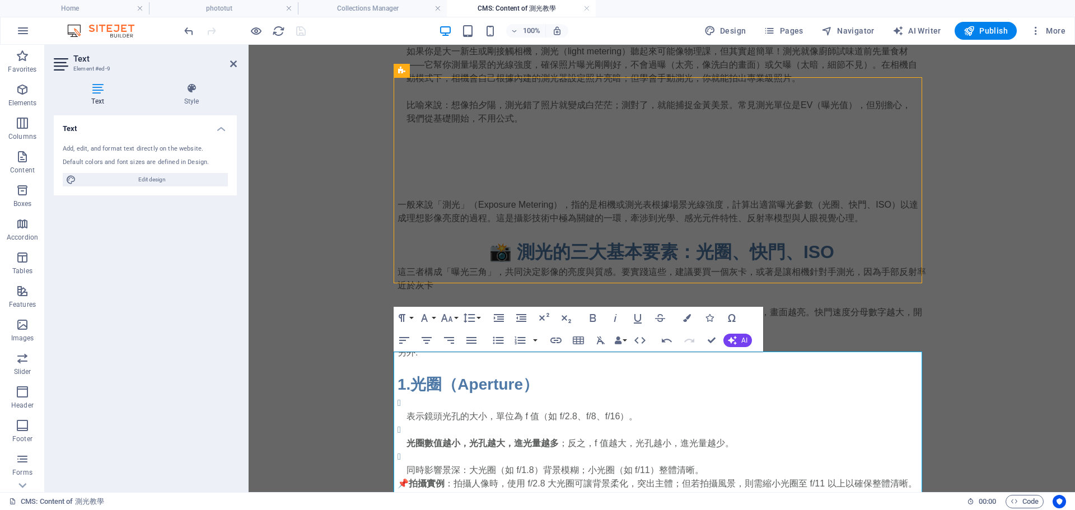
scroll to position [0, 0]
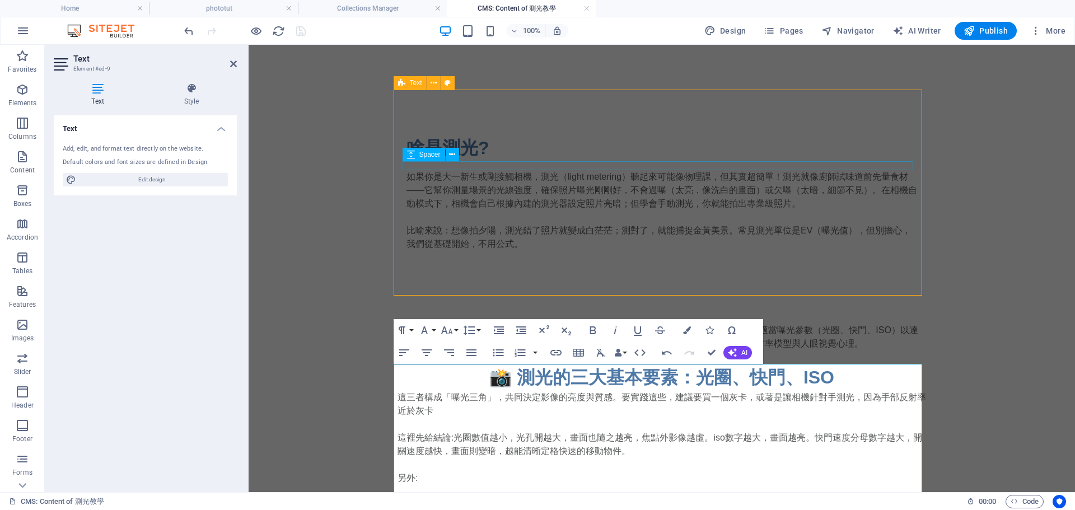
click at [405, 157] on div "Spacer" at bounding box center [423, 154] width 43 height 13
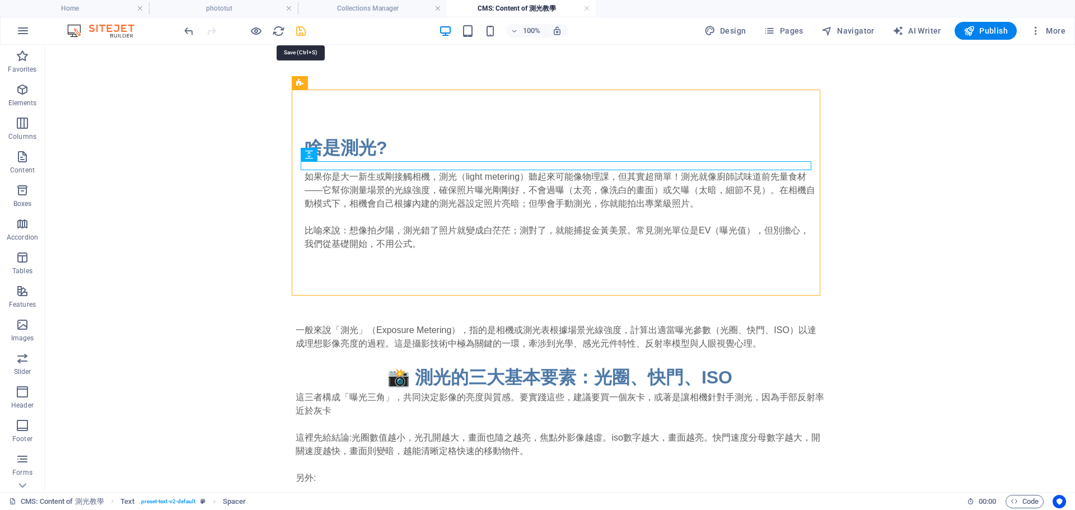
click at [304, 36] on icon "save" at bounding box center [300, 31] width 13 height 13
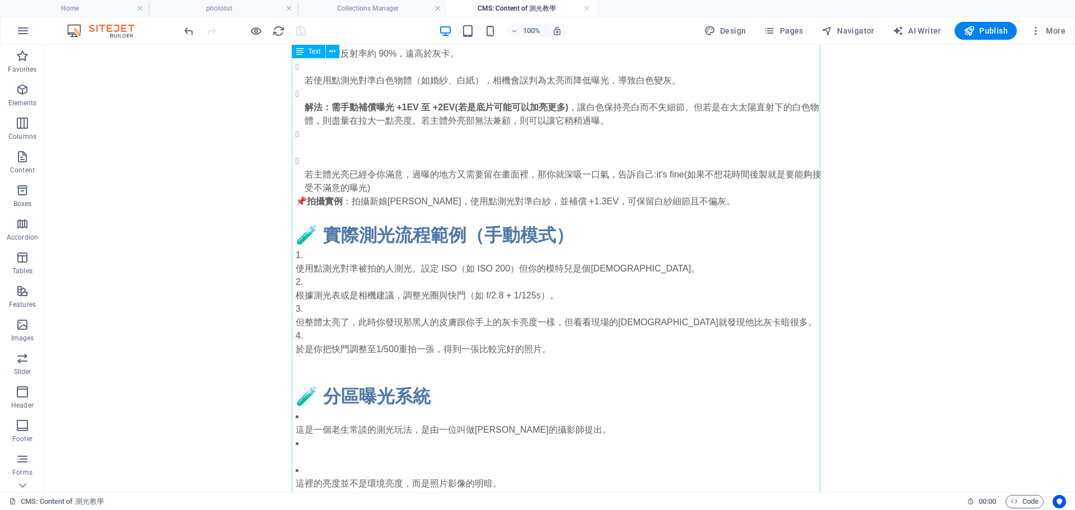
scroll to position [1175, 0]
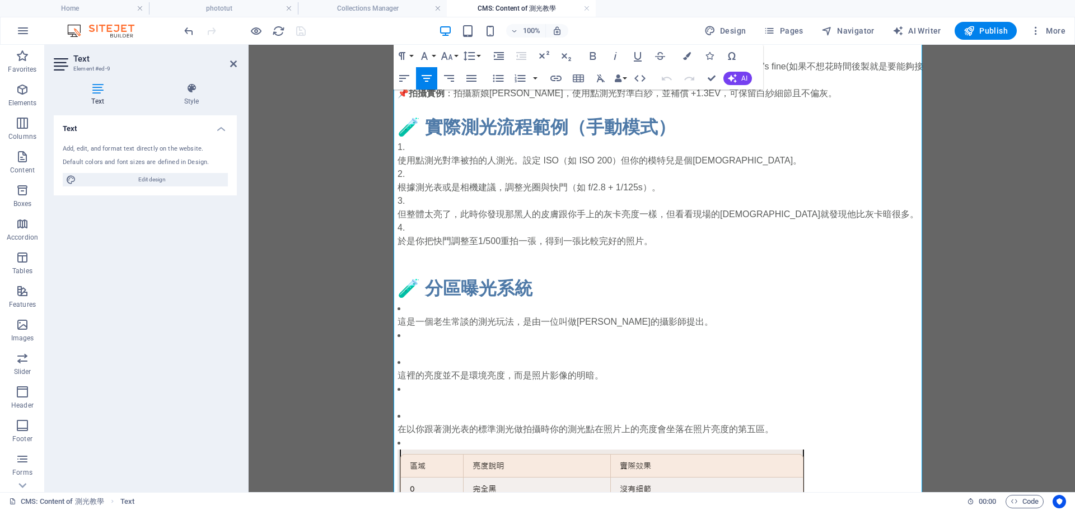
scroll to position [1229, 0]
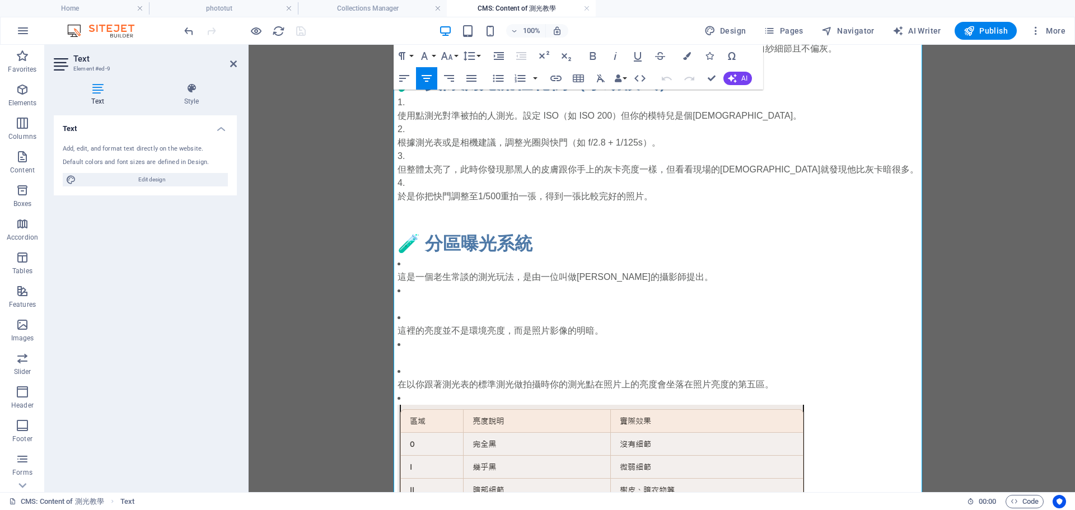
click at [683, 203] on p "於是你把快門調整至1/500重拍一張，得到一張比較完好的照片。" at bounding box center [661, 196] width 528 height 13
click at [411, 230] on p at bounding box center [661, 223] width 528 height 13
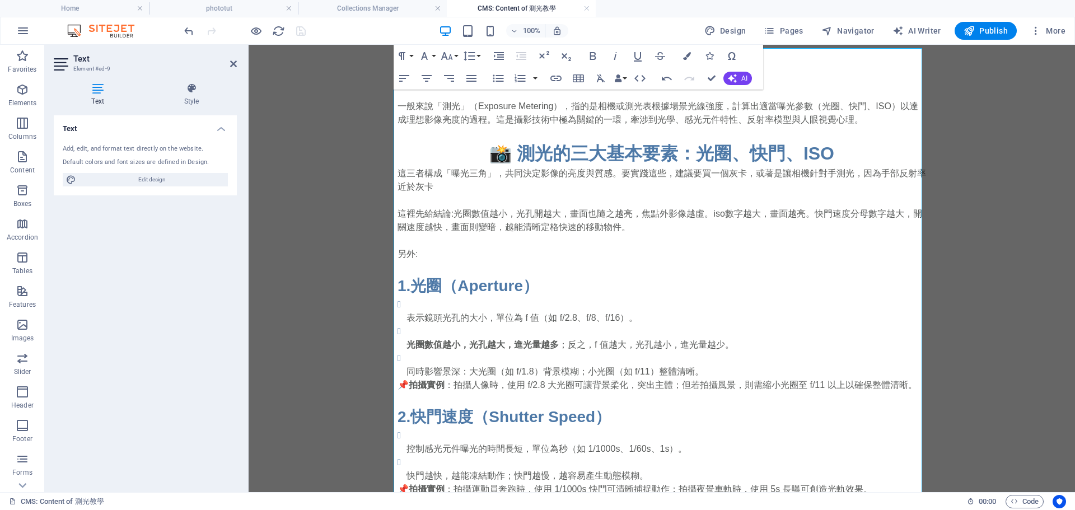
scroll to position [0, 0]
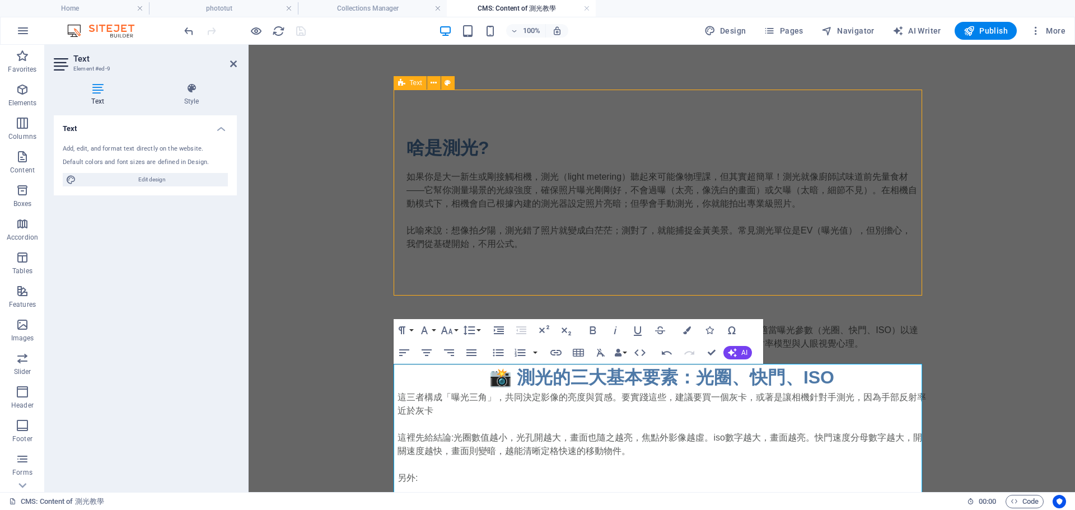
click at [508, 124] on div "啥是測光? 如果你是大一新生或剛接觸相機，測光（light metering）聽起來可能像物理課，但其實超簡單！測光就像廚師試味道前先量食材——它幫你測量場景…" at bounding box center [661, 193] width 528 height 206
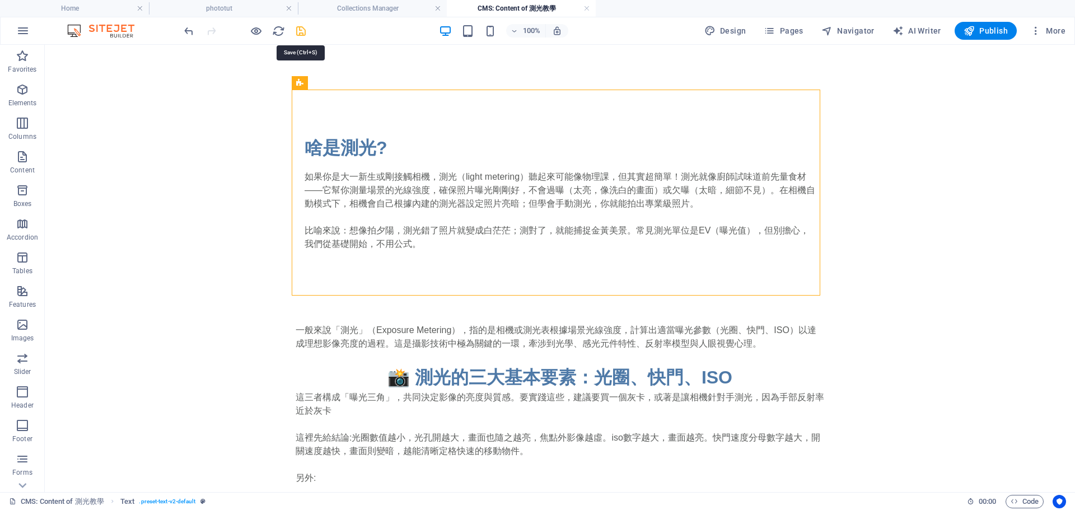
click at [300, 29] on icon "save" at bounding box center [300, 31] width 13 height 13
click at [1011, 28] on button "Publish" at bounding box center [985, 31] width 62 height 18
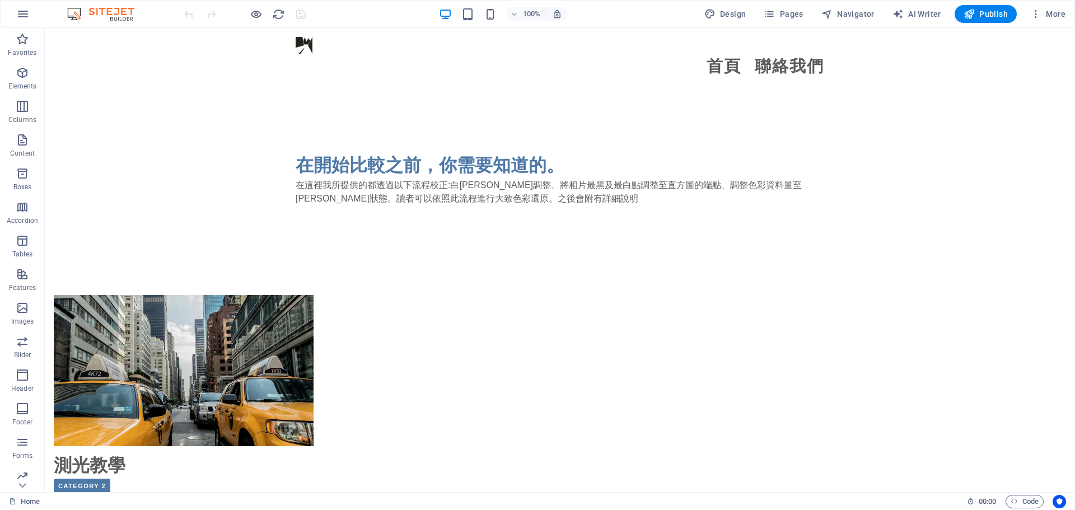
scroll to position [672, 0]
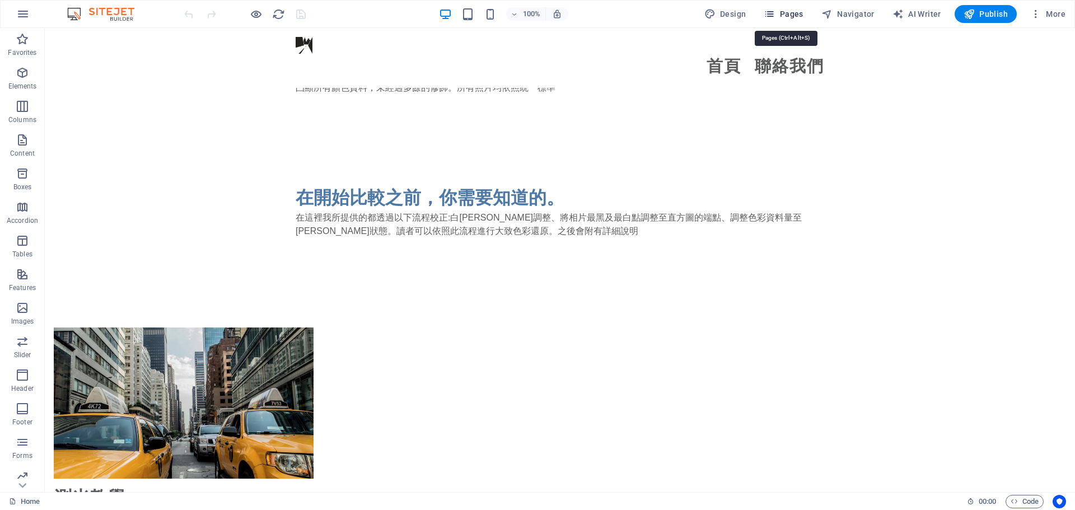
click at [791, 10] on span "Pages" at bounding box center [782, 13] width 39 height 11
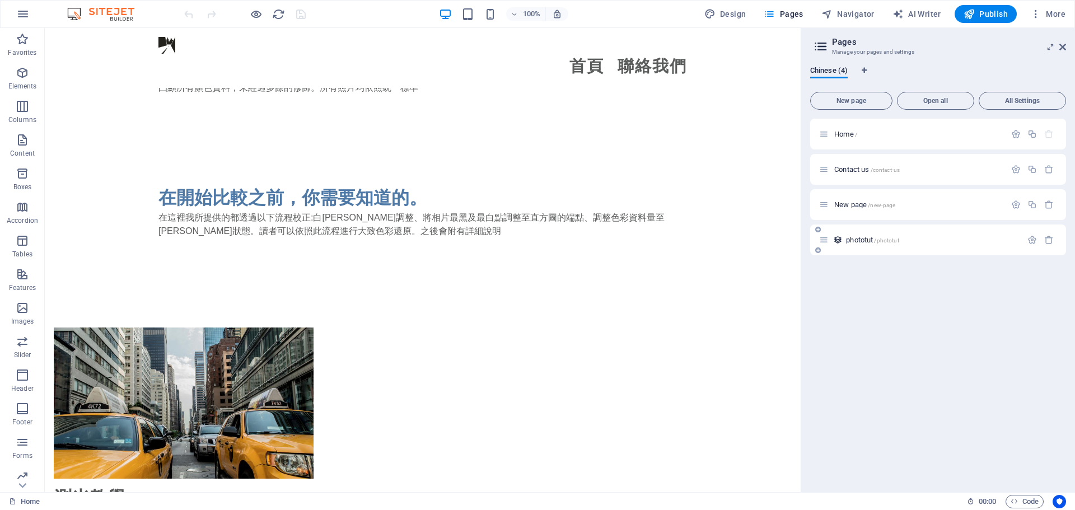
click at [861, 245] on div "phototut /phototut" at bounding box center [920, 239] width 203 height 13
click at [856, 237] on span "phototut /phototut" at bounding box center [872, 240] width 53 height 8
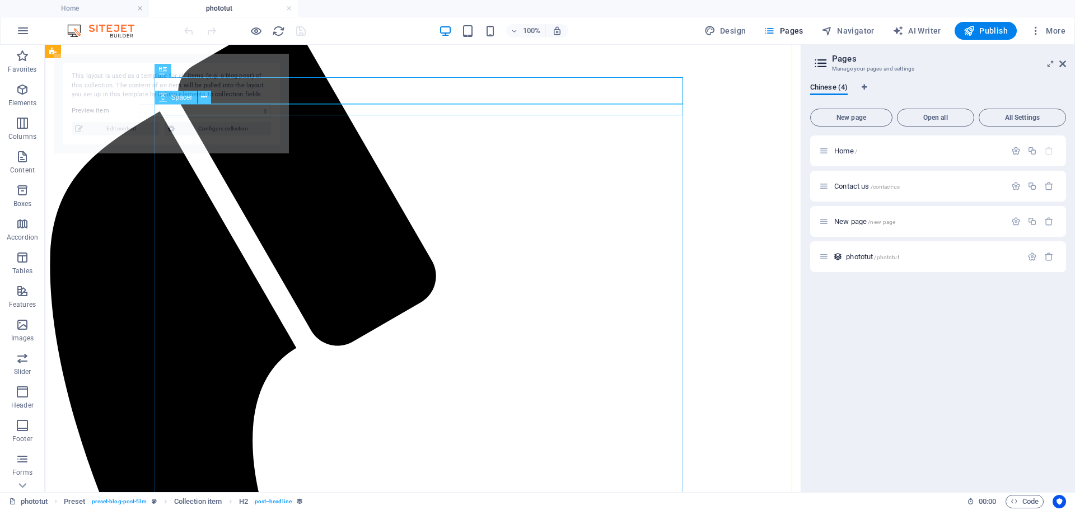
scroll to position [18, 0]
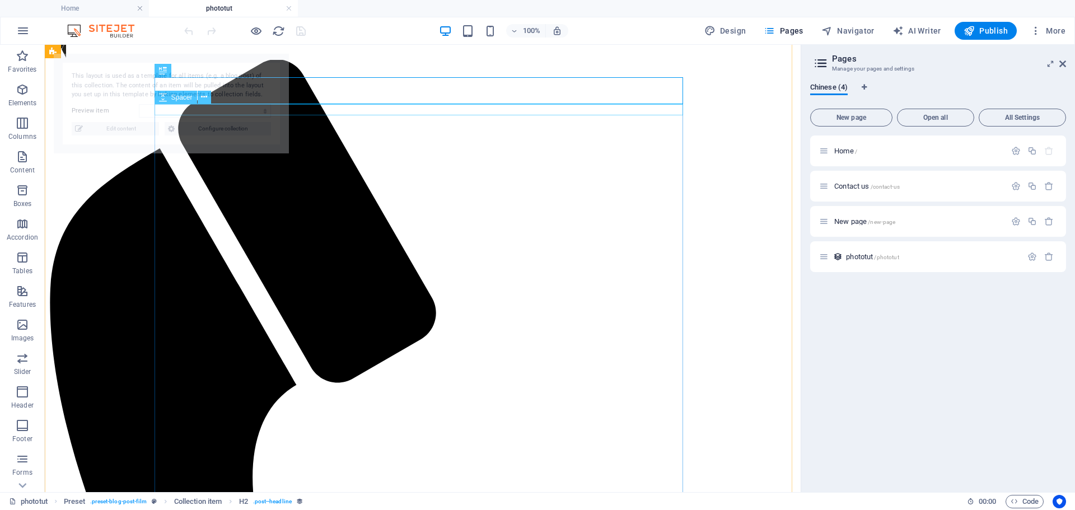
select select "68dcaea7a8fff36a180f95a2"
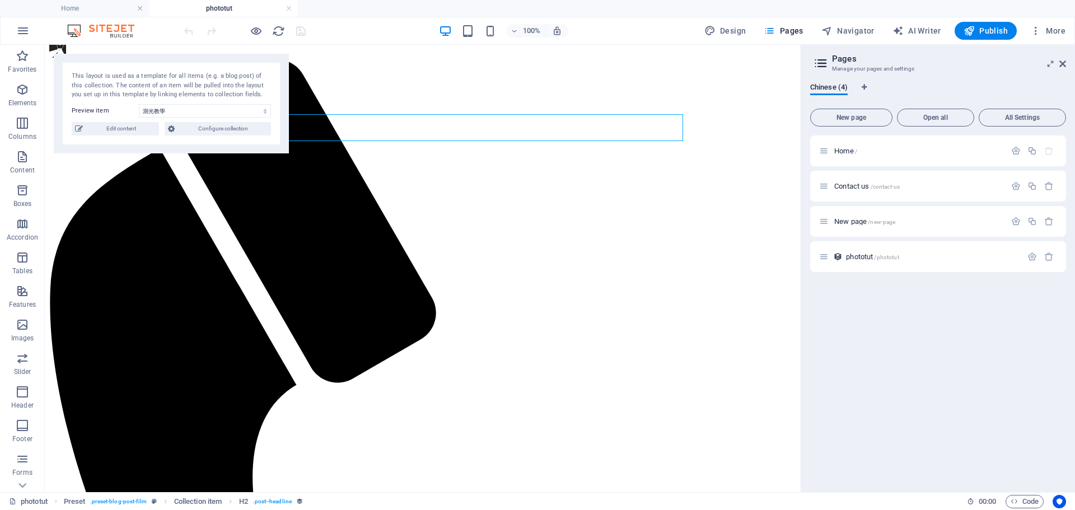
scroll to position [0, 0]
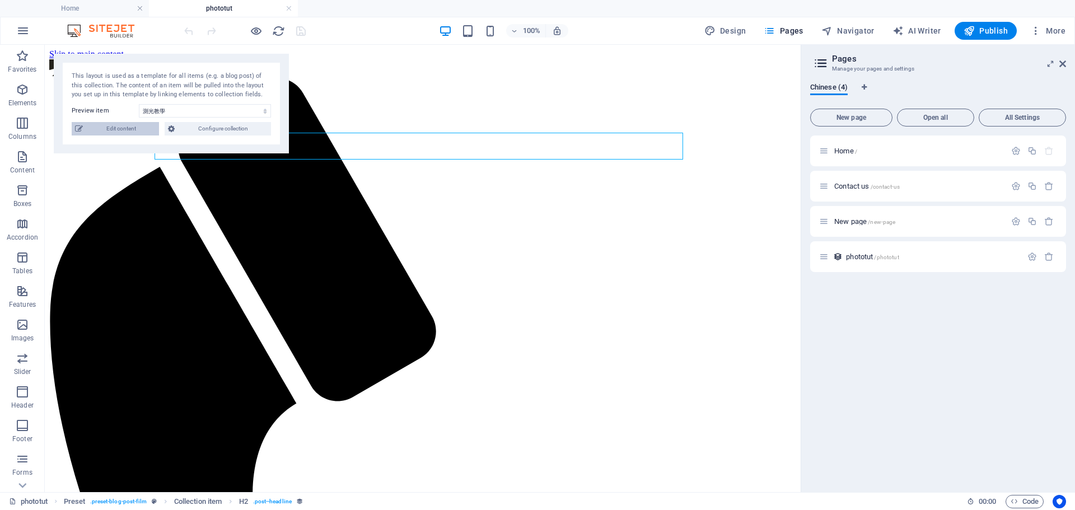
click at [131, 135] on span "Edit content" at bounding box center [120, 128] width 69 height 13
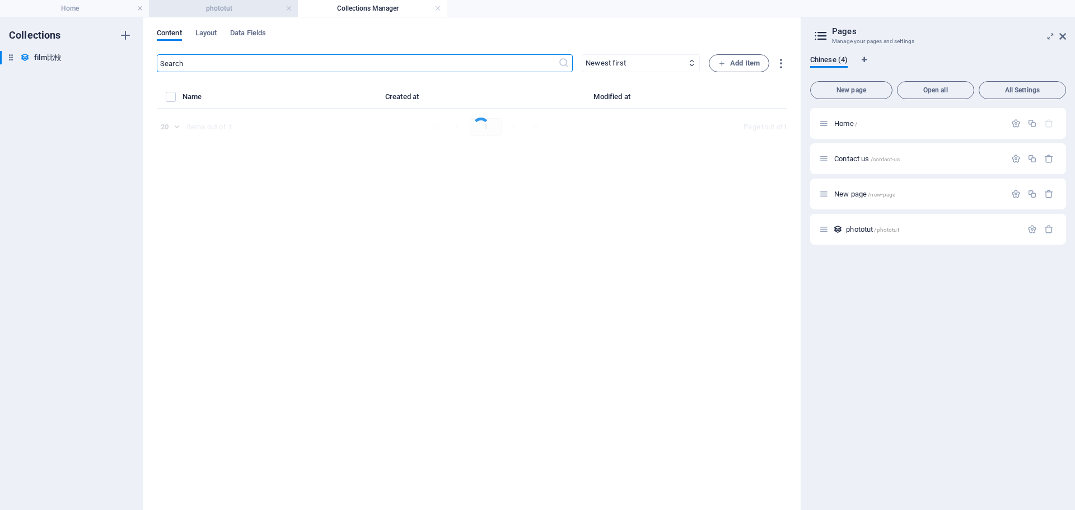
select select "Category 2"
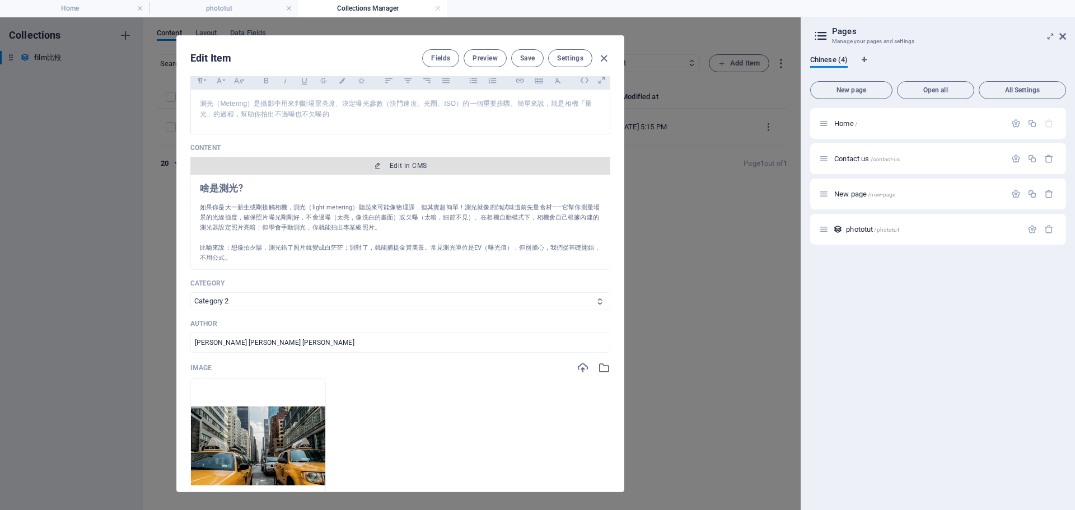
scroll to position [224, 0]
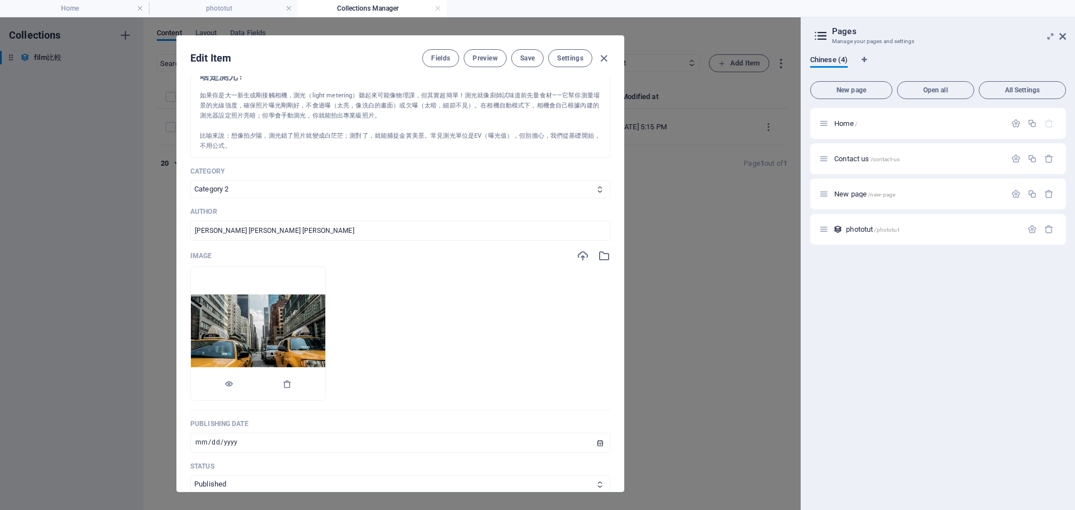
click at [268, 304] on img at bounding box center [258, 333] width 134 height 79
click at [600, 259] on icon "button" at bounding box center [604, 256] width 12 height 12
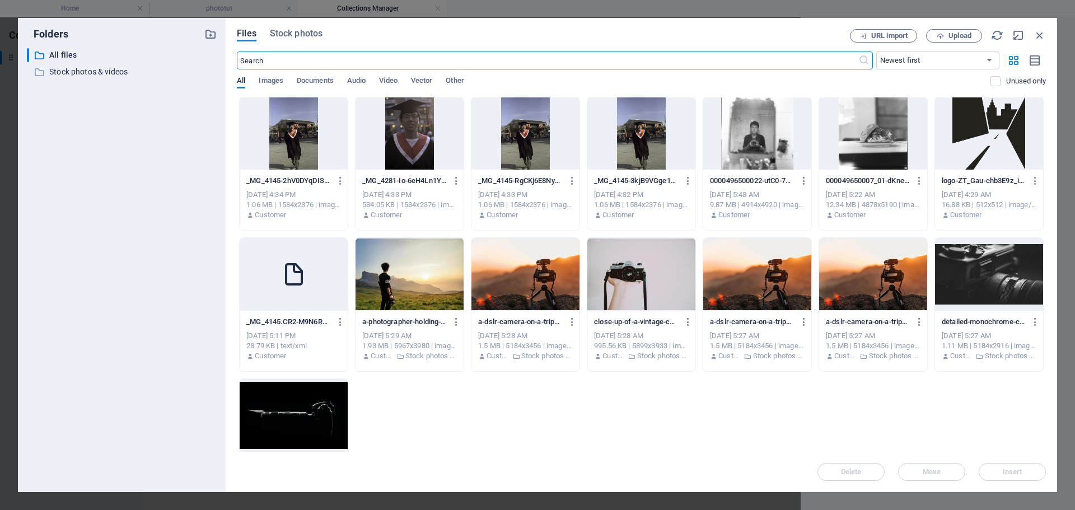
scroll to position [168, 0]
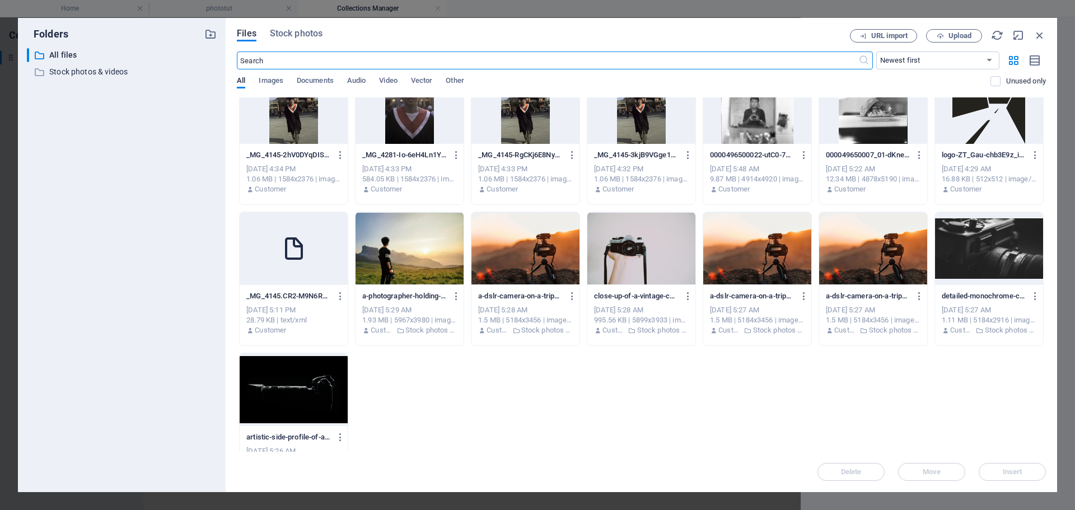
click at [988, 259] on div at bounding box center [989, 248] width 108 height 73
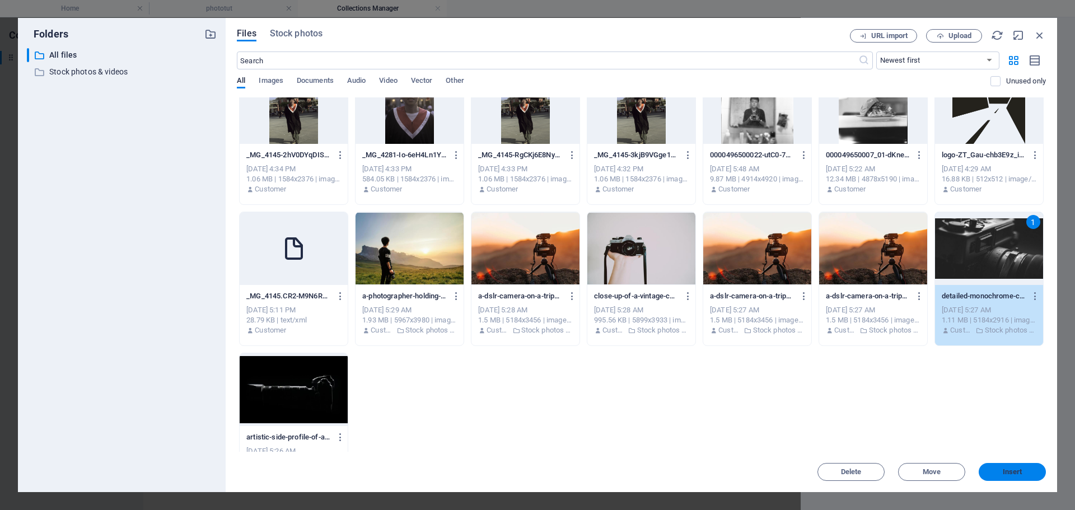
click at [1033, 474] on span "Insert" at bounding box center [1012, 471] width 58 height 7
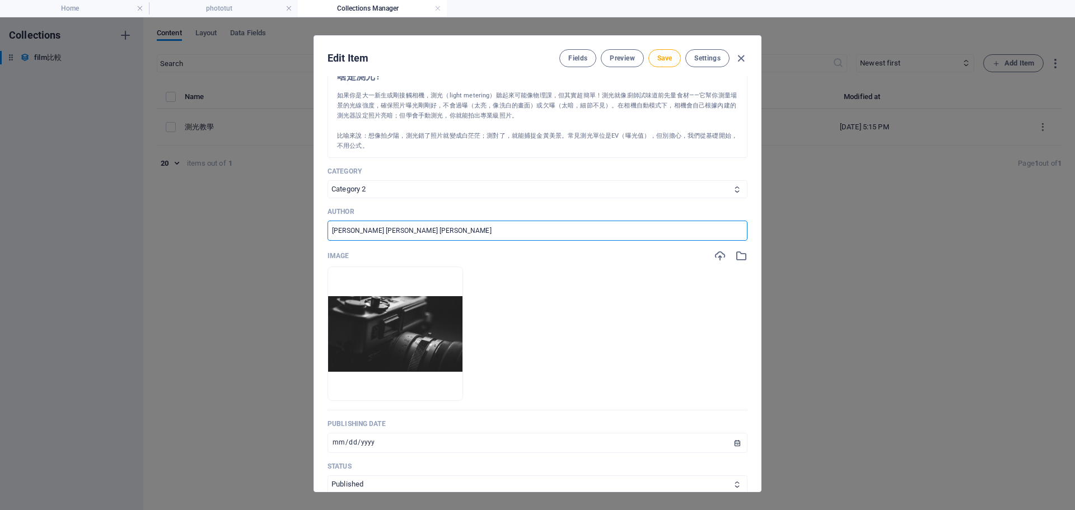
drag, startPoint x: 462, startPoint y: 235, endPoint x: 210, endPoint y: 235, distance: 251.9
click at [210, 235] on div "Edit Item Fields Preview Save Settings Name 測光教學 ​ Slug www.example.com/phototu…" at bounding box center [537, 263] width 1075 height 493
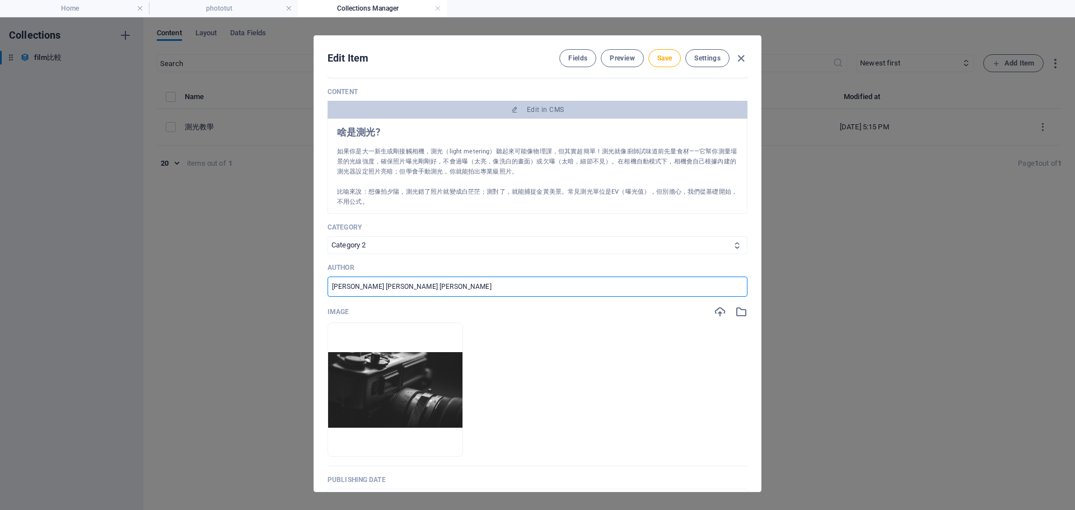
scroll to position [112, 0]
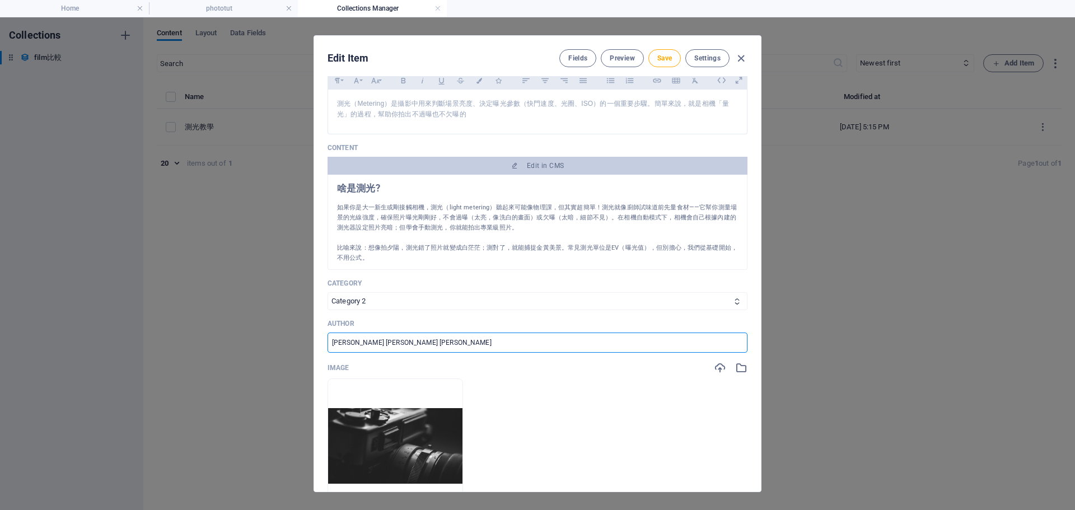
type input "ㄒ"
type input "黃"
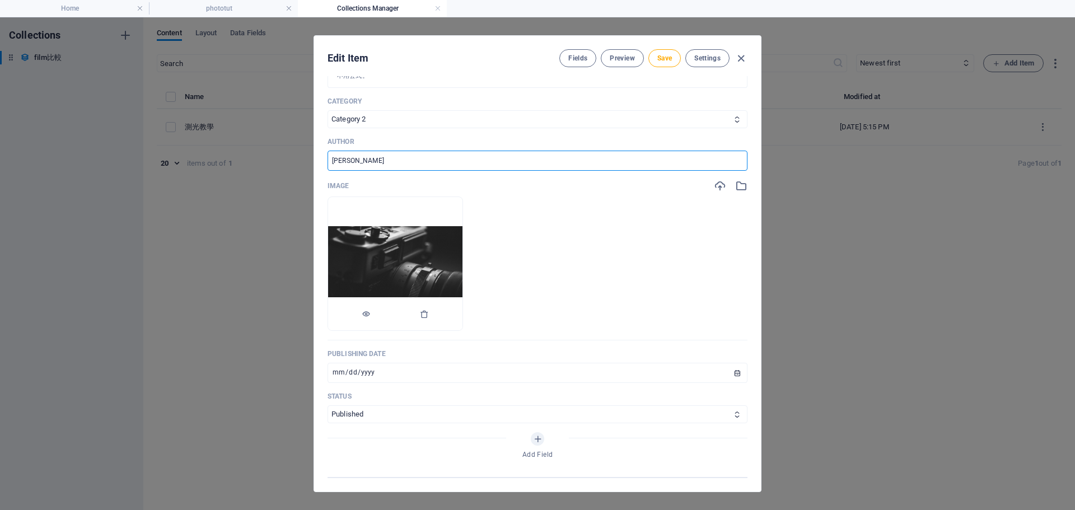
scroll to position [336, 0]
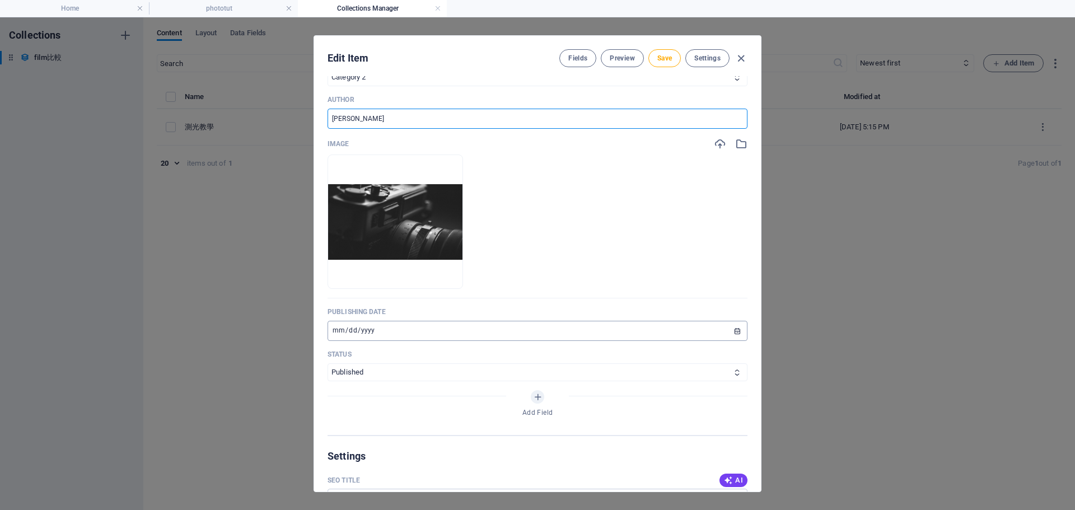
type input "joe"
click at [393, 335] on input "[DATE]" at bounding box center [537, 331] width 420 height 20
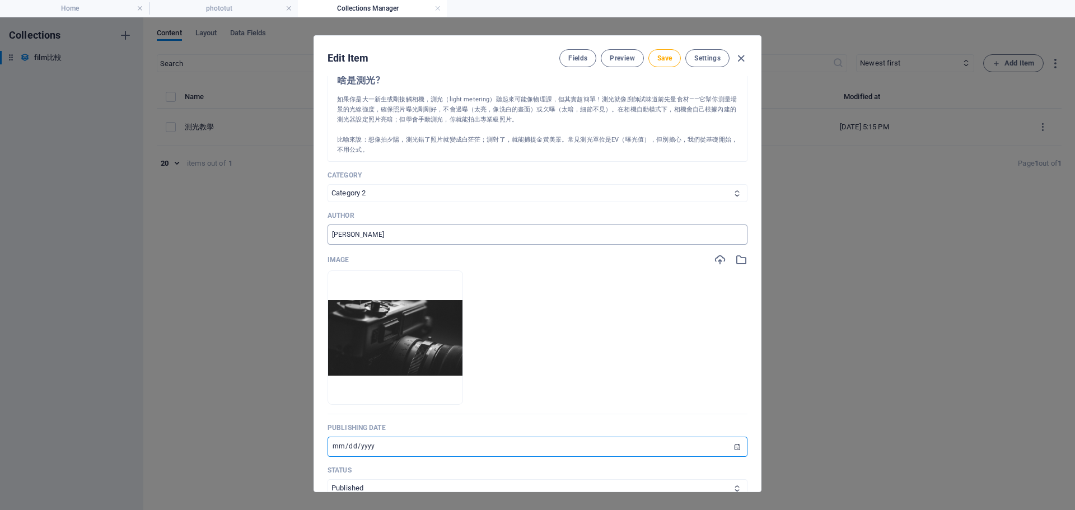
scroll to position [112, 0]
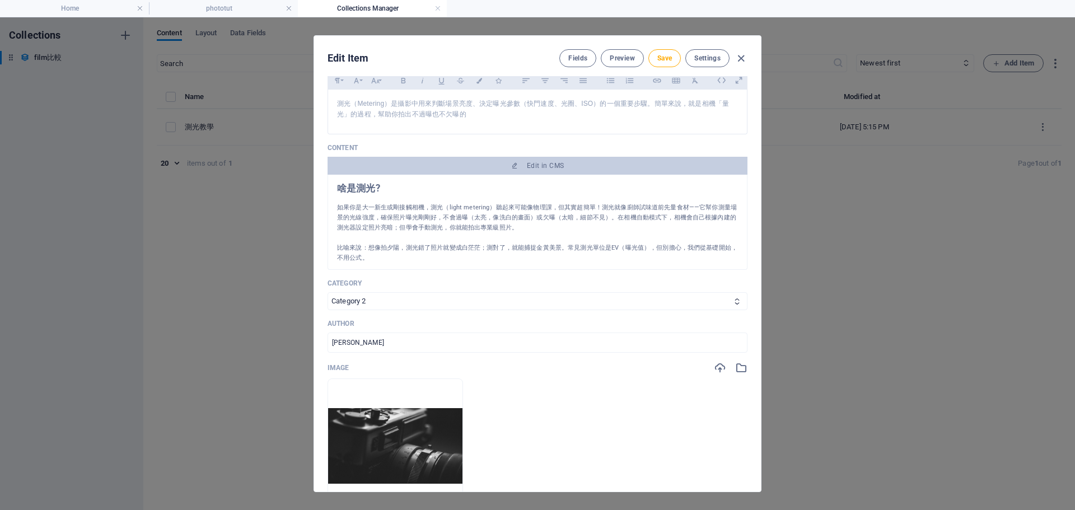
drag, startPoint x: 380, startPoint y: 300, endPoint x: 273, endPoint y: 299, distance: 106.9
click at [273, 299] on div "Edit Item Fields Preview Save Settings Name 測光教學 ​ Slug www.example.com/phototu…" at bounding box center [537, 263] width 1075 height 493
click at [350, 233] on p at bounding box center [537, 238] width 401 height 10
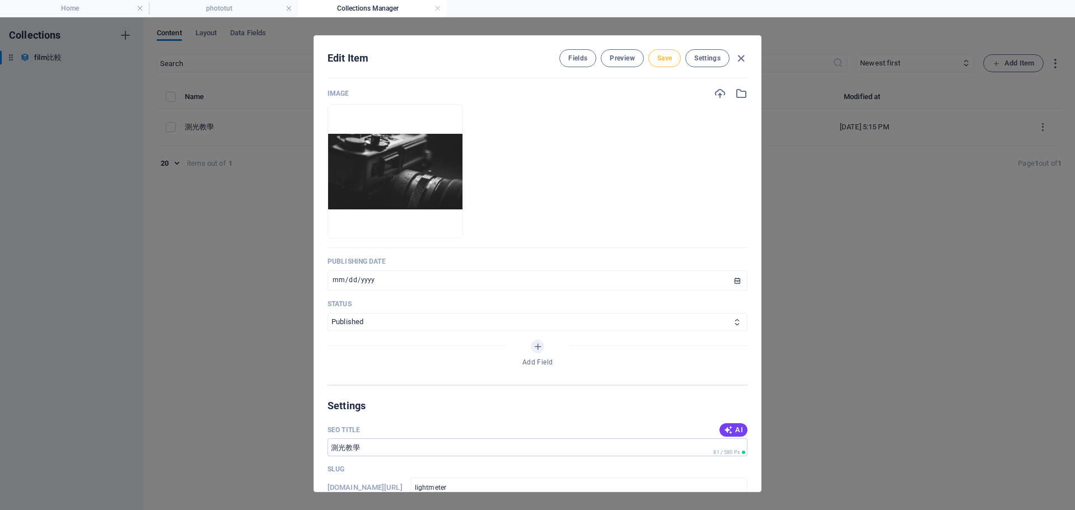
scroll to position [392, 0]
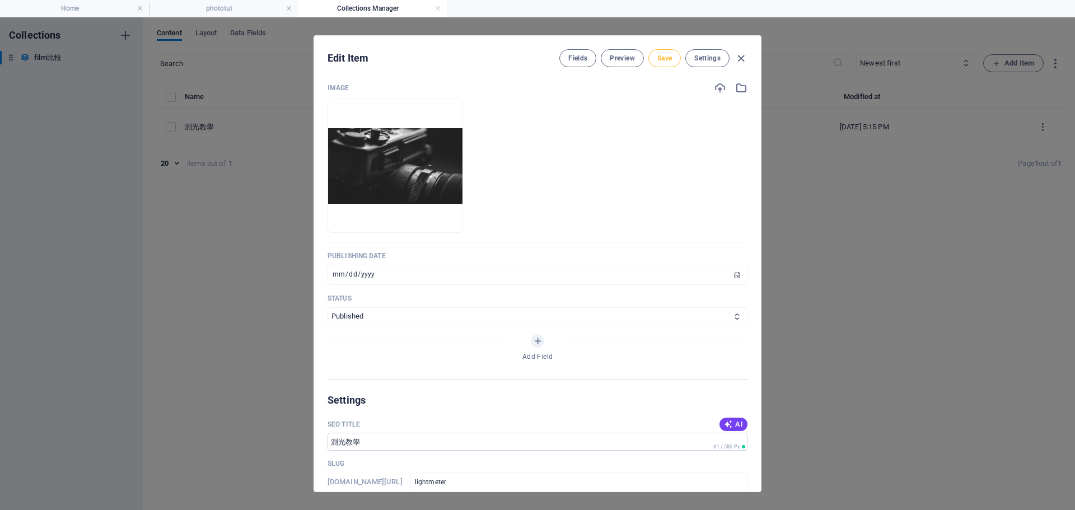
click at [656, 64] on button "Save" at bounding box center [664, 58] width 32 height 18
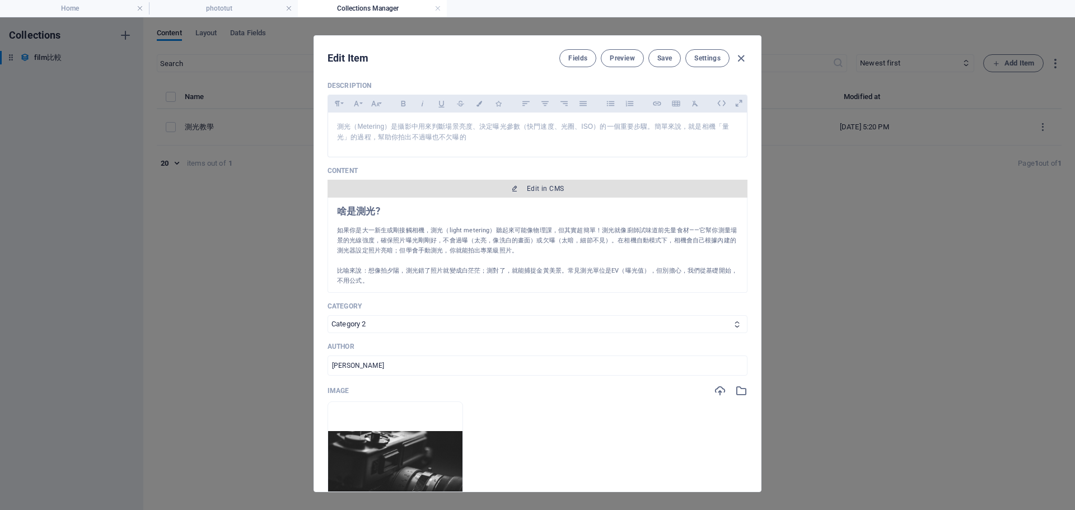
scroll to position [112, 0]
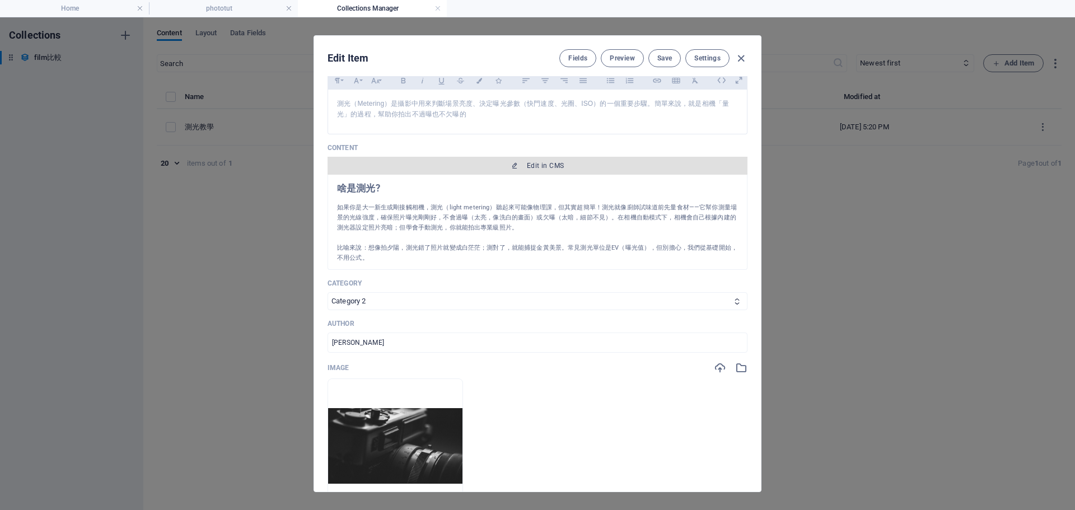
click at [502, 174] on button "Edit in CMS" at bounding box center [537, 166] width 420 height 18
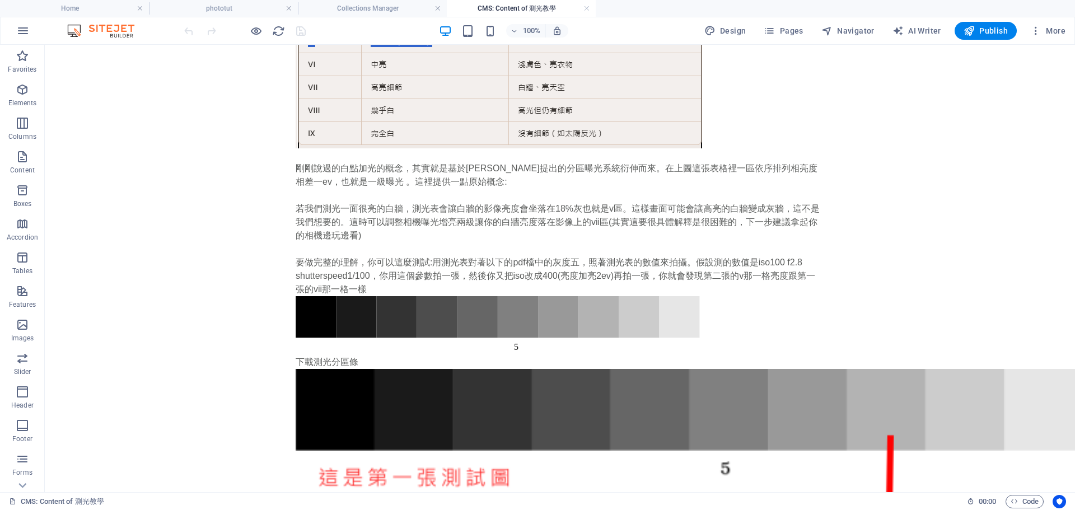
scroll to position [1749, 0]
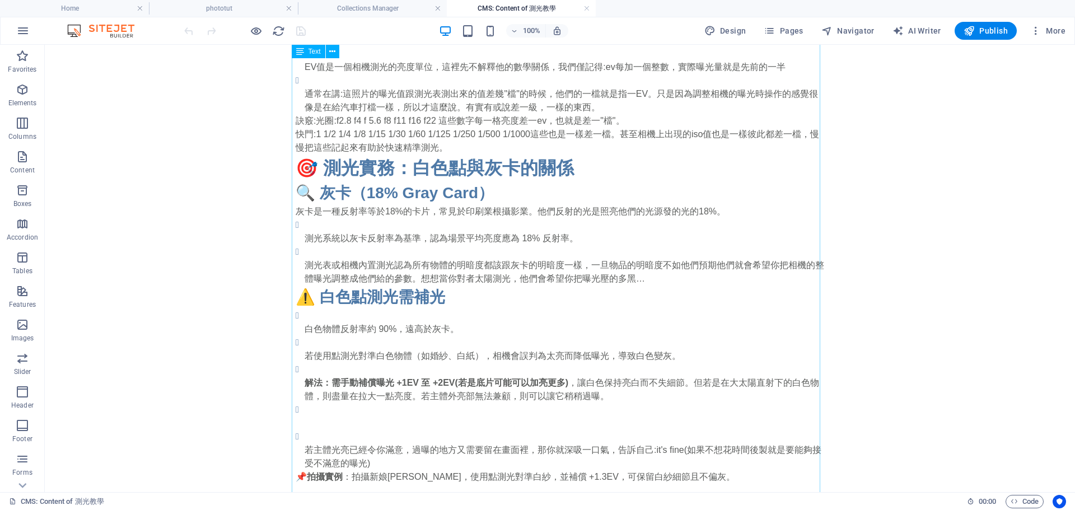
scroll to position [853, 0]
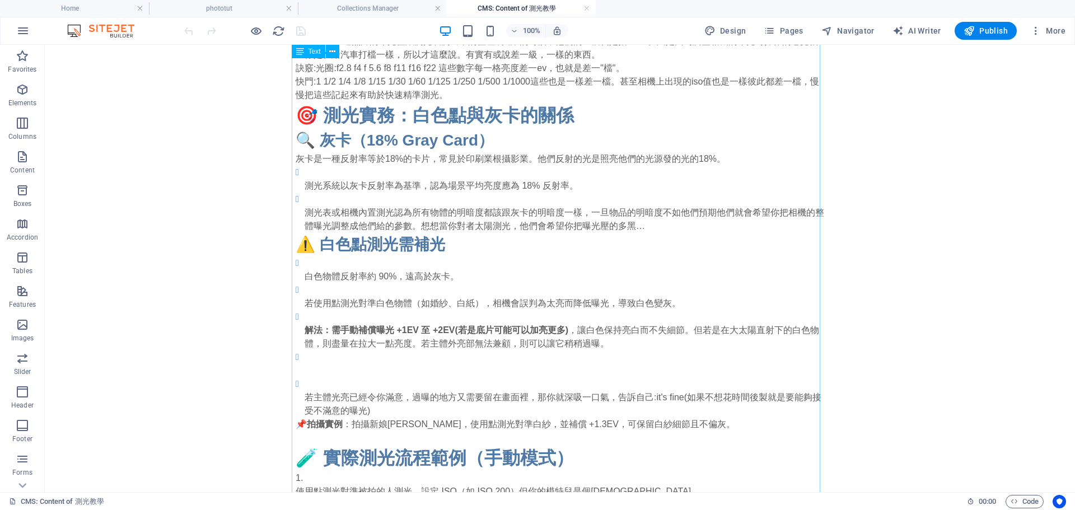
click at [353, 164] on div "📸 測光的三大基本要素：光圈、快門、ISO 這三者構成「曝光三角」，共同決定影像的亮度與質感。要實踐這些，建議要買一個灰卡，或著是讓相機針對手測光，因為手部反…" at bounding box center [560, 283] width 528 height 1544
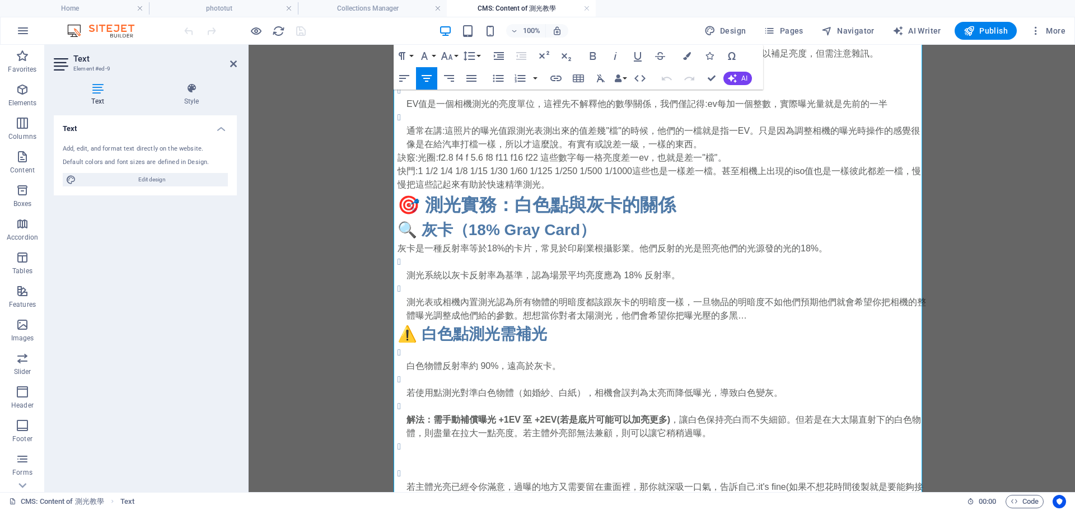
scroll to position [781, 0]
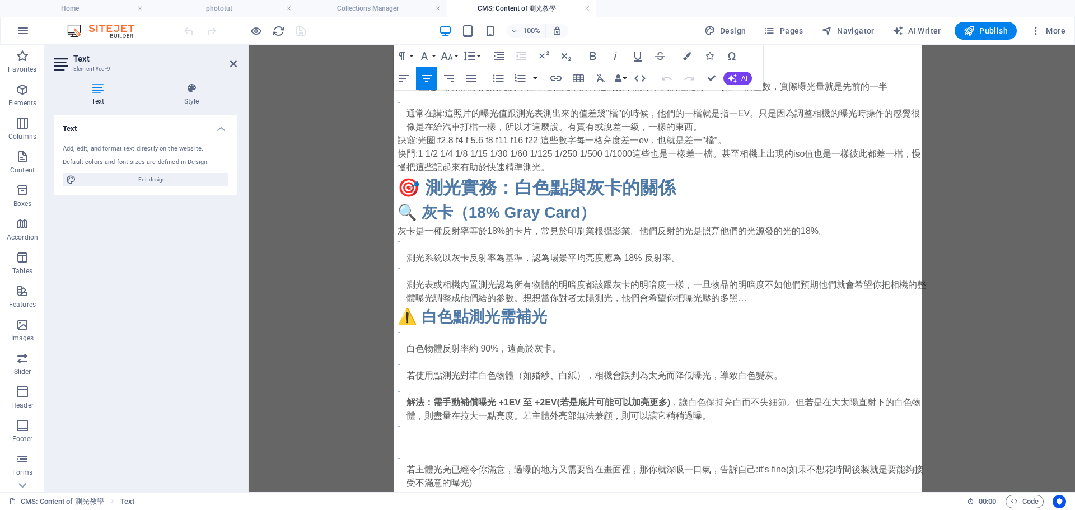
click at [680, 262] on p "測光系統以灰卡反射率為基準，認為場景平均亮度應為 18% 反射率。" at bounding box center [665, 257] width 519 height 13
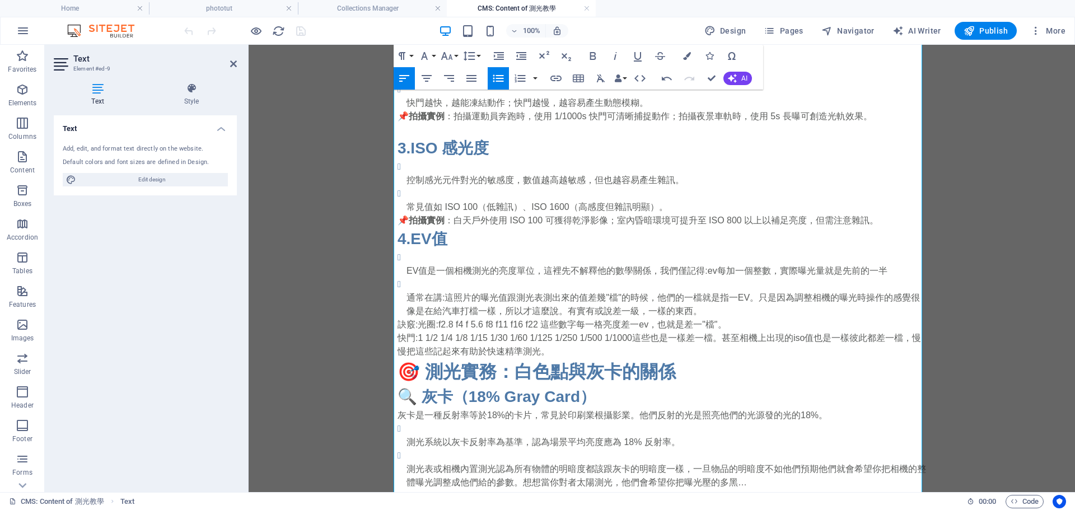
scroll to position [613, 0]
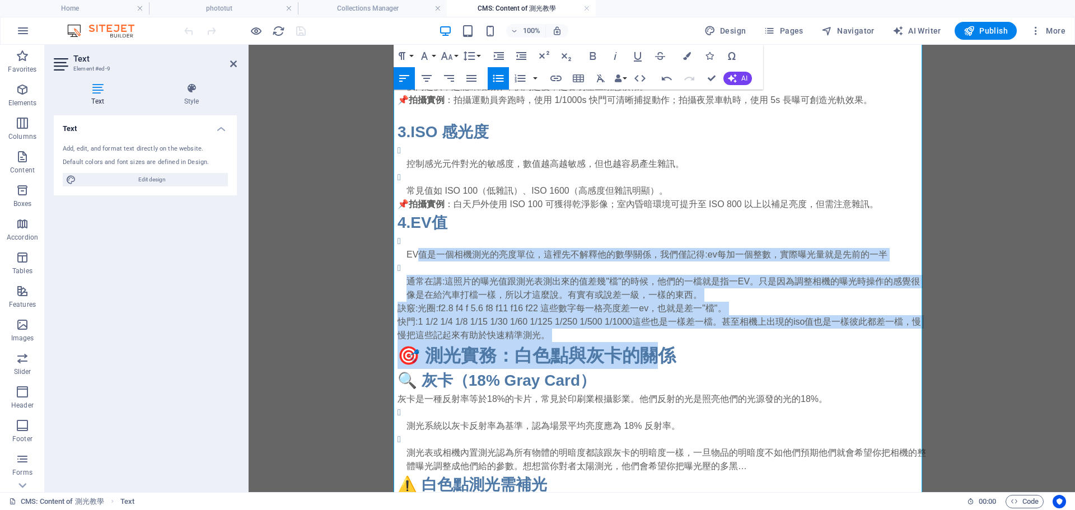
drag, startPoint x: 647, startPoint y: 349, endPoint x: 418, endPoint y: 263, distance: 244.4
click at [557, 350] on h2 "🎯 測光實務：白色點與灰卡的關係" at bounding box center [661, 355] width 528 height 27
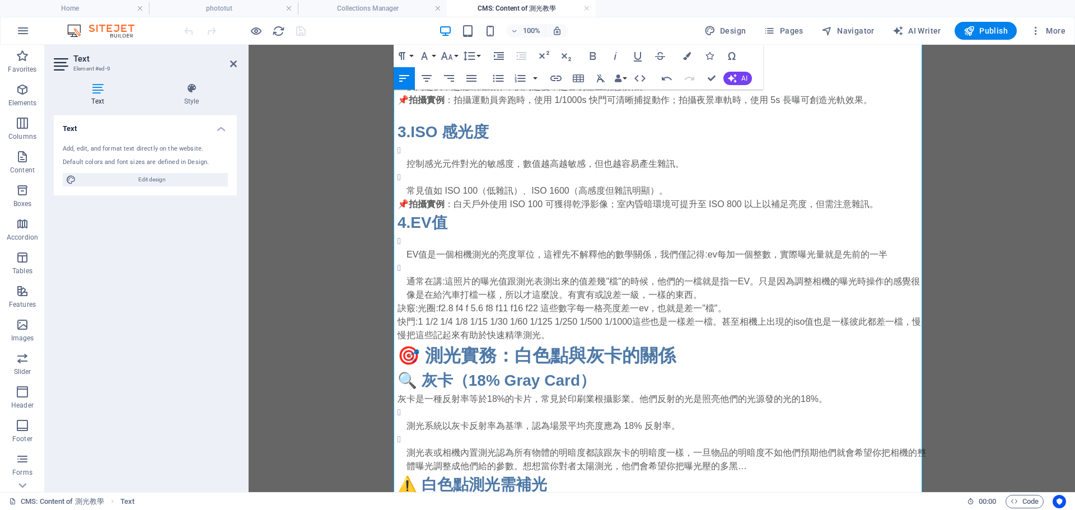
drag, startPoint x: 603, startPoint y: 341, endPoint x: 378, endPoint y: 224, distance: 253.9
copy div "4.EV值 EV值是一個相機測光的亮度單位，這裡先不解釋他的數學關係，我們僅記得:ev每加一個整數，實際曝光量就是先前的一半 通常在講:這照片的曝光值跟測光表…"
click at [589, 342] on p "快門:1 1/2 1/4 1/8 1/15 1/30 1/60 1/125 1/250 1/500 1/1000這些也是一樣差一檔。甚至相機上出現的iso值也…" at bounding box center [661, 328] width 528 height 27
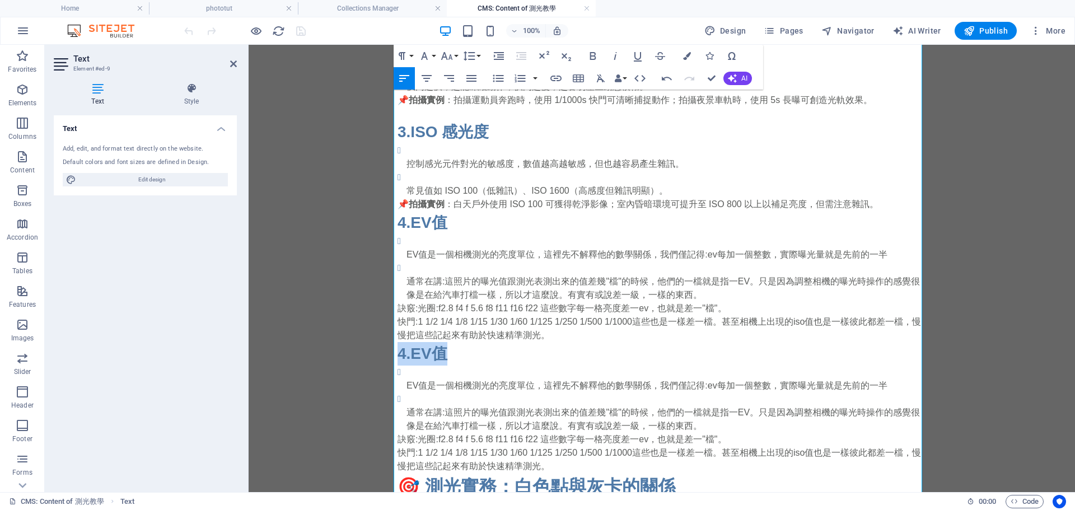
drag, startPoint x: 462, startPoint y: 357, endPoint x: 397, endPoint y: 364, distance: 64.8
click at [397, 364] on h3 "4.EV值" at bounding box center [661, 354] width 528 height 24
click at [400, 362] on h3 "4.EV值" at bounding box center [661, 354] width 528 height 24
drag, startPoint x: 409, startPoint y: 359, endPoint x: 509, endPoint y: 364, distance: 100.3
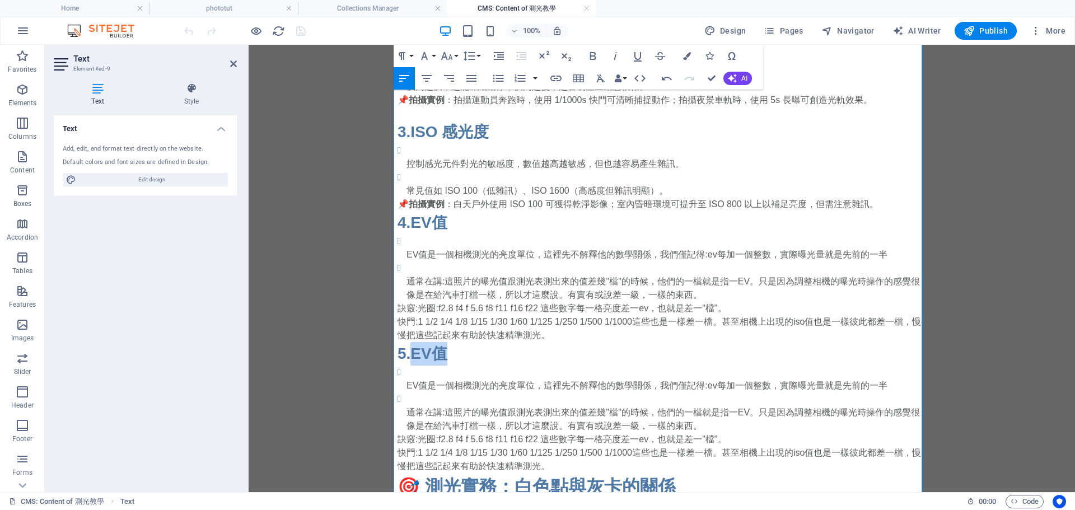
click at [509, 364] on h3 "5.EV值" at bounding box center [661, 354] width 528 height 24
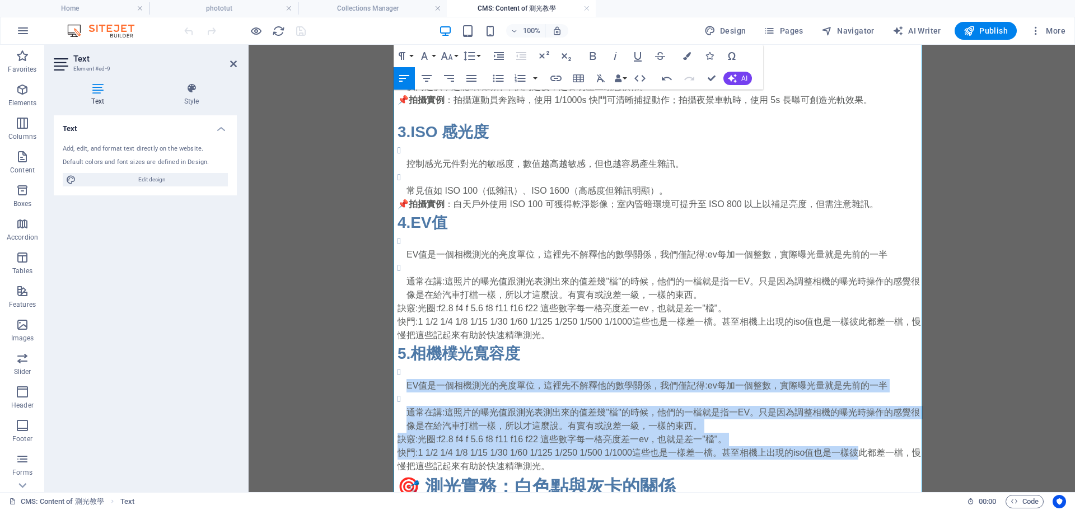
drag, startPoint x: 397, startPoint y: 391, endPoint x: 811, endPoint y: 453, distance: 418.8
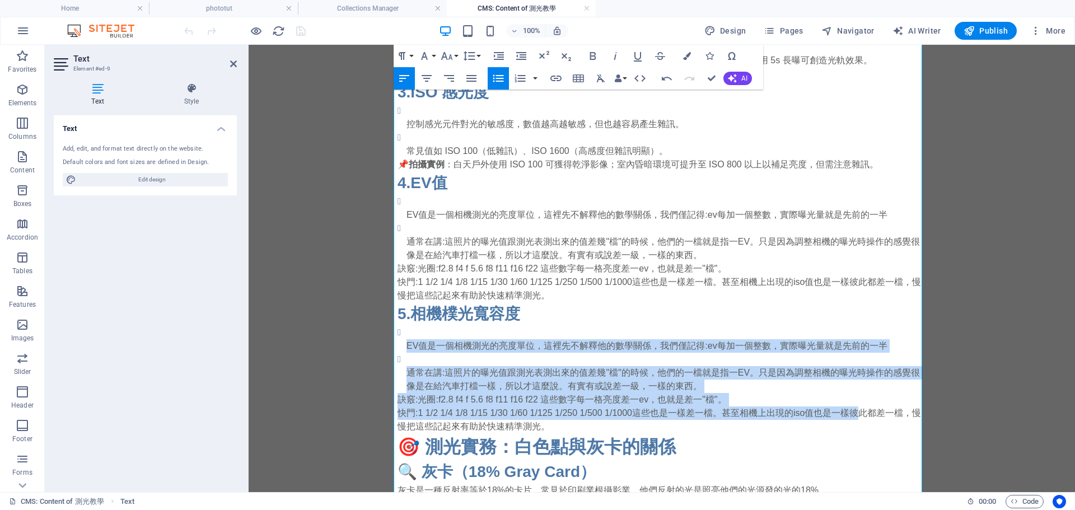
scroll to position [669, 0]
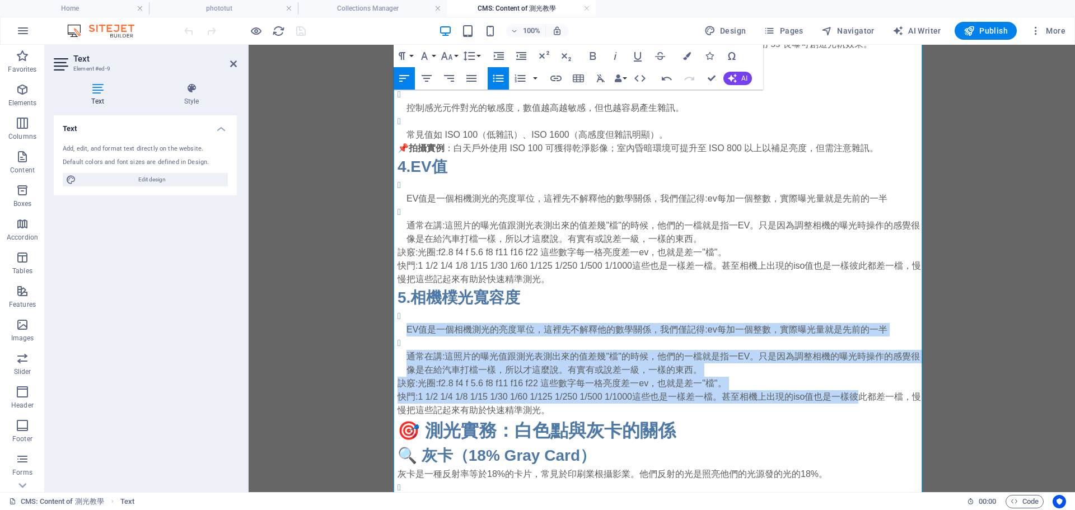
drag, startPoint x: 577, startPoint y: 421, endPoint x: 385, endPoint y: 327, distance: 213.0
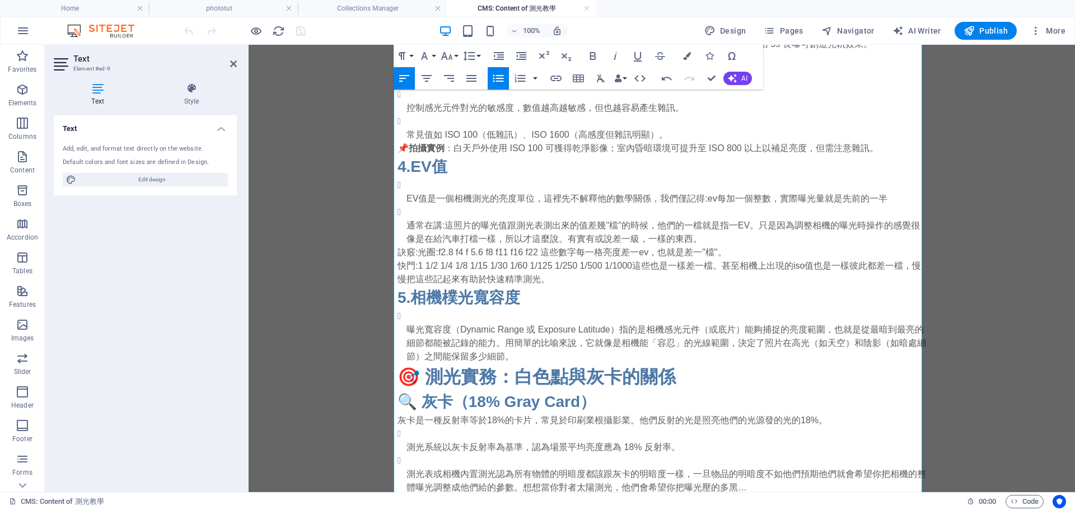
click at [467, 308] on h3 "5.相機樸光寬容度" at bounding box center [661, 298] width 528 height 24
click at [456, 296] on h3 "5.相機樸光寬容度" at bounding box center [661, 298] width 528 height 24
click at [512, 363] on p "曝光寬容度（Dynamic Range 或 Exposure Latitude）指的是相機感光元件（或底片）能夠捕捉的亮度範圍，也就是從最暗到最亮的細節都能被…" at bounding box center [665, 343] width 519 height 40
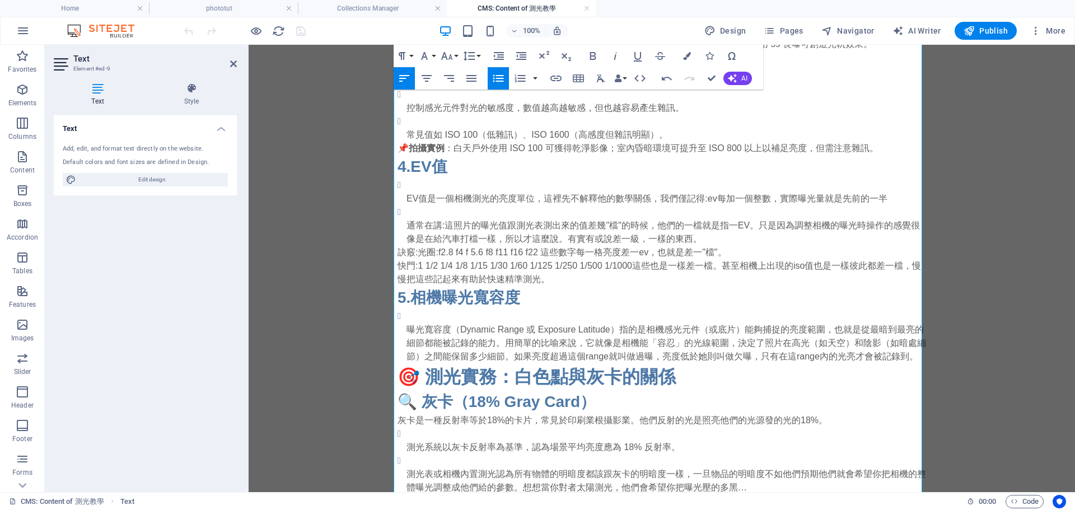
click at [709, 360] on p "曝光寬容度（Dynamic Range 或 Exposure Latitude）指的是相機感光元件（或底片）能夠捕捉的亮度範圍，也就是從最暗到最亮的細節都能被…" at bounding box center [665, 343] width 519 height 40
click at [706, 360] on p "曝光寬容度（Dynamic Range 或 Exposure Latitude）指的是相機感光元件（或底片）能夠捕捉的亮度範圍，也就是從最暗到最亮的細節都能被…" at bounding box center [665, 343] width 519 height 40
click at [971, 25] on icon "button" at bounding box center [968, 30] width 11 height 11
